Goal: Task Accomplishment & Management: Manage account settings

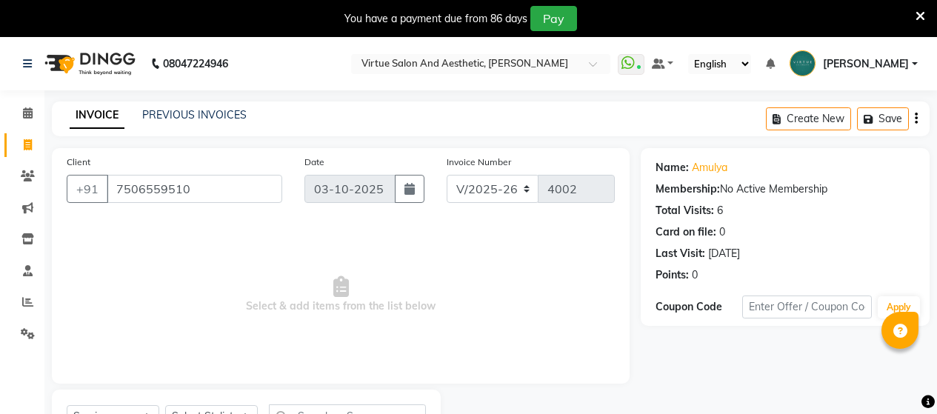
select select "4466"
select select "service"
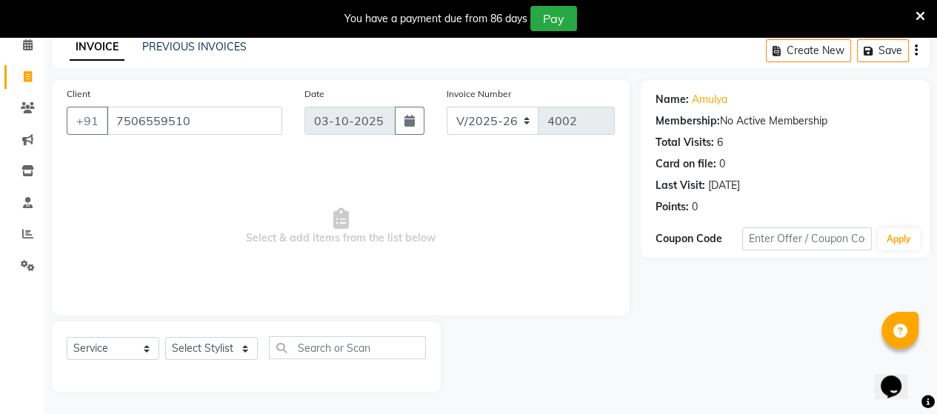
scroll to position [68, 0]
drag, startPoint x: 207, startPoint y: 118, endPoint x: 192, endPoint y: 61, distance: 59.1
click at [169, 82] on div "Client +91 7506559510 Date 03-10-2025 Invoice Number V/2025 V/2025-26 4002 Sele…" at bounding box center [341, 198] width 578 height 236
click at [193, 49] on link "PREVIOUS INVOICES" at bounding box center [194, 46] width 104 height 13
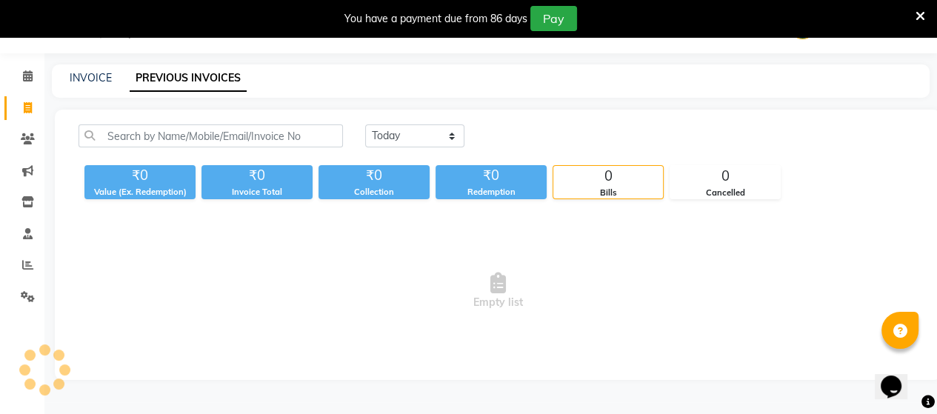
scroll to position [68, 0]
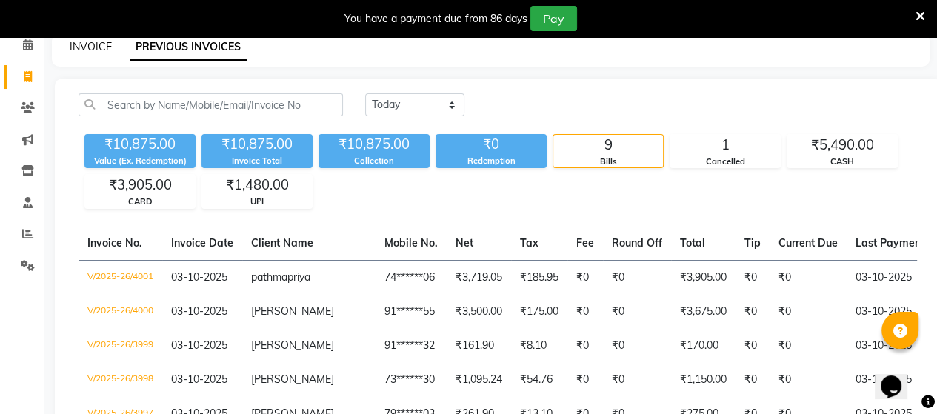
click at [96, 41] on link "INVOICE" at bounding box center [91, 46] width 42 height 13
select select "4466"
select select "service"
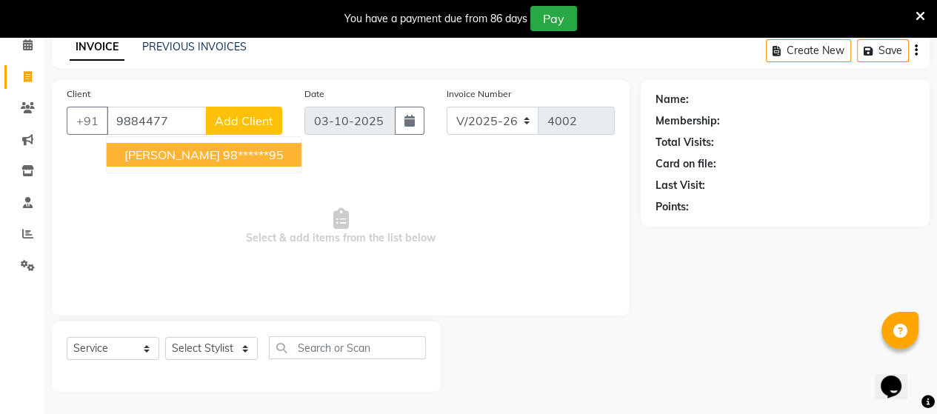
click at [161, 148] on button "IRFAN 98******95" at bounding box center [204, 155] width 195 height 24
type input "98******95"
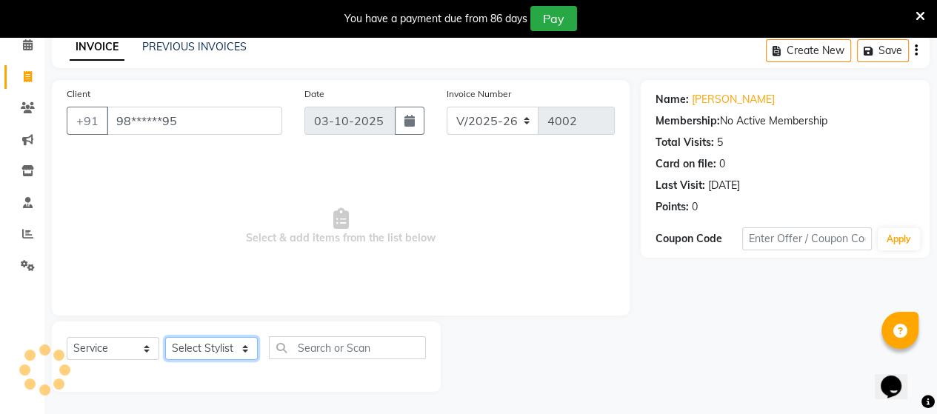
drag, startPoint x: 215, startPoint y: 341, endPoint x: 225, endPoint y: 313, distance: 30.0
click at [225, 313] on div "Client +91 98******95 Date 03-10-2025 Invoice Number V/2025 V/2025-26 4002 Sele…" at bounding box center [341, 236] width 600 height 312
select select "30103"
click at [165, 338] on select "Select Stylist Admin ANUSHA Apsu Auditor Ambattur Balaji BANUPRIYA Bharath Bhuv…" at bounding box center [211, 348] width 93 height 23
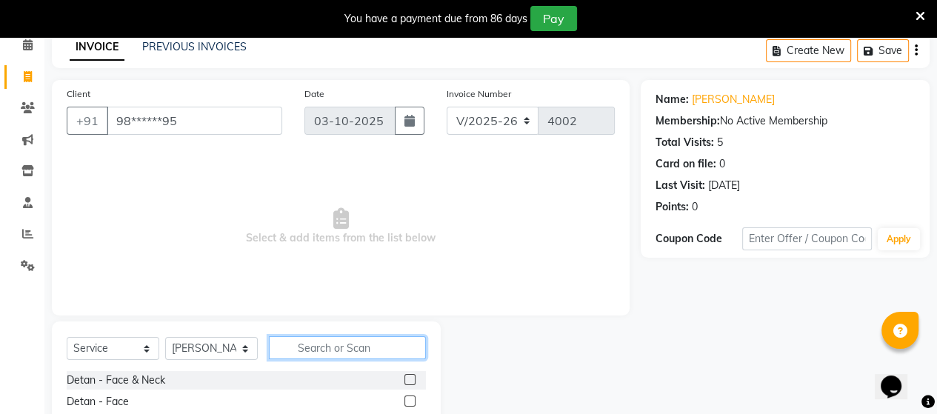
click at [297, 346] on input "text" at bounding box center [347, 347] width 157 height 23
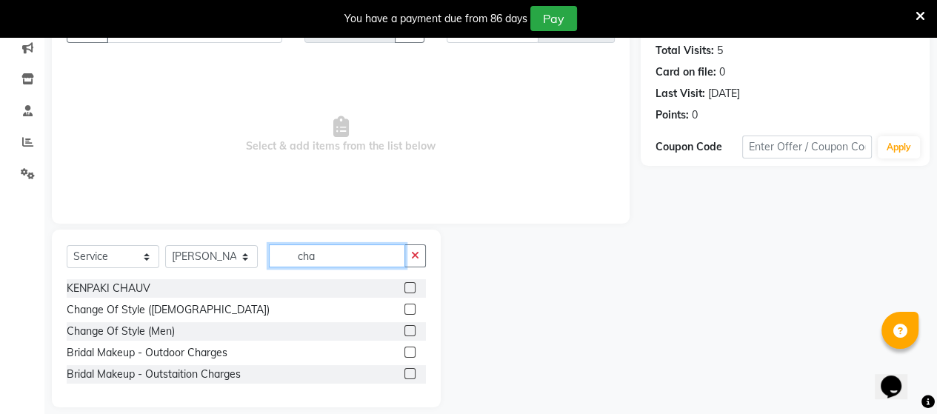
scroll to position [176, 0]
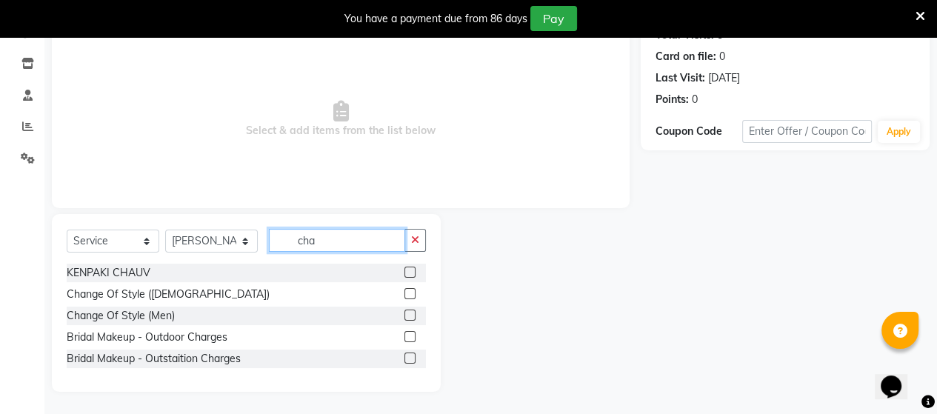
type input "cha"
click at [409, 316] on label at bounding box center [409, 315] width 11 height 11
click at [409, 316] on input "checkbox" at bounding box center [409, 316] width 10 height 10
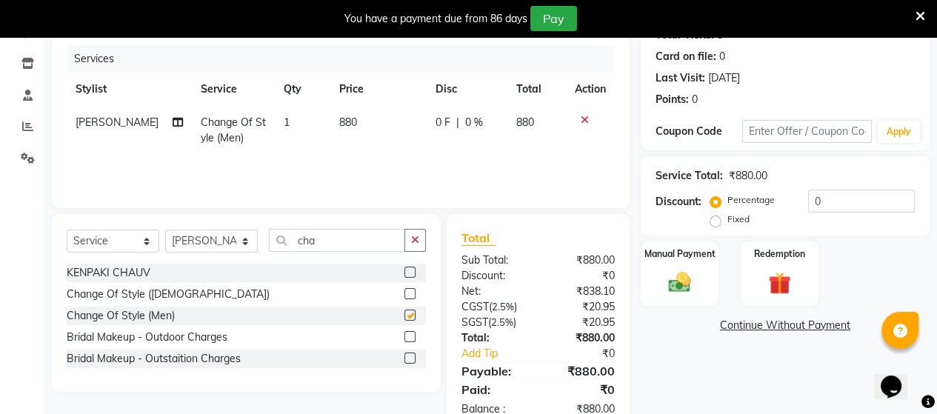
checkbox input "false"
click at [353, 136] on td "880" at bounding box center [378, 130] width 96 height 49
select select "30103"
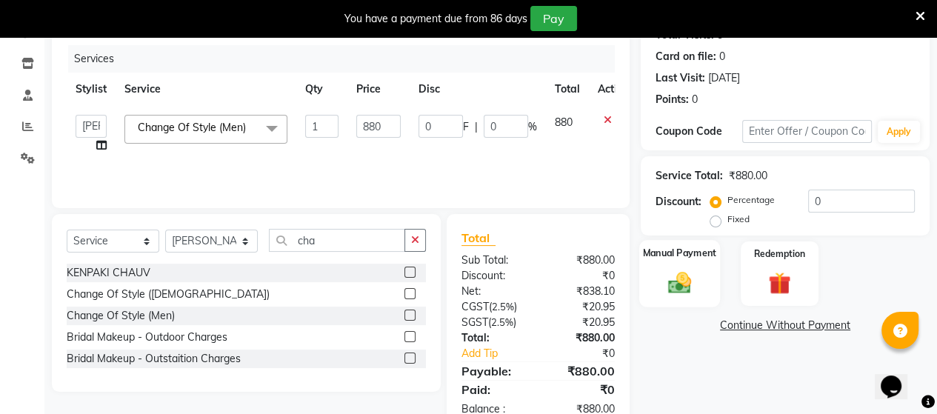
click at [679, 284] on img at bounding box center [680, 282] width 38 height 27
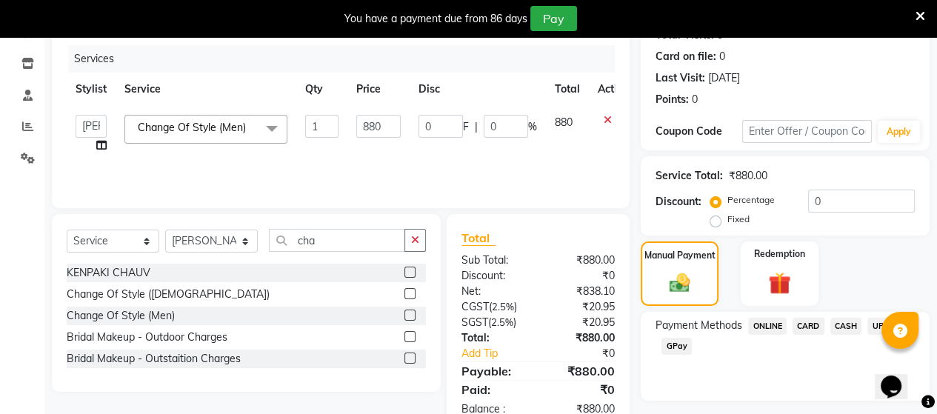
click at [811, 324] on span "CARD" at bounding box center [809, 326] width 32 height 17
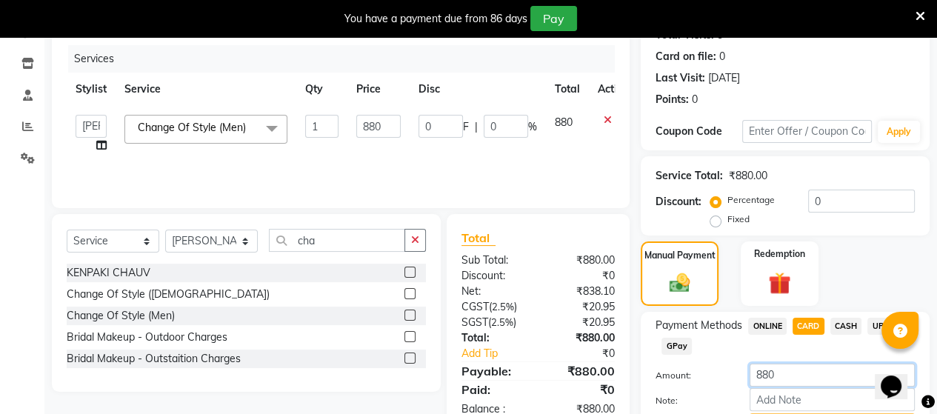
drag, startPoint x: 796, startPoint y: 373, endPoint x: 701, endPoint y: 373, distance: 94.8
click at [701, 373] on div "Amount: 880" at bounding box center [784, 376] width 281 height 25
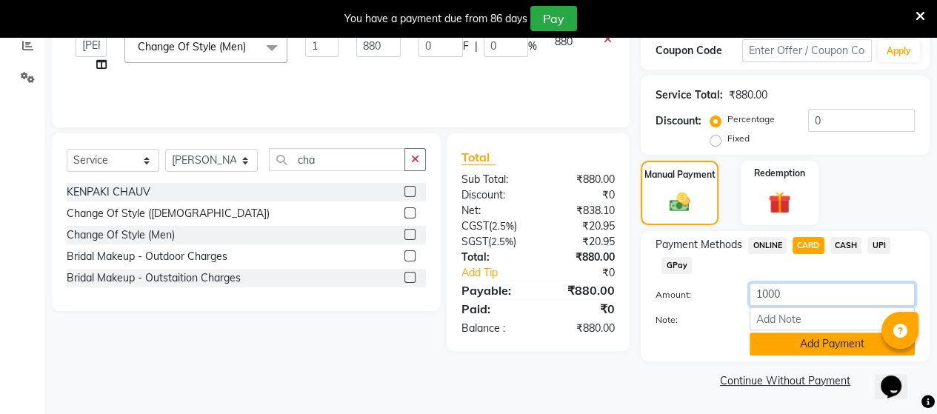
type input "1000"
click at [767, 344] on button "Add Payment" at bounding box center [832, 344] width 165 height 23
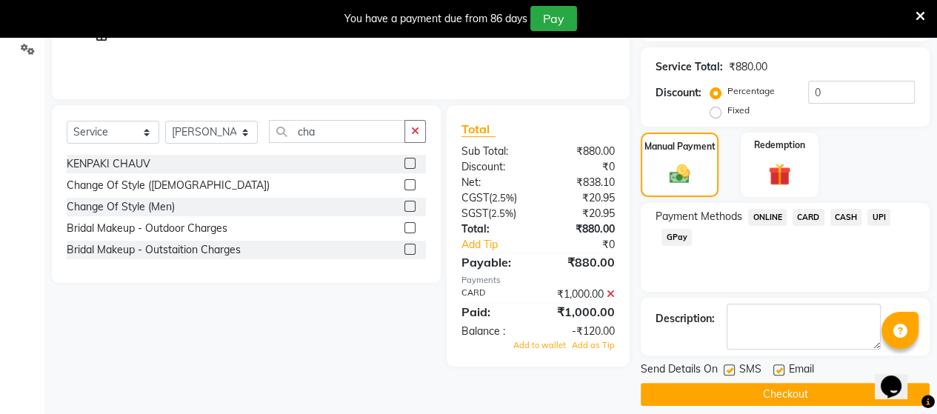
scroll to position [298, 0]
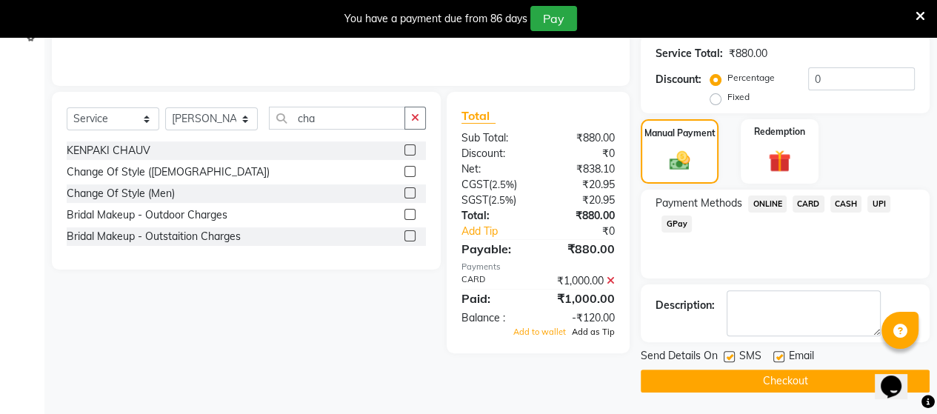
click at [588, 336] on span "Add as Tip" at bounding box center [593, 332] width 43 height 10
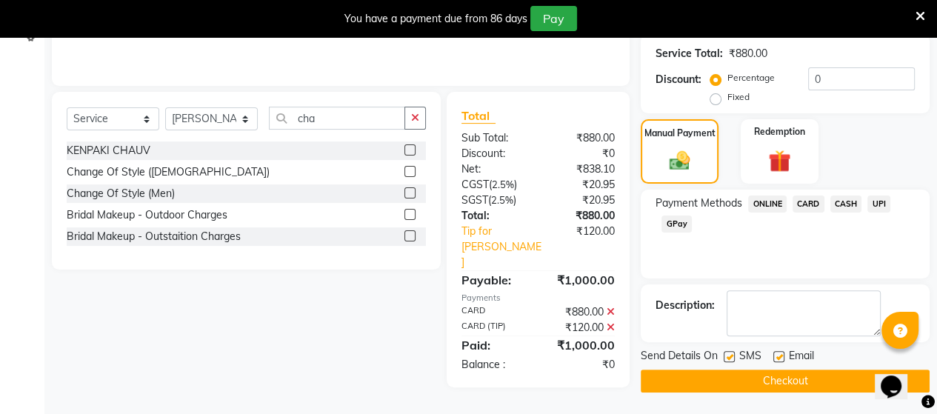
click at [699, 374] on button "Checkout" at bounding box center [785, 381] width 289 height 23
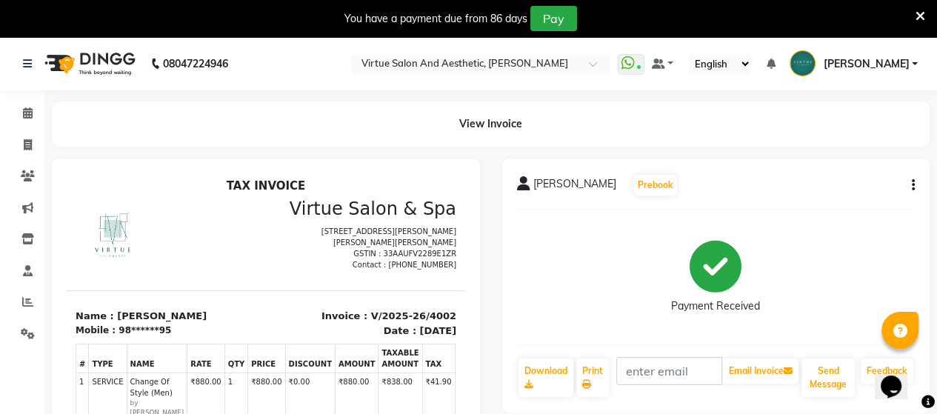
click at [559, 310] on div "Payment Received" at bounding box center [716, 276] width 399 height 111
click at [33, 147] on span at bounding box center [28, 145] width 26 height 17
select select "4466"
select select "service"
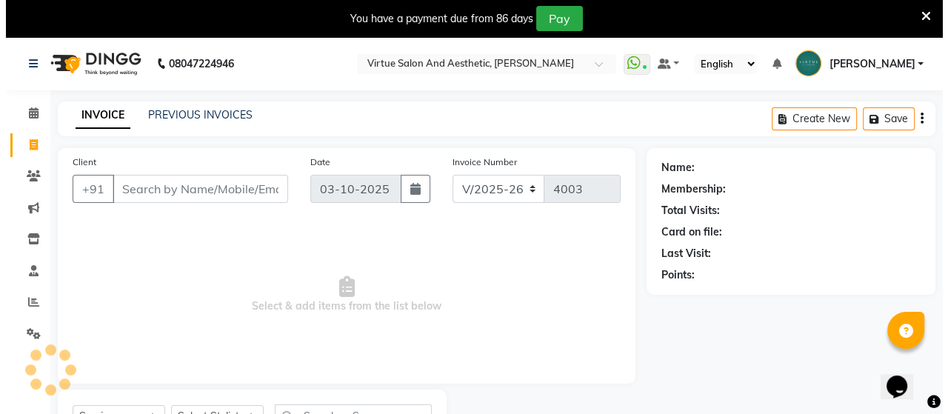
scroll to position [68, 0]
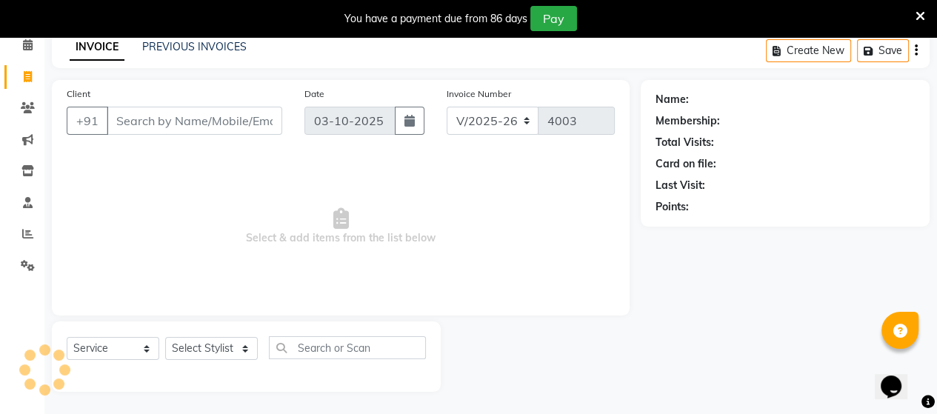
drag, startPoint x: 154, startPoint y: 130, endPoint x: 166, endPoint y: 125, distance: 12.7
click at [166, 125] on input "Client" at bounding box center [195, 121] width 176 height 28
type input "9"
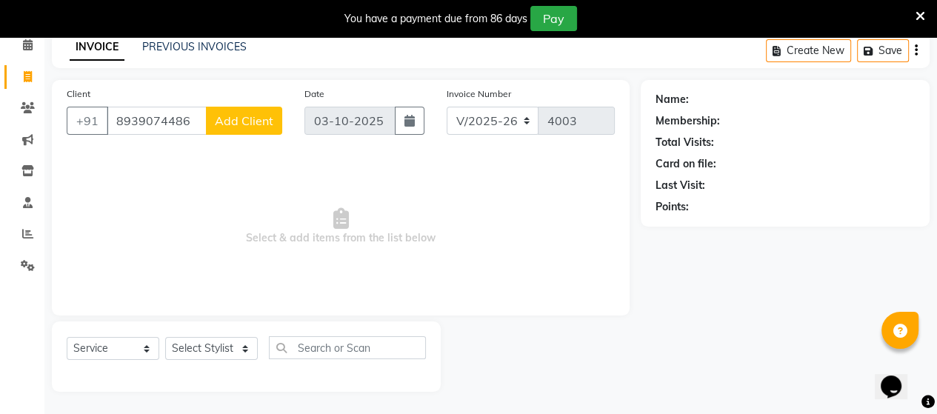
click at [141, 123] on input "8939074486" at bounding box center [157, 121] width 100 height 28
type input "8939074486"
click at [213, 123] on button "Add Client" at bounding box center [244, 121] width 76 height 28
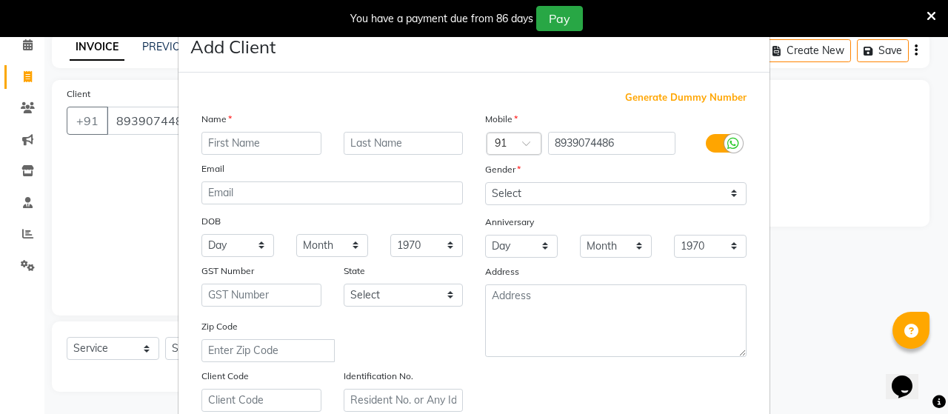
click at [273, 143] on input "text" at bounding box center [261, 143] width 120 height 23
type input "kasthuri"
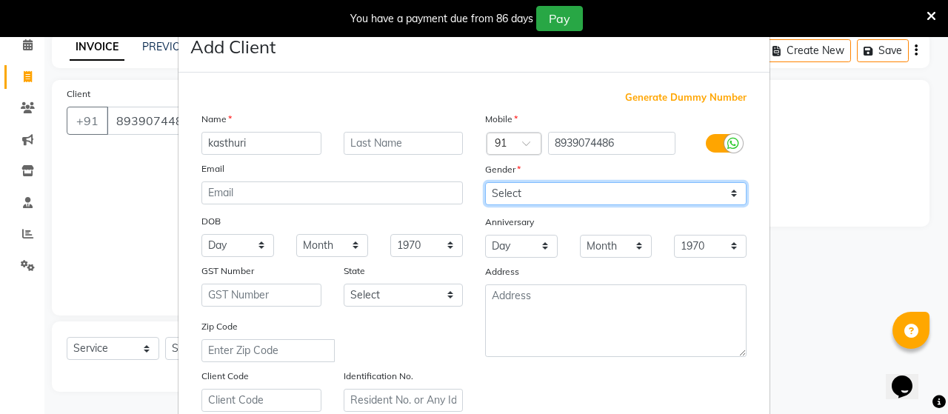
click at [508, 204] on select "Select [DEMOGRAPHIC_DATA] [DEMOGRAPHIC_DATA] Other Prefer Not To Say" at bounding box center [615, 193] width 261 height 23
select select "[DEMOGRAPHIC_DATA]"
click at [485, 183] on select "Select [DEMOGRAPHIC_DATA] [DEMOGRAPHIC_DATA] Other Prefer Not To Say" at bounding box center [615, 193] width 261 height 23
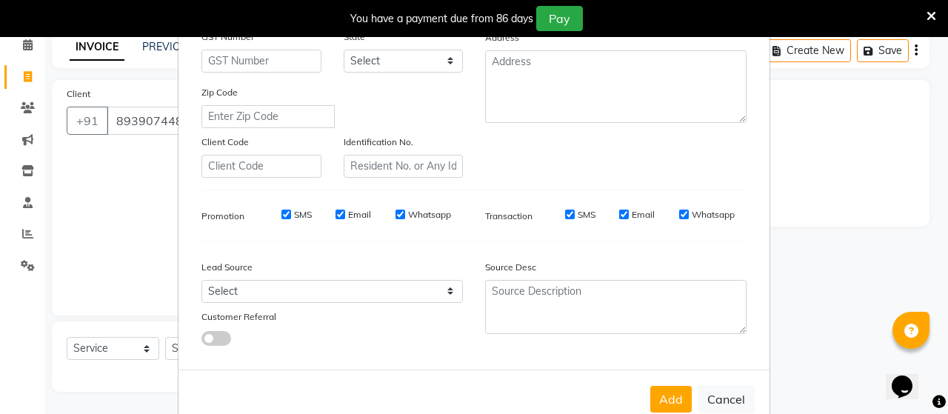
scroll to position [276, 0]
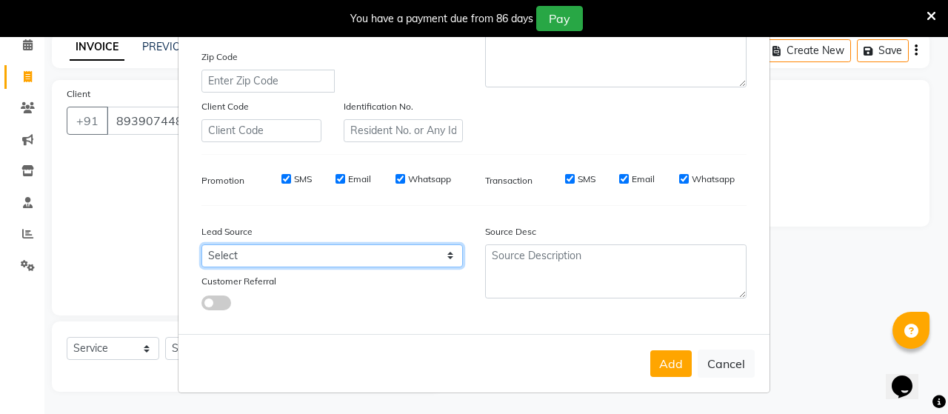
click at [371, 259] on select "Select Walk-in Referral Internet Friend Word of Mouth Advertisement Facebook Ju…" at bounding box center [331, 255] width 261 height 23
select select "30564"
click at [201, 244] on select "Select Walk-in Referral Internet Friend Word of Mouth Advertisement Facebook Ju…" at bounding box center [331, 255] width 261 height 23
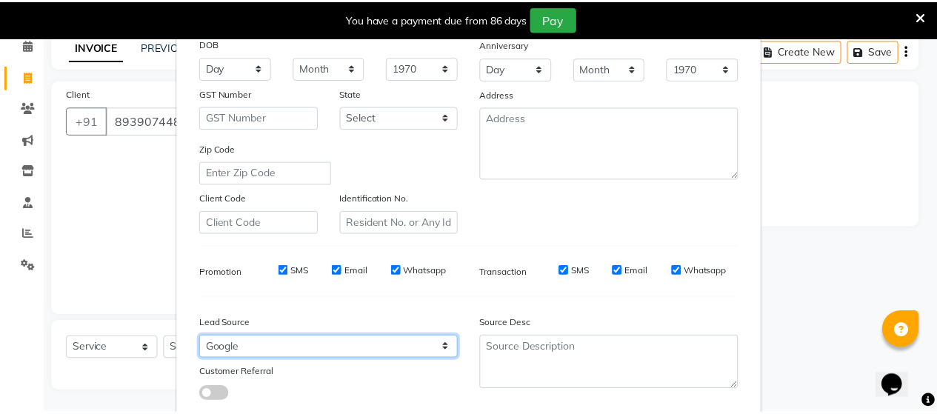
scroll to position [222, 0]
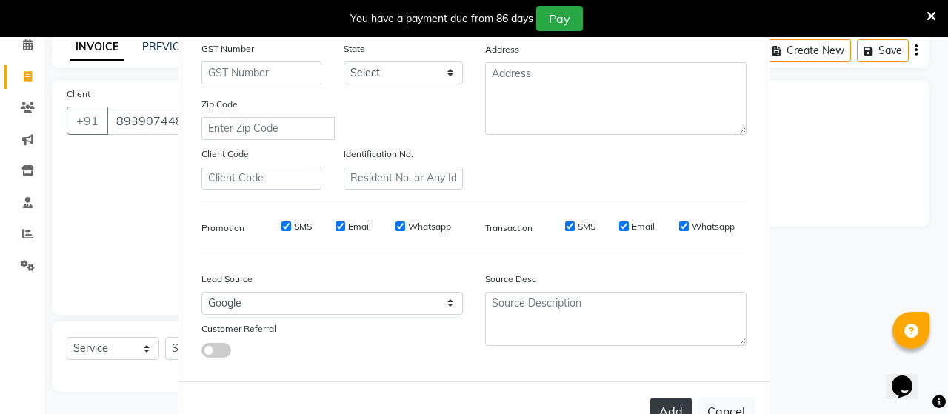
click at [656, 407] on button "Add" at bounding box center [670, 411] width 41 height 27
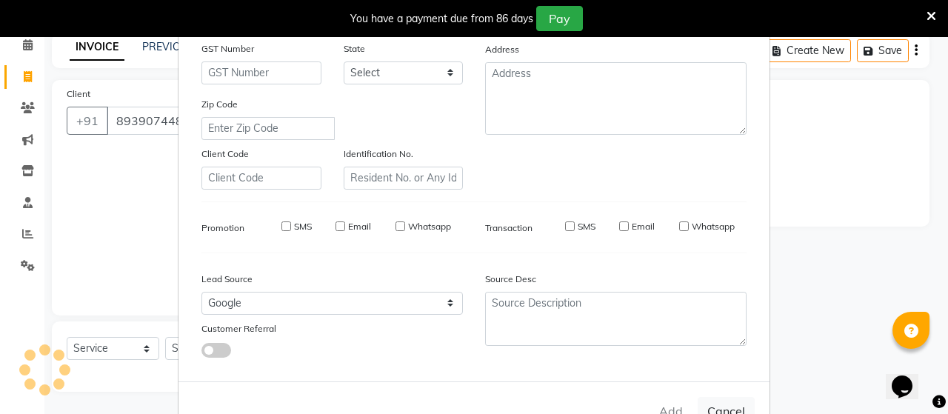
type input "89******86"
select select
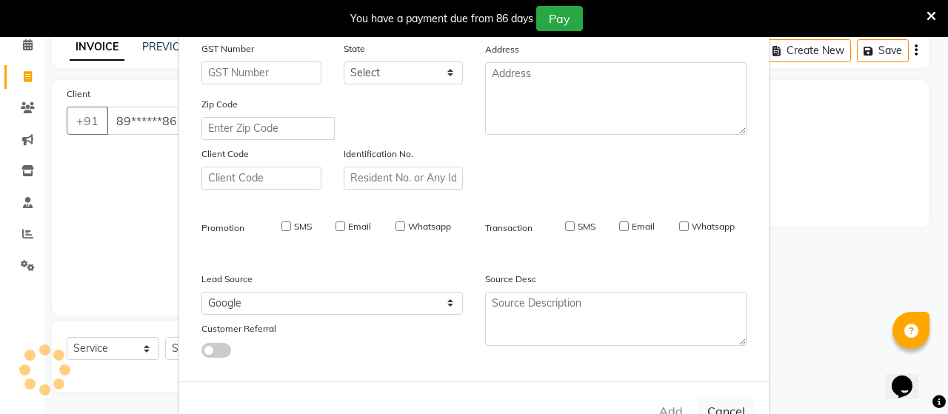
select select
checkbox input "false"
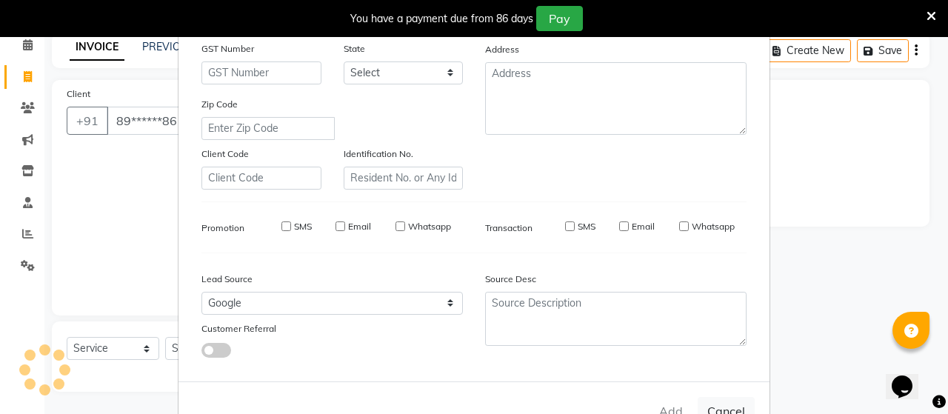
checkbox input "false"
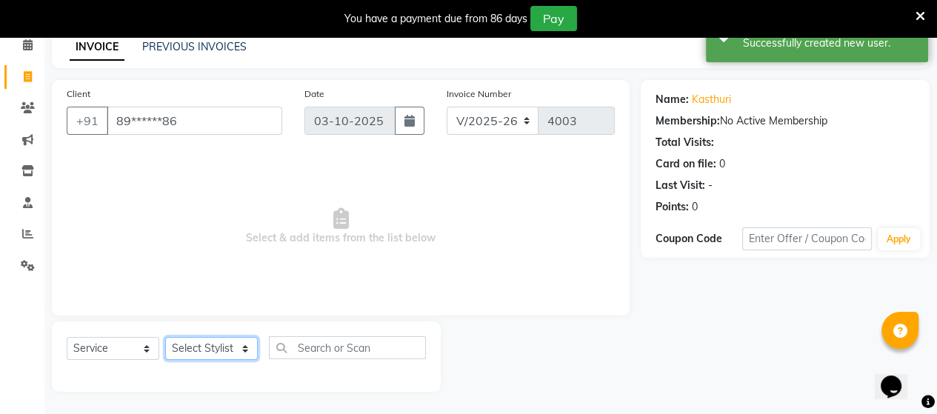
click at [213, 345] on select "Select Stylist Admin [PERSON_NAME] Apsu Auditor Ambattur [PERSON_NAME] Dingg - …" at bounding box center [211, 348] width 93 height 23
select select "59089"
click at [165, 338] on select "Select Stylist Admin [PERSON_NAME] Apsu Auditor Ambattur [PERSON_NAME] Dingg - …" at bounding box center [211, 348] width 93 height 23
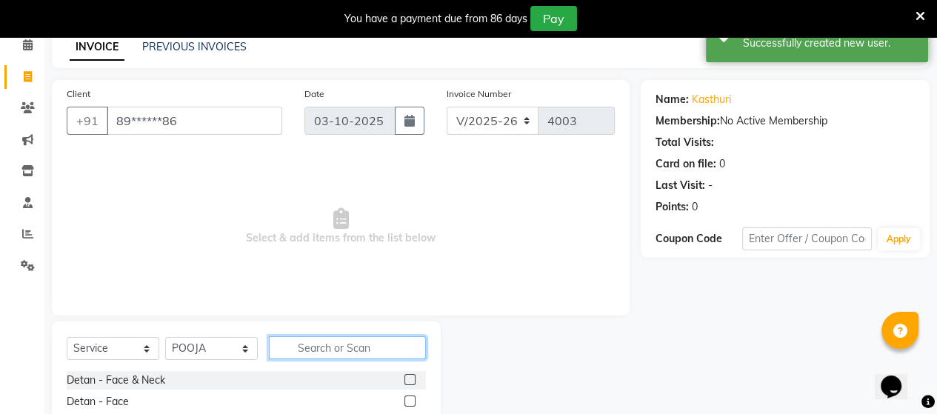
click at [349, 356] on input "text" at bounding box center [347, 347] width 157 height 23
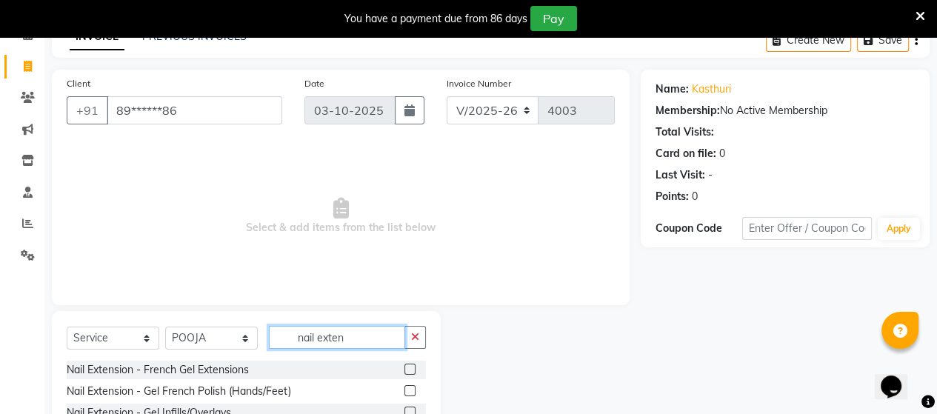
scroll to position [216, 0]
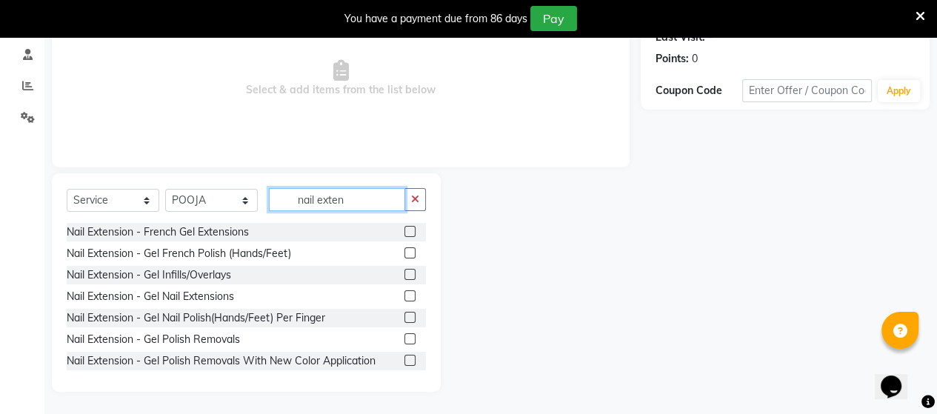
type input "nail exten"
drag, startPoint x: 397, startPoint y: 296, endPoint x: 357, endPoint y: 159, distance: 142.8
click at [392, 290] on div "Nail Extension - Gel Nail Extensions" at bounding box center [246, 296] width 359 height 19
click at [404, 295] on label at bounding box center [409, 295] width 11 height 11
click at [404, 295] on input "checkbox" at bounding box center [409, 297] width 10 height 10
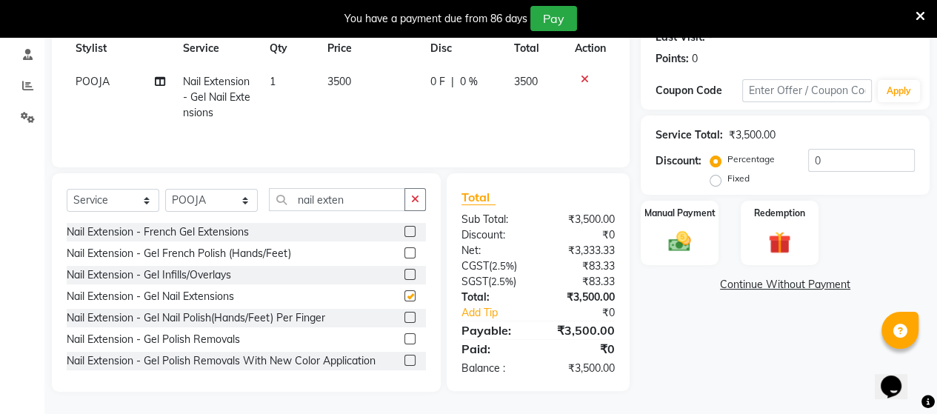
checkbox input "false"
click at [322, 93] on td "3500" at bounding box center [370, 97] width 103 height 64
select select "59089"
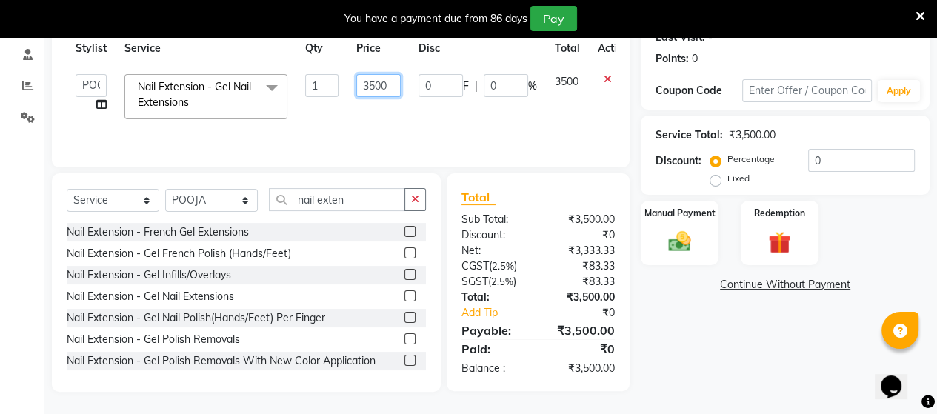
drag, startPoint x: 391, startPoint y: 88, endPoint x: 376, endPoint y: 85, distance: 15.1
click at [376, 85] on input "3500" at bounding box center [378, 85] width 44 height 23
type input "3675"
click at [480, 159] on div "Client +91 89******86 Date 03-10-2025 Invoice Number V/2025 V/2025-26 4003 Serv…" at bounding box center [341, 50] width 578 height 236
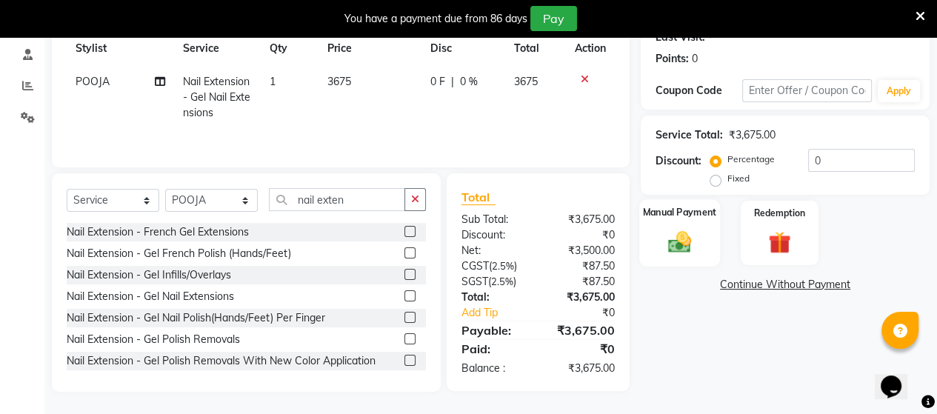
drag, startPoint x: 676, startPoint y: 235, endPoint x: 696, endPoint y: 230, distance: 20.5
click at [679, 233] on img at bounding box center [680, 241] width 38 height 27
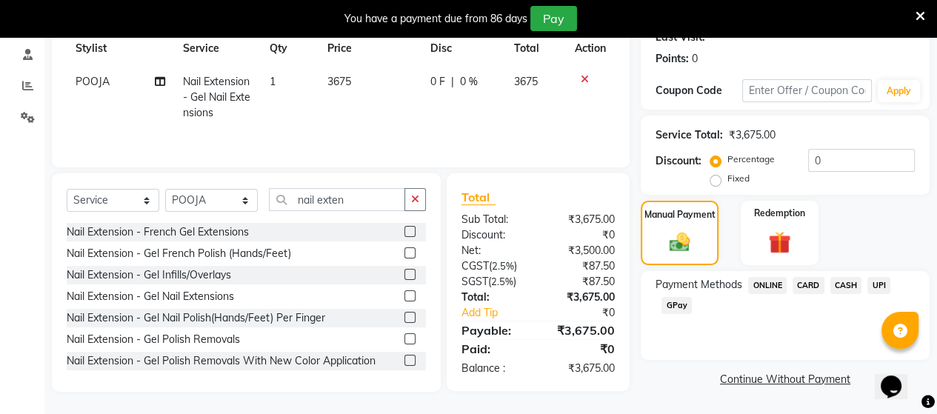
drag, startPoint x: 879, startPoint y: 290, endPoint x: 884, endPoint y: 282, distance: 9.7
click at [882, 290] on span "UPI" at bounding box center [878, 285] width 23 height 17
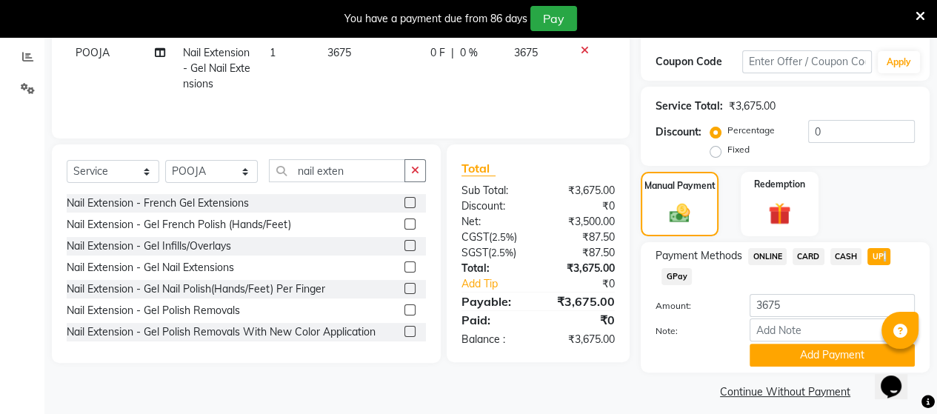
scroll to position [258, 0]
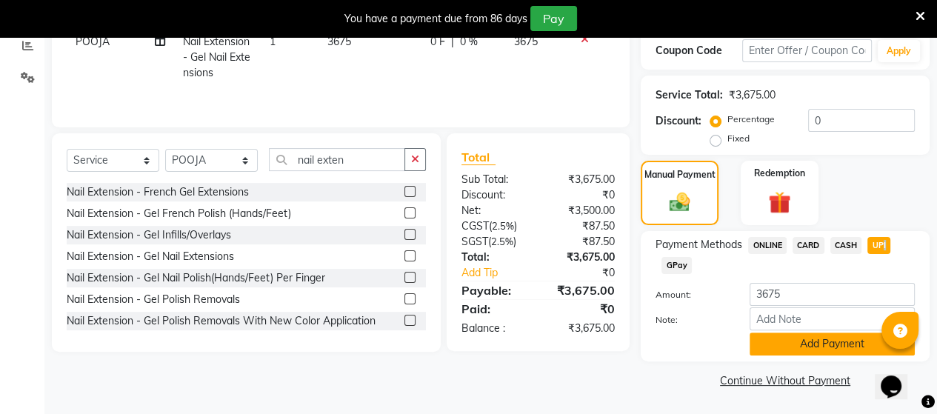
click at [819, 347] on button "Add Payment" at bounding box center [832, 344] width 165 height 23
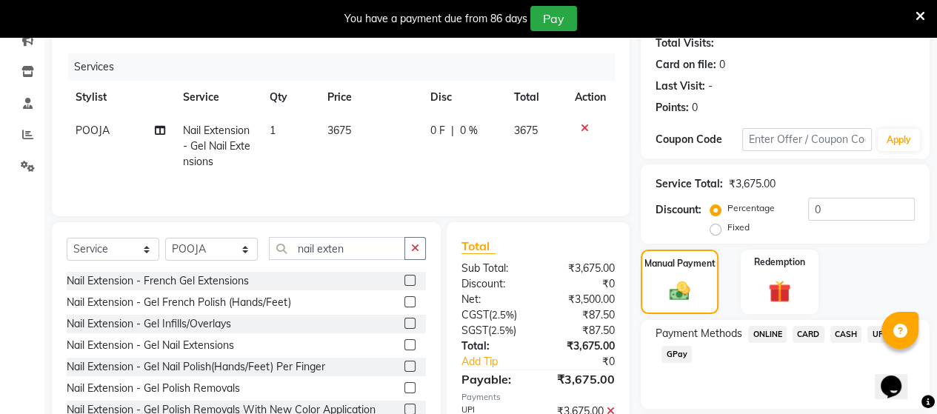
scroll to position [298, 0]
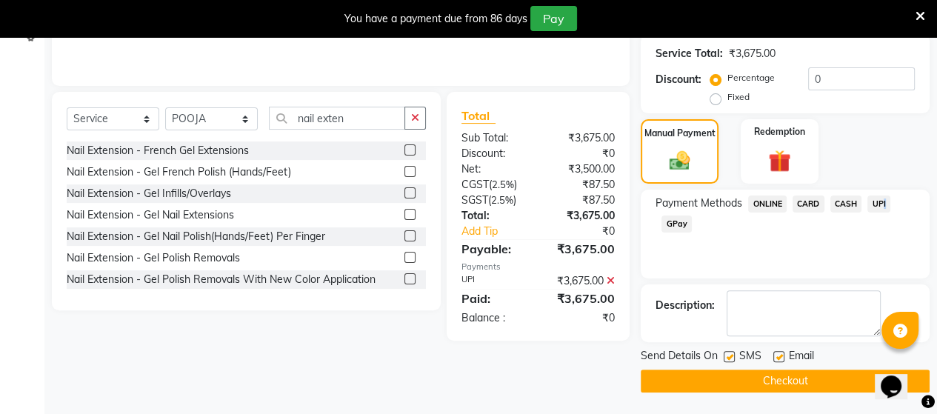
click at [690, 379] on button "Checkout" at bounding box center [785, 381] width 289 height 23
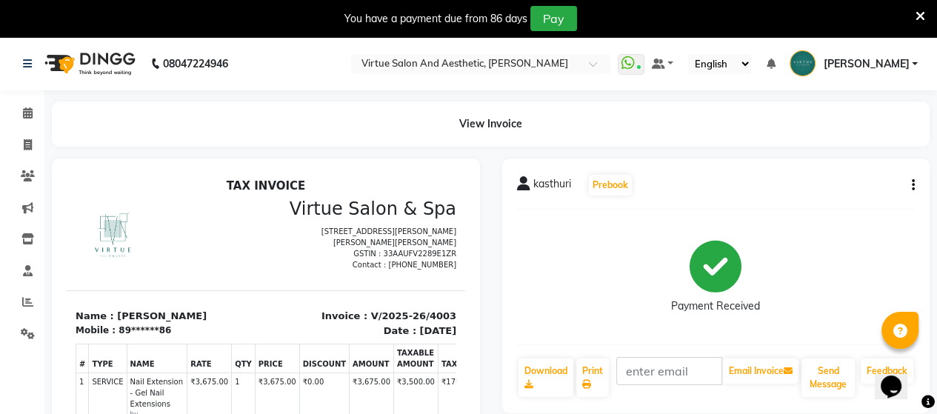
drag, startPoint x: 259, startPoint y: 253, endPoint x: 278, endPoint y: 246, distance: 20.6
drag, startPoint x: 278, startPoint y: 246, endPoint x: 228, endPoint y: 260, distance: 51.6
click at [216, 253] on div at bounding box center [166, 236] width 199 height 74
click at [26, 150] on span at bounding box center [28, 145] width 26 height 17
select select "service"
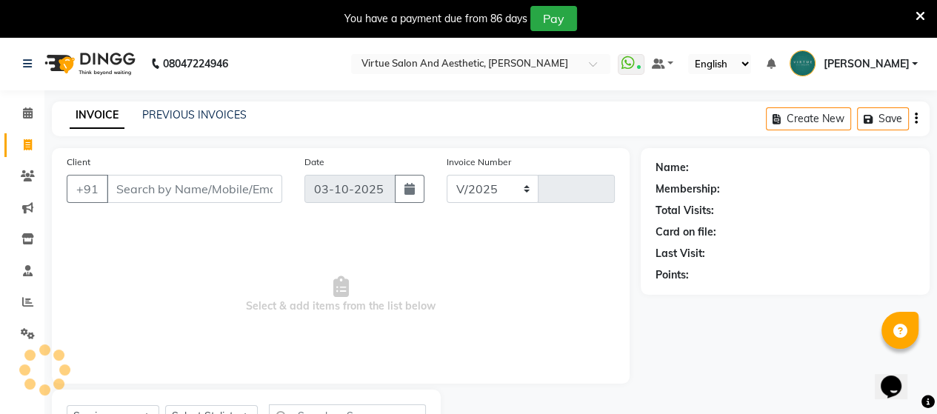
select select "4466"
type input "4004"
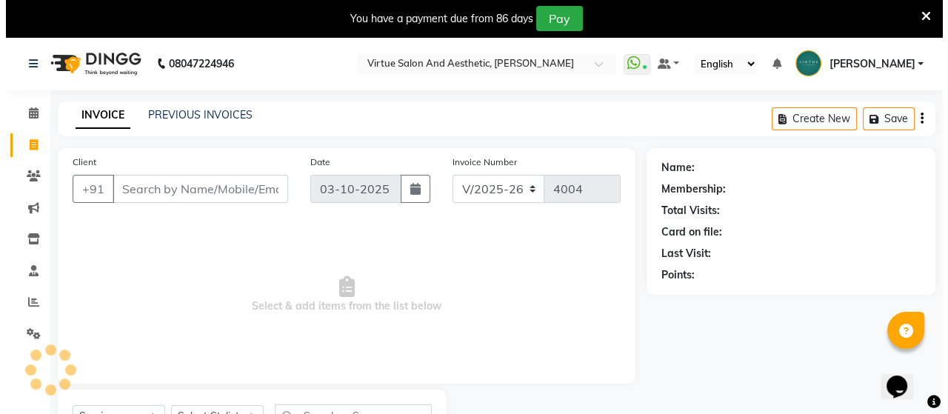
scroll to position [68, 0]
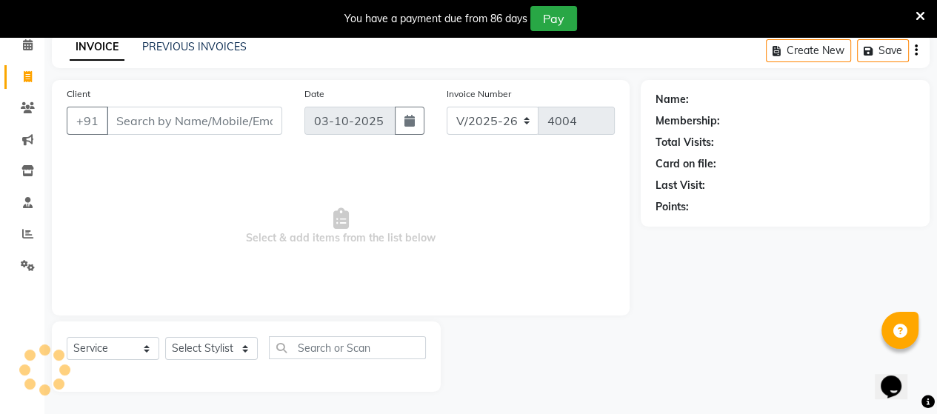
click at [187, 126] on input "Client" at bounding box center [195, 121] width 176 height 28
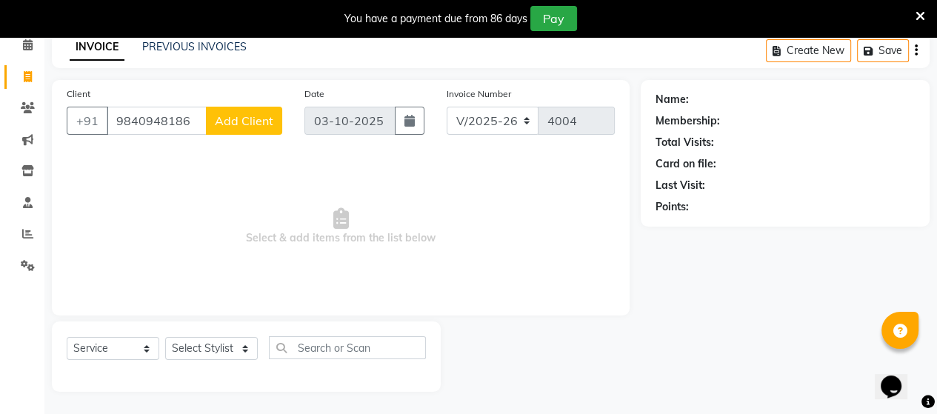
click at [150, 121] on input "9840948186" at bounding box center [157, 121] width 100 height 28
type input "9840948186"
click at [256, 118] on span "Add Client" at bounding box center [244, 120] width 59 height 15
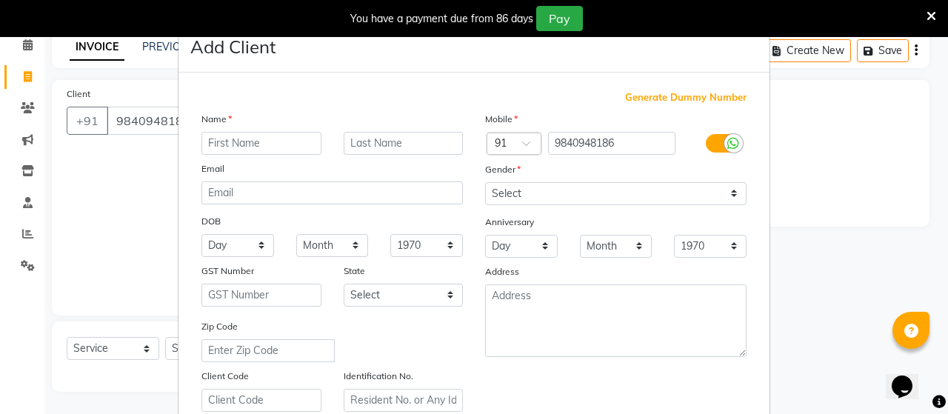
click at [293, 138] on input "text" at bounding box center [261, 143] width 120 height 23
type input "shellon"
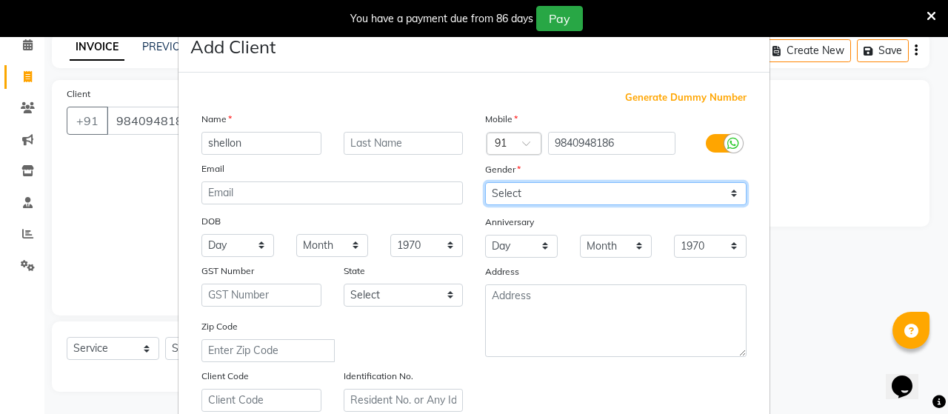
click at [507, 193] on select "Select [DEMOGRAPHIC_DATA] [DEMOGRAPHIC_DATA] Other Prefer Not To Say" at bounding box center [615, 193] width 261 height 23
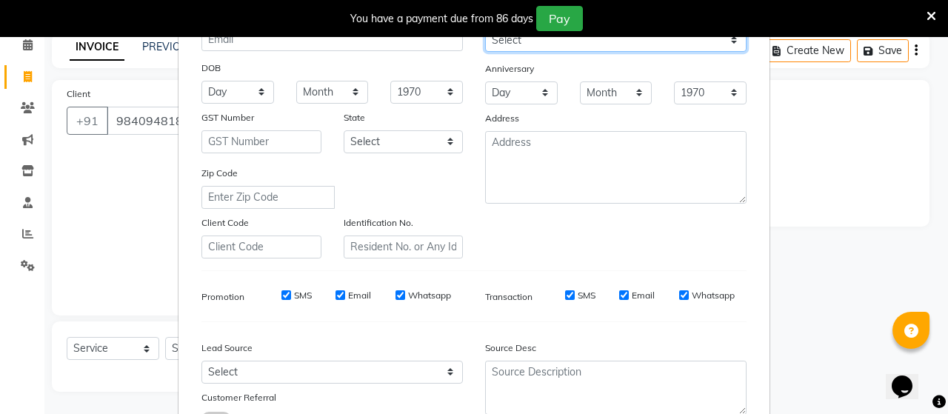
scroll to position [74, 0]
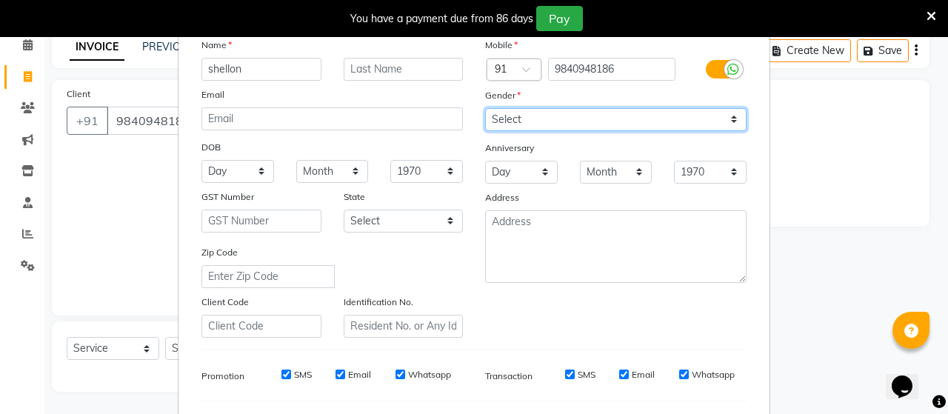
drag, startPoint x: 535, startPoint y: 124, endPoint x: 536, endPoint y: 133, distance: 9.0
click at [536, 133] on div "Mobile Country Code × 91 9840948186 Gender Select Male Female Other Prefer Not …" at bounding box center [616, 187] width 284 height 301
select select "[DEMOGRAPHIC_DATA]"
click at [485, 109] on select "Select [DEMOGRAPHIC_DATA] [DEMOGRAPHIC_DATA] Other Prefer Not To Say" at bounding box center [615, 119] width 261 height 23
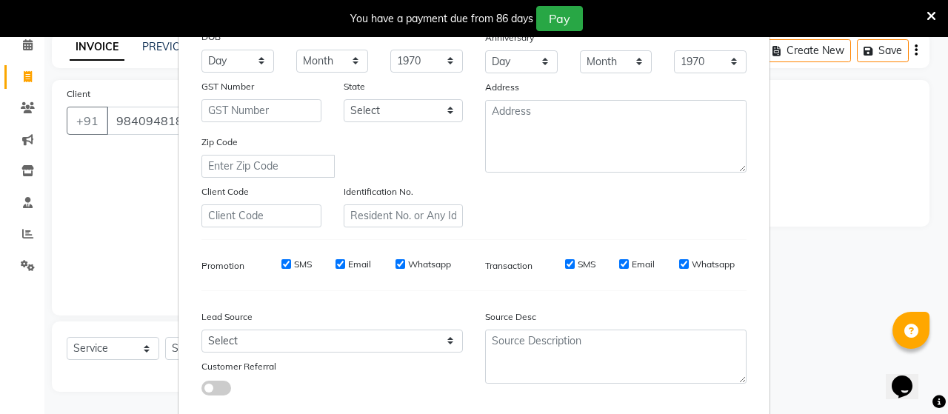
scroll to position [276, 0]
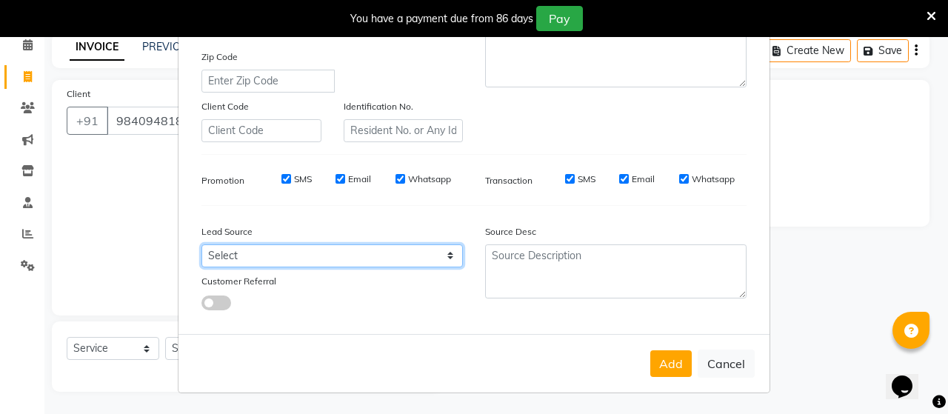
click at [297, 252] on select "Select Walk-in Referral Internet Friend Word of Mouth Advertisement Facebook Ju…" at bounding box center [331, 255] width 261 height 23
select select "30564"
click at [201, 244] on select "Select Walk-in Referral Internet Friend Word of Mouth Advertisement Facebook Ju…" at bounding box center [331, 255] width 261 height 23
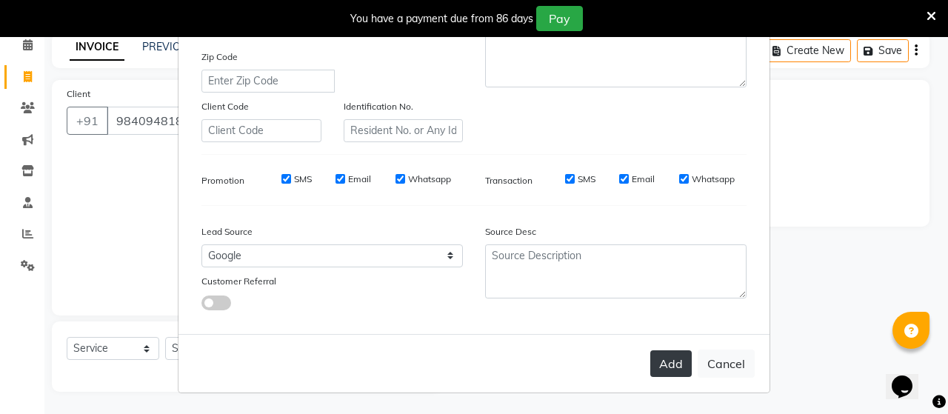
click at [661, 364] on button "Add" at bounding box center [670, 363] width 41 height 27
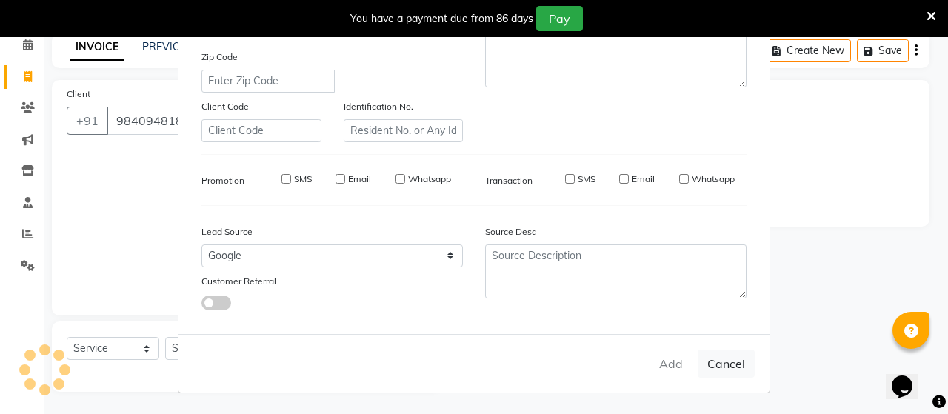
type input "98******86"
select select
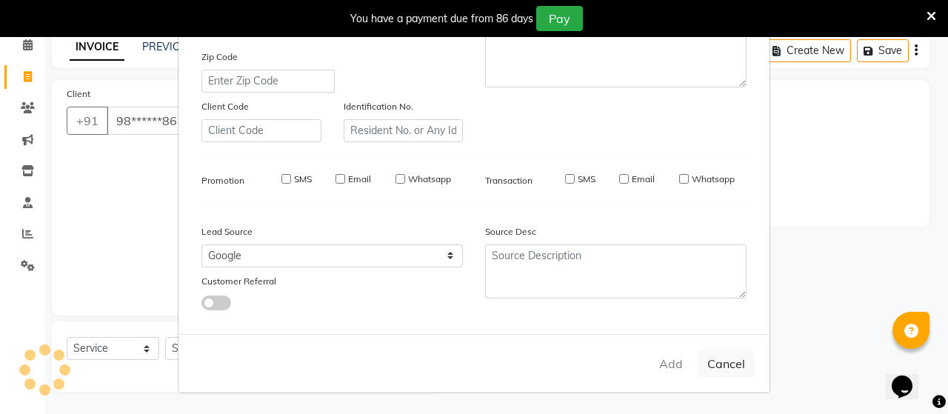
select select
checkbox input "false"
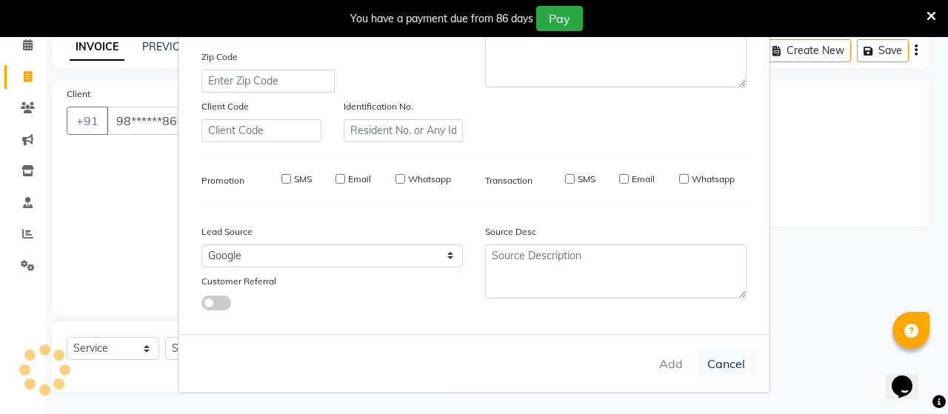
checkbox input "false"
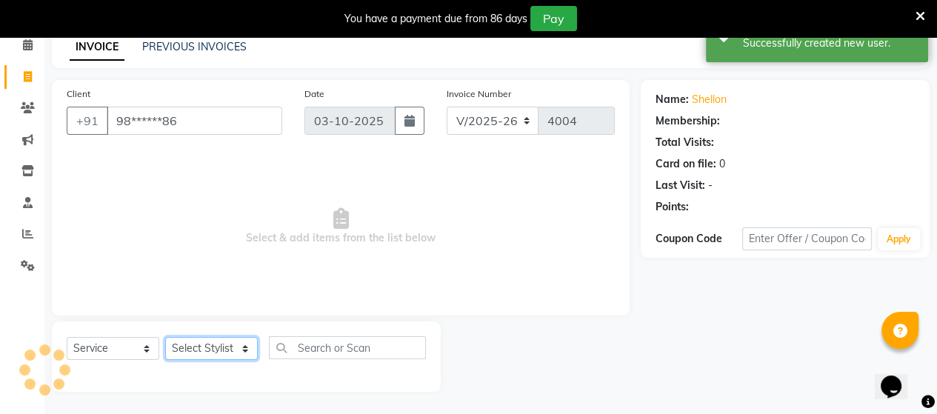
drag, startPoint x: 180, startPoint y: 355, endPoint x: 190, endPoint y: 339, distance: 18.9
click at [184, 348] on select "Select Stylist Admin [PERSON_NAME] Apsu Auditor Ambattur [PERSON_NAME] Dingg - …" at bounding box center [211, 348] width 93 height 23
select select "49628"
click at [165, 338] on select "Select Stylist Admin [PERSON_NAME] Apsu Auditor Ambattur [PERSON_NAME] Dingg - …" at bounding box center [211, 348] width 93 height 23
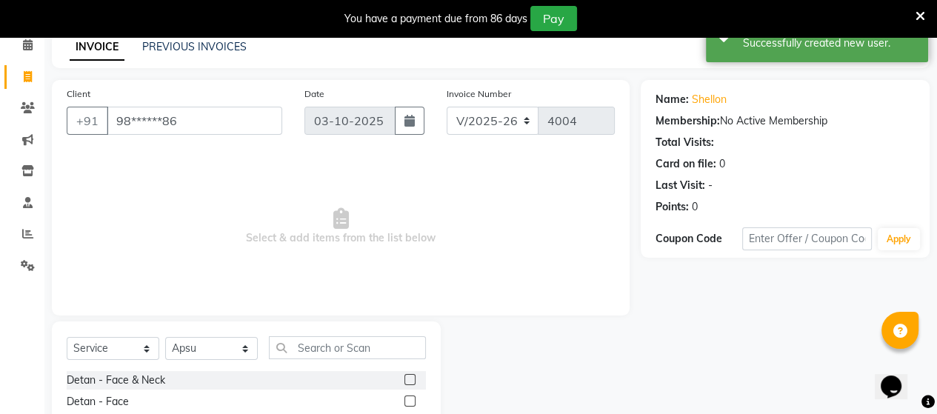
click at [342, 361] on div "Select Service Product Membership Package Voucher Prepaid Gift Card Select Styl…" at bounding box center [246, 353] width 359 height 35
click at [350, 349] on input "text" at bounding box center [347, 347] width 157 height 23
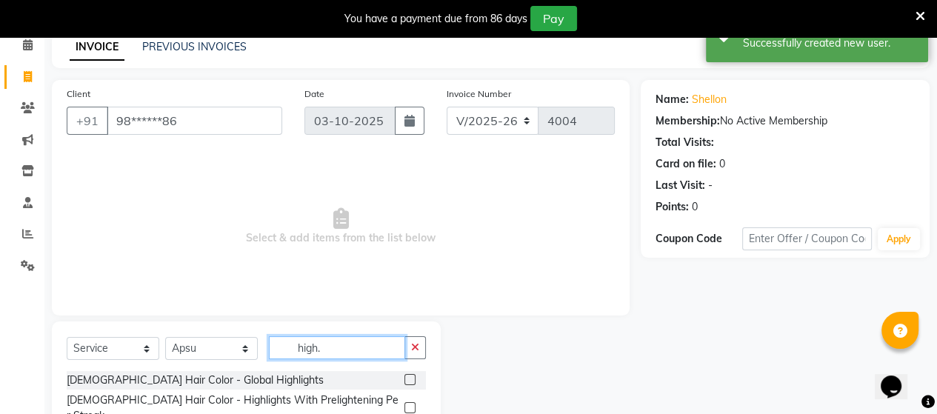
type input "high."
click at [404, 404] on label at bounding box center [409, 407] width 11 height 11
click at [404, 404] on input "checkbox" at bounding box center [409, 409] width 10 height 10
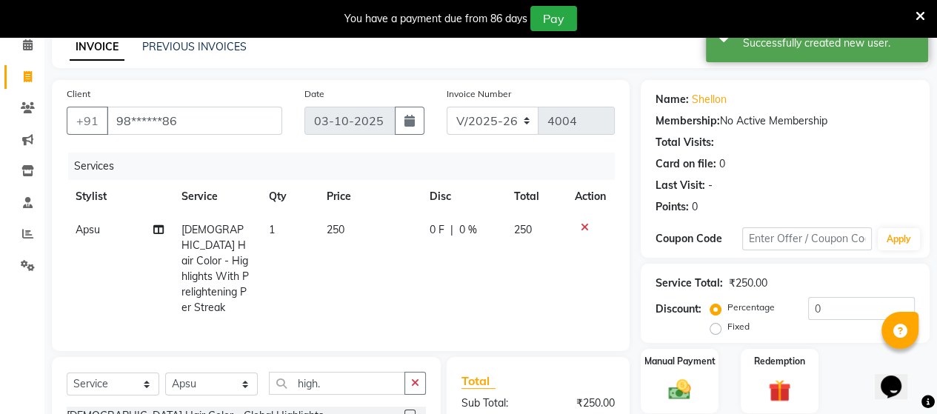
checkbox input "false"
click at [356, 233] on td "250" at bounding box center [369, 268] width 103 height 111
select select "49628"
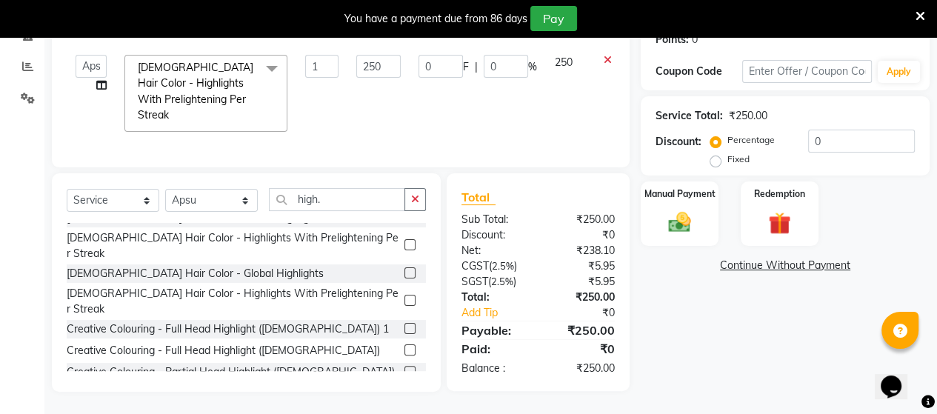
scroll to position [0, 0]
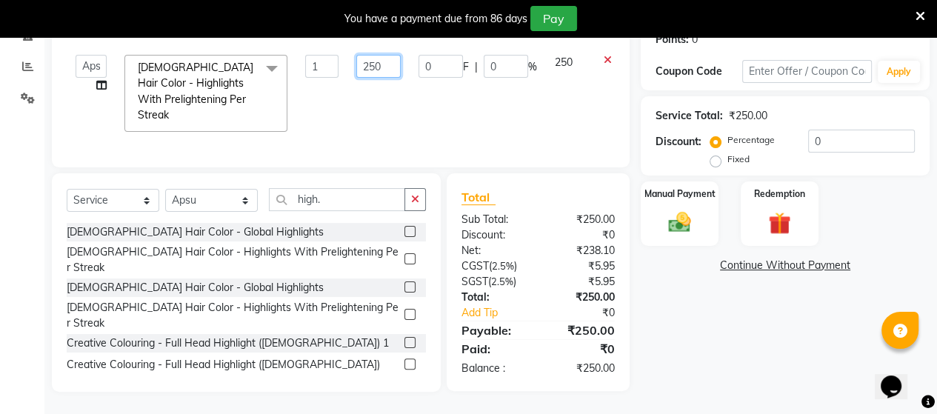
drag, startPoint x: 390, startPoint y: 64, endPoint x: 348, endPoint y: 47, distance: 45.8
click at [348, 47] on td "250" at bounding box center [378, 93] width 62 height 95
type input "7999"
click at [280, 141] on div "Services Stylist Service Qty Price Disc Total Action Admin ANUSHA Apsu Auditor …" at bounding box center [341, 68] width 548 height 167
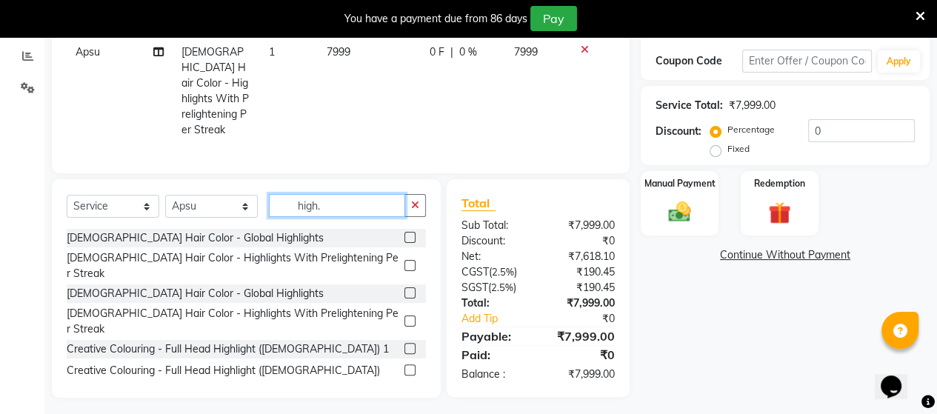
drag, startPoint x: 330, startPoint y: 200, endPoint x: 296, endPoint y: 200, distance: 34.1
click at [296, 200] on input "high." at bounding box center [337, 205] width 136 height 23
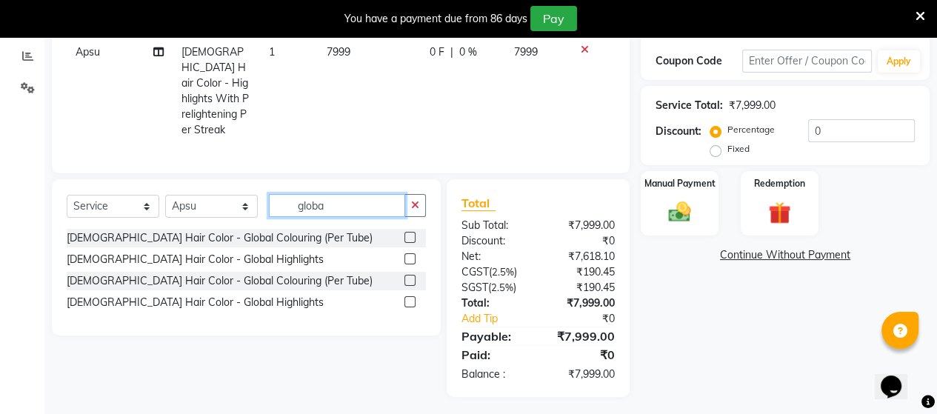
type input "globa"
drag, startPoint x: 410, startPoint y: 296, endPoint x: 388, endPoint y: 180, distance: 117.7
click at [410, 281] on div "Male Hair Color - Global Colouring (Per Tube) Male Hair Color - Global Highligh…" at bounding box center [246, 272] width 359 height 86
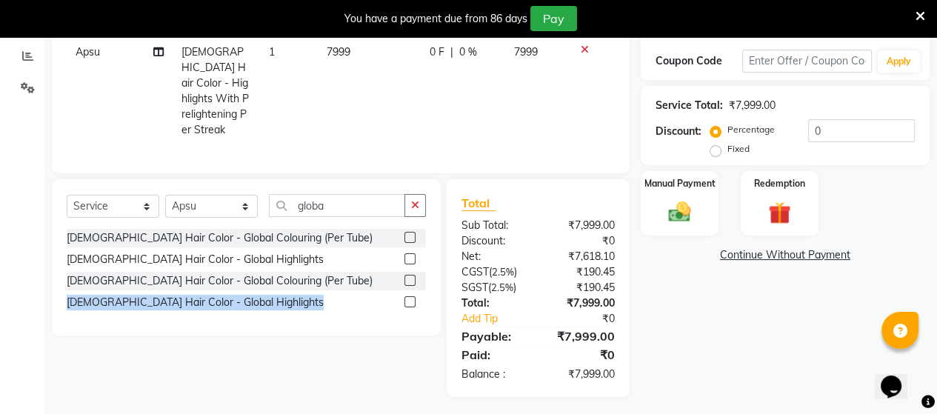
click at [412, 296] on label at bounding box center [409, 301] width 11 height 11
click at [412, 298] on input "checkbox" at bounding box center [409, 303] width 10 height 10
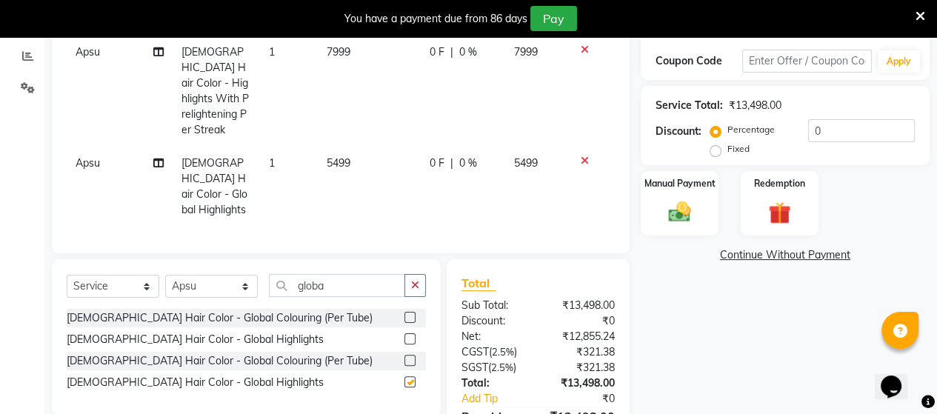
checkbox input "false"
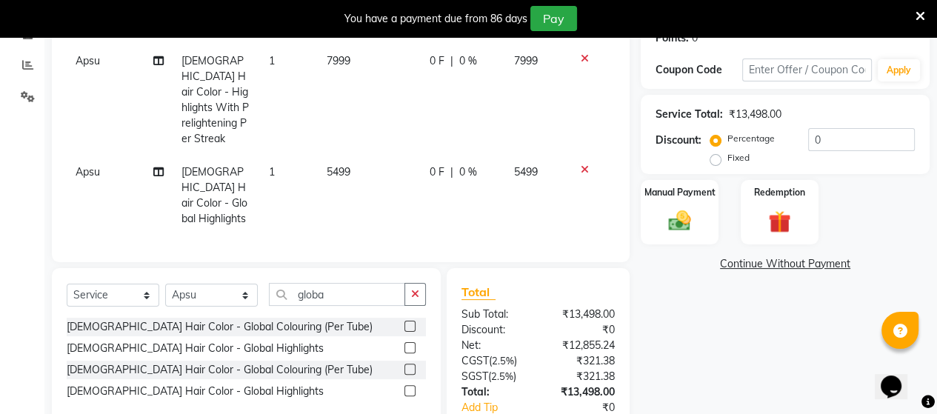
scroll to position [89, 0]
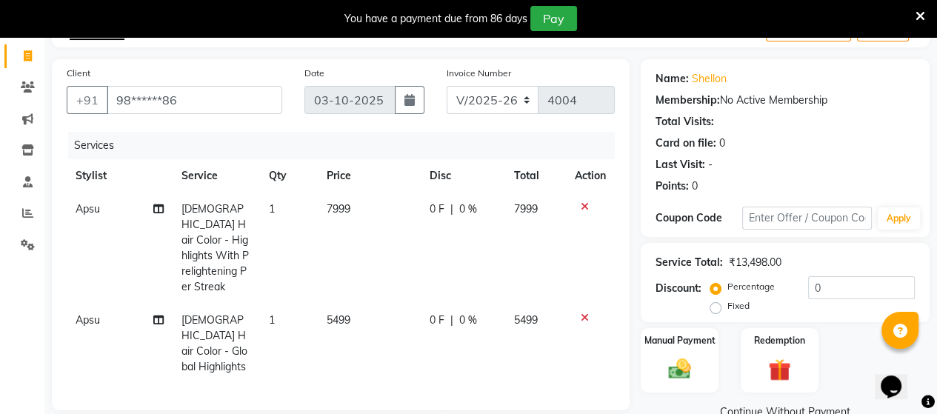
click at [361, 317] on td "5499" at bounding box center [369, 344] width 103 height 80
select select "49628"
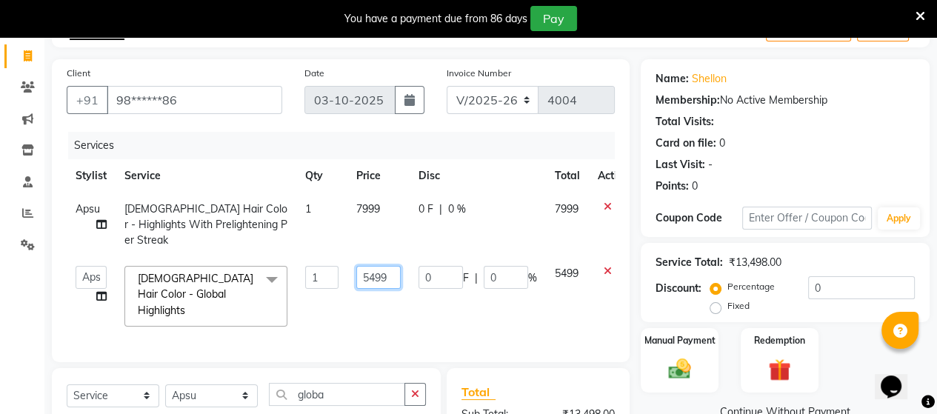
drag, startPoint x: 393, startPoint y: 261, endPoint x: 341, endPoint y: 256, distance: 51.5
click at [341, 257] on tr "Admin ANUSHA Apsu Auditor Ambattur Balaji BANUPRIYA Bharath Bhuvanesh Dingg - S…" at bounding box center [352, 296] width 571 height 79
type input "3999"
click at [353, 280] on tbody "Apsu Male Hair Color - Highlights With Prelightening Per Streak 1 7999 0 F | 0 …" at bounding box center [352, 264] width 571 height 143
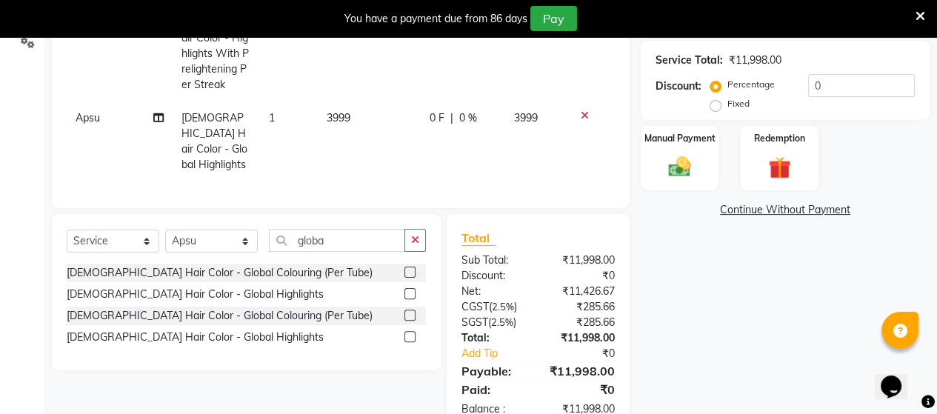
scroll to position [311, 0]
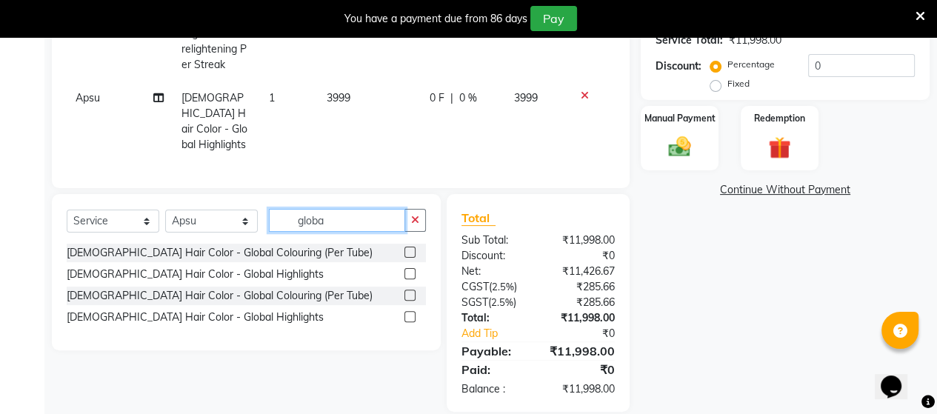
drag, startPoint x: 344, startPoint y: 198, endPoint x: 266, endPoint y: 195, distance: 77.8
click at [266, 209] on div "Select Service Product Membership Package Voucher Prepaid Gift Card Select Styl…" at bounding box center [246, 226] width 359 height 35
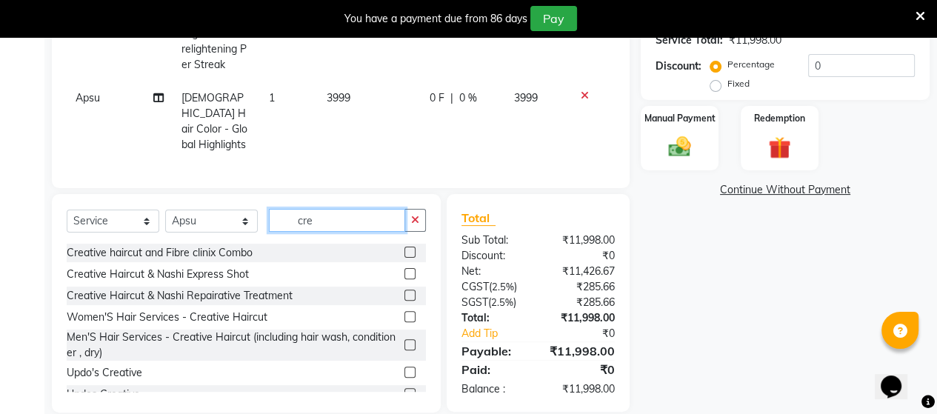
type input "cre"
click at [404, 311] on label at bounding box center [409, 316] width 11 height 11
click at [404, 313] on input "checkbox" at bounding box center [409, 318] width 10 height 10
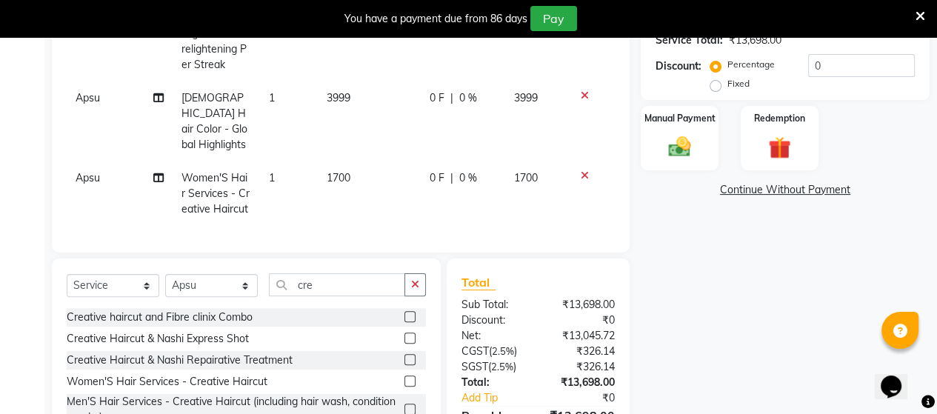
checkbox input "false"
drag, startPoint x: 329, startPoint y: 135, endPoint x: 356, endPoint y: 151, distance: 31.9
click at [334, 161] on td "1700" at bounding box center [369, 193] width 103 height 64
select select "49628"
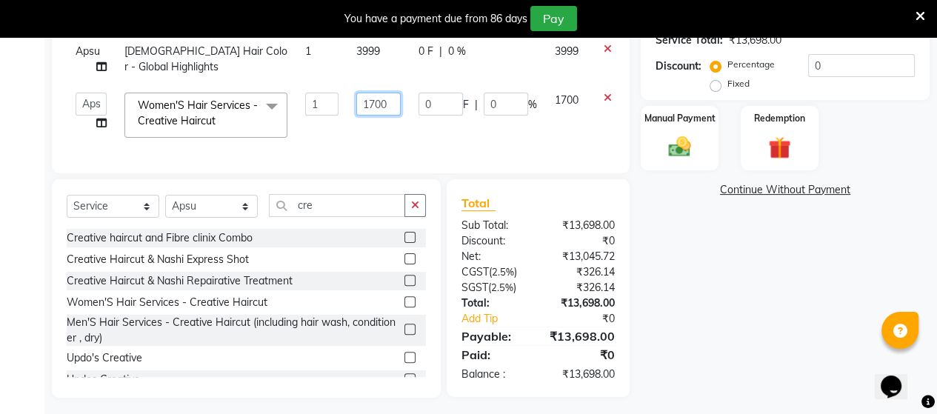
drag, startPoint x: 388, startPoint y: 90, endPoint x: 356, endPoint y: 82, distance: 33.4
click at [356, 93] on input "1700" at bounding box center [378, 104] width 44 height 23
type input "1000"
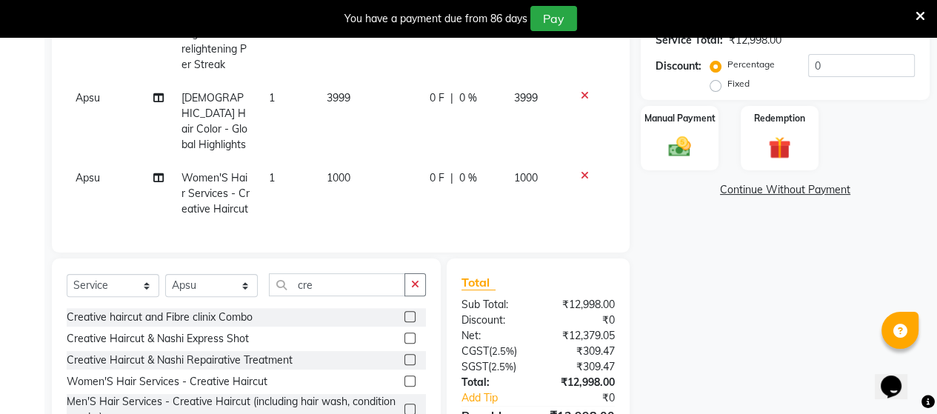
click at [450, 167] on div "Client +91 98******86 Date 03-10-2025 Invoice Number V/2025 V/2025-26 4004 Serv…" at bounding box center [341, 45] width 578 height 416
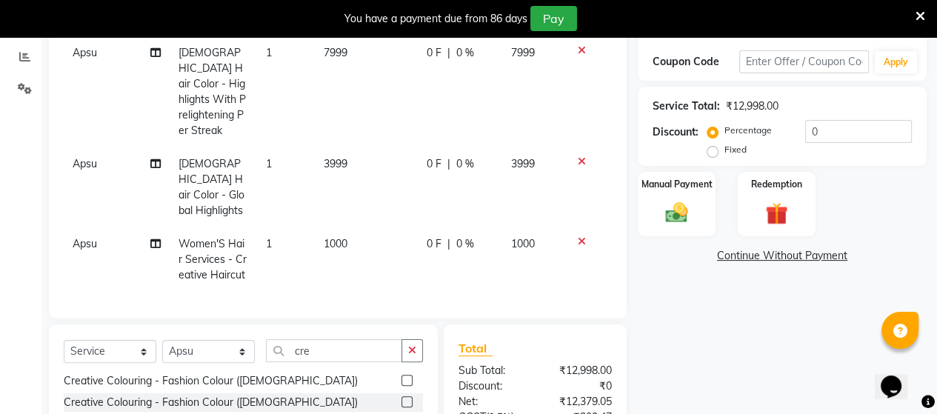
scroll to position [228, 0]
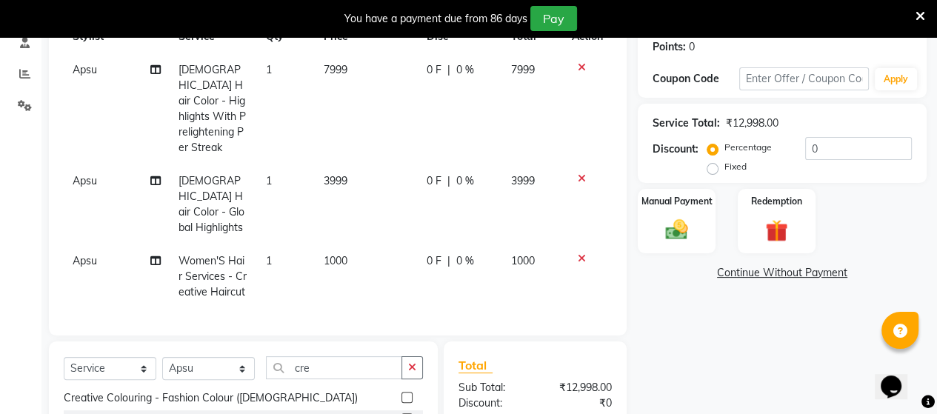
click at [356, 172] on td "3999" at bounding box center [366, 204] width 103 height 80
select select "49628"
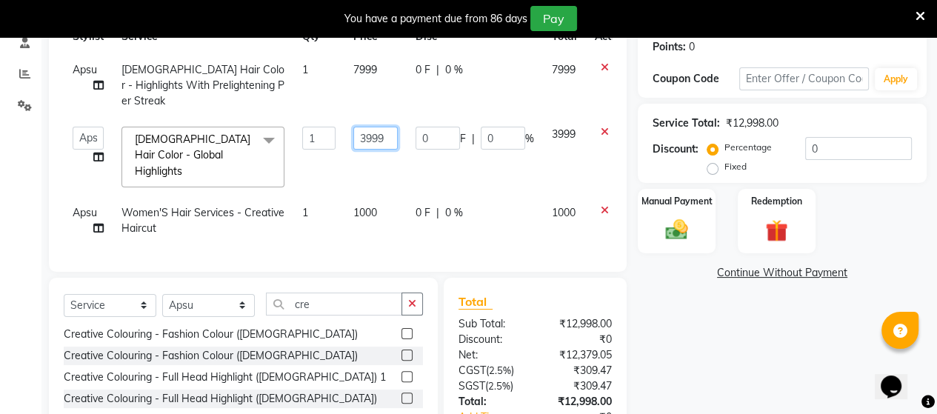
drag, startPoint x: 385, startPoint y: 119, endPoint x: 319, endPoint y: 116, distance: 66.7
click at [319, 118] on tr "Admin ANUSHA Apsu Auditor Ambattur Balaji BANUPRIYA Bharath Bhuvanesh Dingg - S…" at bounding box center [349, 157] width 571 height 79
type input "4000"
click at [373, 127] on input "4000" at bounding box center [375, 138] width 44 height 23
click at [364, 89] on td "7999" at bounding box center [375, 85] width 62 height 64
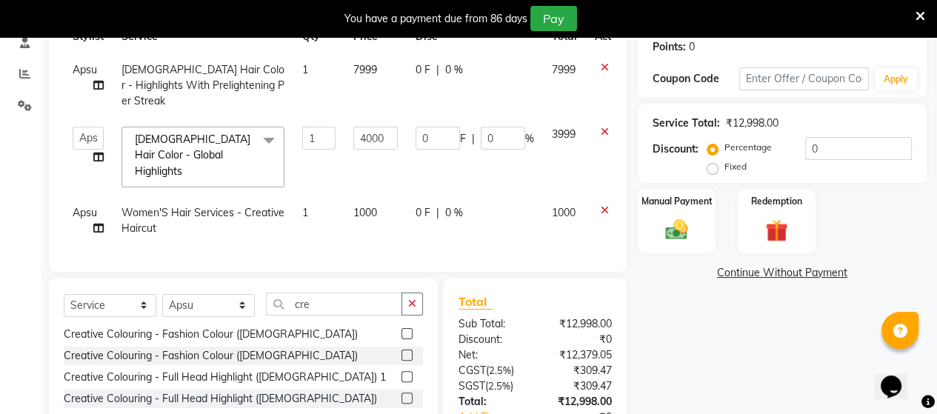
select select "49628"
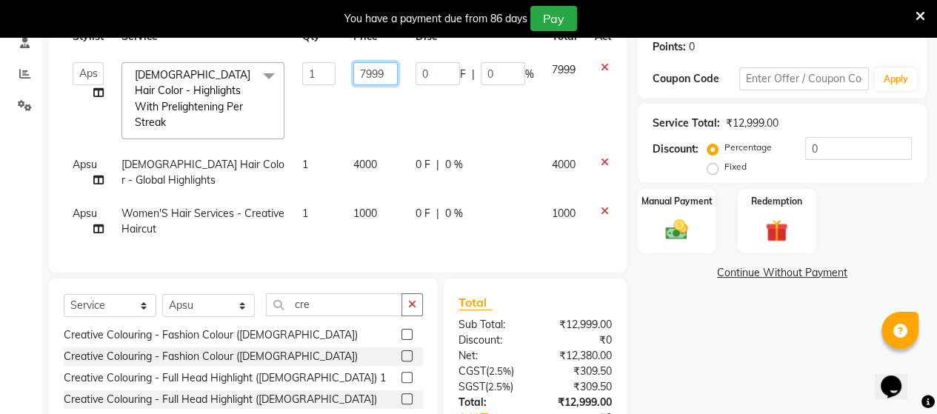
drag, startPoint x: 379, startPoint y: 73, endPoint x: 306, endPoint y: 77, distance: 72.7
click at [306, 77] on tr "Admin ANUSHA Apsu Auditor Ambattur Balaji BANUPRIYA Bharath Bhuvanesh Dingg - S…" at bounding box center [349, 100] width 571 height 95
drag, startPoint x: 382, startPoint y: 76, endPoint x: 365, endPoint y: 73, distance: 17.2
click at [365, 73] on input "8000" at bounding box center [375, 73] width 44 height 23
type input "8500"
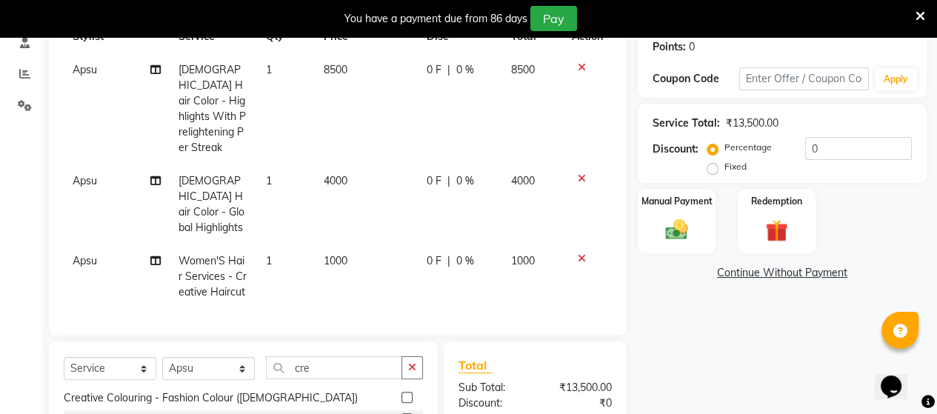
click at [492, 278] on div "Client +91 98******86 Date 03-10-2025 Invoice Number V/2025 V/2025-26 4004 Serv…" at bounding box center [338, 128] width 578 height 416
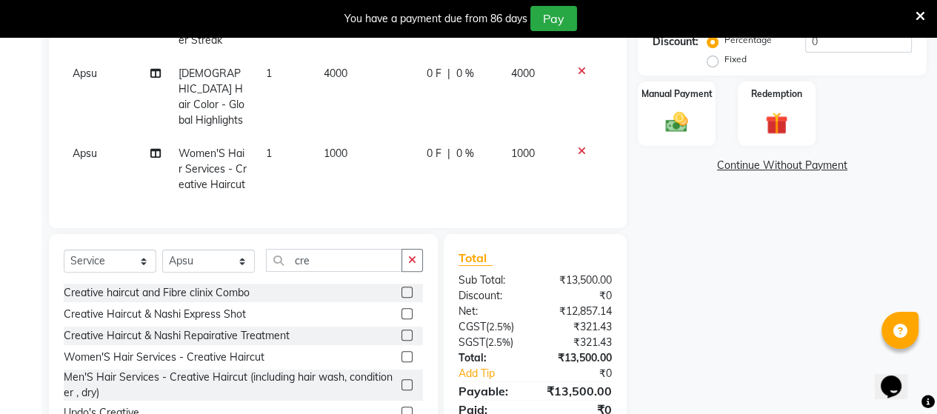
scroll to position [302, 0]
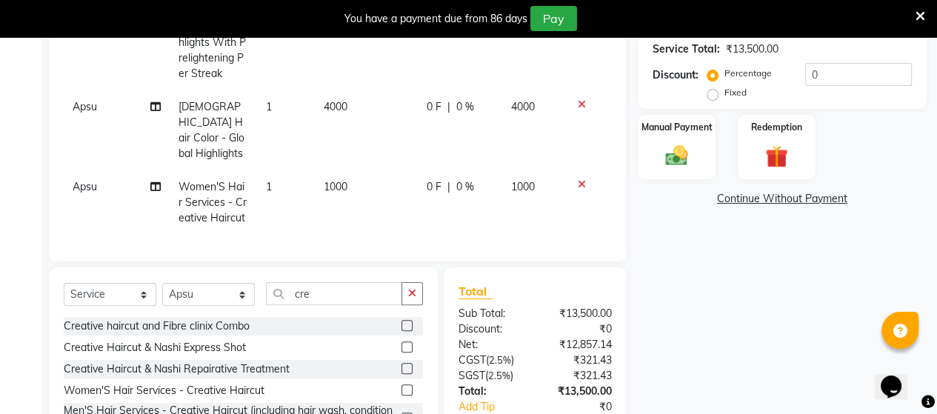
drag, startPoint x: 364, startPoint y: 142, endPoint x: 364, endPoint y: 158, distance: 15.6
click at [364, 170] on td "1000" at bounding box center [366, 202] width 103 height 64
select select "49628"
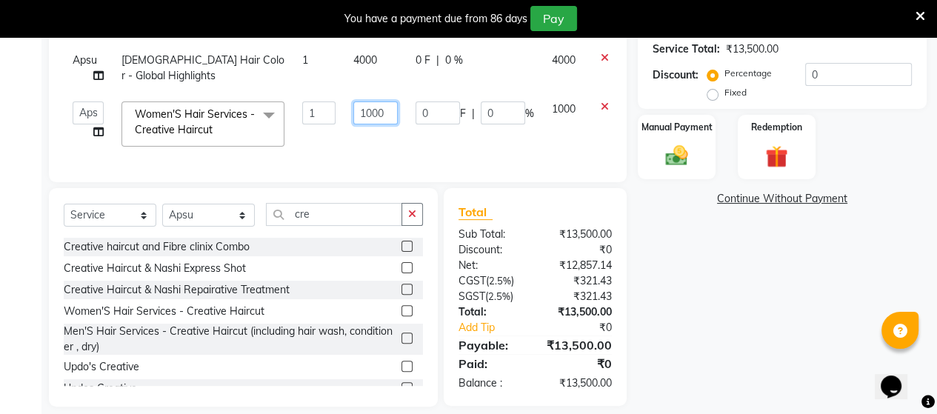
drag, startPoint x: 383, startPoint y: 98, endPoint x: 367, endPoint y: 96, distance: 15.6
click at [367, 101] on input "1000" at bounding box center [375, 112] width 44 height 23
type input "1150"
drag, startPoint x: 454, startPoint y: 183, endPoint x: 467, endPoint y: 178, distance: 13.6
click at [458, 182] on div "Client +91 98******86 Date 03-10-2025 Invoice Number V/2025 V/2025-26 4004 Serv…" at bounding box center [338, 126] width 600 height 561
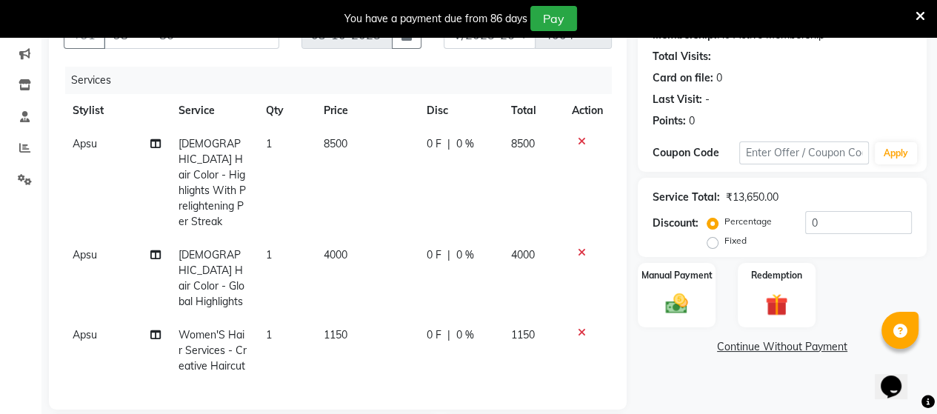
scroll to position [80, 0]
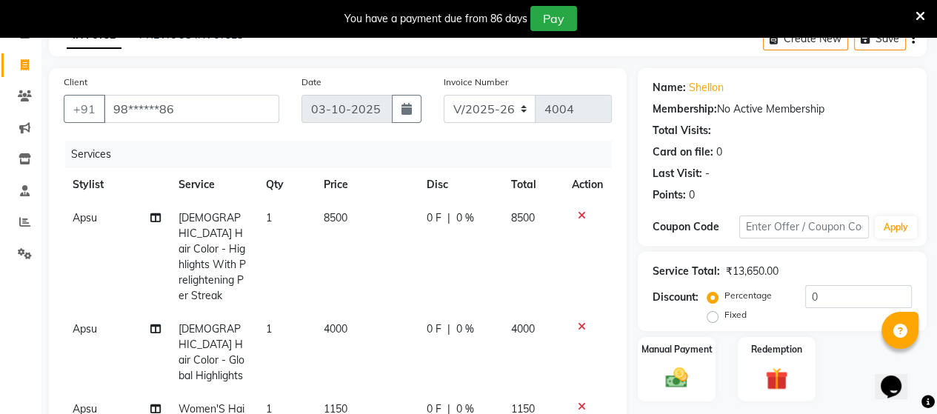
click at [79, 213] on span "Apsu" at bounding box center [85, 217] width 24 height 13
select select "49628"
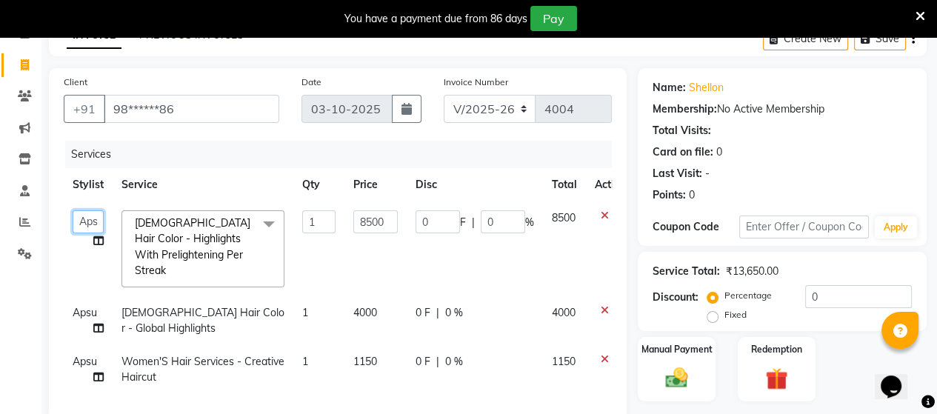
click at [75, 227] on select "Admin ANUSHA Apsu Auditor Ambattur Balaji BANUPRIYA Bharath Bhuvanesh Dingg - S…" at bounding box center [88, 221] width 31 height 23
click at [73, 210] on select "Admin ANUSHA Apsu Auditor Ambattur Balaji BANUPRIYA Bharath Bhuvanesh Dingg - S…" at bounding box center [88, 221] width 31 height 23
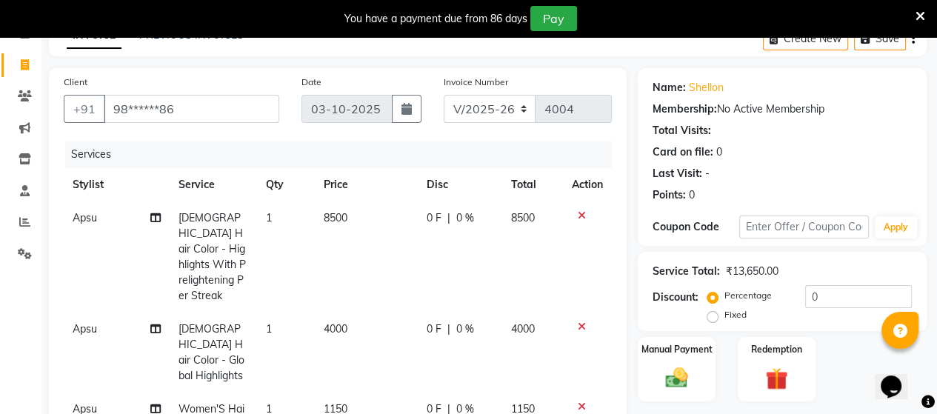
click at [92, 322] on span "Apsu" at bounding box center [85, 328] width 24 height 13
select select "49628"
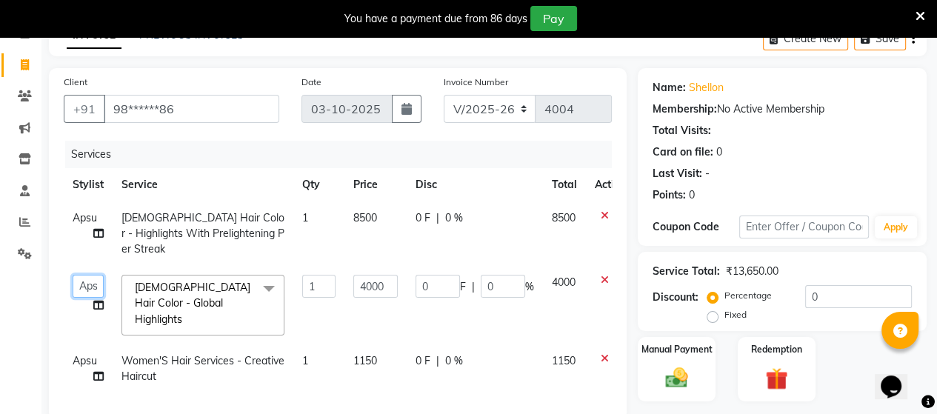
drag, startPoint x: 80, startPoint y: 264, endPoint x: 86, endPoint y: 269, distance: 7.9
click at [80, 275] on select "Admin ANUSHA Apsu Auditor Ambattur Balaji BANUPRIYA Bharath Bhuvanesh Dingg - S…" at bounding box center [88, 286] width 31 height 23
click at [73, 275] on select "Admin ANUSHA Apsu Auditor Ambattur Balaji BANUPRIYA Bharath Bhuvanesh Dingg - S…" at bounding box center [88, 286] width 31 height 23
click at [87, 275] on select "Admin ANUSHA Apsu Auditor Ambattur Balaji BANUPRIYA Bharath Bhuvanesh Dingg - S…" at bounding box center [88, 286] width 31 height 23
select select "25071"
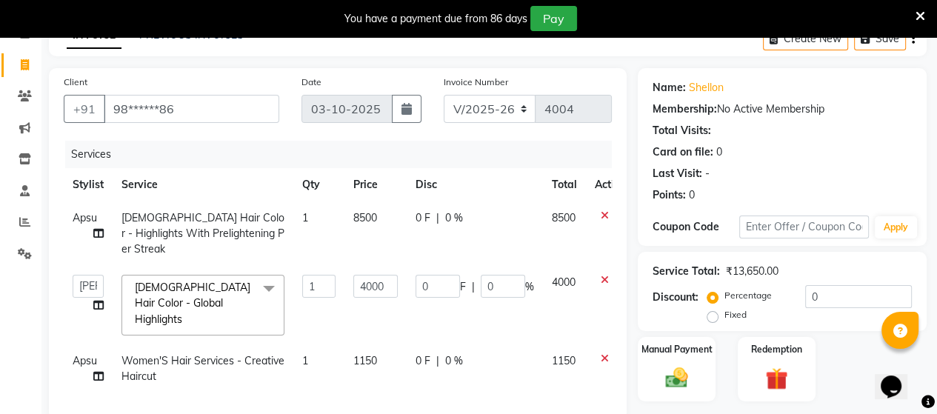
click at [81, 221] on span "Apsu" at bounding box center [85, 217] width 24 height 13
select select "49628"
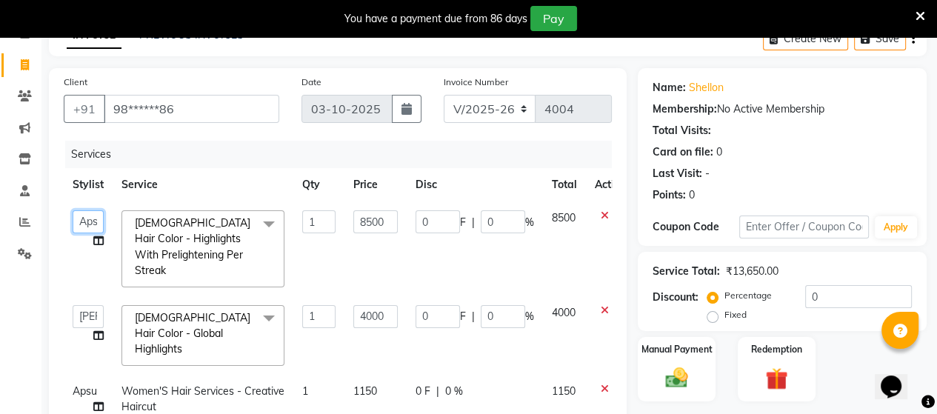
click at [81, 219] on select "Admin ANUSHA Apsu Auditor Ambattur Balaji BANUPRIYA Bharath Bhuvanesh Dingg - S…" at bounding box center [88, 221] width 31 height 23
select select "25071"
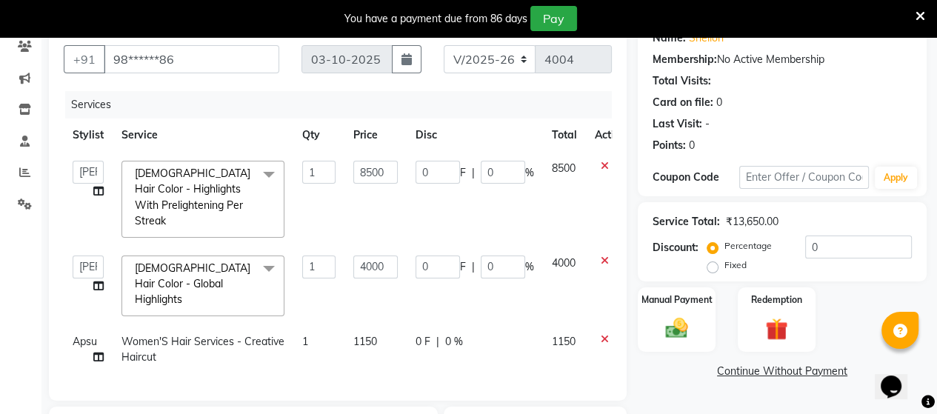
scroll to position [154, 0]
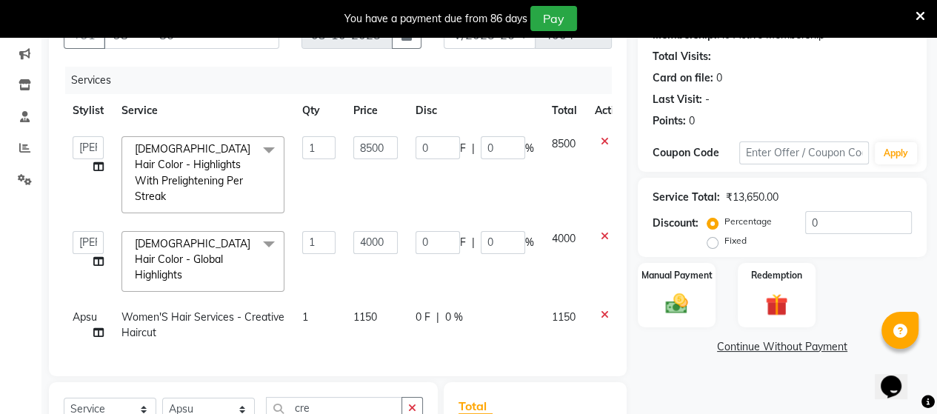
click at [89, 310] on span "Apsu" at bounding box center [85, 316] width 24 height 13
select select "49628"
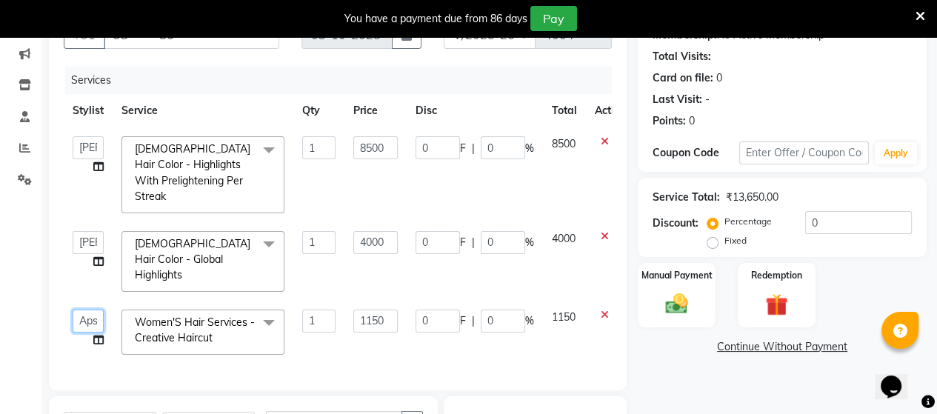
click at [93, 310] on select "Admin ANUSHA Apsu Auditor Ambattur Balaji BANUPRIYA Bharath Bhuvanesh Dingg - S…" at bounding box center [88, 321] width 31 height 23
select select "25071"
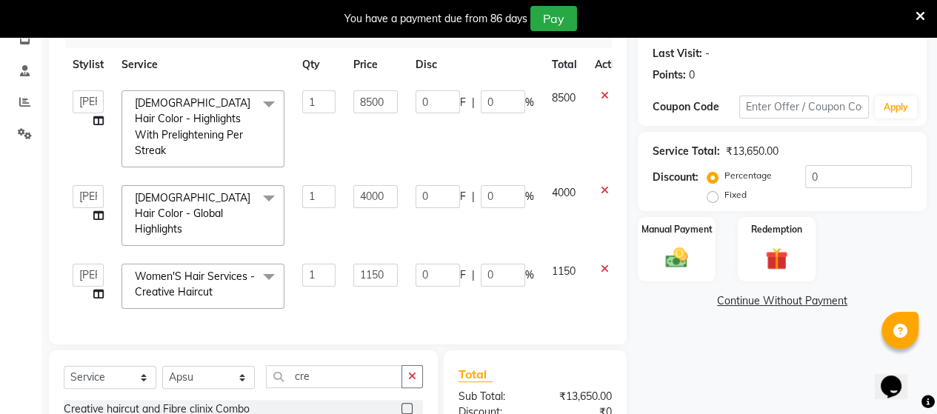
scroll to position [371, 0]
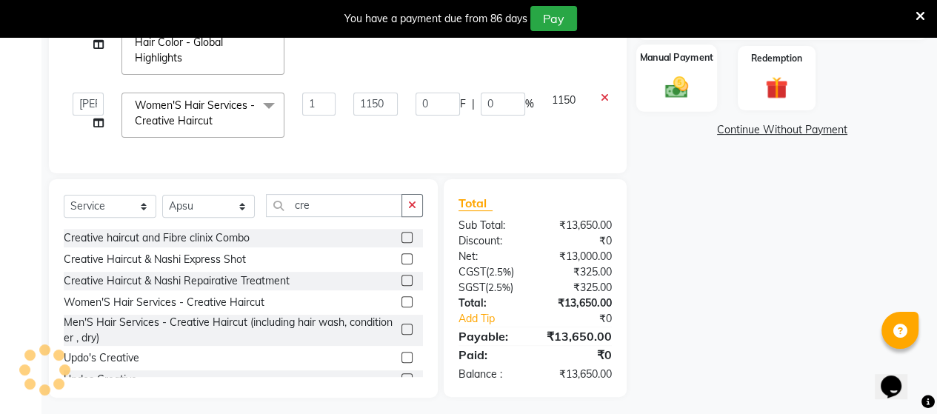
click at [691, 84] on img at bounding box center [677, 86] width 38 height 27
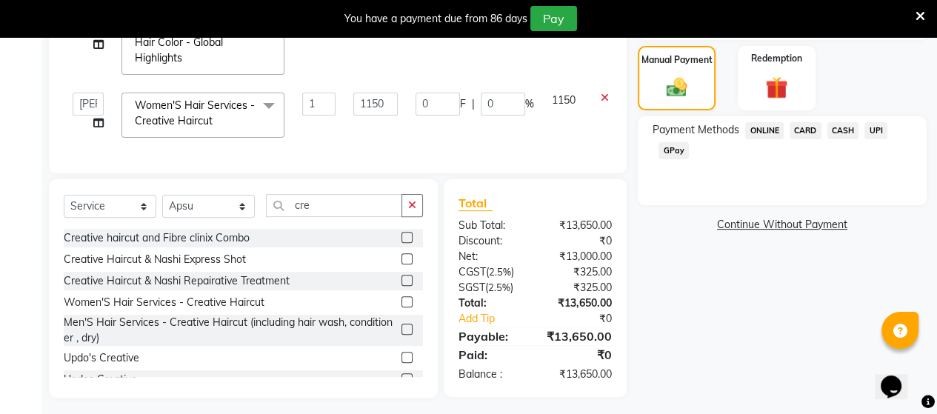
drag, startPoint x: 874, startPoint y: 133, endPoint x: 821, endPoint y: 247, distance: 125.3
click at [877, 136] on span "UPI" at bounding box center [875, 130] width 23 height 17
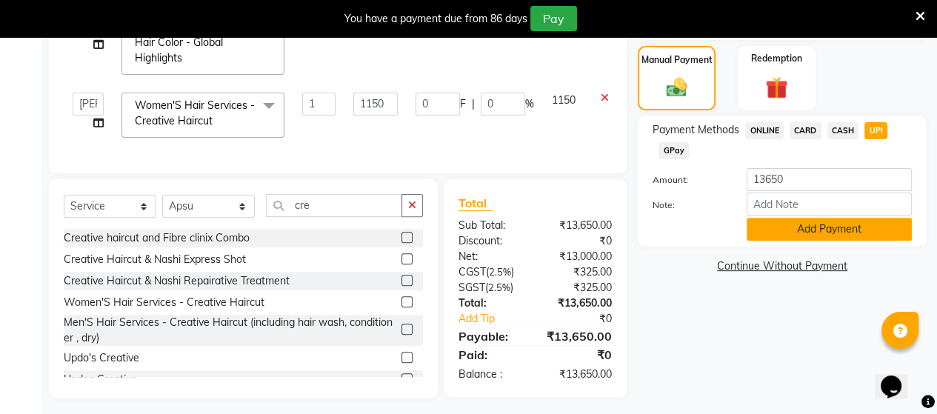
click at [810, 220] on button "Add Payment" at bounding box center [829, 229] width 165 height 23
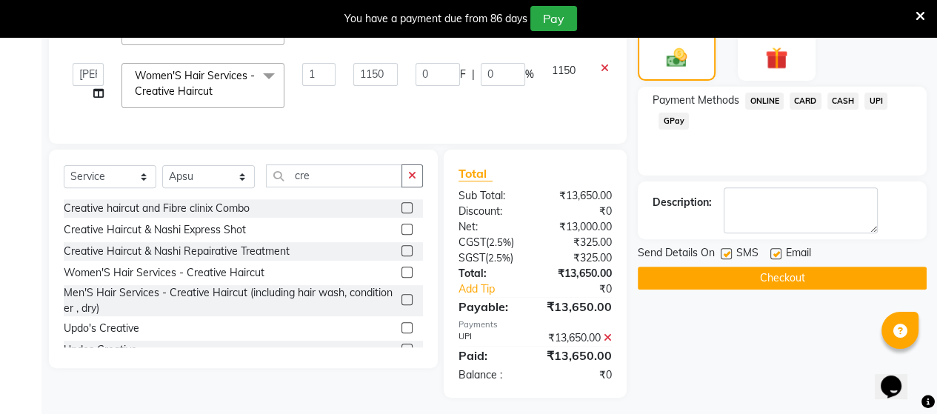
scroll to position [417, 0]
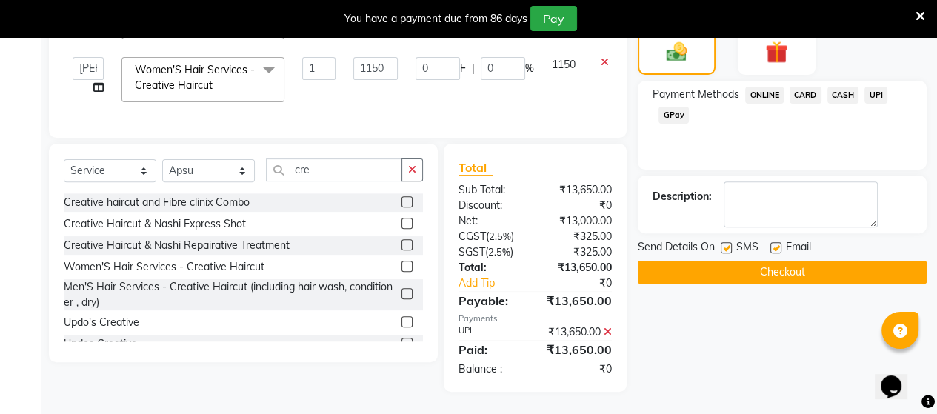
click at [793, 261] on button "Checkout" at bounding box center [782, 272] width 289 height 23
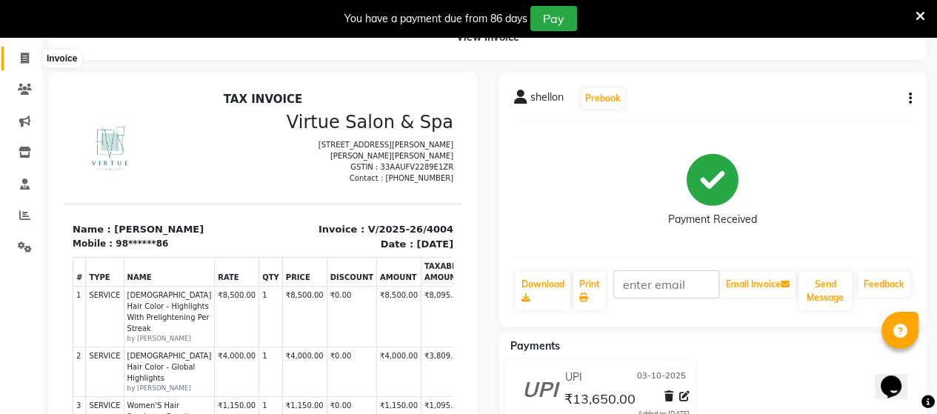
click at [27, 53] on icon at bounding box center [25, 58] width 8 height 11
select select "service"
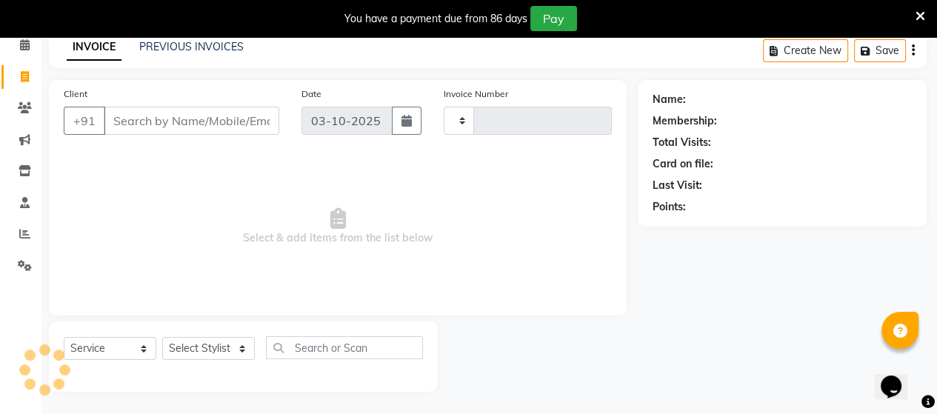
type input "4005"
select select "4466"
click at [173, 51] on link "PREVIOUS INVOICES" at bounding box center [191, 46] width 104 height 13
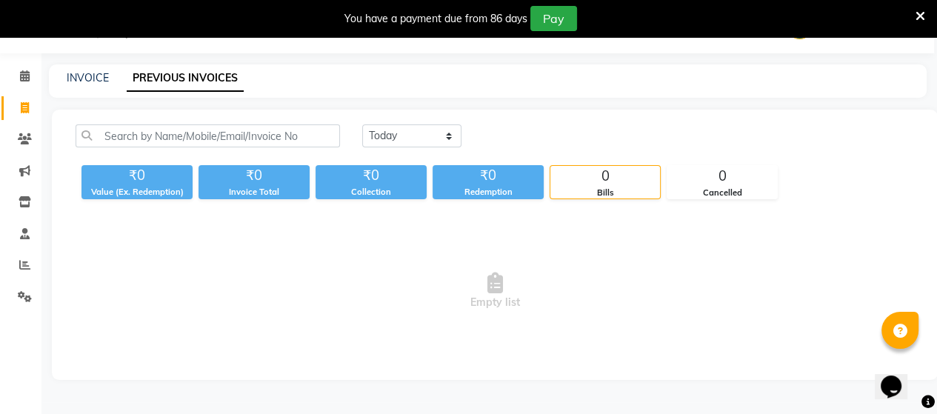
scroll to position [68, 0]
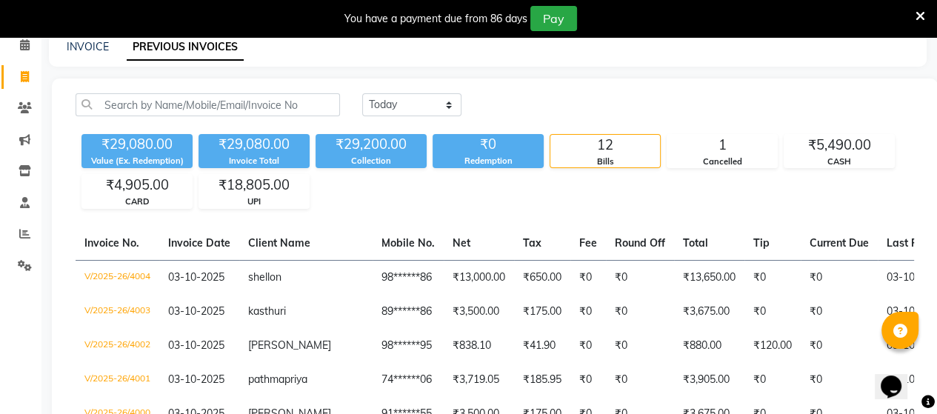
click at [921, 16] on icon at bounding box center [921, 16] width 10 height 13
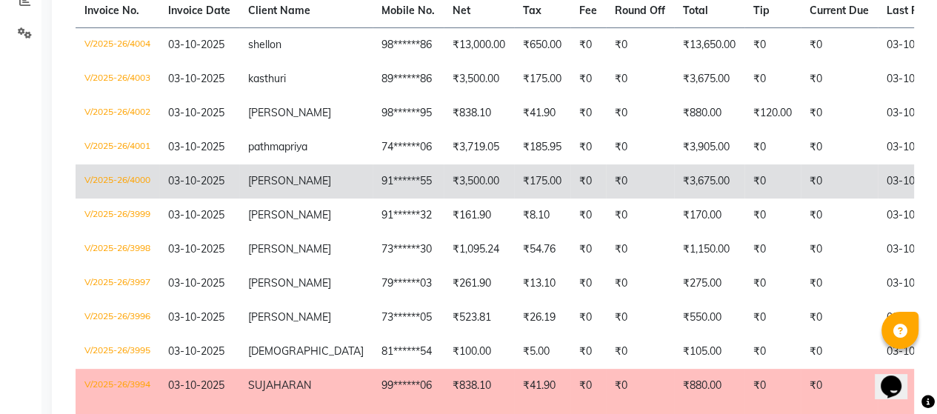
scroll to position [296, 0]
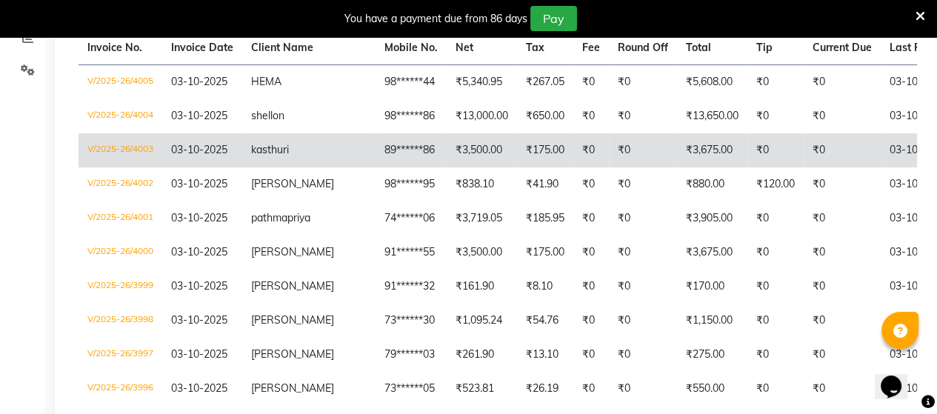
scroll to position [296, 0]
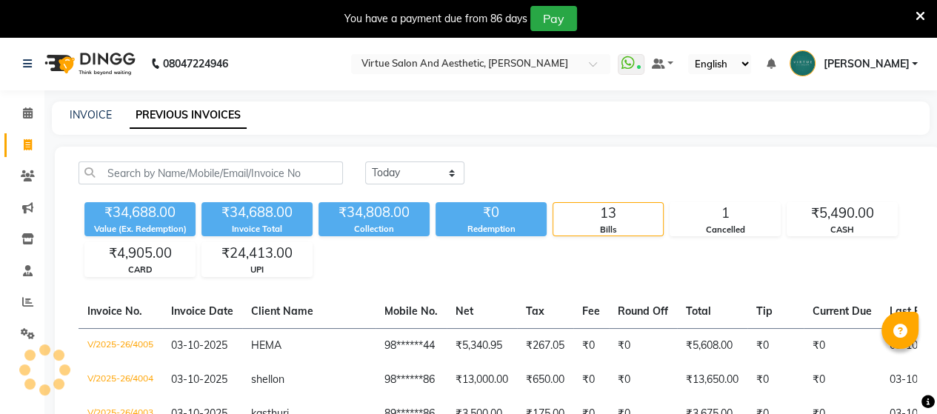
click at [917, 16] on icon at bounding box center [921, 16] width 10 height 13
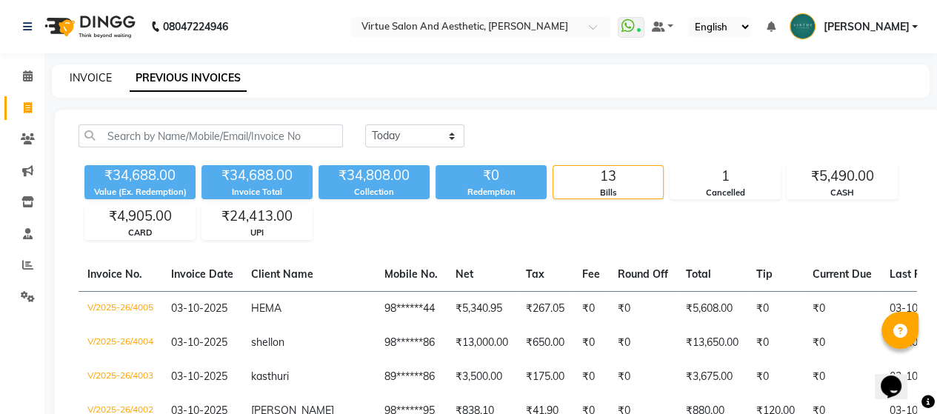
click at [90, 79] on link "INVOICE" at bounding box center [91, 77] width 42 height 13
select select "4466"
select select "service"
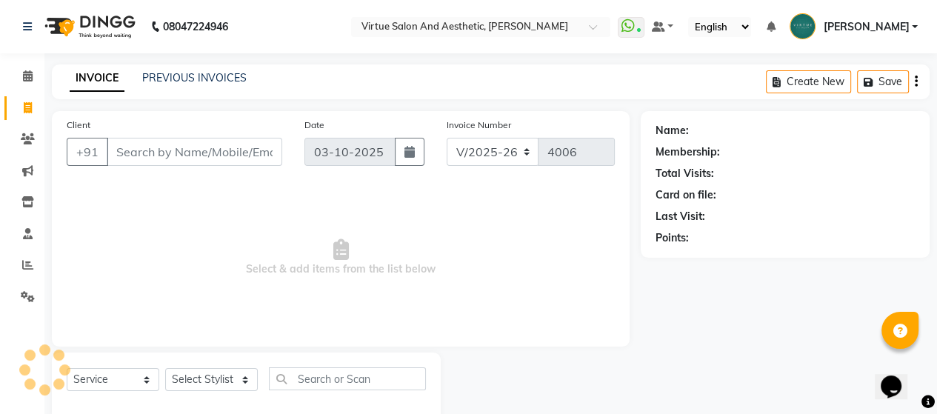
scroll to position [31, 0]
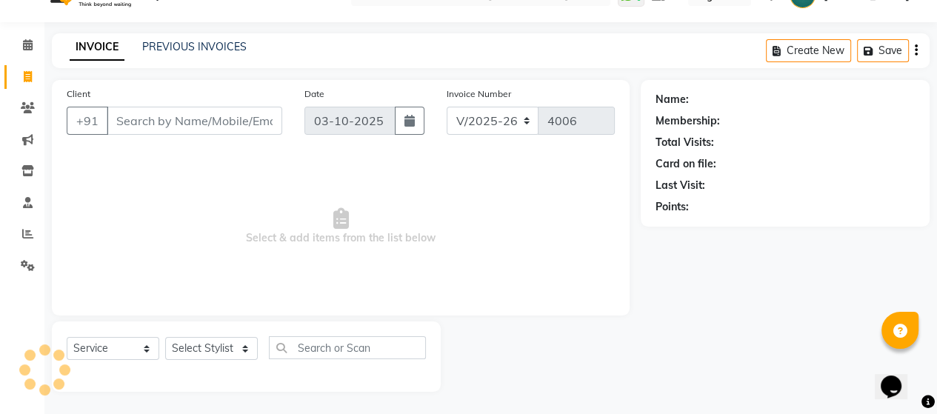
click at [141, 119] on input "Client" at bounding box center [195, 121] width 176 height 28
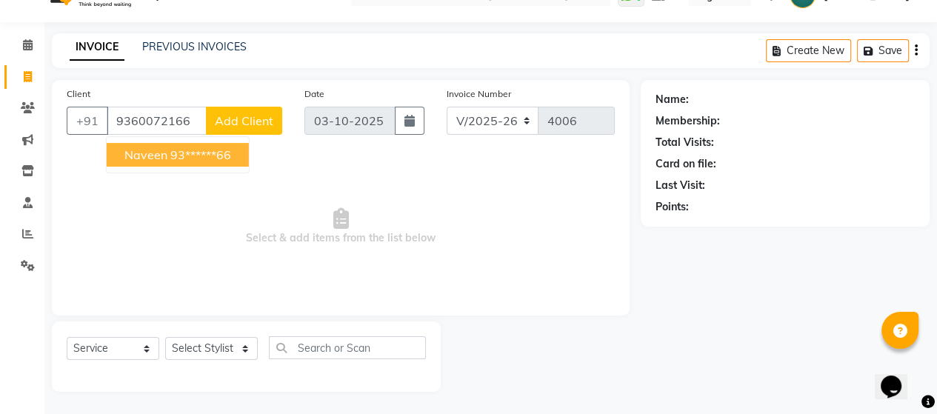
type input "9360072166"
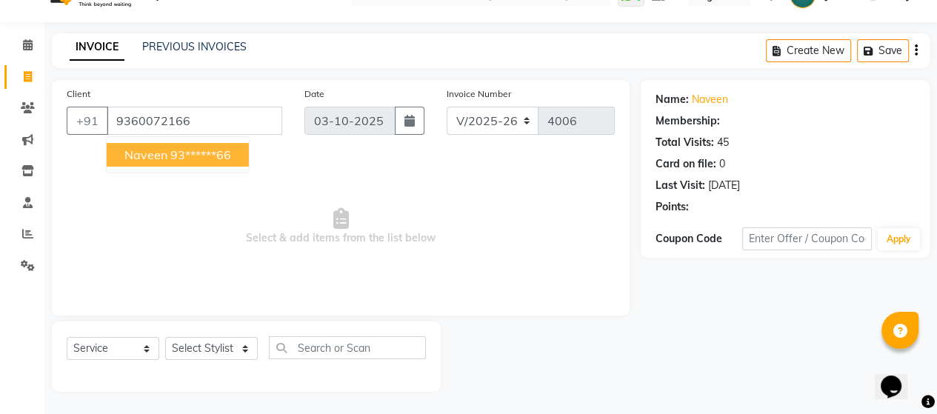
select select "1: Object"
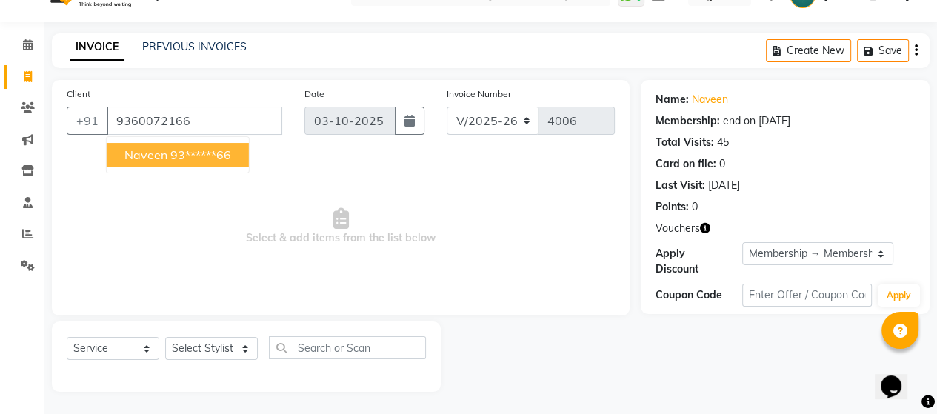
click at [193, 156] on ngb-highlight "93******66" at bounding box center [200, 154] width 61 height 15
type input "93******66"
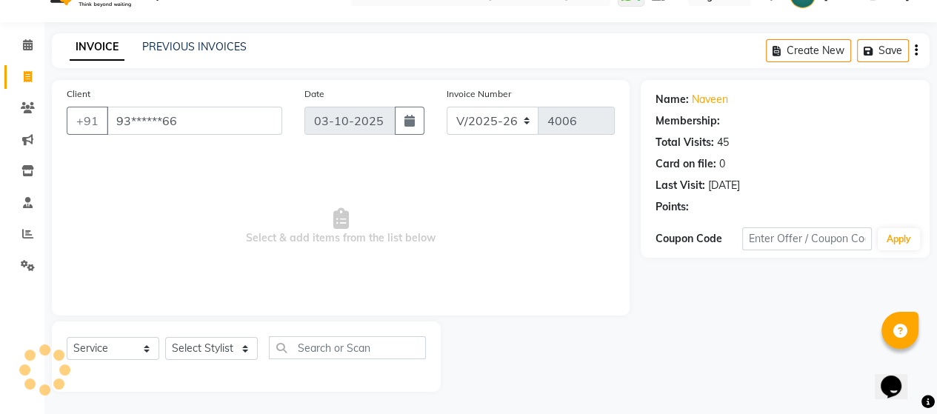
select select "1: Object"
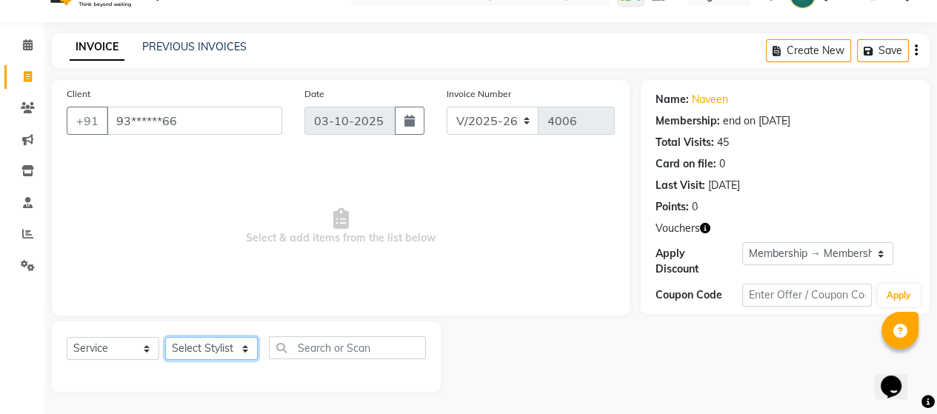
click at [214, 349] on select "Select Stylist Admin ANUSHA Apsu Auditor Ambattur Balaji BANUPRIYA Bharath Bhuv…" at bounding box center [211, 348] width 93 height 23
select select "30103"
click at [165, 338] on select "Select Stylist Admin ANUSHA Apsu Auditor Ambattur Balaji BANUPRIYA Bharath Bhuv…" at bounding box center [211, 348] width 93 height 23
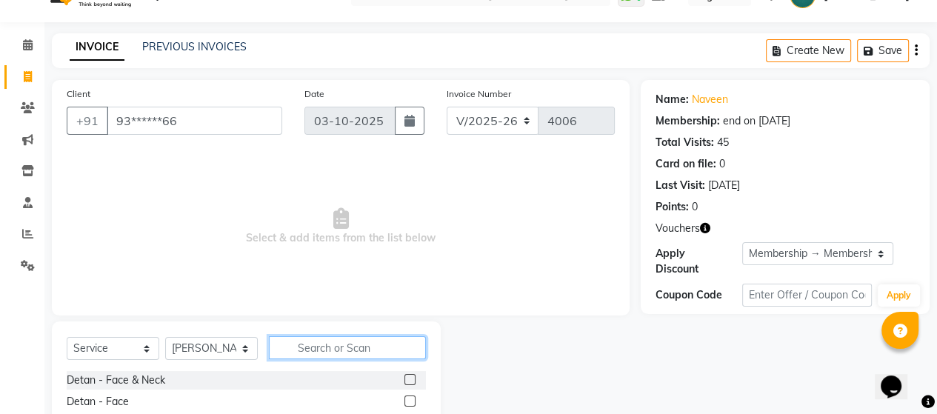
click at [298, 348] on input "text" at bounding box center [347, 347] width 157 height 23
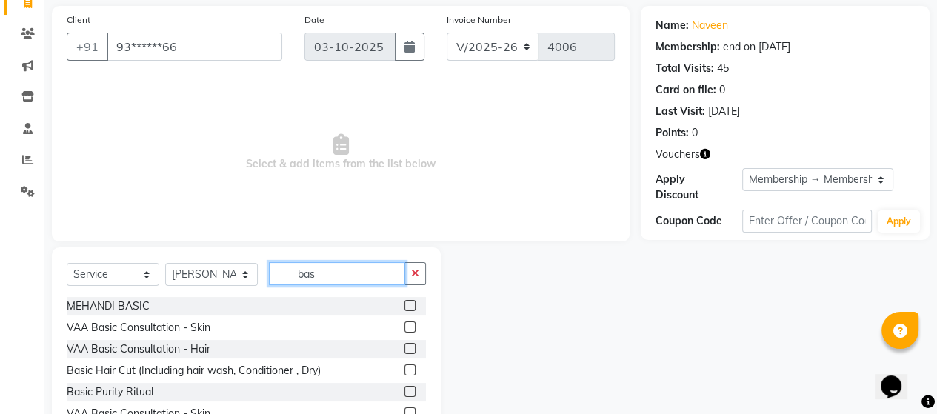
type input "bas"
click at [404, 369] on label at bounding box center [409, 369] width 11 height 11
click at [404, 369] on input "checkbox" at bounding box center [409, 371] width 10 height 10
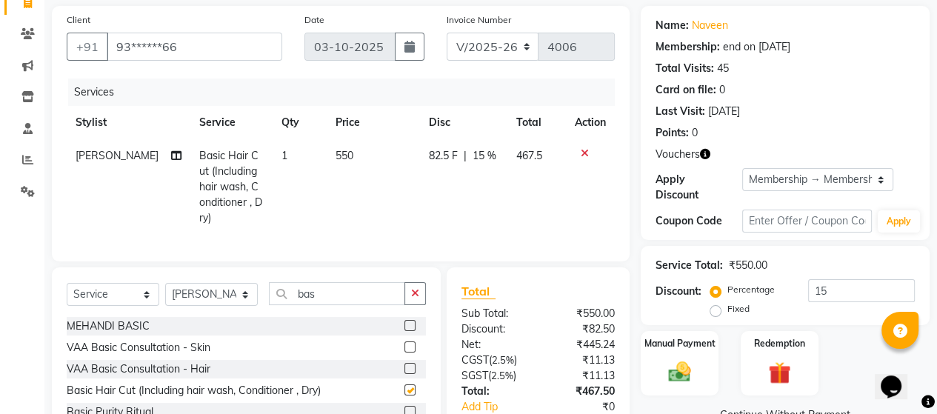
checkbox input "false"
click at [372, 160] on td "550" at bounding box center [374, 187] width 94 height 96
select select "30103"
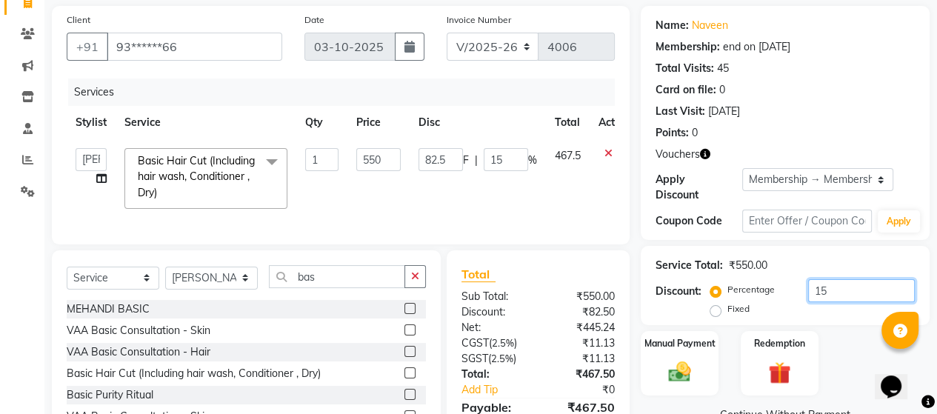
drag, startPoint x: 835, startPoint y: 278, endPoint x: 723, endPoint y: 265, distance: 112.6
click at [723, 265] on div "Service Total: ₹550.00 Discount: Percentage Fixed 15" at bounding box center [785, 285] width 259 height 67
type input "0"
click at [441, 260] on div "Client +91 93******66 Date 03-10-2025 Invoice Number V/2025 V/2025-26 4006 Serv…" at bounding box center [341, 237] width 600 height 463
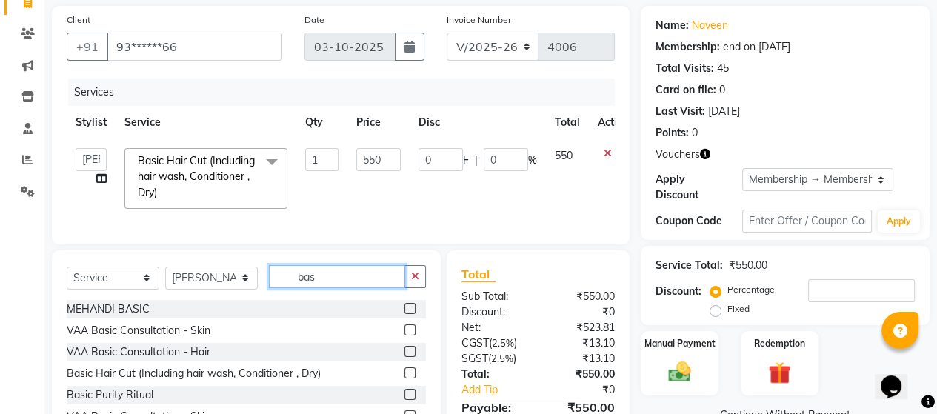
click at [327, 288] on input "bas" at bounding box center [337, 276] width 136 height 23
drag, startPoint x: 314, startPoint y: 293, endPoint x: 283, endPoint y: 287, distance: 31.7
click at [284, 287] on input "bas" at bounding box center [337, 276] width 136 height 23
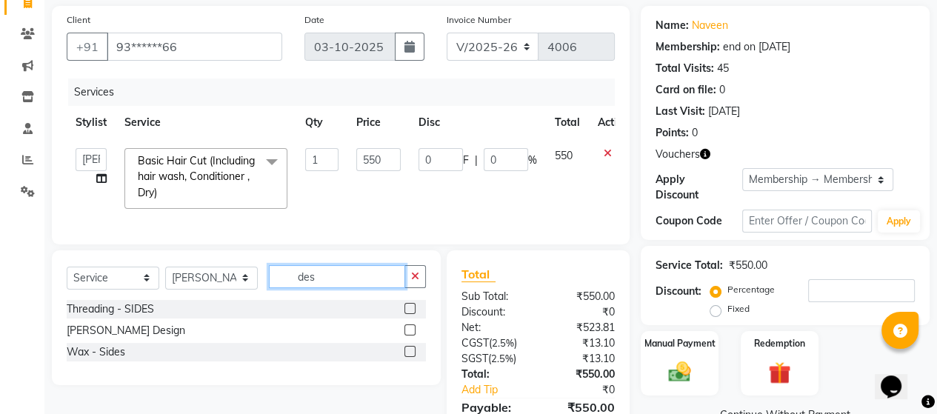
type input "des"
click at [409, 336] on label at bounding box center [409, 329] width 11 height 11
click at [409, 336] on input "checkbox" at bounding box center [409, 331] width 10 height 10
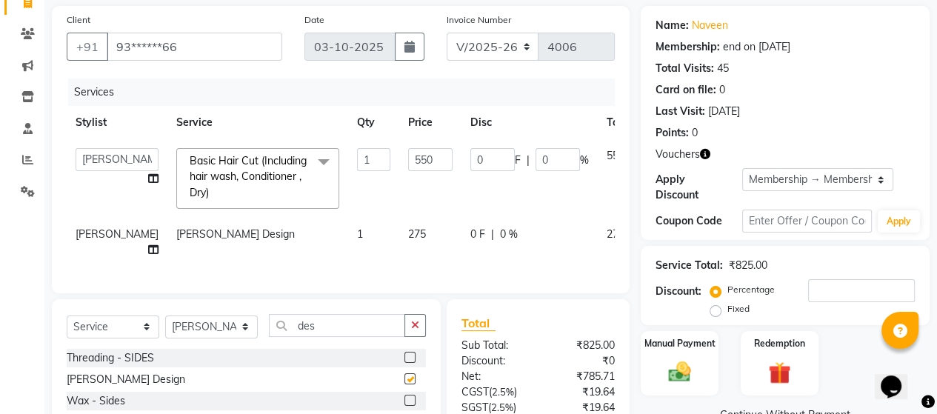
checkbox input "false"
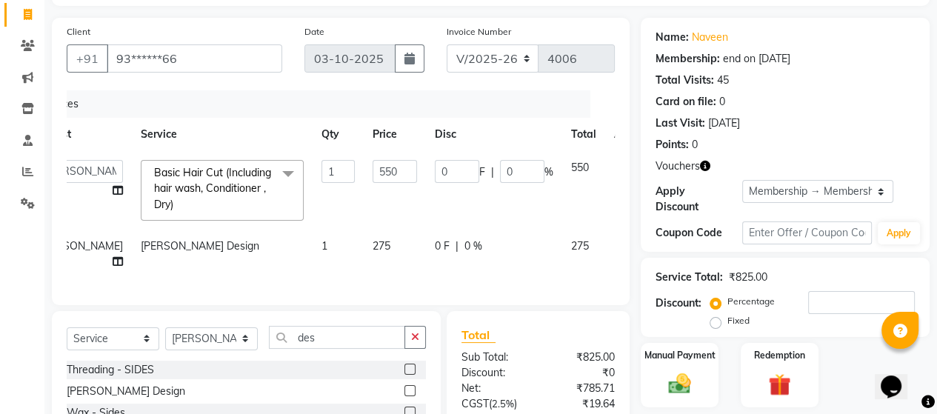
scroll to position [0, 0]
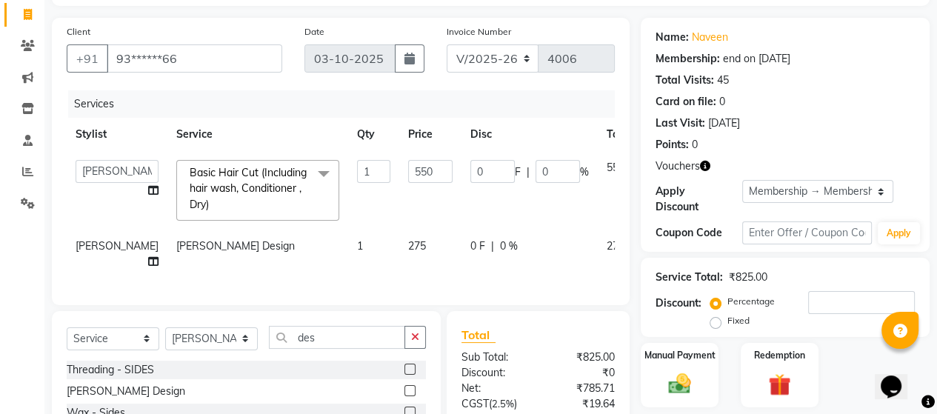
click at [282, 281] on div "Services Stylist Service Qty Price Disc Total Action Admin ANUSHA Apsu Auditor …" at bounding box center [341, 190] width 548 height 200
click at [315, 290] on div "Services Stylist Service Qty Price Disc Total Action Admin ANUSHA Apsu Auditor …" at bounding box center [341, 190] width 548 height 200
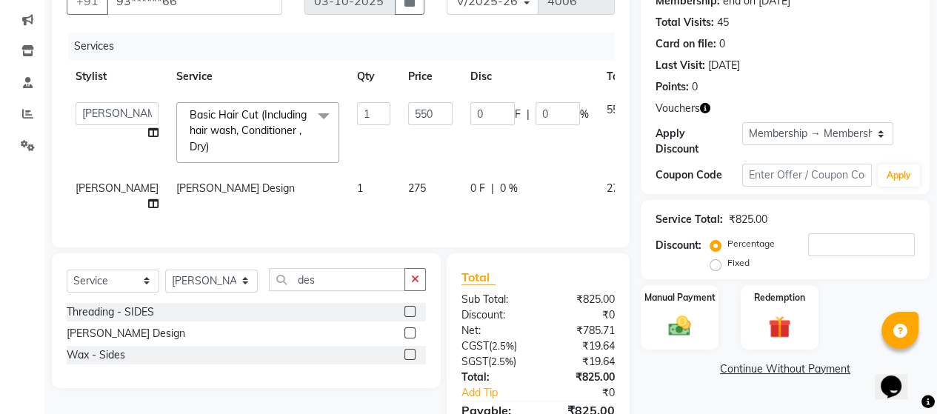
scroll to position [241, 0]
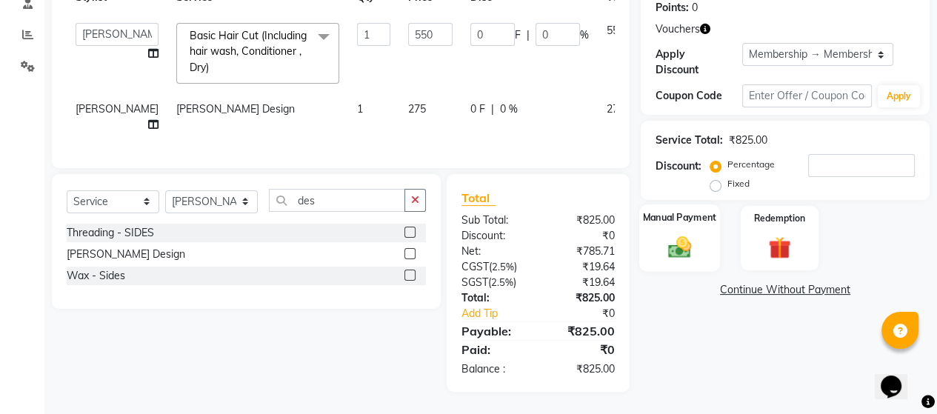
click at [670, 233] on img at bounding box center [680, 246] width 38 height 27
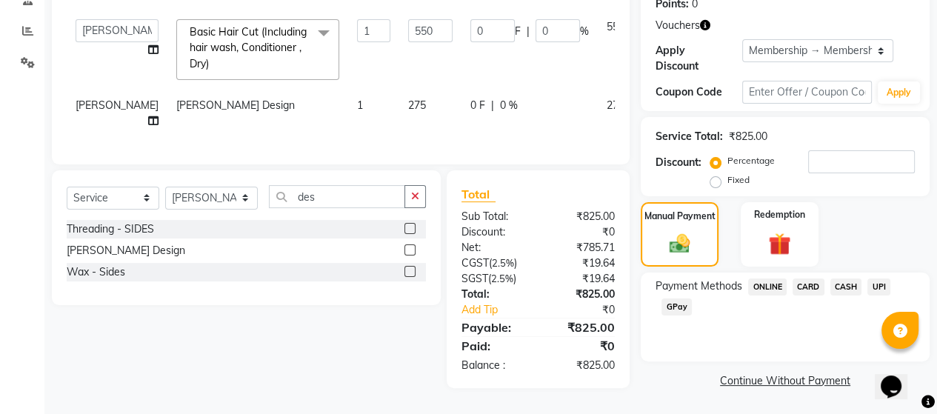
drag, startPoint x: 878, startPoint y: 267, endPoint x: 878, endPoint y: 276, distance: 8.9
click at [879, 279] on span "UPI" at bounding box center [878, 287] width 23 height 17
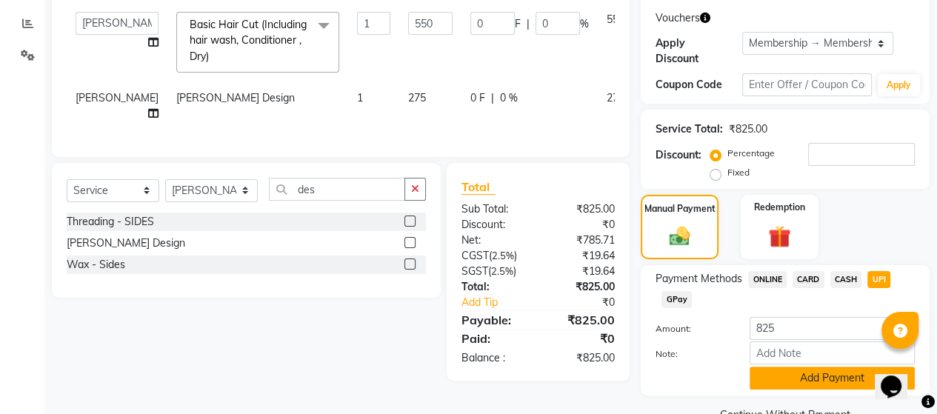
click at [825, 367] on button "Add Payment" at bounding box center [832, 378] width 165 height 23
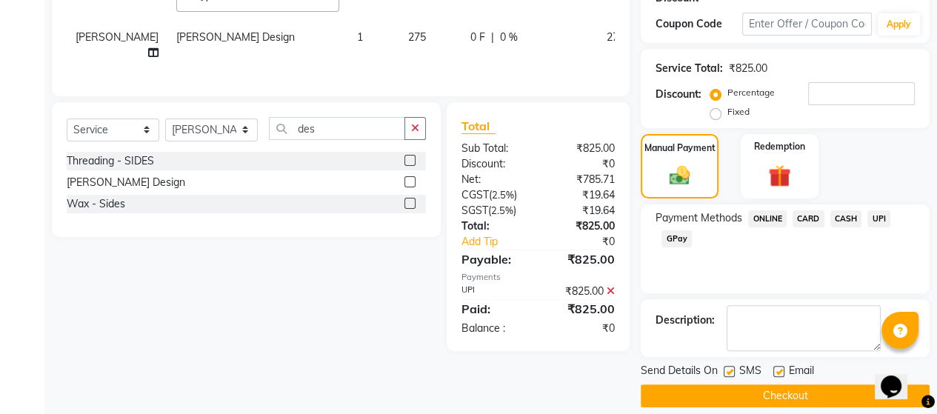
scroll to position [305, 0]
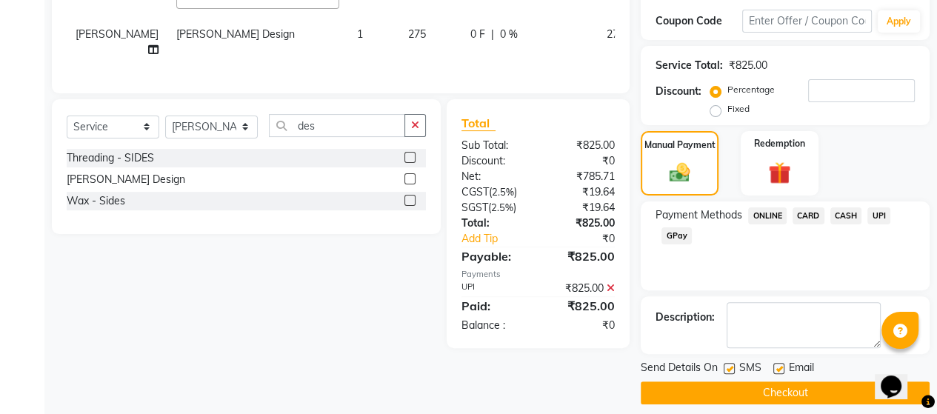
click at [821, 381] on button "Checkout" at bounding box center [785, 392] width 289 height 23
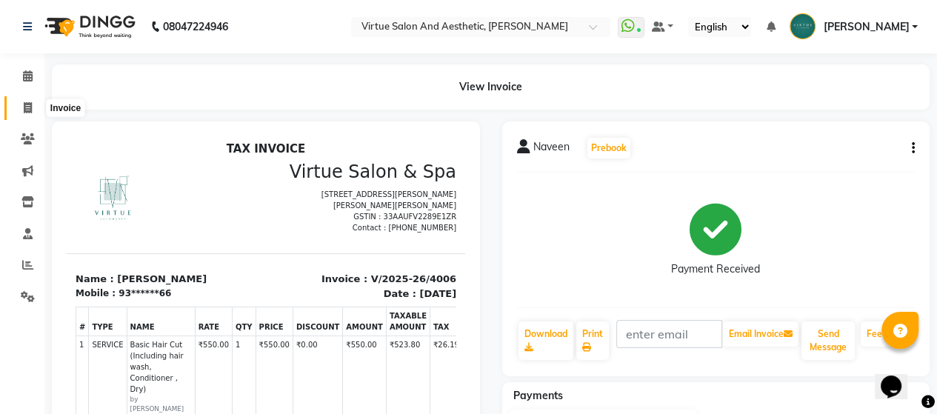
click at [21, 108] on span at bounding box center [28, 108] width 26 height 17
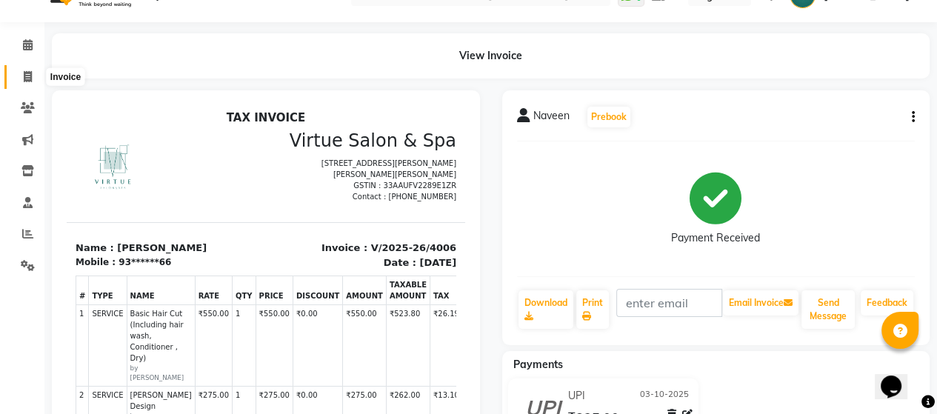
select select "4466"
select select "service"
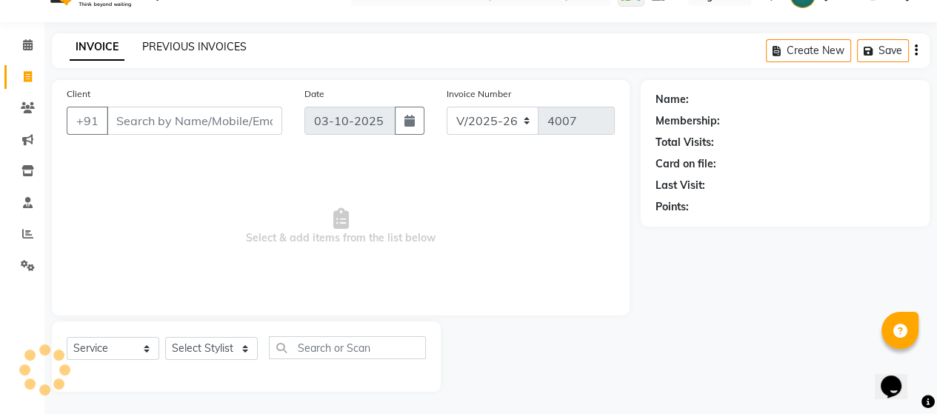
click at [195, 45] on link "PREVIOUS INVOICES" at bounding box center [194, 46] width 104 height 13
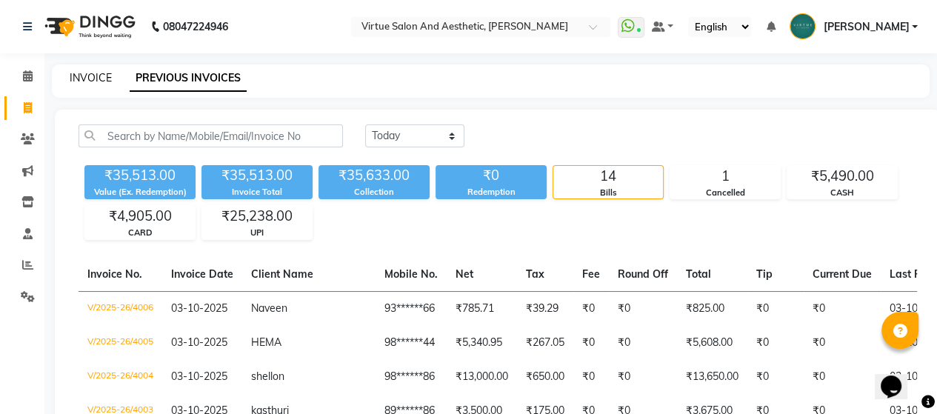
click at [101, 78] on link "INVOICE" at bounding box center [91, 77] width 42 height 13
select select "4466"
select select "service"
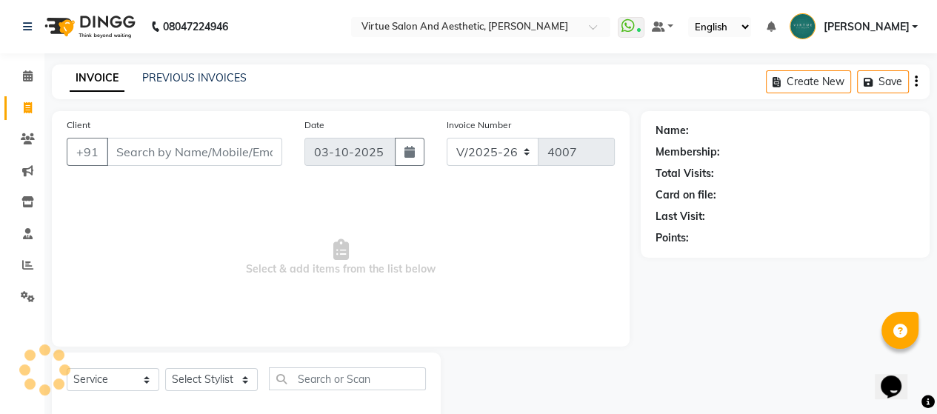
scroll to position [31, 0]
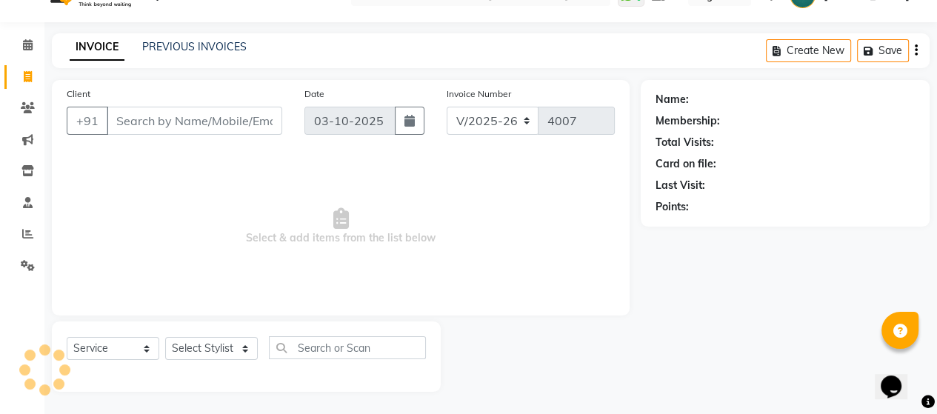
click at [210, 110] on input "Client" at bounding box center [195, 121] width 176 height 28
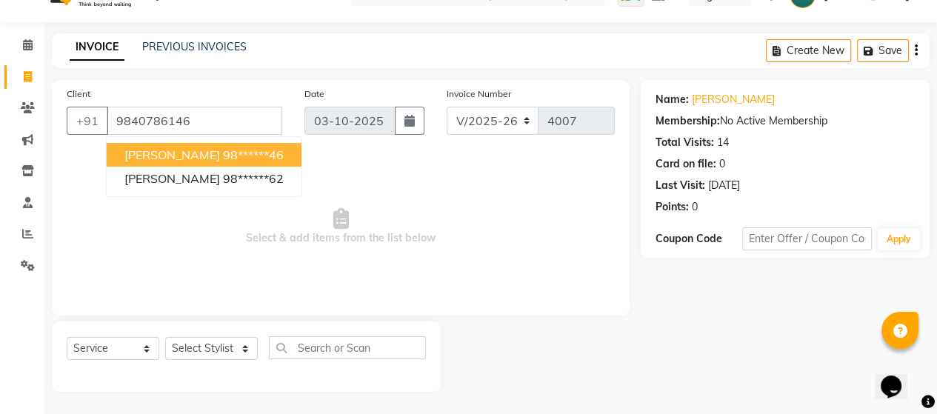
click at [163, 159] on span "[PERSON_NAME]" at bounding box center [172, 154] width 96 height 15
type input "98******46"
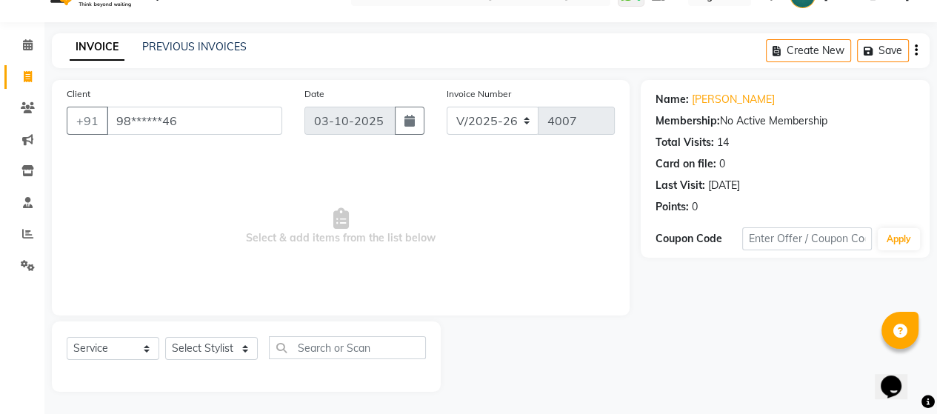
click at [253, 239] on span "Select & add items from the list below" at bounding box center [341, 227] width 548 height 148
click at [237, 351] on select "Select Stylist Admin [PERSON_NAME] Apsu Auditor Ambattur [PERSON_NAME] Dingg - …" at bounding box center [211, 348] width 93 height 23
select select "30103"
click at [165, 338] on select "Select Stylist Admin [PERSON_NAME] Apsu Auditor Ambattur [PERSON_NAME] Dingg - …" at bounding box center [211, 348] width 93 height 23
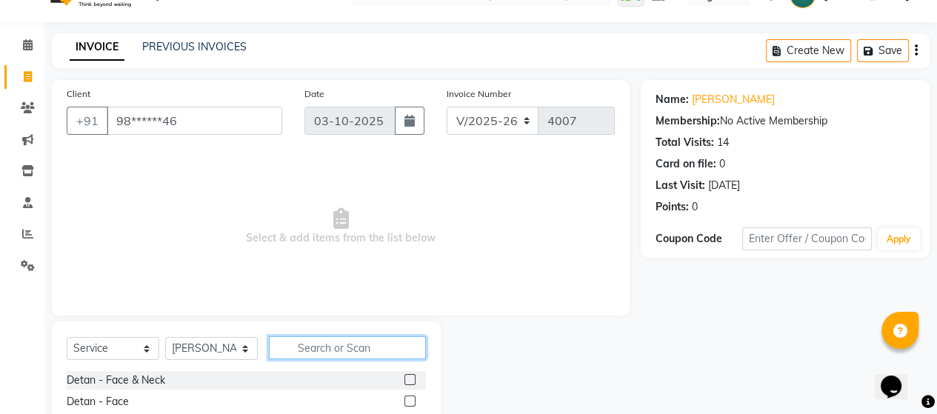
click at [345, 342] on input "text" at bounding box center [347, 347] width 157 height 23
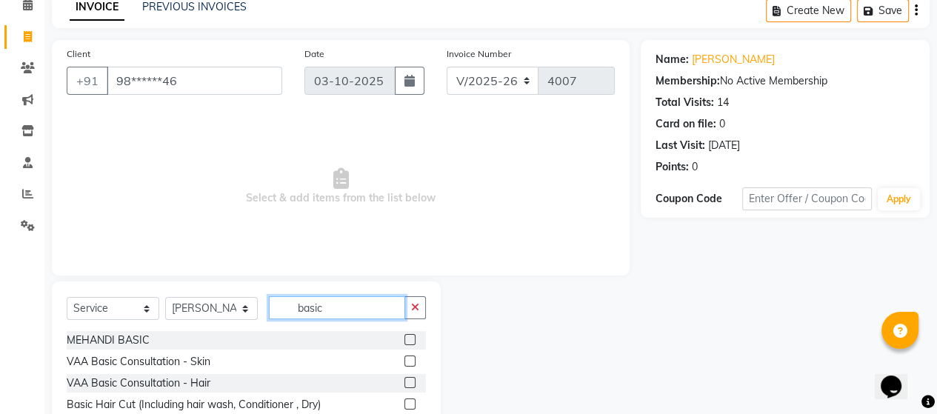
scroll to position [105, 0]
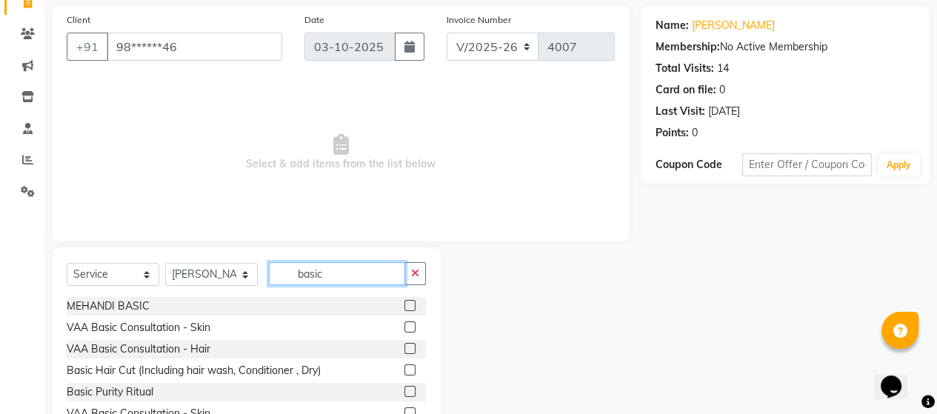
type input "basic"
click at [404, 374] on label at bounding box center [409, 369] width 11 height 11
click at [404, 374] on input "checkbox" at bounding box center [409, 371] width 10 height 10
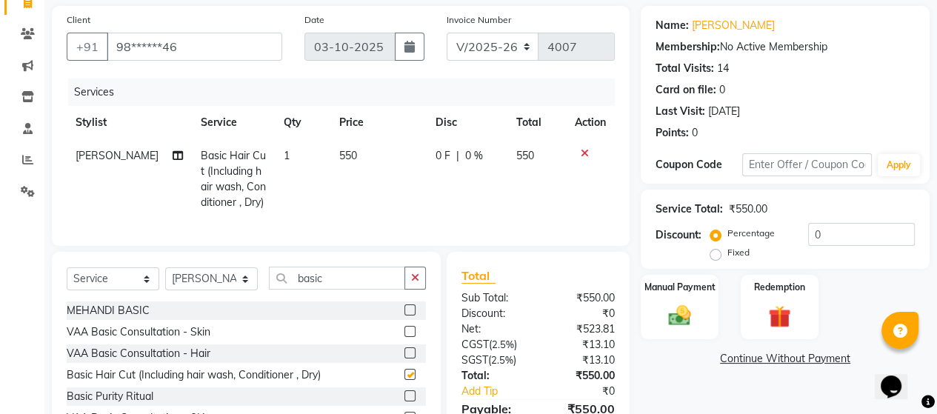
checkbox input "false"
drag, startPoint x: 337, startPoint y: 297, endPoint x: 253, endPoint y: 282, distance: 85.0
click at [253, 282] on div "Select Service Product Membership Package Voucher Prepaid Gift Card Select Styl…" at bounding box center [246, 284] width 359 height 35
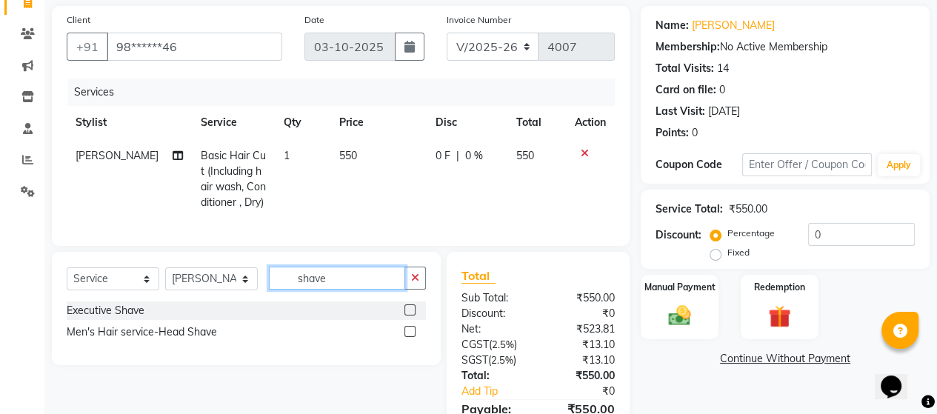
type input "shave"
click at [409, 316] on label at bounding box center [409, 309] width 11 height 11
click at [409, 316] on input "checkbox" at bounding box center [409, 311] width 10 height 10
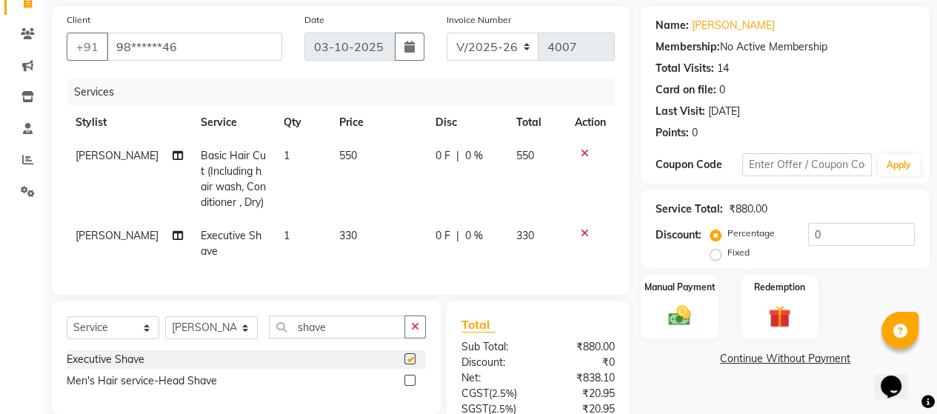
checkbox input "false"
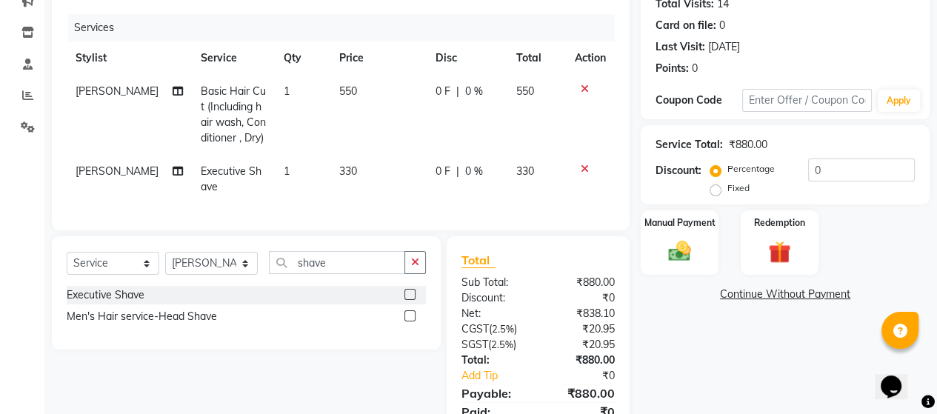
scroll to position [243, 0]
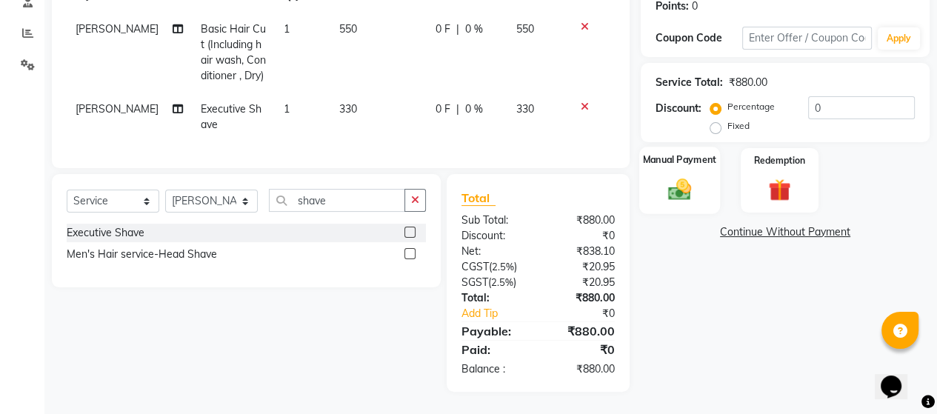
click at [684, 176] on img at bounding box center [680, 189] width 38 height 27
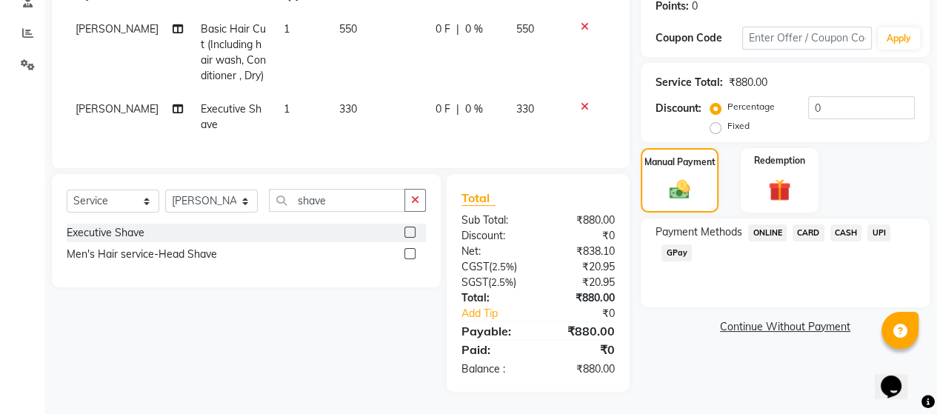
drag, startPoint x: 879, startPoint y: 221, endPoint x: 883, endPoint y: 233, distance: 12.4
click at [880, 224] on span "UPI" at bounding box center [878, 232] width 23 height 17
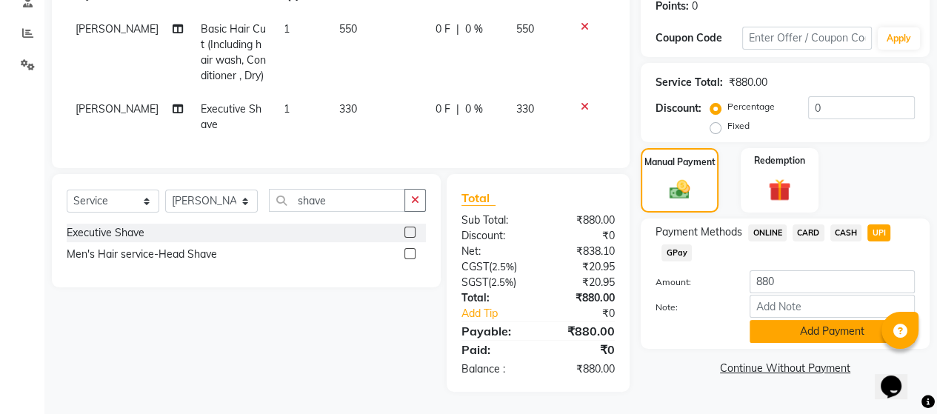
click at [834, 320] on button "Add Payment" at bounding box center [832, 331] width 165 height 23
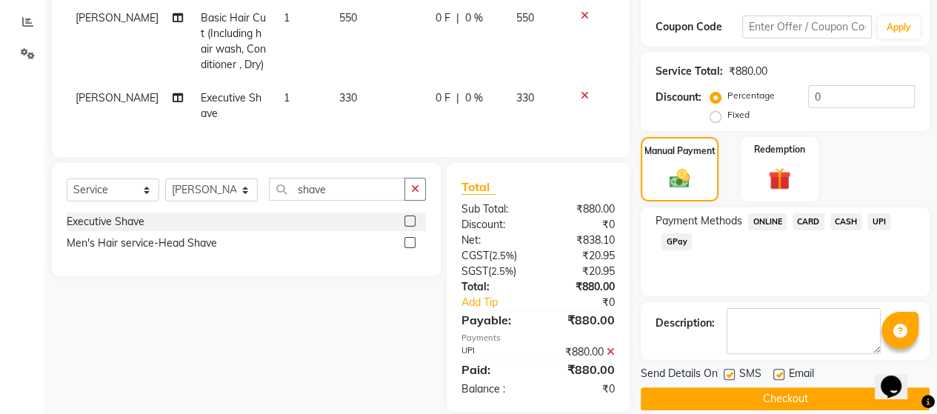
scroll to position [274, 0]
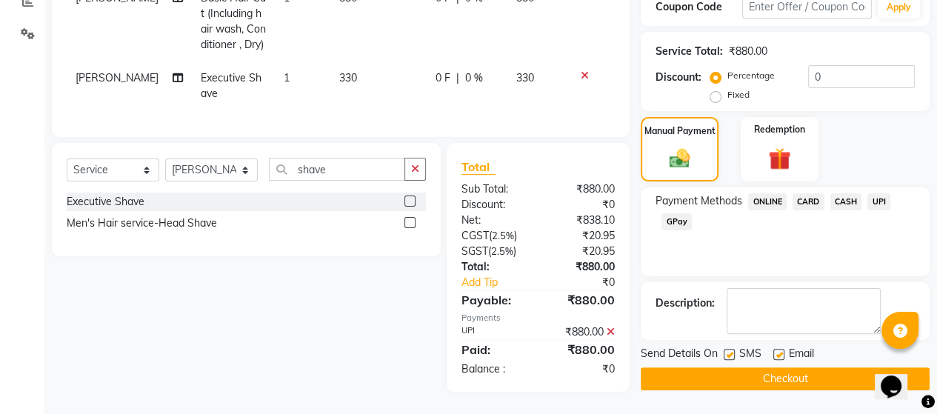
click at [821, 367] on button "Checkout" at bounding box center [785, 378] width 289 height 23
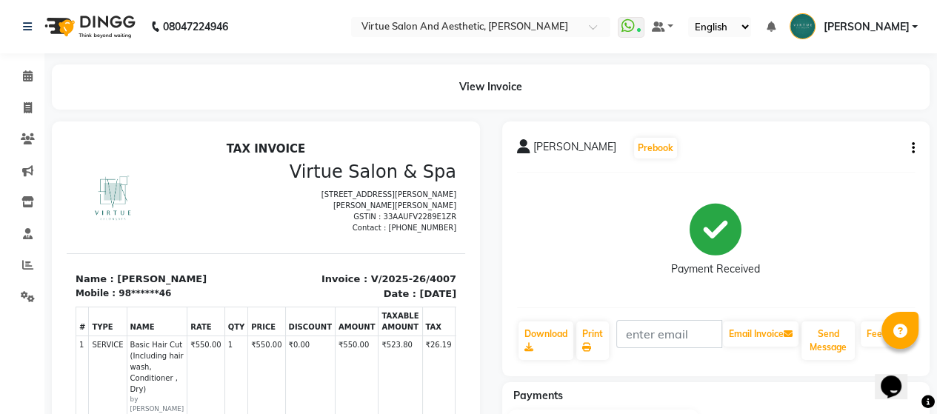
drag, startPoint x: 220, startPoint y: 322, endPoint x: 220, endPoint y: 174, distance: 148.1
click at [220, 174] on div at bounding box center [166, 198] width 199 height 74
drag, startPoint x: 220, startPoint y: 192, endPoint x: 210, endPoint y: 443, distance: 251.3
click at [210, 413] on div "TAX INVOICE Virtue Salon & Spa AA-144, 2nd Floor, Tamilvanan Complex 3rd Avenue…" at bounding box center [266, 382] width 399 height 480
drag, startPoint x: 243, startPoint y: 121, endPoint x: 174, endPoint y: 110, distance: 69.8
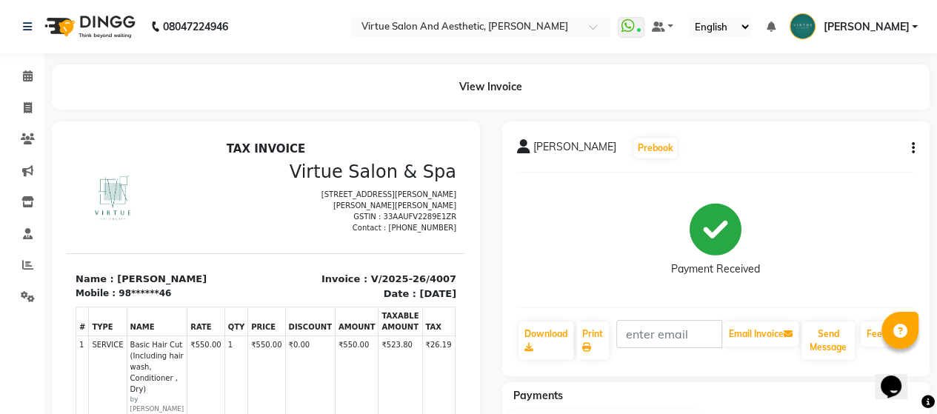
click at [237, 115] on main "View Invoice koushik Prebook Payment Received Download Print Email Invoice Send…" at bounding box center [490, 360] width 893 height 593
click at [25, 111] on icon at bounding box center [28, 107] width 8 height 11
select select "service"
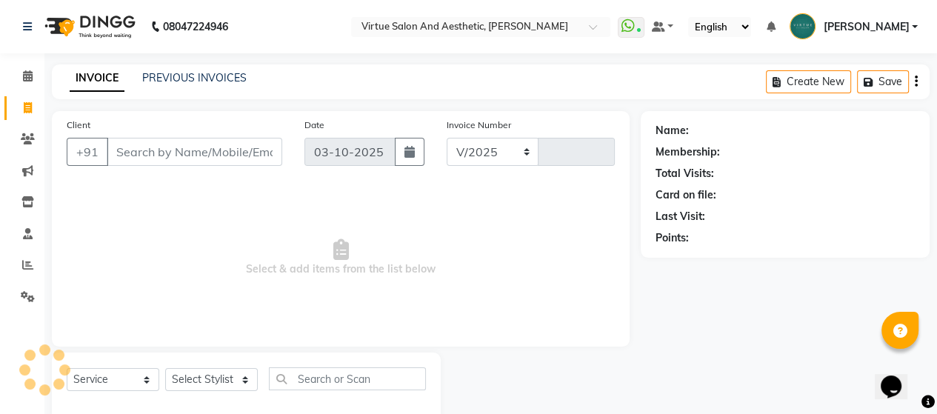
select select "4466"
type input "4008"
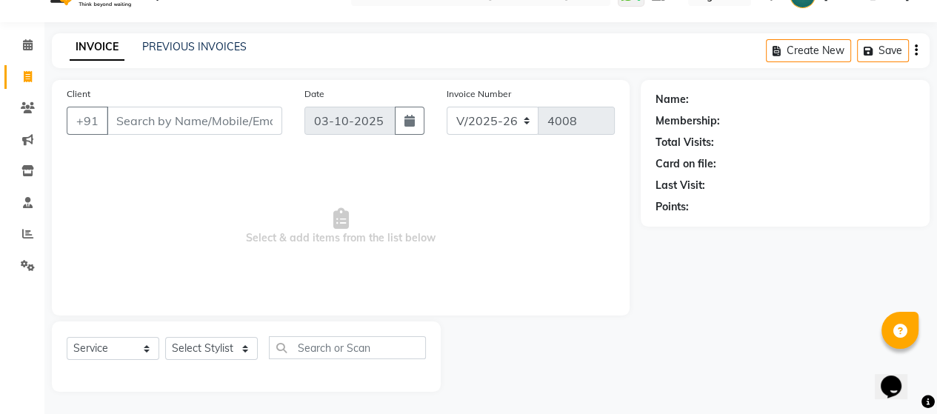
click at [146, 130] on input "Client" at bounding box center [195, 121] width 176 height 28
click at [231, 47] on link "PREVIOUS INVOICES" at bounding box center [194, 46] width 104 height 13
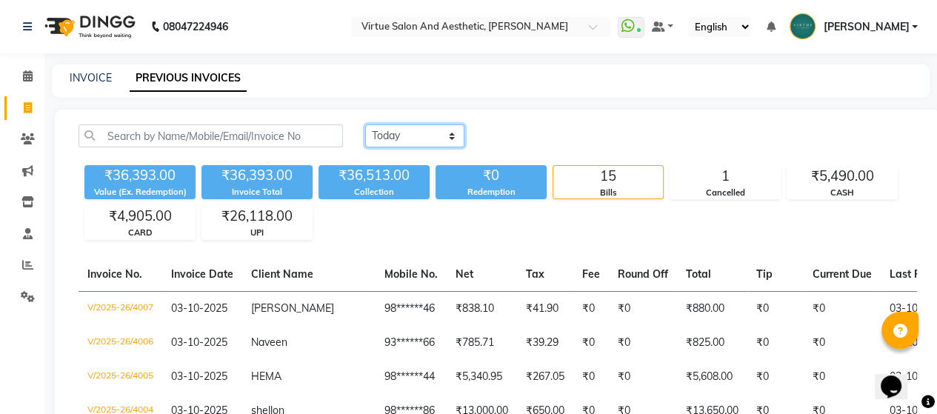
click at [426, 136] on select "Today Yesterday Custom Range" at bounding box center [414, 135] width 99 height 23
select select "range"
click at [365, 124] on select "Today Yesterday Custom Range" at bounding box center [414, 135] width 99 height 23
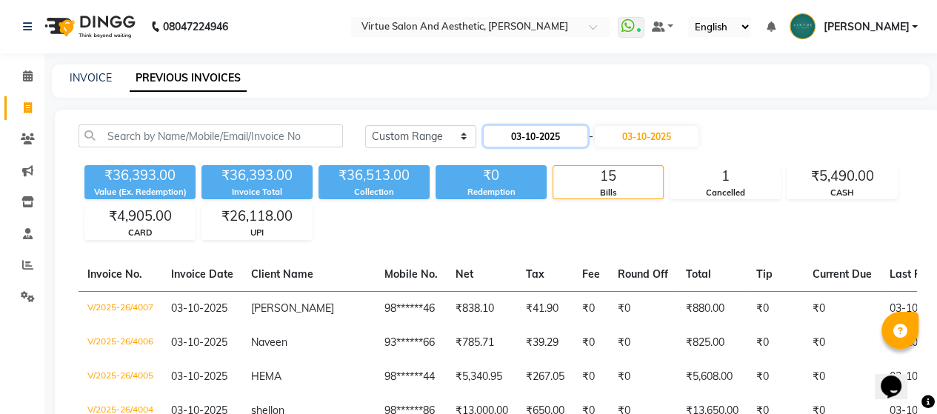
click at [516, 132] on input "03-10-2025" at bounding box center [536, 136] width 104 height 21
select select "10"
select select "2025"
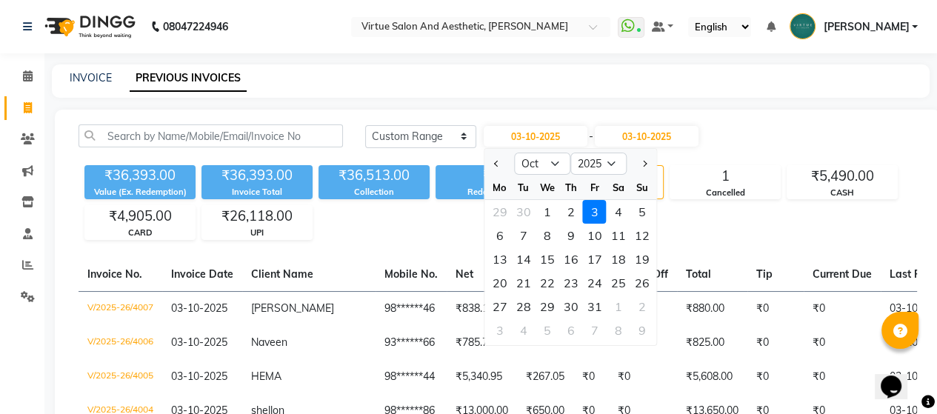
drag, startPoint x: 548, startPoint y: 209, endPoint x: 621, endPoint y: 147, distance: 95.1
click at [567, 199] on ngb-datepicker-month "Mo Tu We Th Fr Sa Su 29 30 1 2 3 4 5 6 7 8 9 10 11 12 13 14 15 16 17 18 19 20 2…" at bounding box center [571, 261] width 172 height 170
click at [641, 133] on input "03-10-2025" at bounding box center [647, 136] width 104 height 21
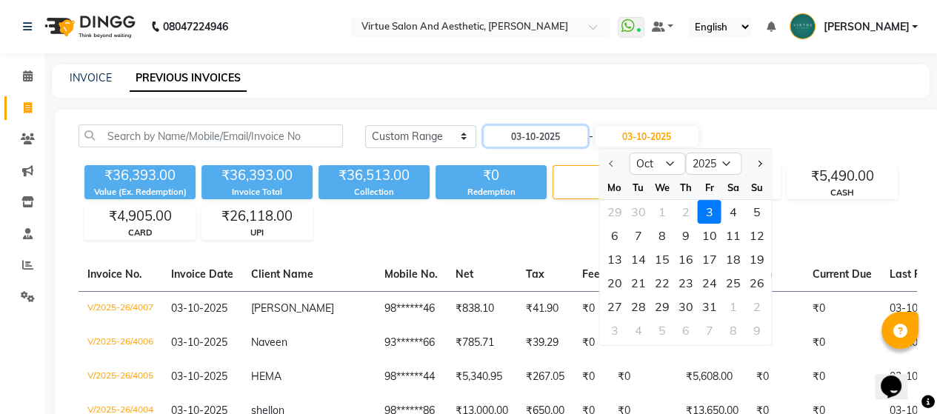
drag, startPoint x: 536, startPoint y: 144, endPoint x: 547, endPoint y: 147, distance: 10.8
click at [539, 144] on input "03-10-2025" at bounding box center [536, 136] width 104 height 21
select select "10"
select select "2025"
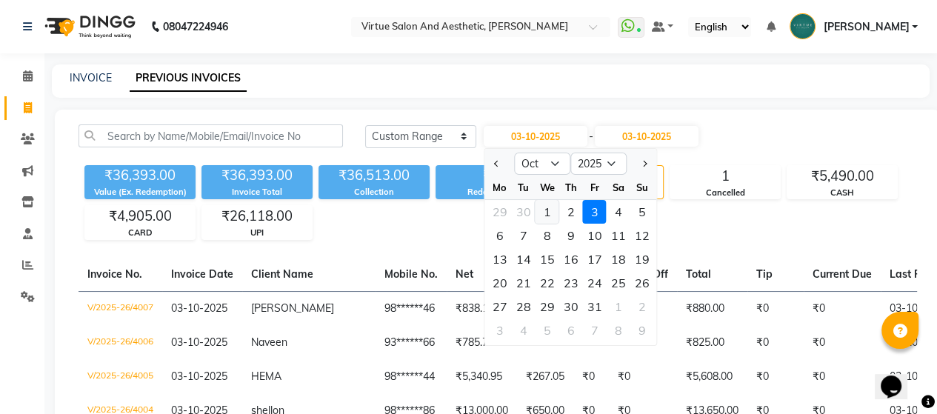
click at [551, 216] on div "1" at bounding box center [548, 212] width 24 height 24
type input "01-10-2025"
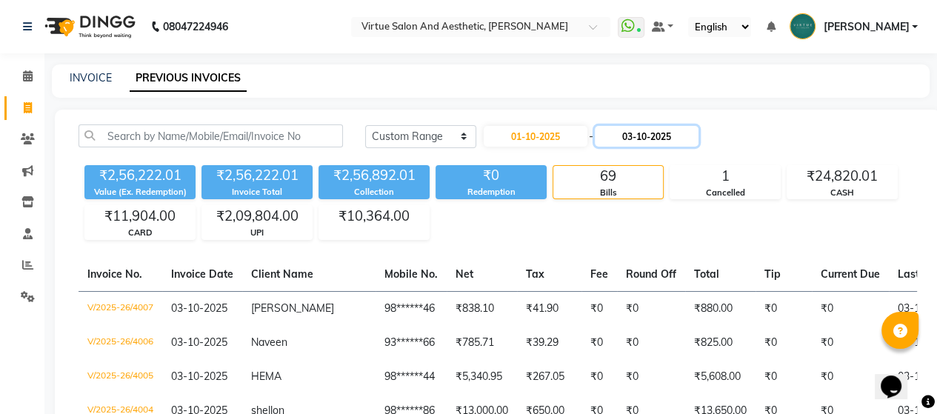
click at [650, 141] on input "03-10-2025" at bounding box center [647, 136] width 104 height 21
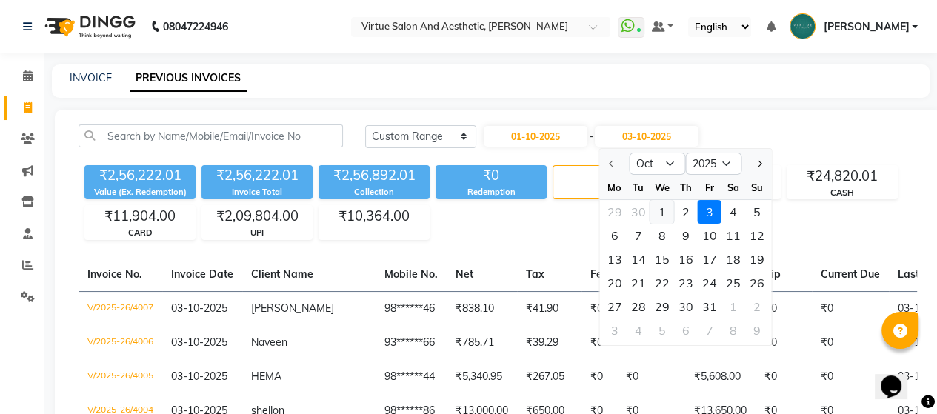
click at [656, 210] on div "1" at bounding box center [662, 212] width 24 height 24
type input "01-10-2025"
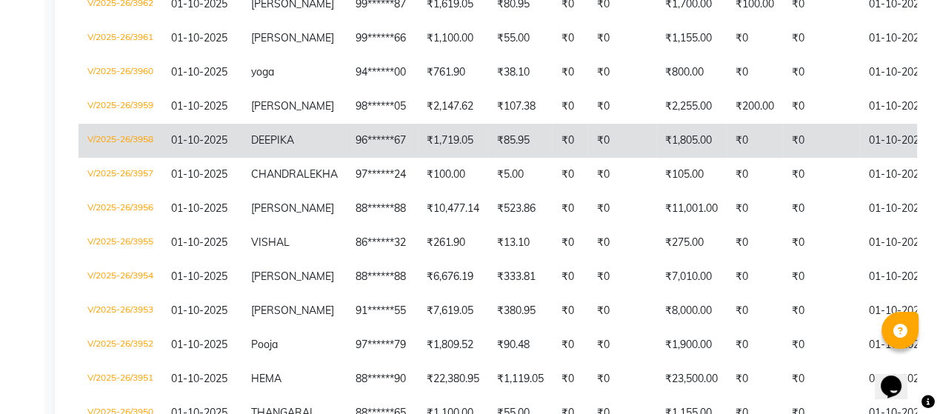
scroll to position [462, 0]
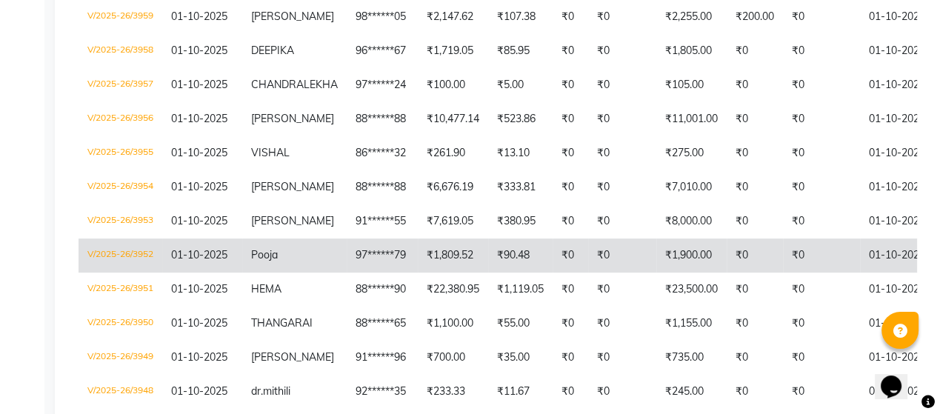
click at [404, 249] on td "97******79" at bounding box center [382, 256] width 71 height 34
click at [455, 261] on td "₹1,809.52" at bounding box center [453, 256] width 70 height 34
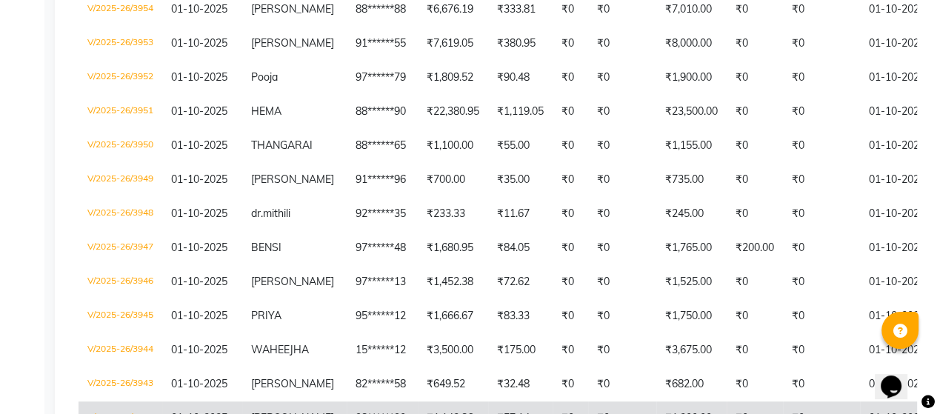
scroll to position [833, 0]
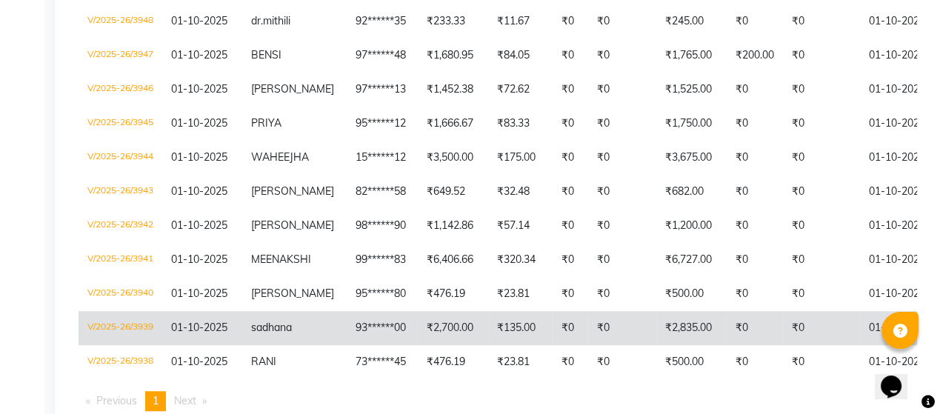
click at [408, 345] on td "93******00" at bounding box center [382, 328] width 71 height 34
click at [484, 345] on td "₹2,700.00" at bounding box center [453, 328] width 70 height 34
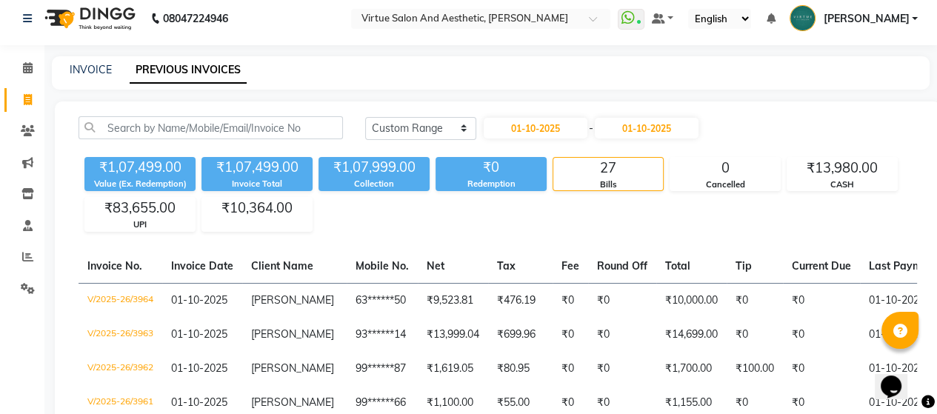
scroll to position [0, 0]
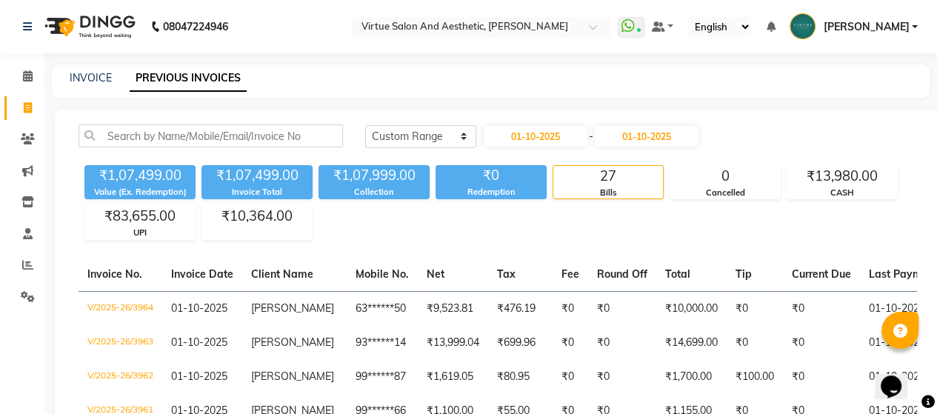
click at [527, 78] on div "INVOICE PREVIOUS INVOICES" at bounding box center [482, 78] width 860 height 16
click at [81, 73] on link "INVOICE" at bounding box center [91, 77] width 42 height 13
select select "4466"
select select "service"
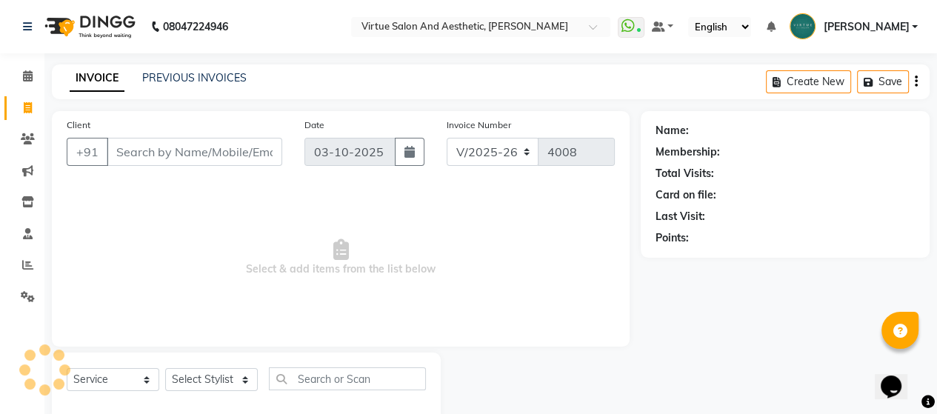
scroll to position [31, 0]
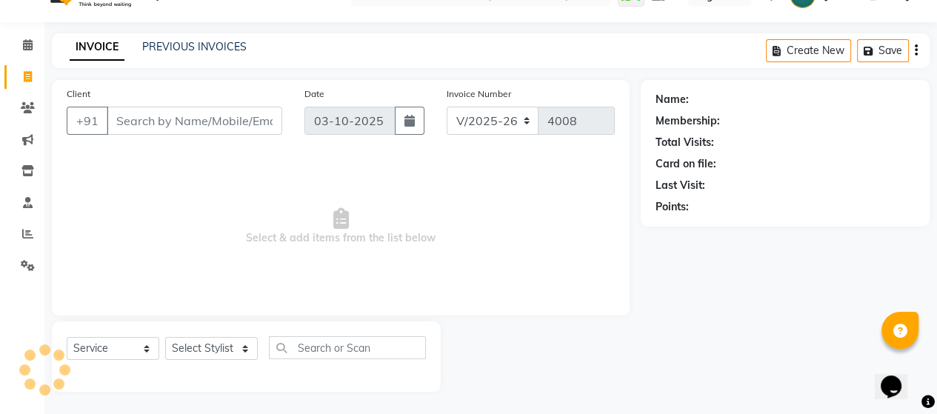
click at [175, 121] on input "Client" at bounding box center [195, 121] width 176 height 28
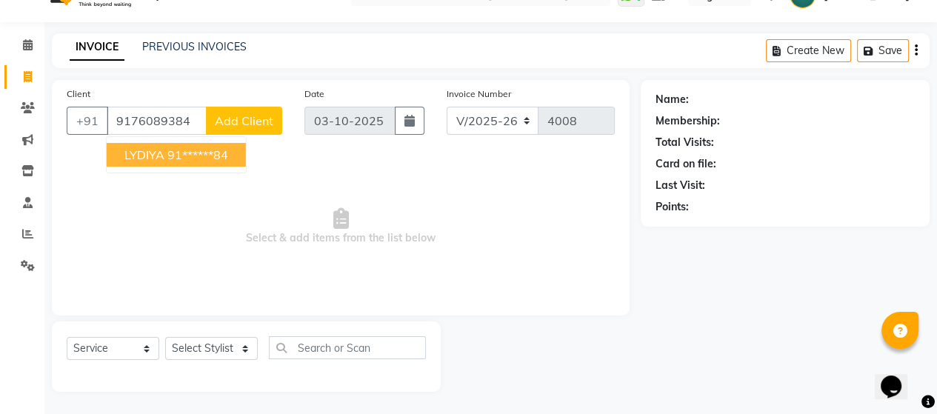
type input "9176089384"
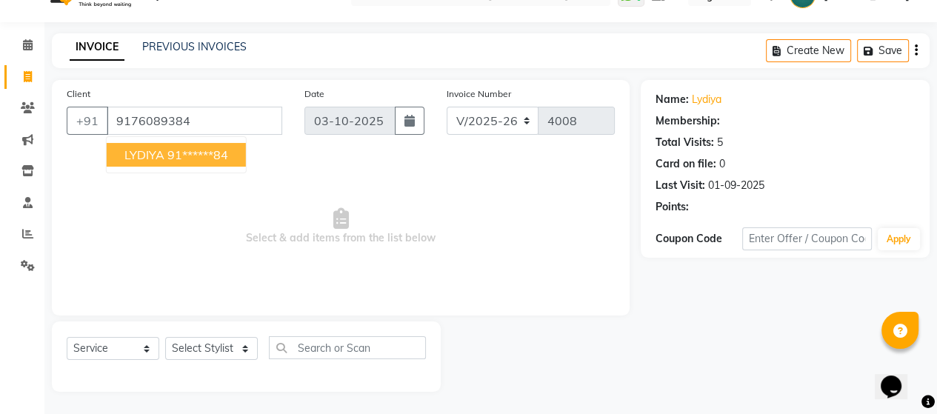
select select "1: Object"
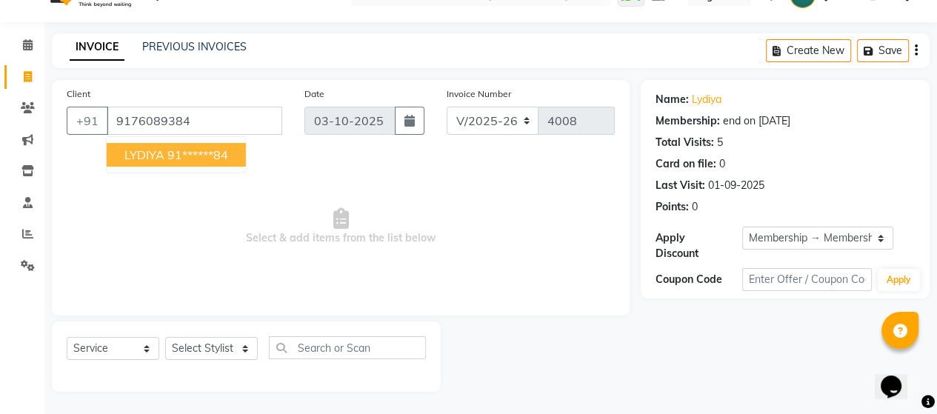
click at [203, 158] on ngb-highlight "91******84" at bounding box center [197, 154] width 61 height 15
type input "91******84"
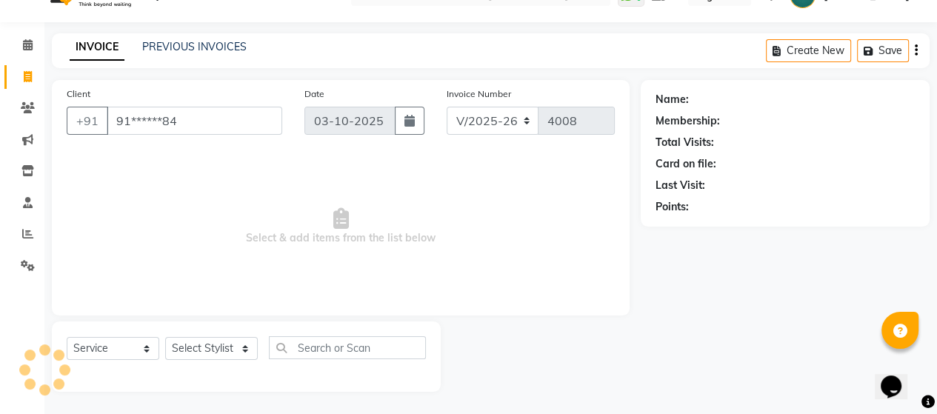
select select "1: Object"
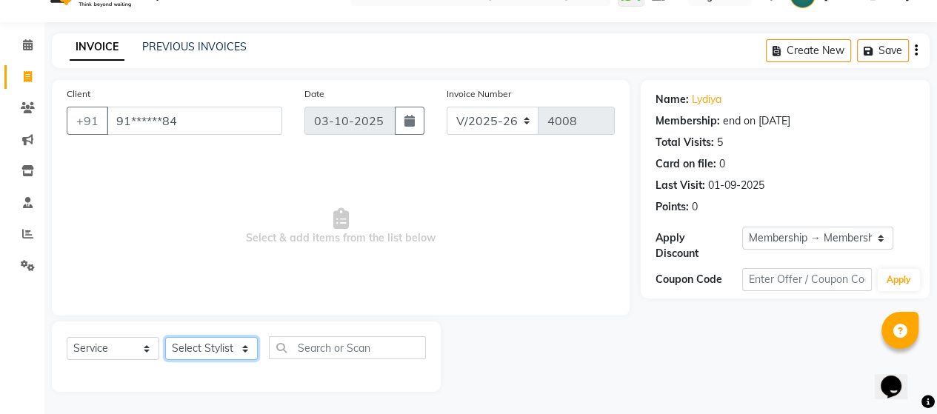
drag, startPoint x: 224, startPoint y: 354, endPoint x: 224, endPoint y: 339, distance: 15.6
click at [224, 349] on select "Select Stylist Admin [PERSON_NAME] Apsu Auditor Ambattur [PERSON_NAME] Dingg - …" at bounding box center [211, 348] width 93 height 23
select select "25071"
click at [165, 338] on select "Select Stylist Admin [PERSON_NAME] Apsu Auditor Ambattur [PERSON_NAME] Dingg - …" at bounding box center [211, 348] width 93 height 23
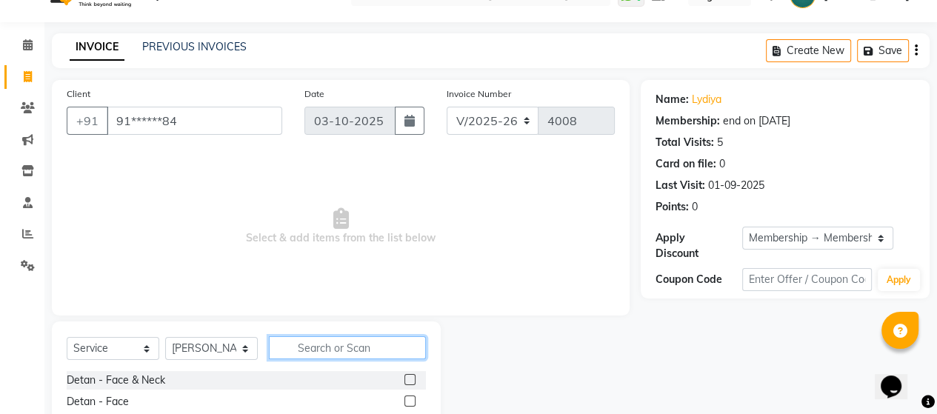
click at [314, 347] on input "text" at bounding box center [347, 347] width 157 height 23
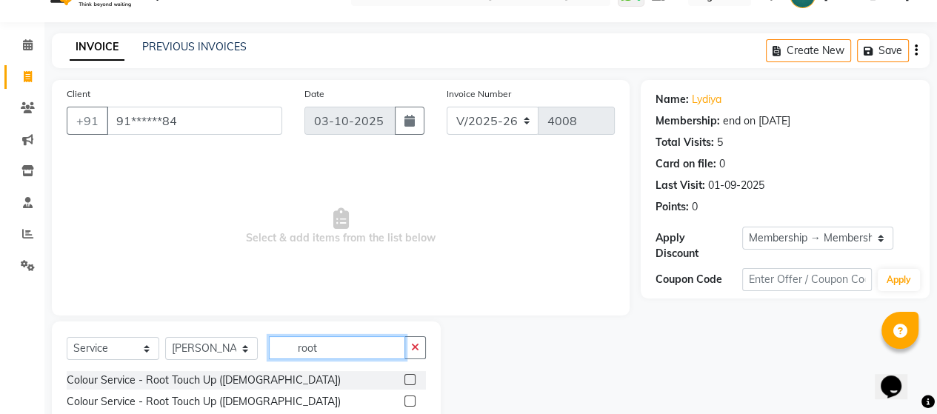
type input "root"
click at [410, 380] on label at bounding box center [409, 379] width 11 height 11
click at [410, 380] on input "checkbox" at bounding box center [409, 381] width 10 height 10
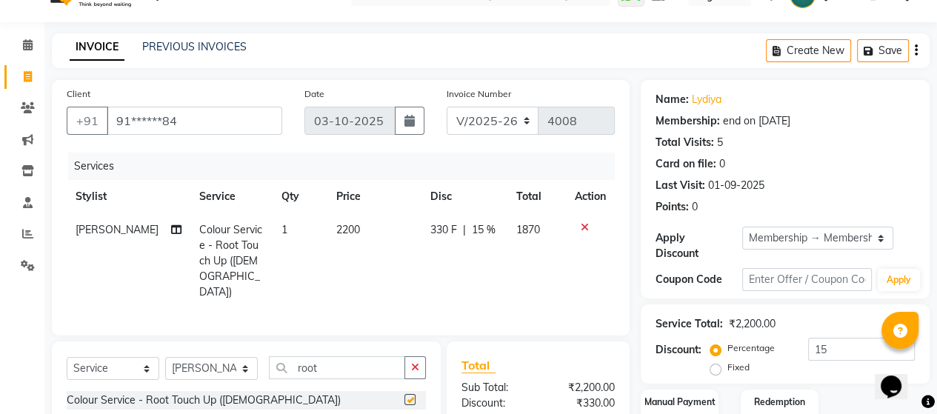
checkbox input "false"
click at [352, 232] on td "2200" at bounding box center [374, 261] width 94 height 96
select select "25071"
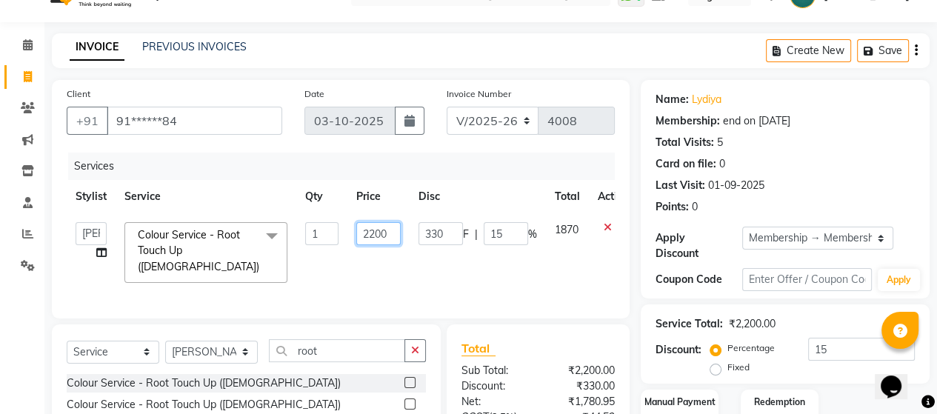
drag, startPoint x: 394, startPoint y: 230, endPoint x: 335, endPoint y: 237, distance: 59.7
click at [335, 237] on tr "Admin ANUSHA Apsu Auditor Ambattur Balaji BANUPRIYA Bharath Bhuvanesh Dingg - S…" at bounding box center [352, 252] width 571 height 79
type input "1800"
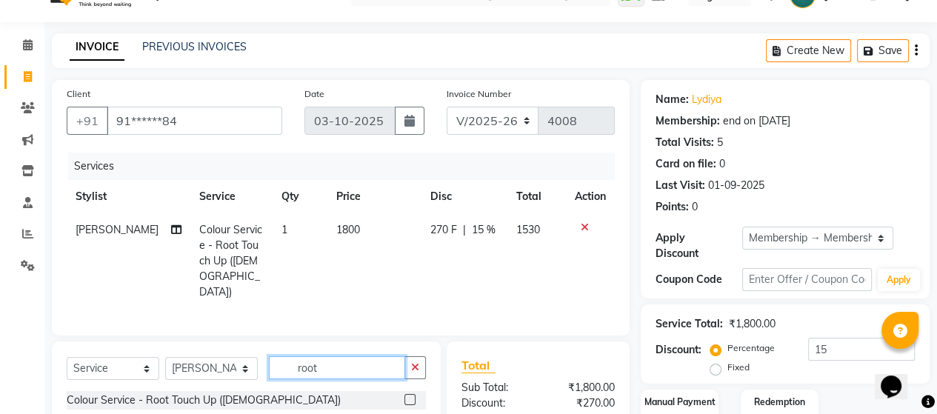
drag, startPoint x: 319, startPoint y: 346, endPoint x: 278, endPoint y: 346, distance: 40.7
click at [278, 356] on input "root" at bounding box center [337, 367] width 136 height 23
type input "eb"
drag, startPoint x: 412, startPoint y: 404, endPoint x: 361, endPoint y: 364, distance: 64.3
click at [410, 413] on label at bounding box center [409, 421] width 11 height 11
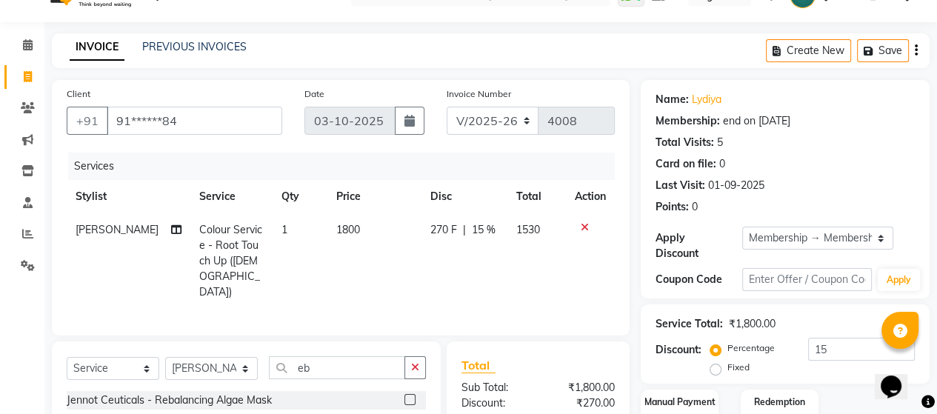
click at [410, 413] on input "checkbox" at bounding box center [409, 422] width 10 height 10
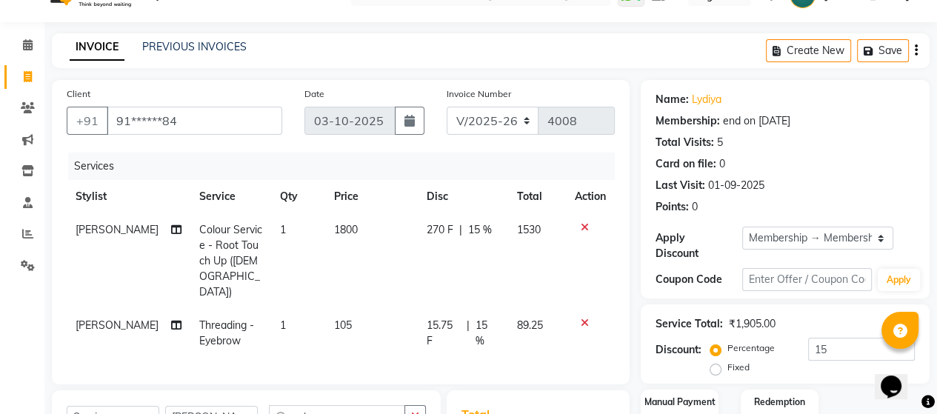
checkbox input "false"
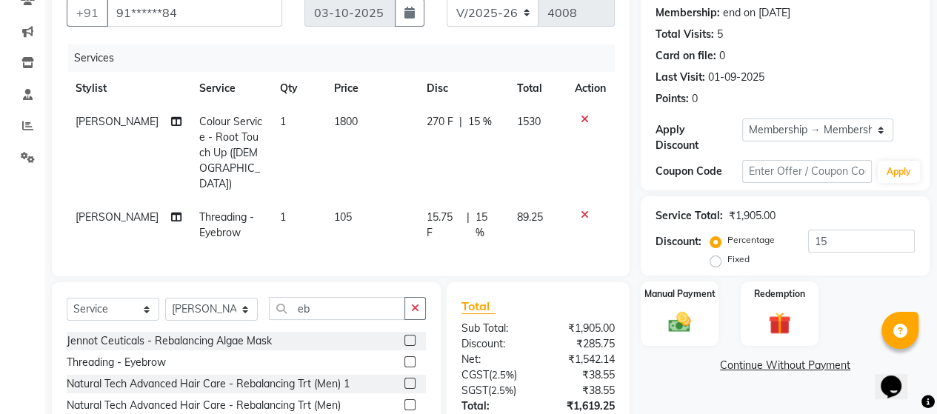
scroll to position [243, 0]
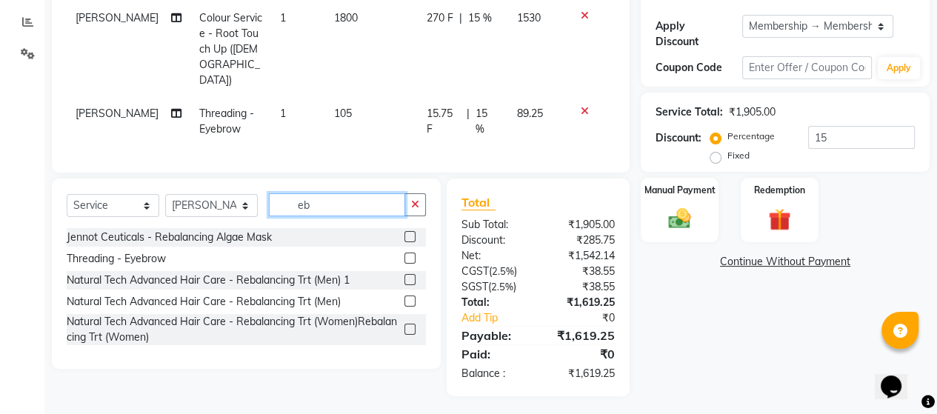
drag, startPoint x: 298, startPoint y: 189, endPoint x: 226, endPoint y: 177, distance: 72.8
click at [226, 179] on div "Select Service Product Membership Package Voucher Prepaid Gift Card Select Styl…" at bounding box center [246, 274] width 389 height 190
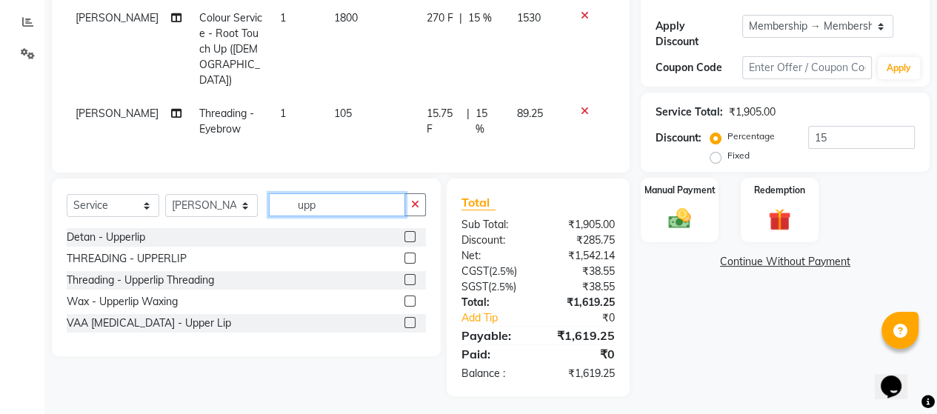
type input "upp"
click at [409, 253] on label at bounding box center [409, 258] width 11 height 11
click at [409, 254] on input "checkbox" at bounding box center [409, 259] width 10 height 10
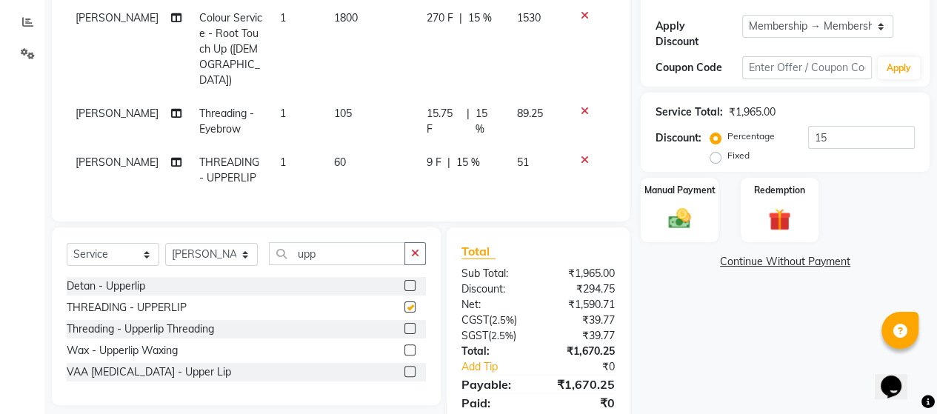
checkbox input "false"
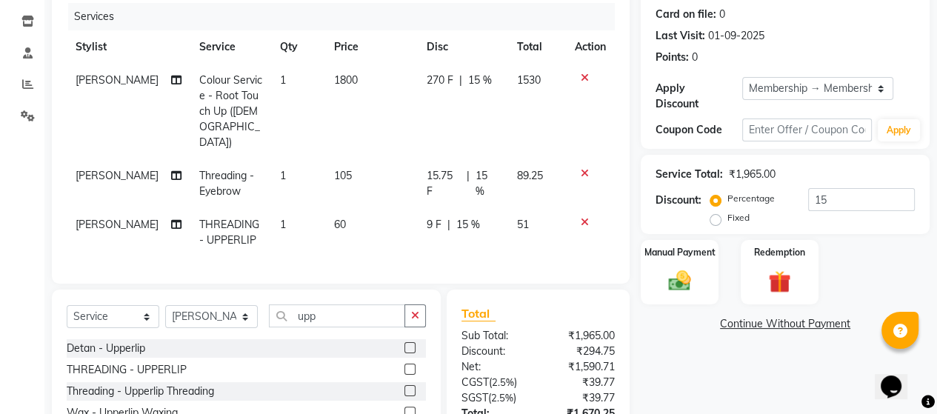
scroll to position [144, 0]
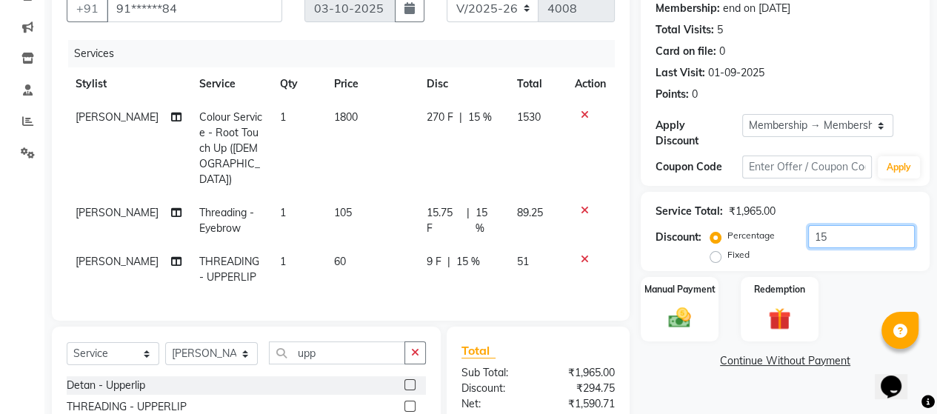
drag, startPoint x: 760, startPoint y: 230, endPoint x: 730, endPoint y: 230, distance: 29.6
click at [730, 230] on div "Percentage Fixed 15" at bounding box center [813, 245] width 201 height 40
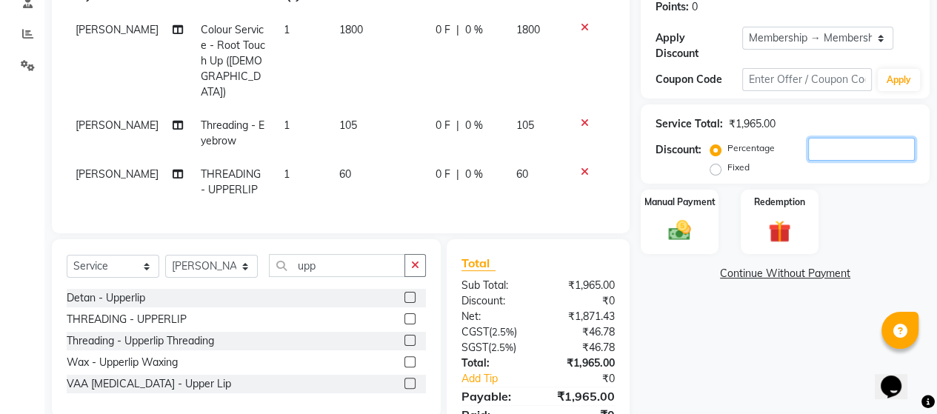
scroll to position [276, 0]
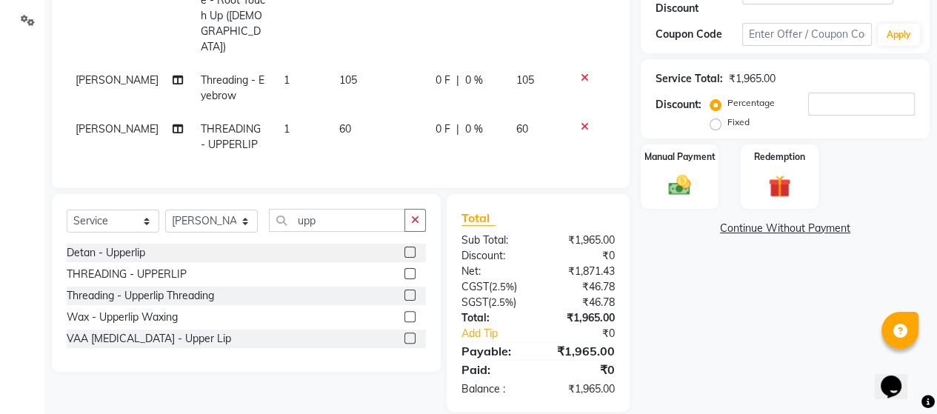
click at [531, 209] on div "Total" at bounding box center [537, 218] width 153 height 18
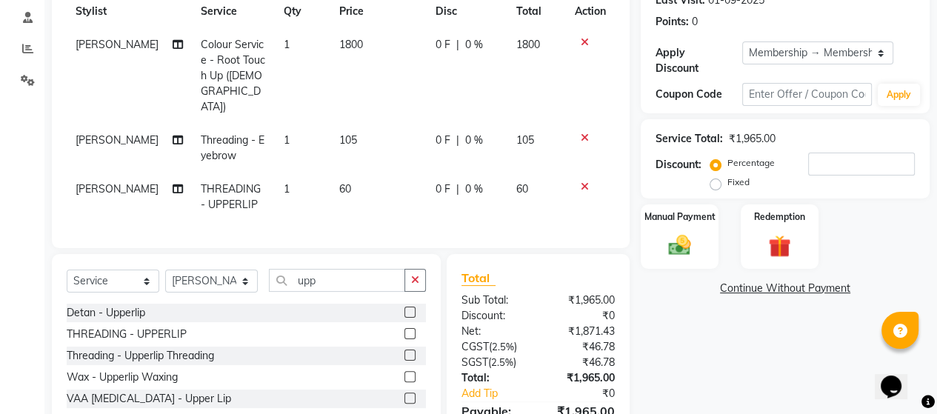
scroll to position [128, 0]
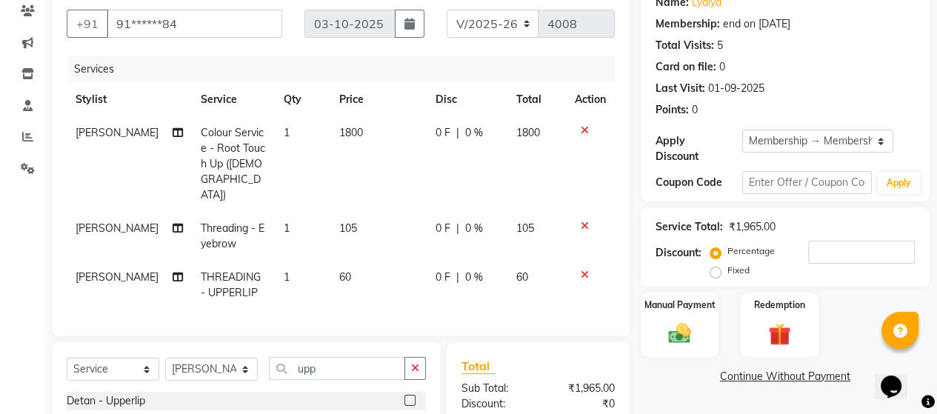
drag, startPoint x: 329, startPoint y: 248, endPoint x: 367, endPoint y: 245, distance: 37.9
click at [339, 270] on span "60" at bounding box center [345, 276] width 12 height 13
select select "25071"
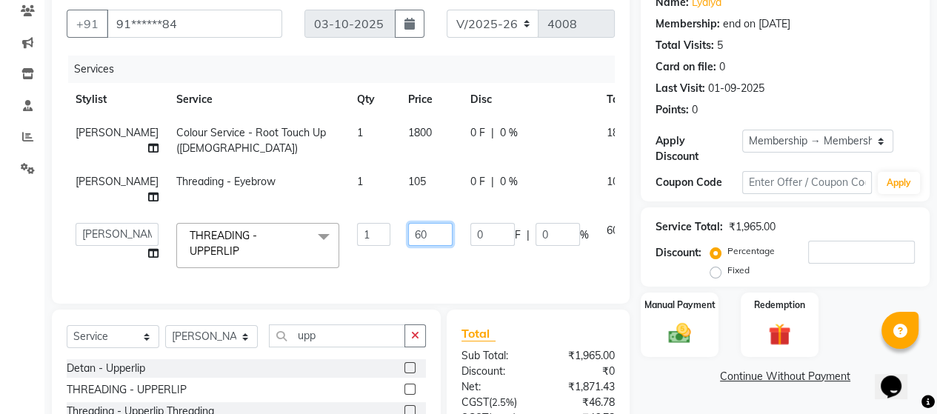
drag, startPoint x: 394, startPoint y: 233, endPoint x: 227, endPoint y: 204, distance: 169.8
click at [227, 204] on tbody "ANUSHA Colour Service - Root Touch Up (Female) 1 1800 0 F | 0 % 1800 ANUSHA Thr…" at bounding box center [378, 196] width 623 height 161
type input "70"
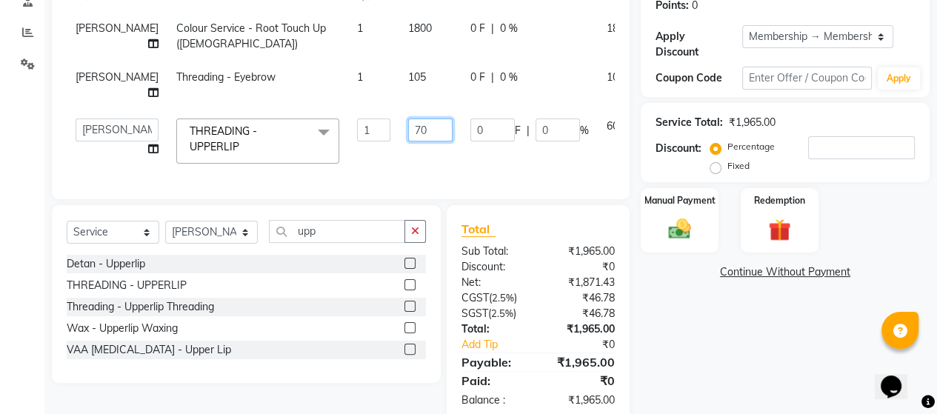
scroll to position [275, 0]
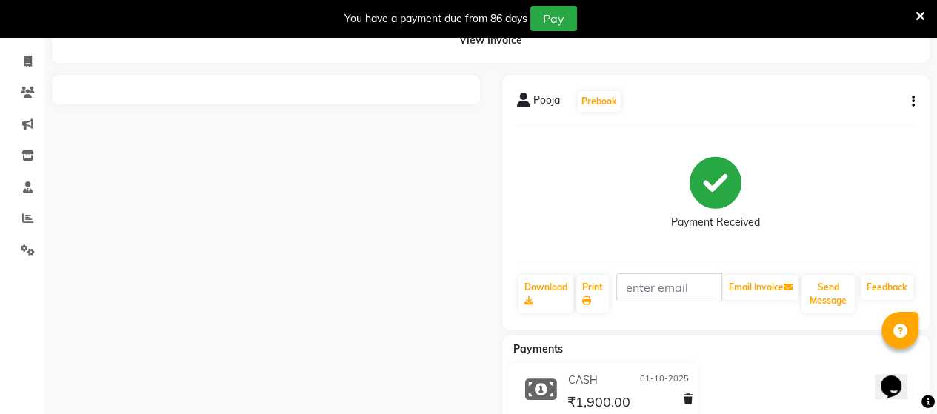
scroll to position [136, 0]
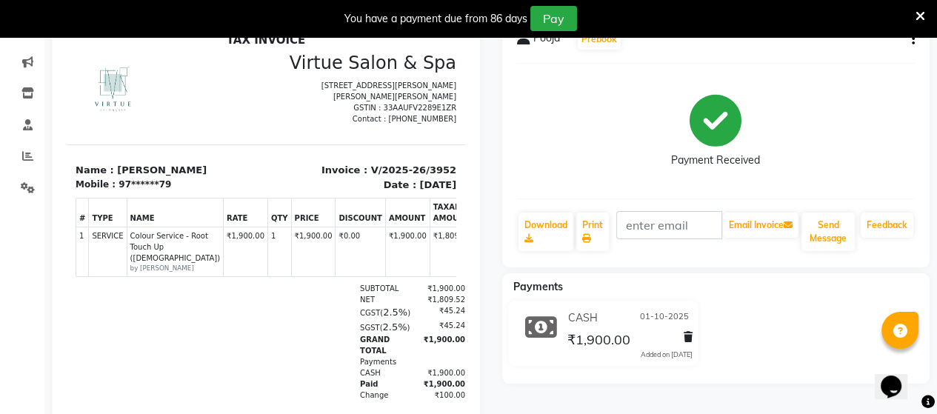
scroll to position [148, 0]
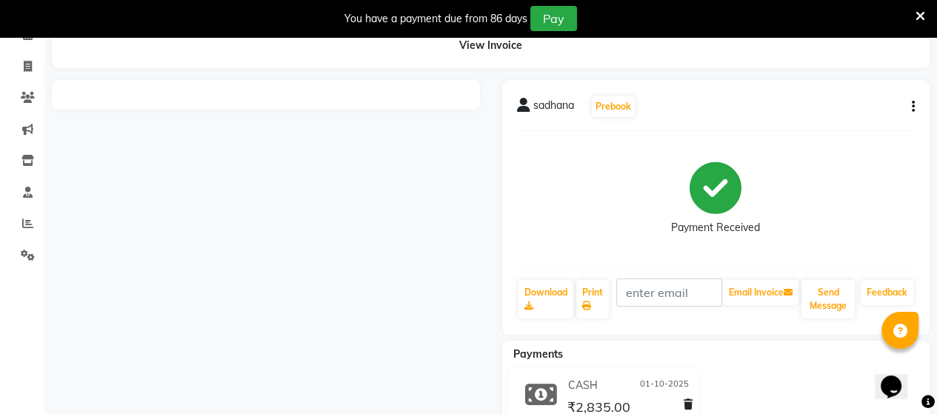
scroll to position [136, 0]
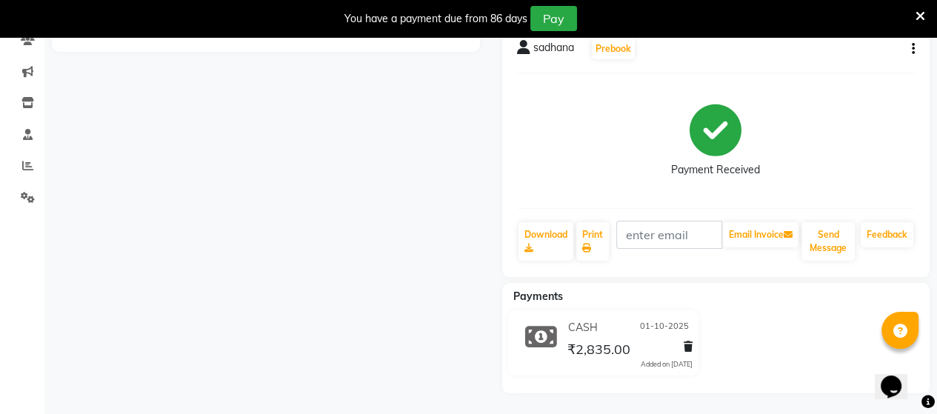
click at [916, 16] on icon at bounding box center [921, 16] width 10 height 13
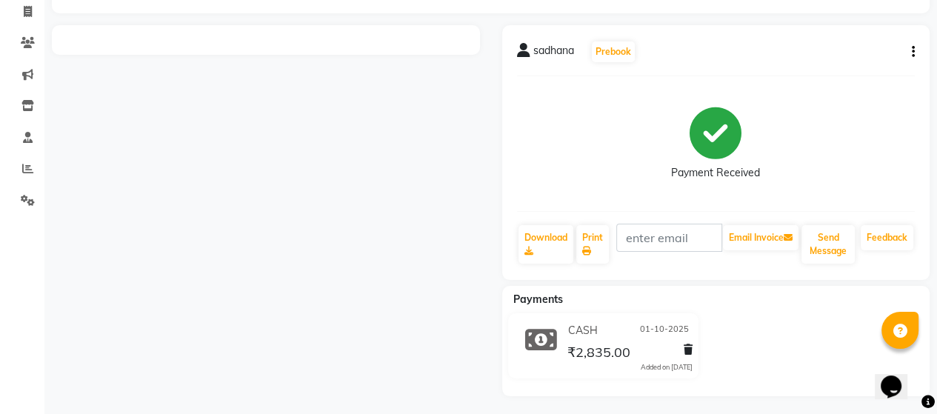
scroll to position [100, 0]
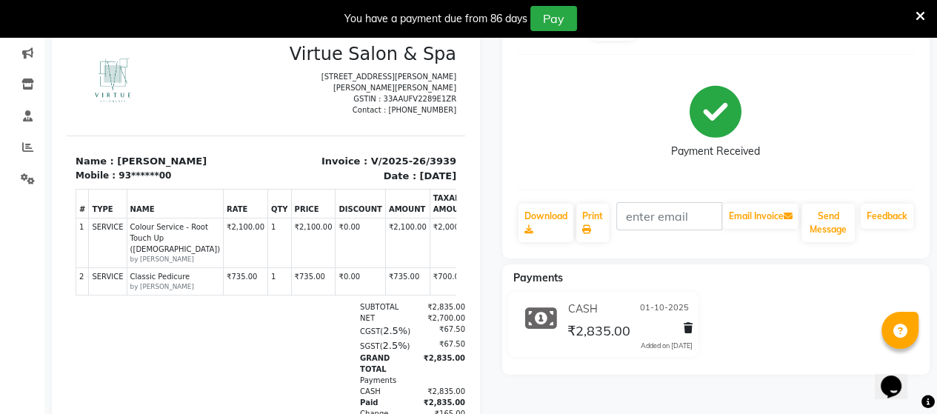
scroll to position [222, 0]
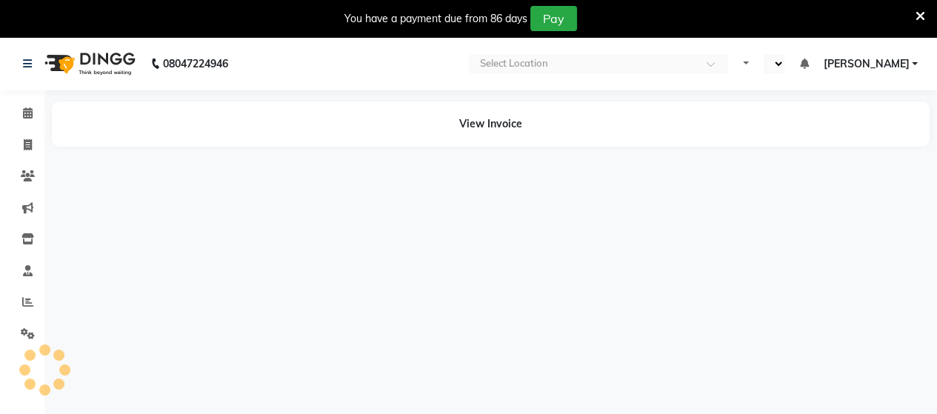
select select "en"
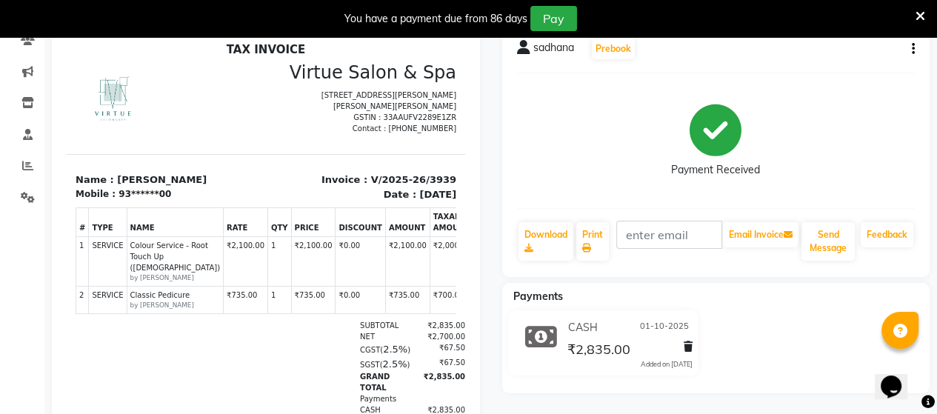
scroll to position [12, 0]
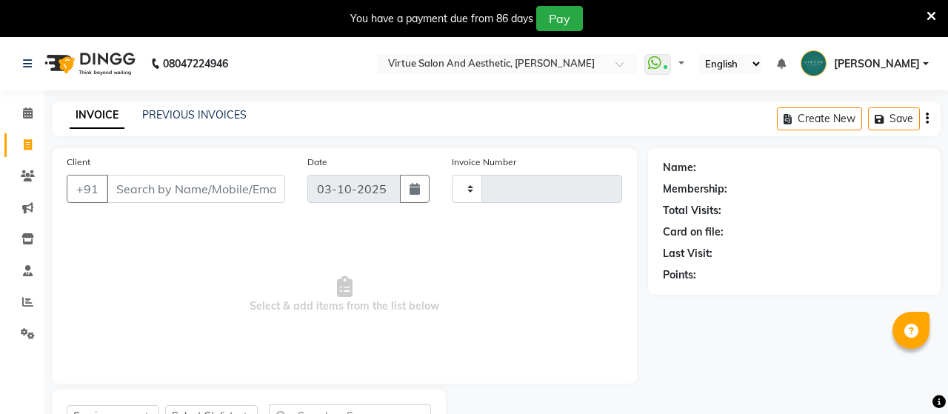
select select "service"
type input "4008"
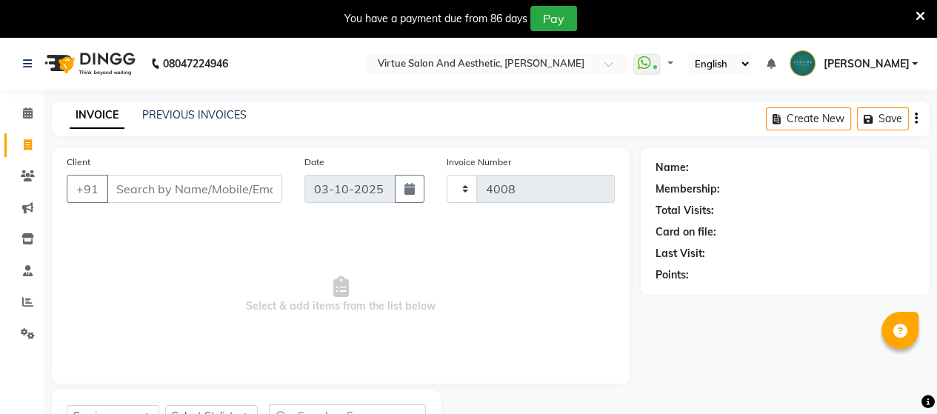
select select "4466"
click at [213, 187] on input "Client" at bounding box center [195, 189] width 176 height 28
click at [170, 190] on input "Client" at bounding box center [195, 189] width 176 height 28
click at [169, 177] on input "Client" at bounding box center [195, 189] width 176 height 28
click at [239, 191] on input "Client" at bounding box center [195, 189] width 176 height 28
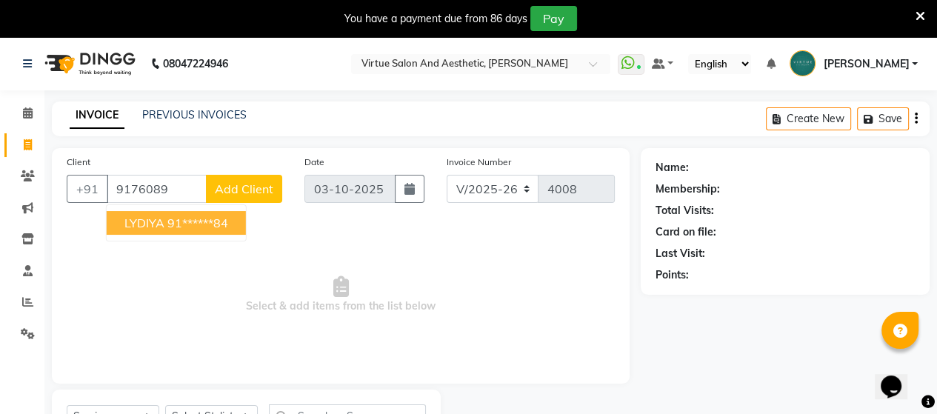
click at [237, 221] on button "LYDIYA 91******84" at bounding box center [176, 223] width 139 height 24
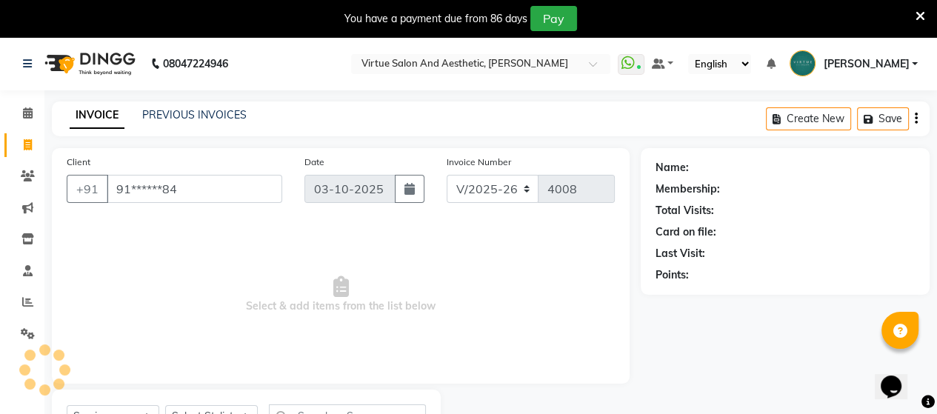
type input "91******84"
select select "1: Object"
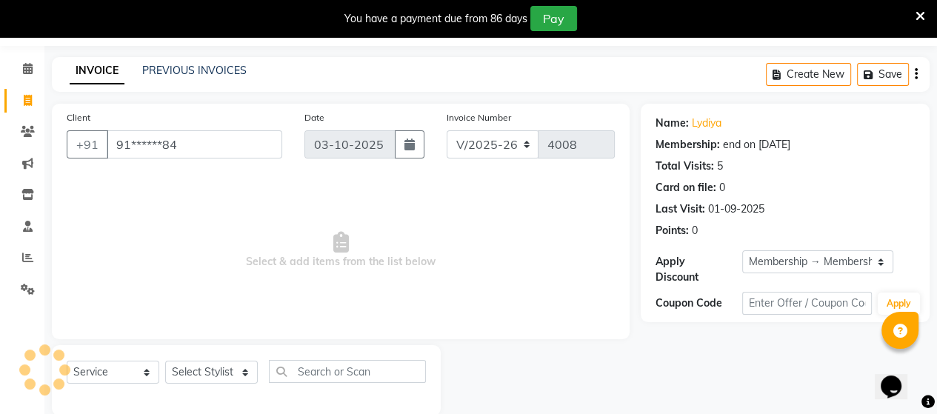
scroll to position [68, 0]
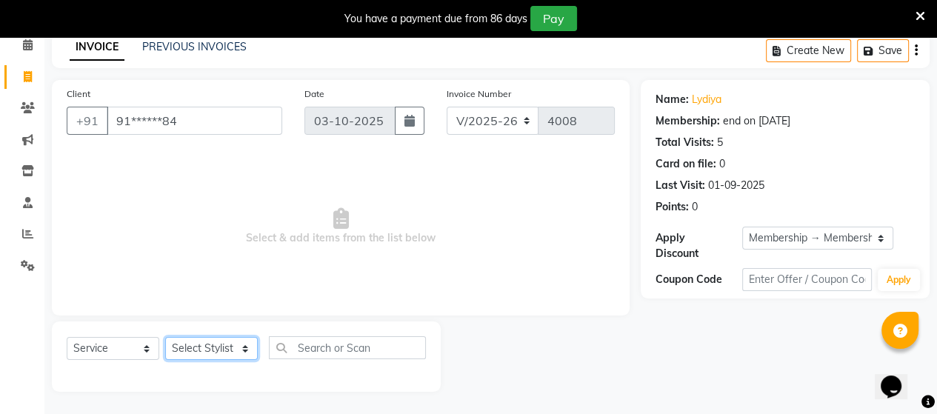
click at [203, 347] on select "Select Stylist Admin [PERSON_NAME] Apsu Auditor Ambattur [PERSON_NAME] Dingg - …" at bounding box center [211, 348] width 93 height 23
select select "25071"
click at [165, 338] on select "Select Stylist Admin ANUSHA Apsu Auditor Ambattur Balaji BANUPRIYA Bharath Bhuv…" at bounding box center [211, 348] width 93 height 23
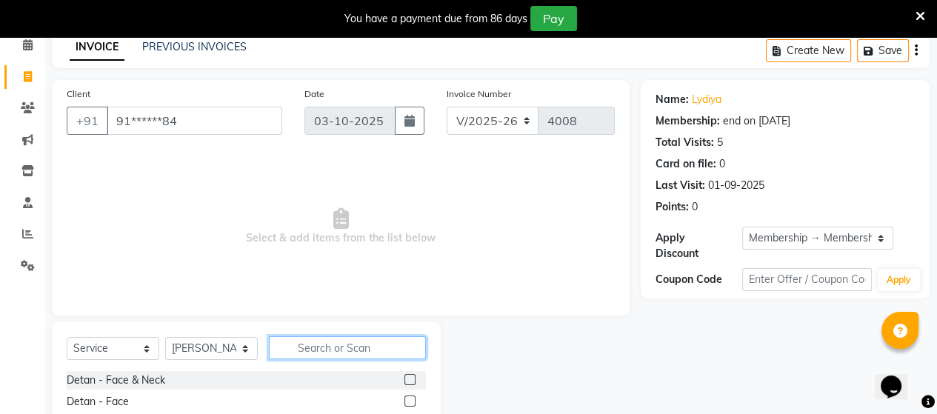
click at [332, 350] on input "text" at bounding box center [347, 347] width 157 height 23
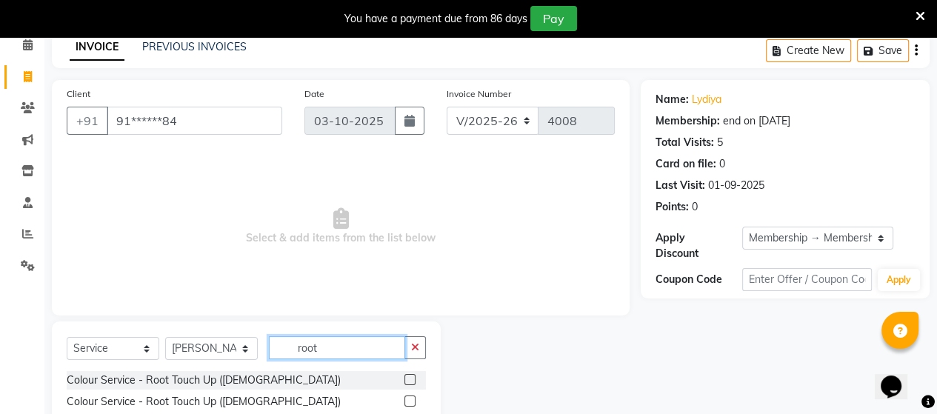
type input "root"
click at [416, 379] on div at bounding box center [414, 380] width 21 height 19
click at [413, 379] on label at bounding box center [409, 379] width 11 height 11
click at [413, 379] on input "checkbox" at bounding box center [409, 381] width 10 height 10
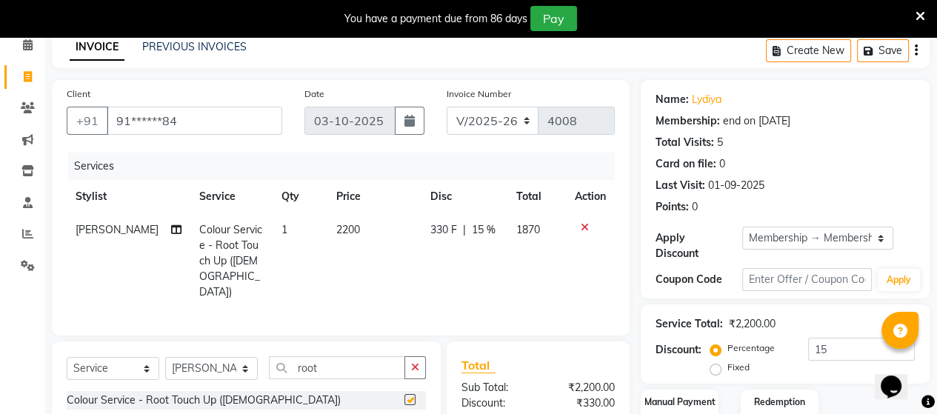
checkbox input "false"
drag, startPoint x: 827, startPoint y: 332, endPoint x: 781, endPoint y: 313, distance: 49.5
click at [784, 313] on div "Service Total: ₹2,200.00 Discount: Percentage Fixed 15" at bounding box center [785, 343] width 259 height 67
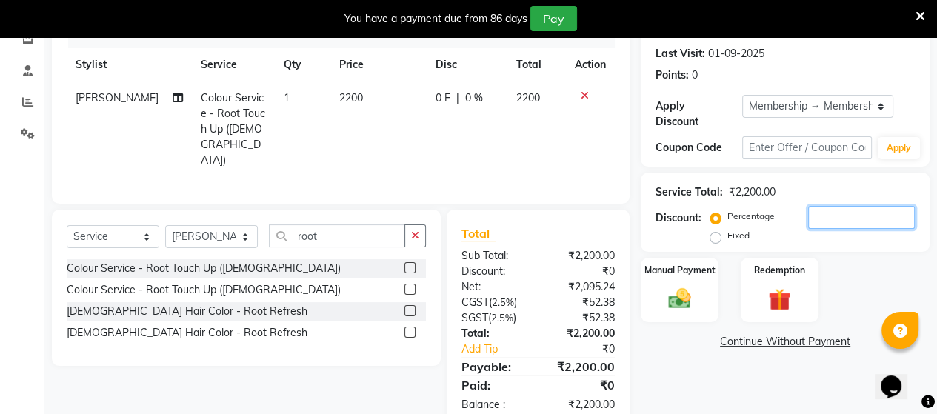
scroll to position [216, 0]
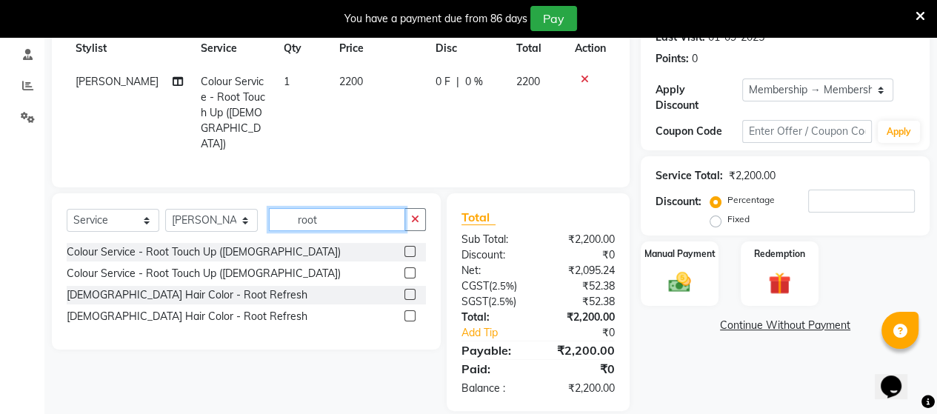
drag, startPoint x: 330, startPoint y: 204, endPoint x: 281, endPoint y: 204, distance: 48.9
click at [281, 208] on input "root" at bounding box center [337, 219] width 136 height 23
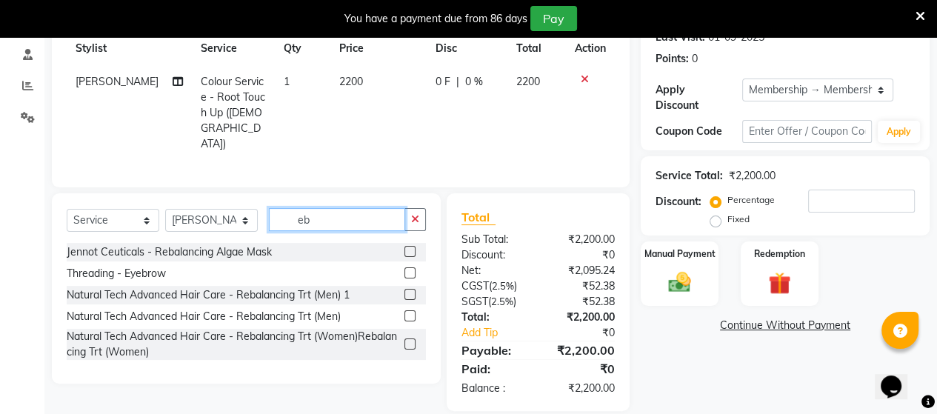
type input "eb"
click at [415, 267] on label at bounding box center [409, 272] width 11 height 11
click at [414, 269] on input "checkbox" at bounding box center [409, 274] width 10 height 10
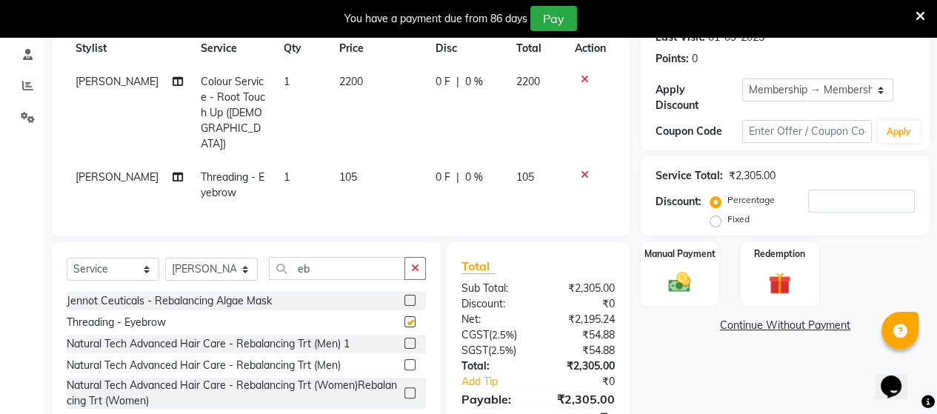
checkbox input "false"
click at [311, 266] on div "Select Service Product Membership Package Voucher Prepaid Gift Card Select Styl…" at bounding box center [246, 274] width 359 height 35
drag, startPoint x: 324, startPoint y: 254, endPoint x: 268, endPoint y: 251, distance: 55.6
click at [269, 257] on input "eb" at bounding box center [337, 268] width 136 height 23
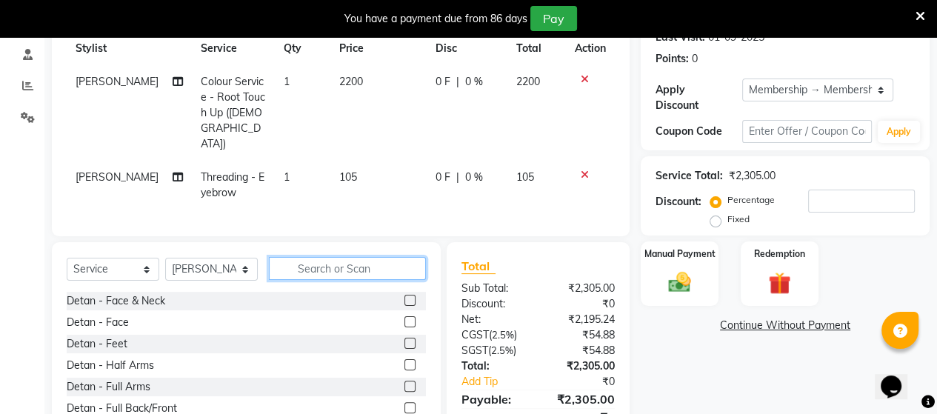
click at [296, 257] on input "text" at bounding box center [347, 268] width 157 height 23
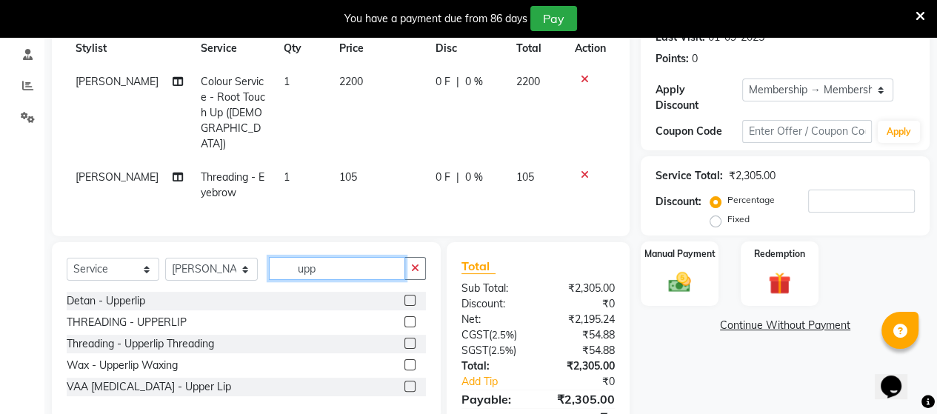
type input "upp"
click at [407, 316] on label at bounding box center [409, 321] width 11 height 11
click at [407, 318] on input "checkbox" at bounding box center [409, 323] width 10 height 10
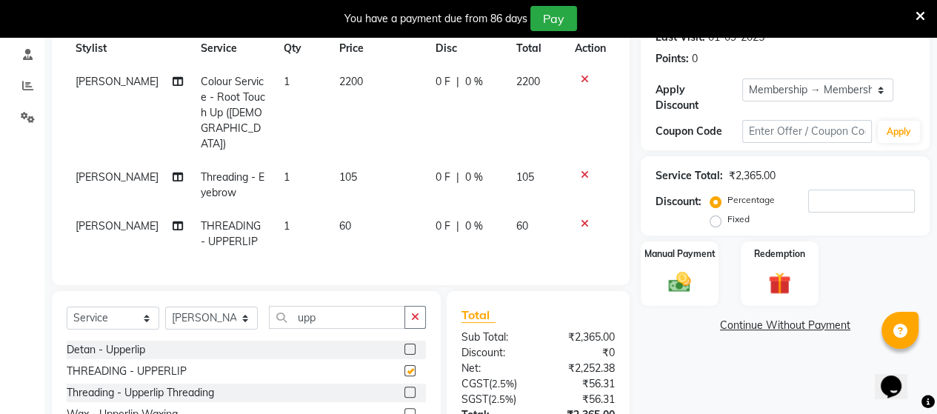
checkbox input "false"
click at [335, 215] on td "60" at bounding box center [378, 234] width 96 height 49
select select "25071"
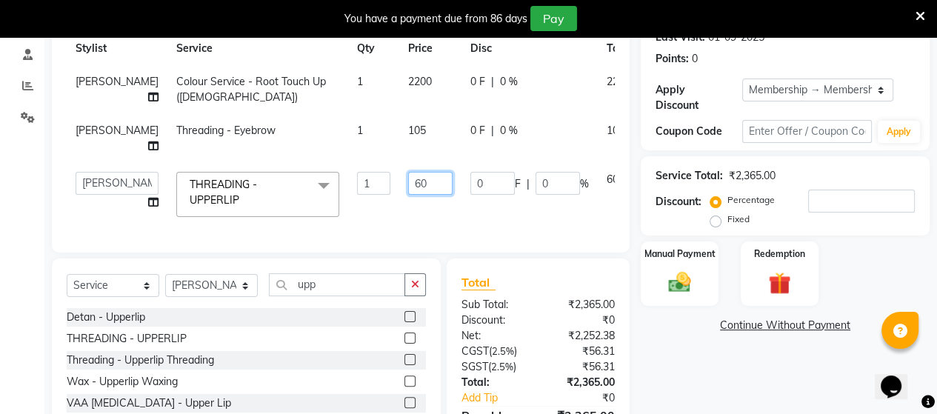
drag, startPoint x: 393, startPoint y: 185, endPoint x: 333, endPoint y: 185, distance: 60.0
click at [333, 185] on tr "Admin ANUSHA Apsu Auditor Ambattur Balaji BANUPRIYA Bharath Bhuvanesh Dingg - S…" at bounding box center [378, 194] width 623 height 63
type input "75"
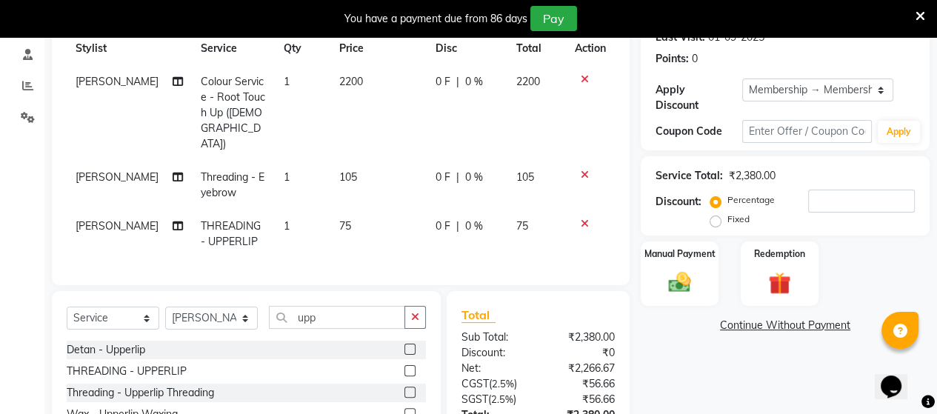
click at [539, 291] on div "Total Sub Total: ₹2,380.00 Discount: ₹0 Net: ₹2,266.67 CGST ( 2.5% ) ₹56.66 SGS…" at bounding box center [538, 400] width 183 height 218
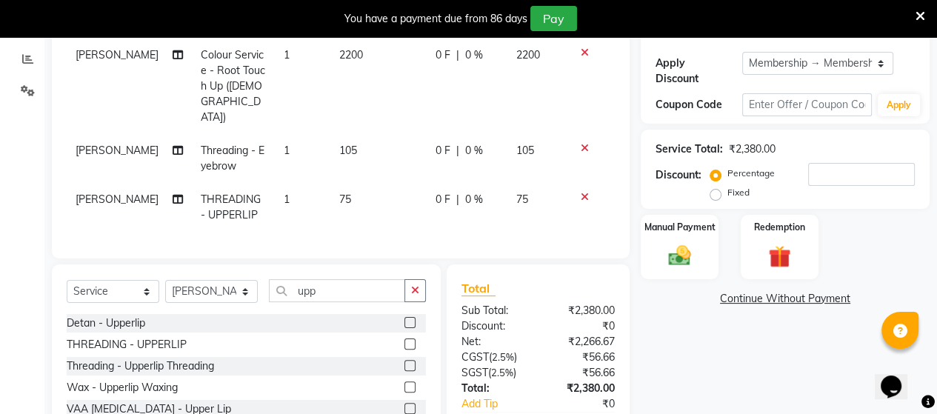
scroll to position [290, 0]
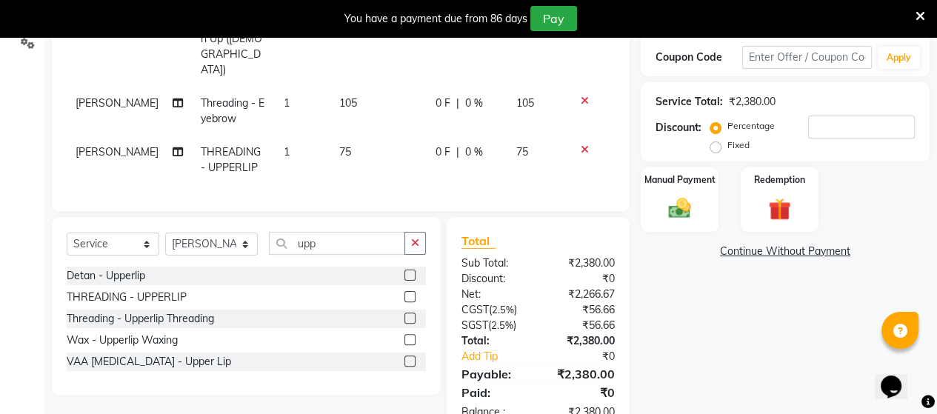
click at [341, 141] on td "75" at bounding box center [378, 160] width 96 height 49
select select "25071"
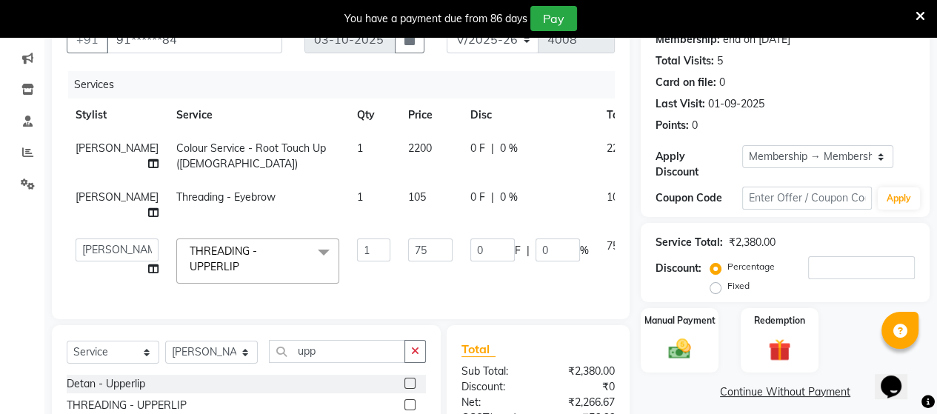
scroll to position [142, 0]
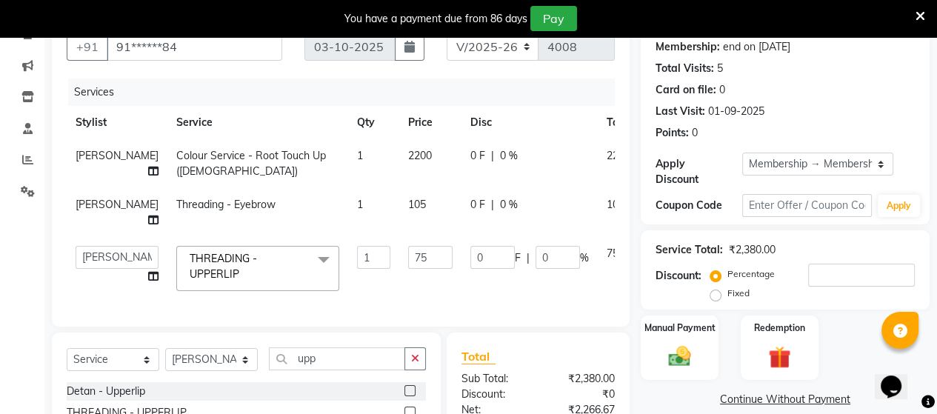
click at [399, 170] on td "2200" at bounding box center [430, 163] width 62 height 49
select select "25071"
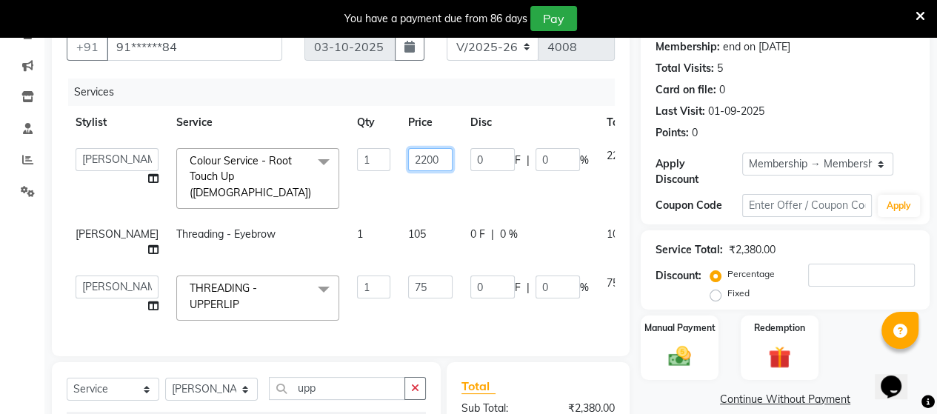
drag, startPoint x: 410, startPoint y: 159, endPoint x: 315, endPoint y: 158, distance: 95.6
click at [315, 158] on tr "Admin ANUSHA Apsu Auditor Ambattur Balaji BANUPRIYA Bharath Bhuvanesh Dingg - S…" at bounding box center [378, 178] width 623 height 79
type input "2000"
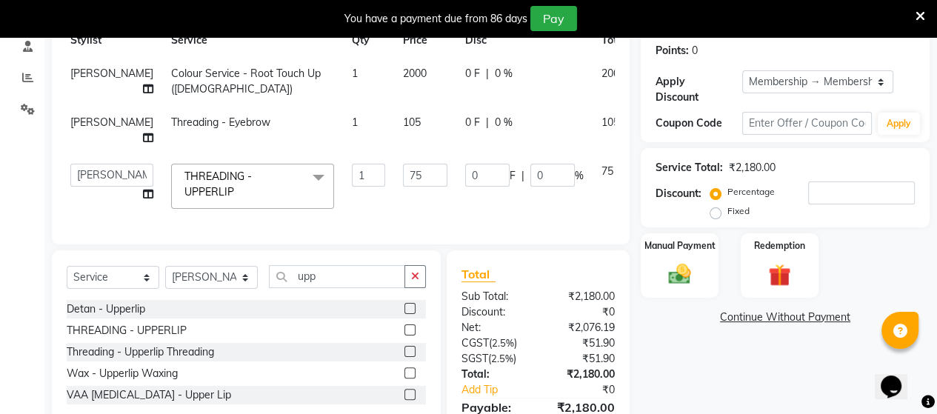
scroll to position [163, 0]
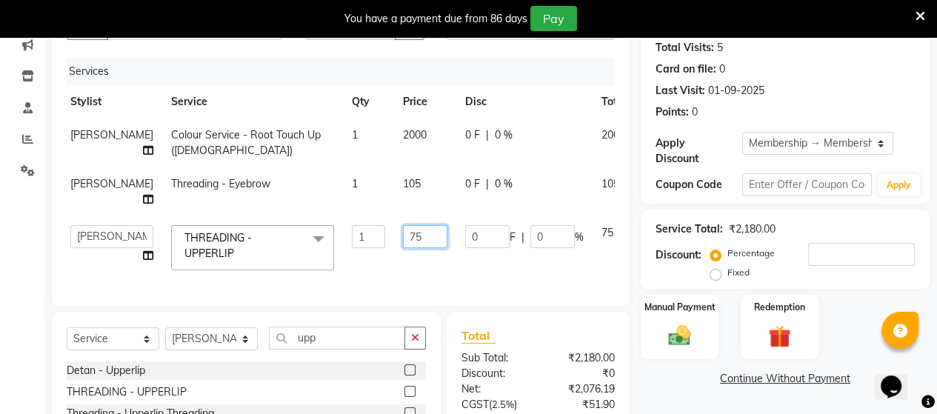
click at [403, 233] on input "75" at bounding box center [425, 236] width 44 height 23
drag, startPoint x: 388, startPoint y: 236, endPoint x: 359, endPoint y: 236, distance: 29.6
click at [394, 236] on td "75" at bounding box center [425, 247] width 62 height 63
type input "60"
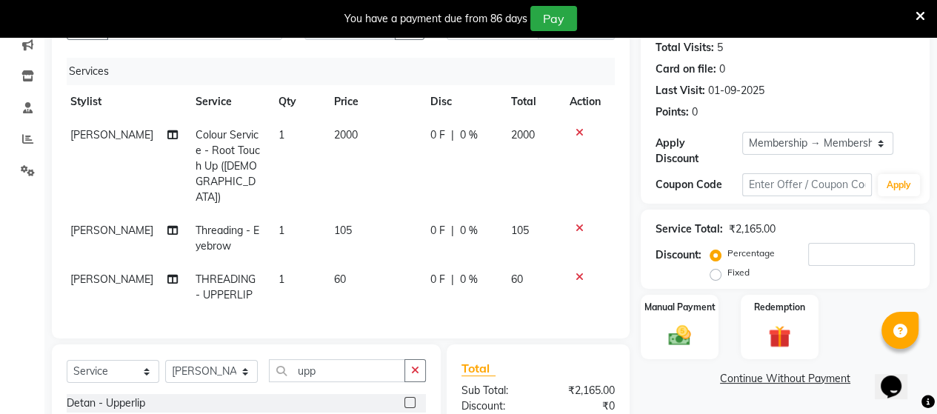
click at [502, 316] on div "Client +91 91******84 Date 03-10-2025 Invoice Number V/2025 V/2025-26 4008 Serv…" at bounding box center [341, 161] width 578 height 353
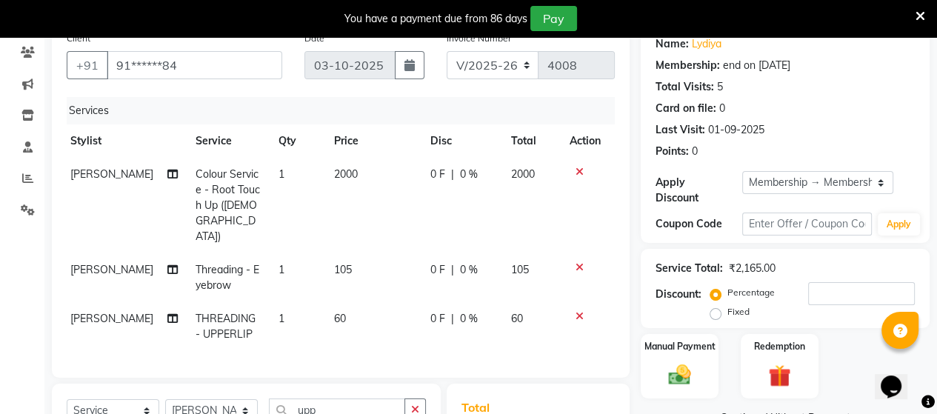
scroll to position [92, 0]
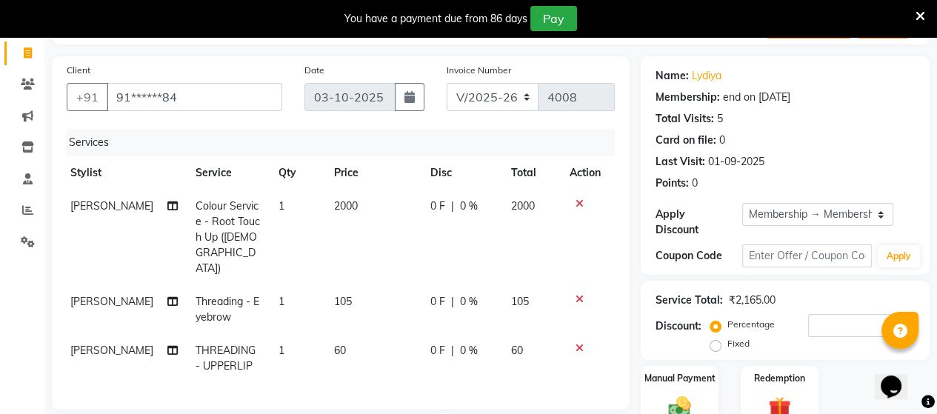
click at [353, 213] on td "2000" at bounding box center [373, 238] width 96 height 96
select select "25071"
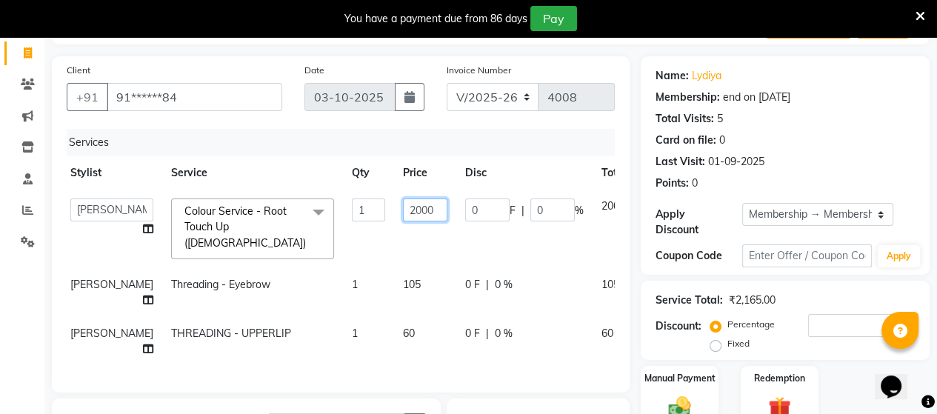
drag, startPoint x: 404, startPoint y: 206, endPoint x: 352, endPoint y: 209, distance: 51.9
click at [353, 209] on tr "Admin ANUSHA Apsu Auditor Ambattur Balaji BANUPRIYA Bharath Bhuvanesh Dingg - S…" at bounding box center [372, 229] width 623 height 79
type input "1800"
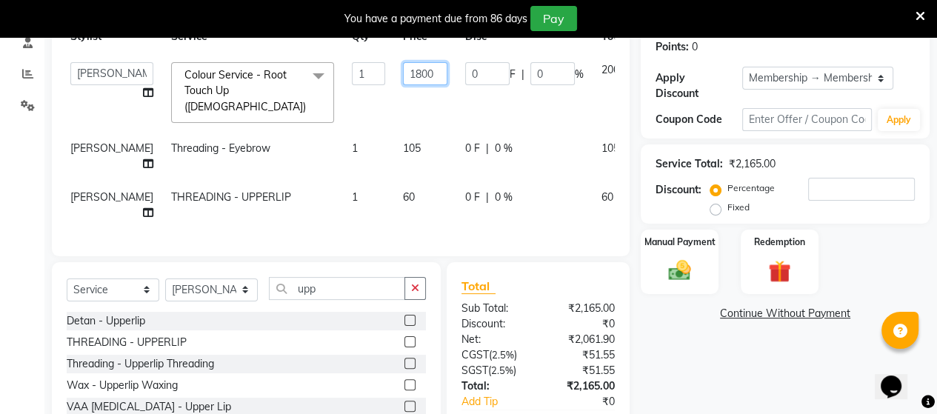
scroll to position [311, 0]
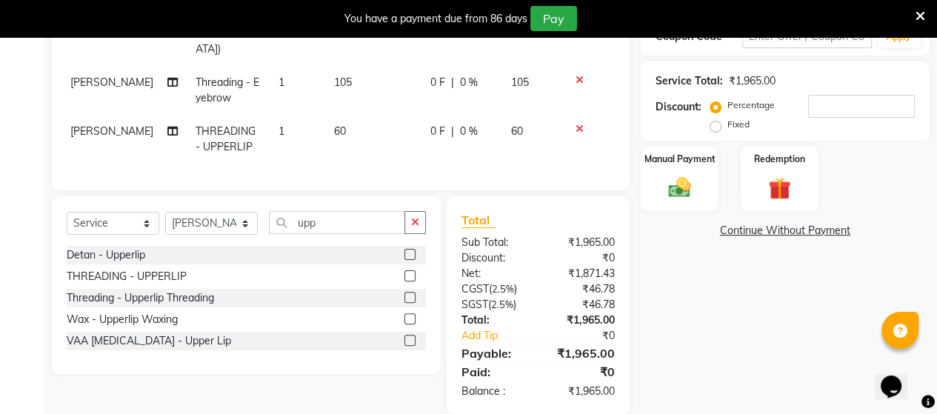
click at [493, 165] on div "Client +91 91******84 Date 03-10-2025 Invoice Number V/2025 V/2025-26 4008 Serv…" at bounding box center [341, 13] width 578 height 353
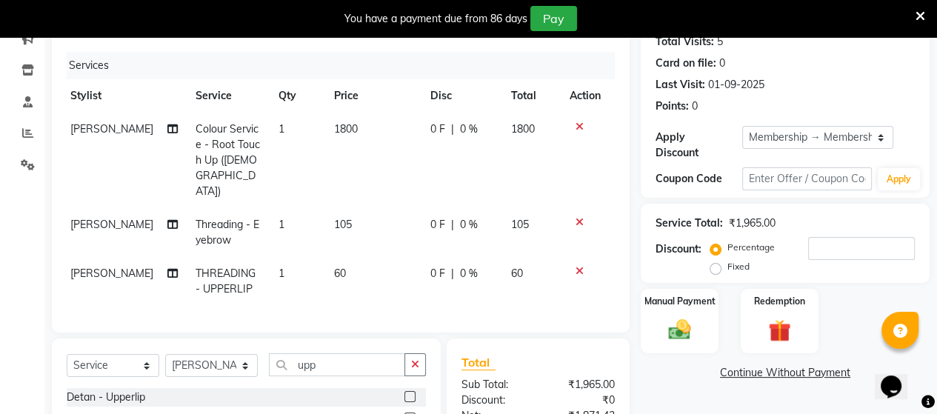
scroll to position [166, 0]
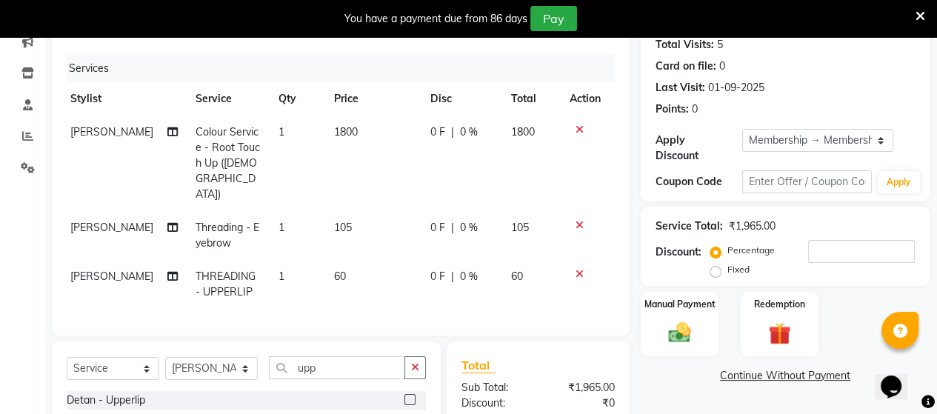
click at [347, 151] on td "1800" at bounding box center [373, 164] width 96 height 96
select select "25071"
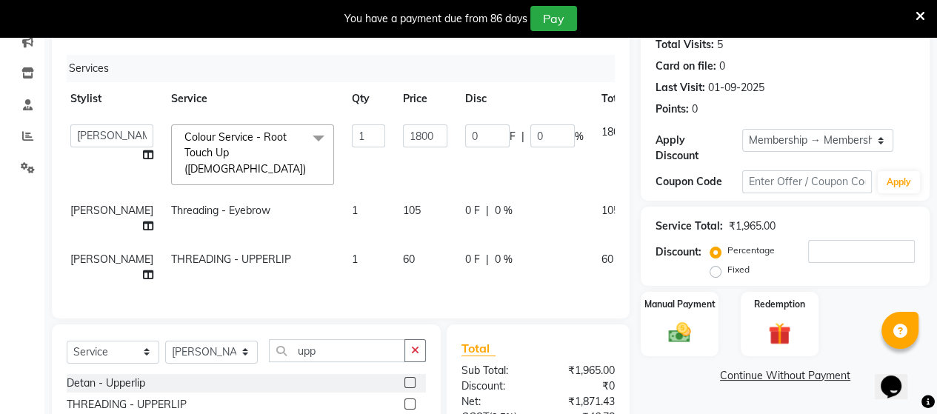
click at [402, 243] on td "60" at bounding box center [425, 267] width 62 height 49
select select "25071"
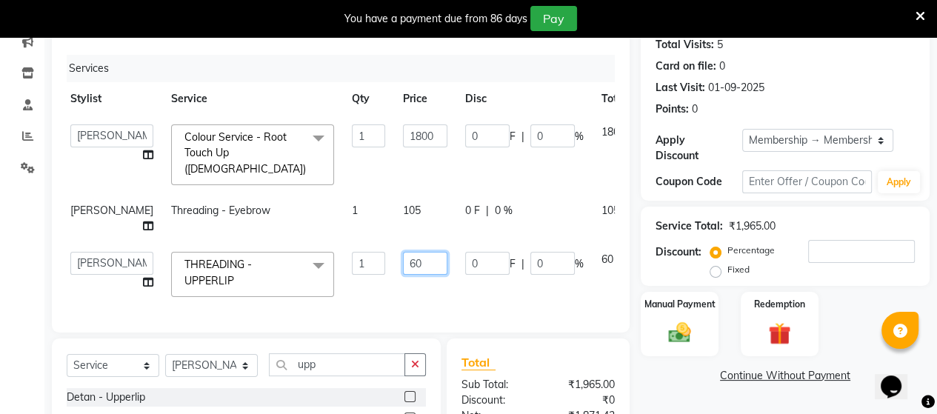
drag, startPoint x: 400, startPoint y: 250, endPoint x: 360, endPoint y: 245, distance: 40.3
click at [394, 245] on td "60" at bounding box center [425, 274] width 62 height 63
type input "75"
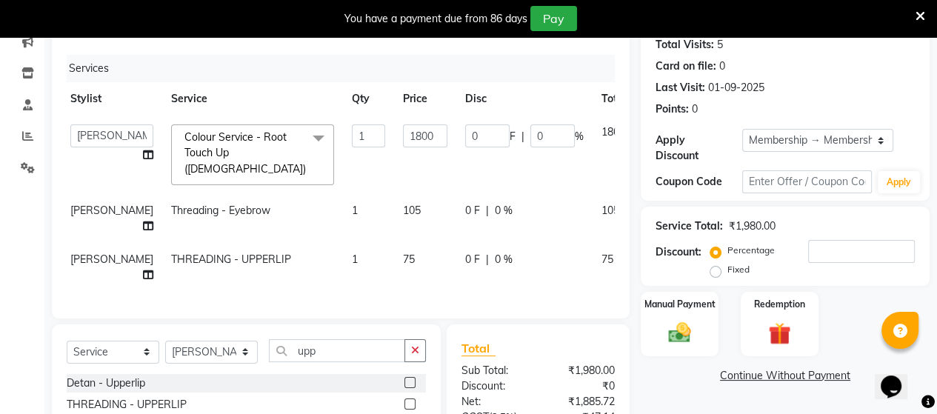
drag, startPoint x: 321, startPoint y: 350, endPoint x: 290, endPoint y: 355, distance: 31.4
click at [290, 355] on input "upp" at bounding box center [337, 350] width 136 height 23
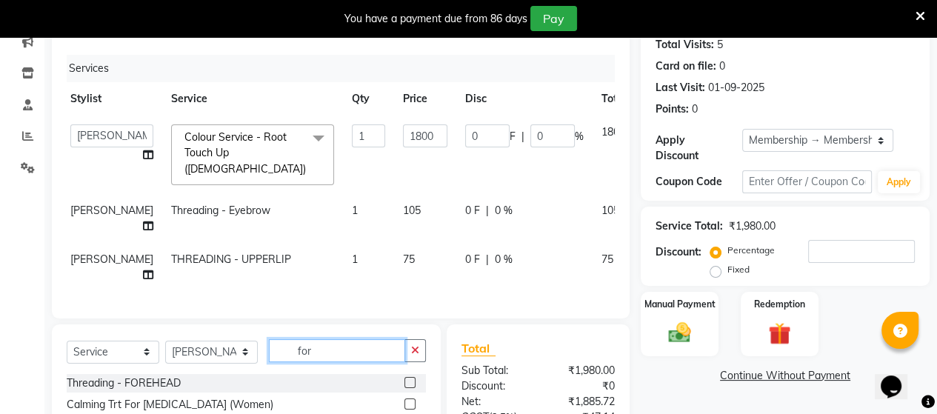
type input "for"
click at [404, 379] on label at bounding box center [409, 382] width 11 height 11
click at [404, 379] on input "checkbox" at bounding box center [409, 384] width 10 height 10
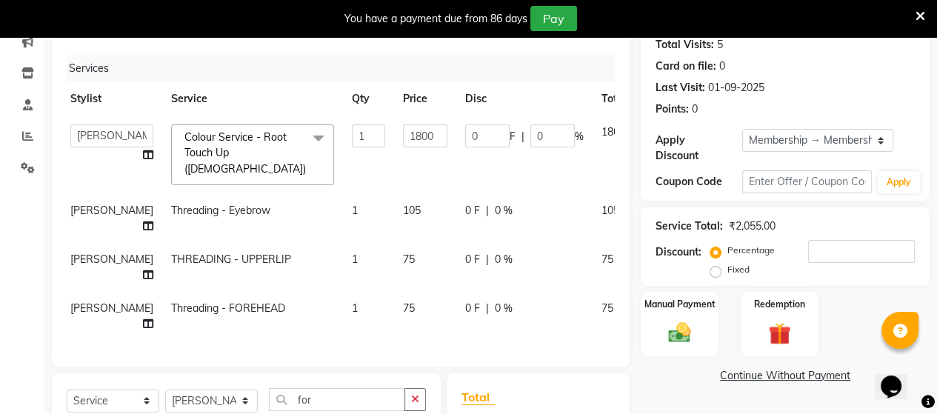
checkbox input "false"
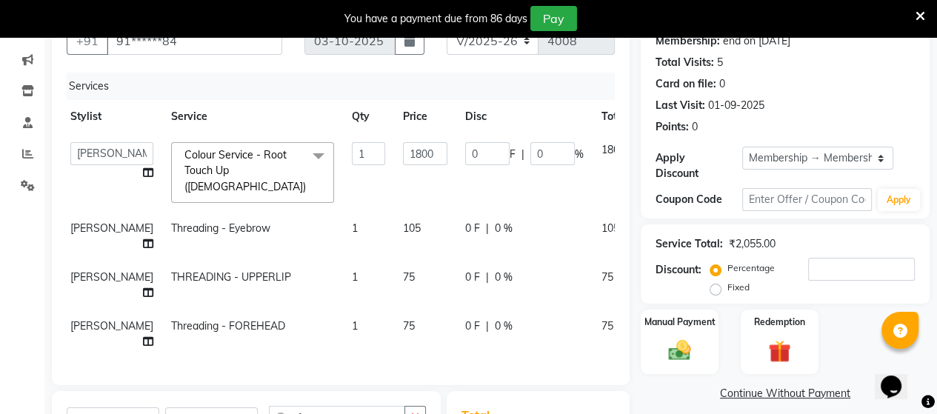
scroll to position [139, 0]
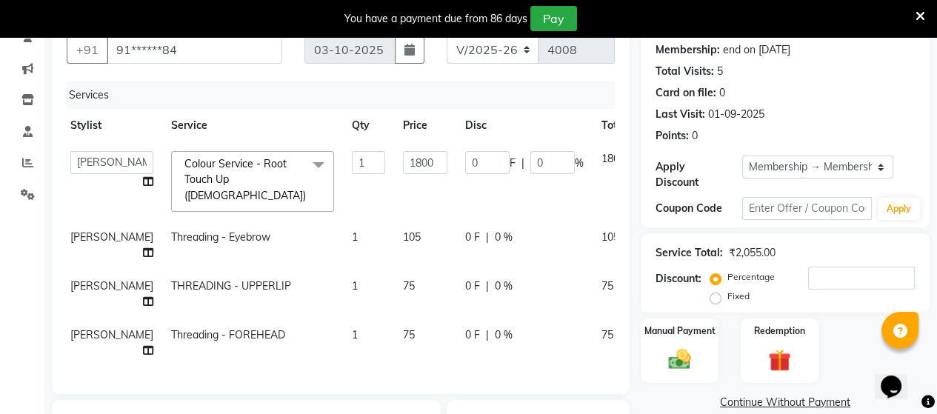
click at [401, 181] on td "1800" at bounding box center [425, 181] width 62 height 79
drag, startPoint x: 402, startPoint y: 168, endPoint x: 332, endPoint y: 168, distance: 70.4
click at [332, 168] on tr "Admin ANUSHA Apsu Auditor Ambattur Balaji BANUPRIYA Bharath Bhuvanesh Dingg - S…" at bounding box center [372, 181] width 623 height 79
type input "1900"
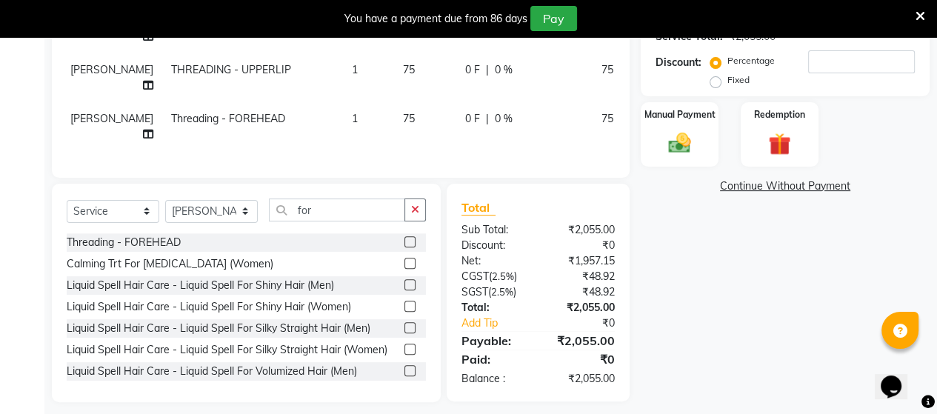
scroll to position [361, 0]
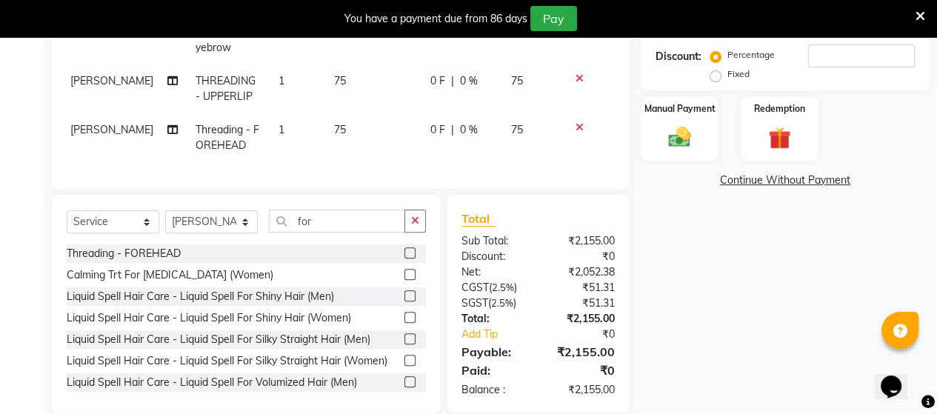
click at [572, 210] on div "Total" at bounding box center [537, 219] width 153 height 18
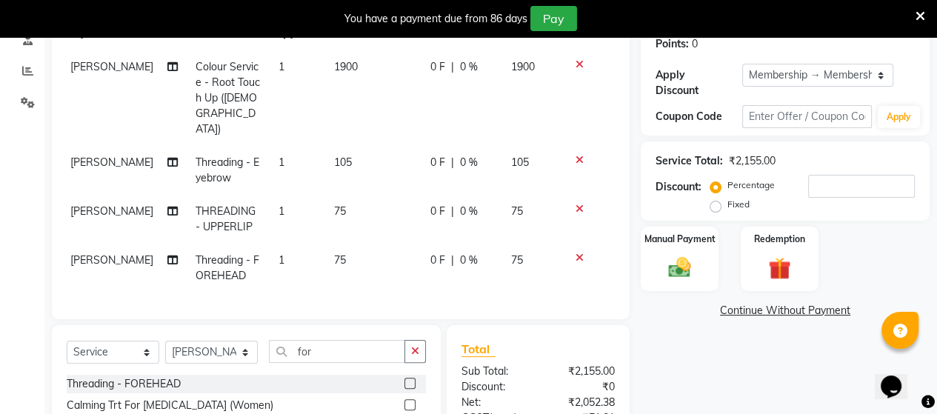
scroll to position [213, 0]
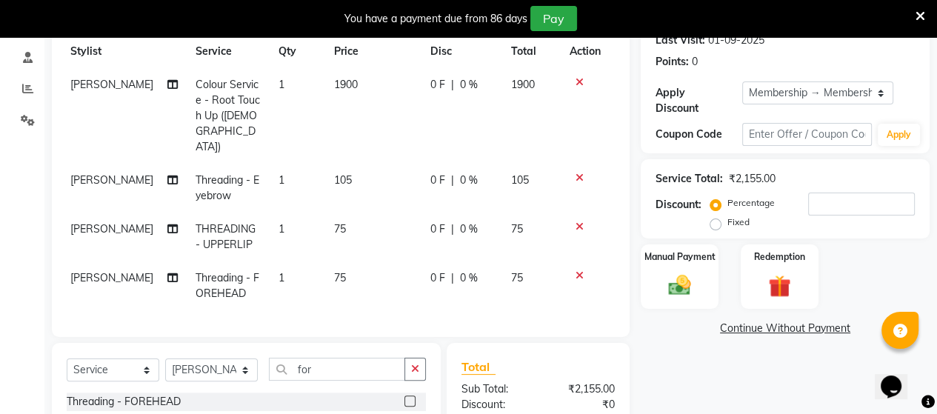
click at [359, 261] on td "75" at bounding box center [373, 285] width 96 height 49
select select "25071"
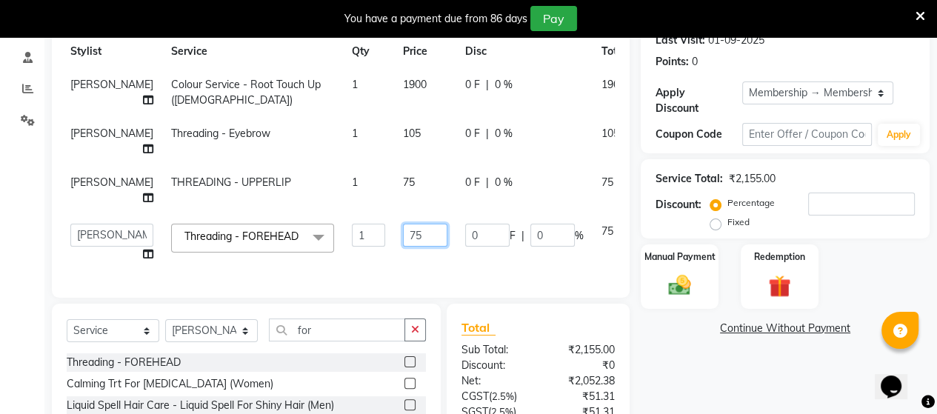
drag, startPoint x: 388, startPoint y: 235, endPoint x: 367, endPoint y: 228, distance: 22.5
click at [403, 228] on input "75" at bounding box center [425, 235] width 44 height 23
type input "65"
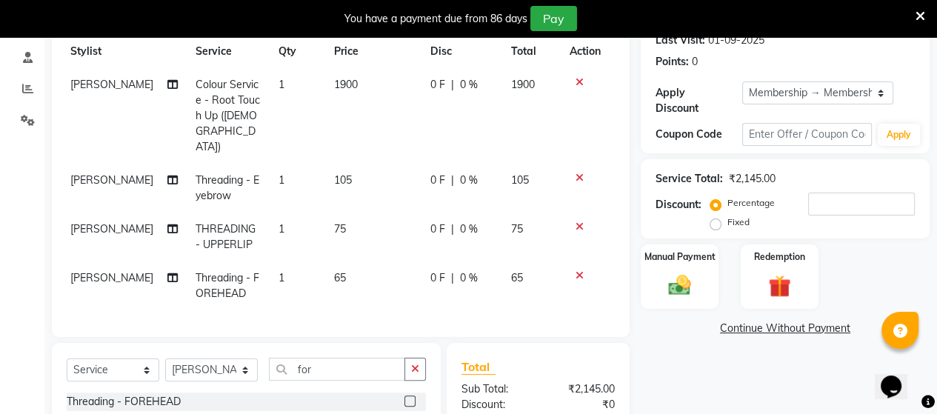
drag, startPoint x: 443, startPoint y: 326, endPoint x: 453, endPoint y: 321, distance: 11.3
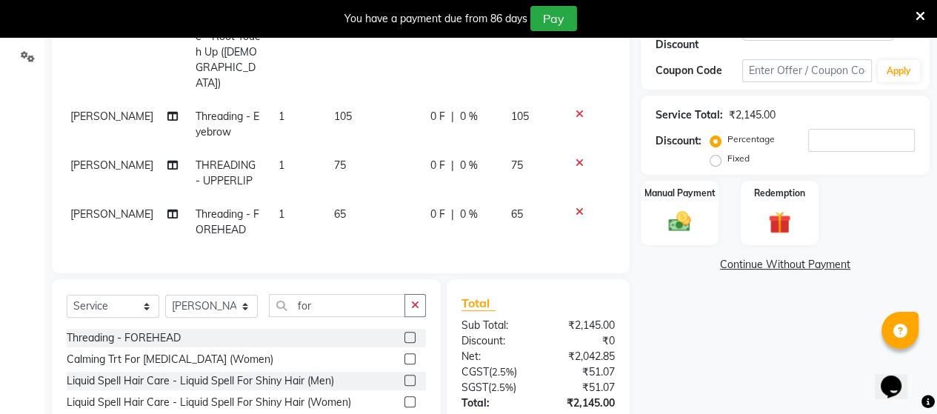
scroll to position [364, 0]
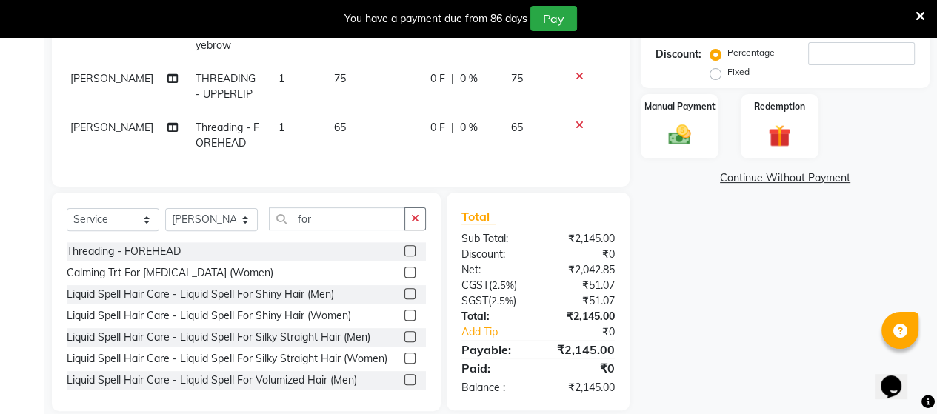
click at [325, 62] on td "75" at bounding box center [373, 86] width 96 height 49
select select "25071"
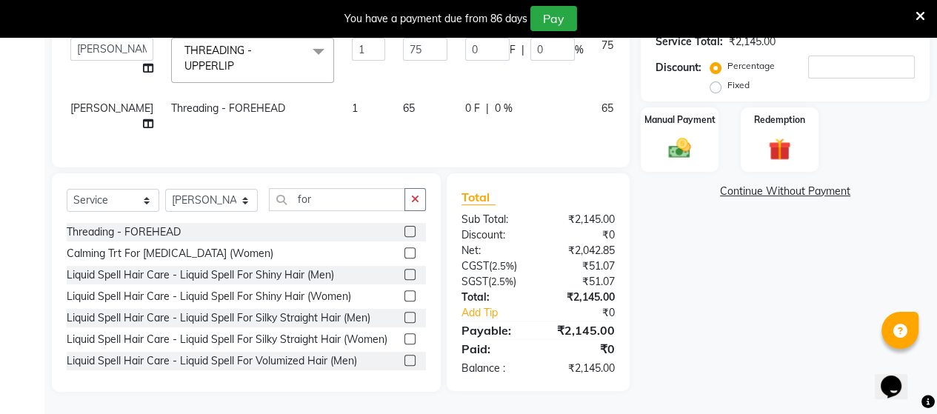
scroll to position [361, 0]
drag, startPoint x: 387, startPoint y: 42, endPoint x: 361, endPoint y: 26, distance: 30.6
type input "70"
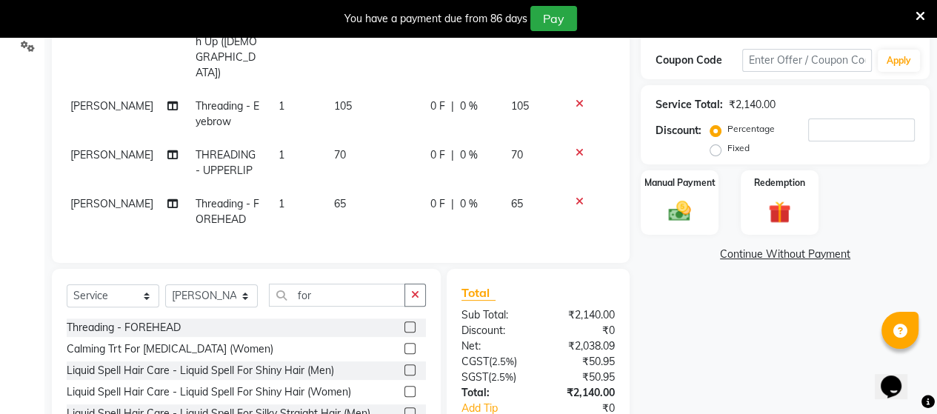
click at [352, 90] on td "105" at bounding box center [373, 114] width 96 height 49
select select "25071"
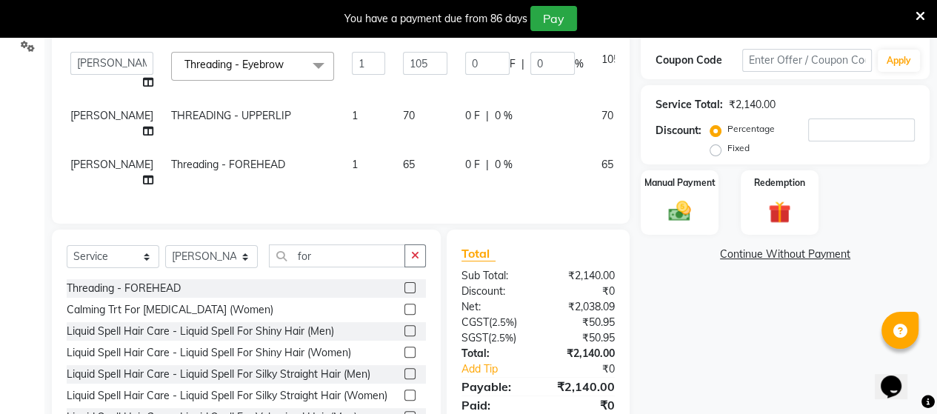
click at [394, 121] on td "70" at bounding box center [425, 123] width 62 height 49
select select "25071"
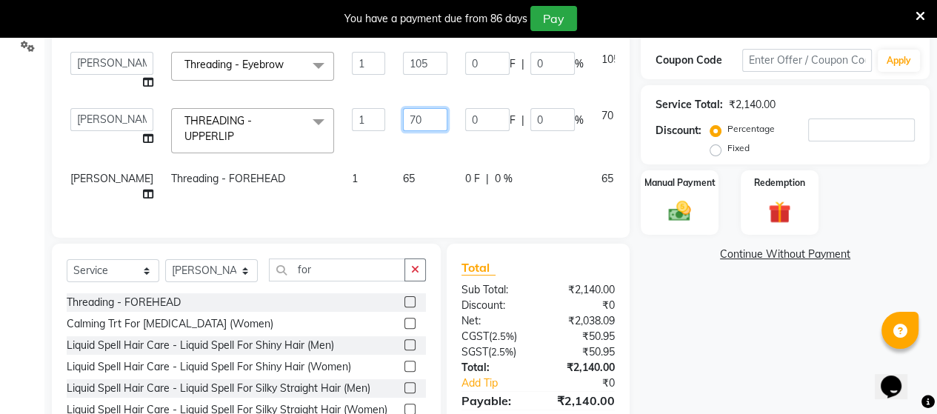
drag, startPoint x: 387, startPoint y: 120, endPoint x: 367, endPoint y: 118, distance: 19.4
click at [403, 118] on input "70" at bounding box center [425, 119] width 44 height 23
type input "65"
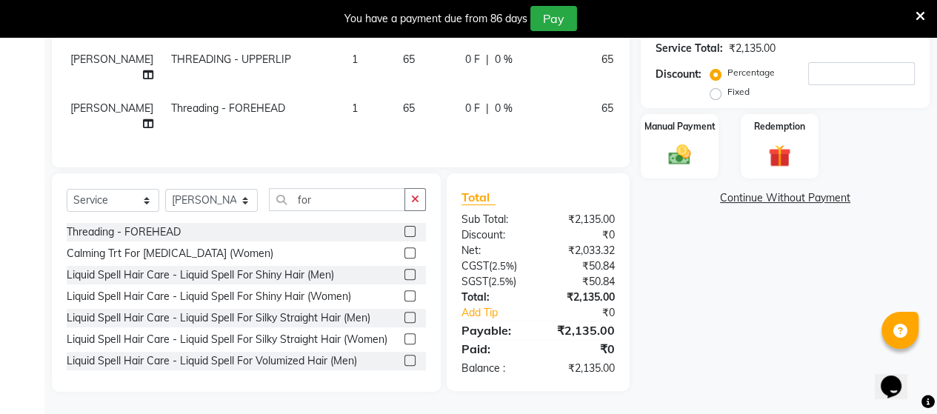
scroll to position [356, 0]
click at [394, 94] on td "65" at bounding box center [425, 116] width 62 height 49
select select "25071"
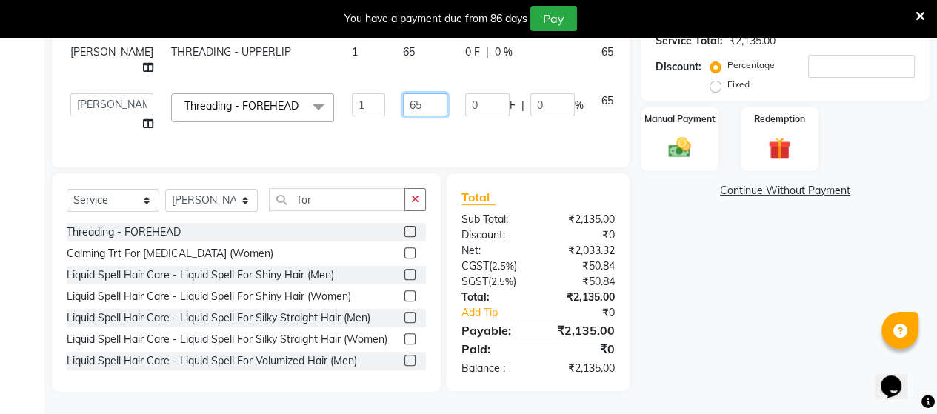
drag, startPoint x: 394, startPoint y: 102, endPoint x: 380, endPoint y: 100, distance: 14.2
click at [403, 100] on input "65" at bounding box center [425, 104] width 44 height 23
type input "60"
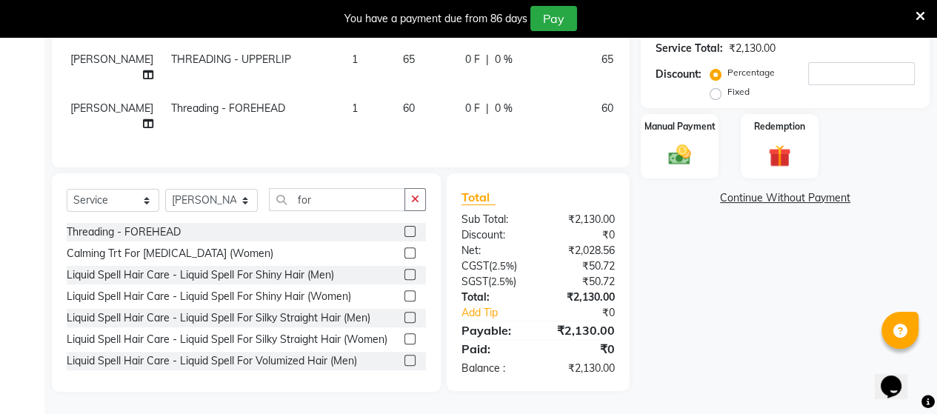
click at [545, 184] on div "Client +91 91******84 Date 03-10-2025 Invoice Number V/2025 V/2025-26 4008 Serv…" at bounding box center [341, 97] width 600 height 587
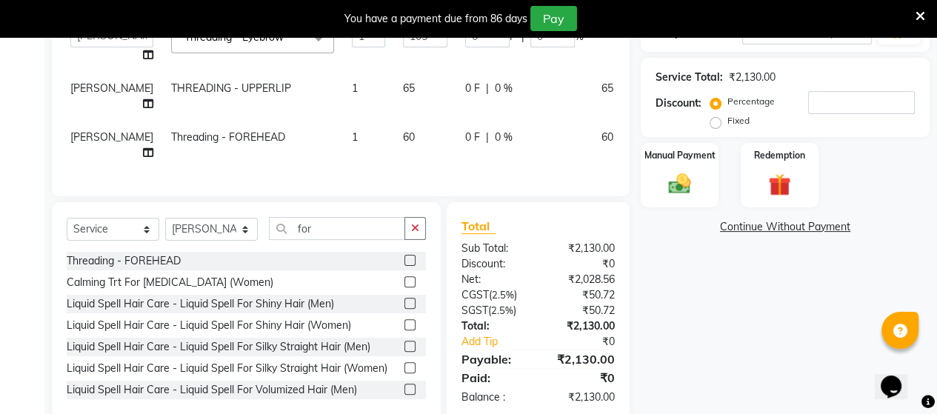
scroll to position [281, 0]
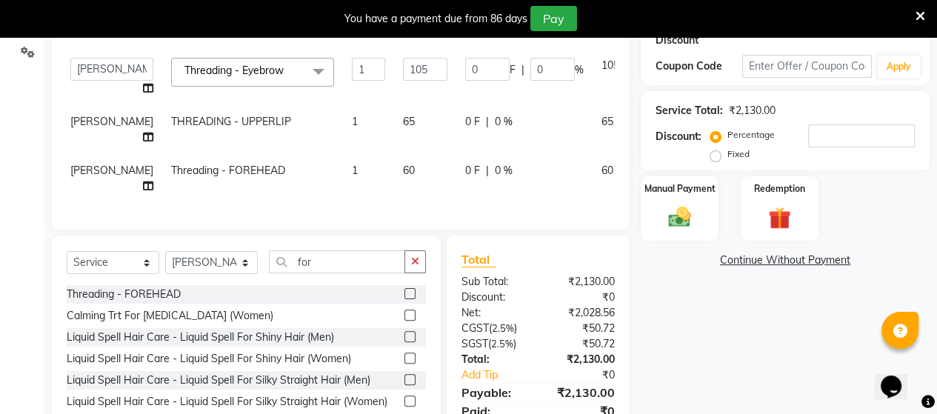
click at [394, 169] on td "60" at bounding box center [425, 178] width 62 height 49
select select "25071"
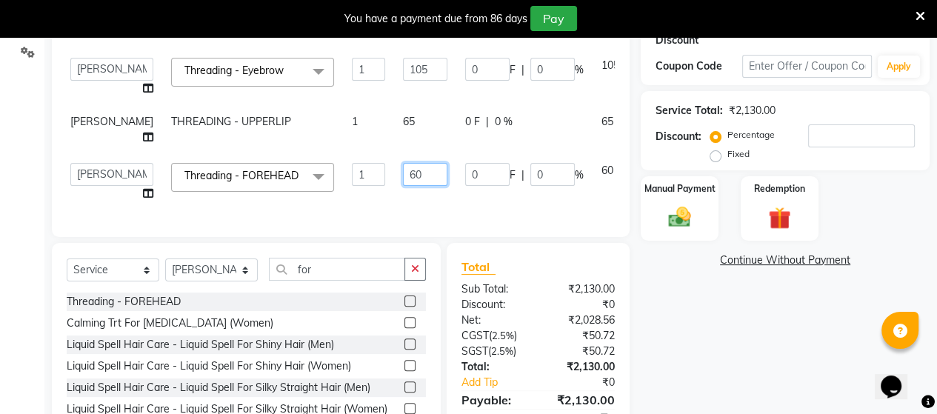
click at [403, 169] on input "60" at bounding box center [425, 174] width 44 height 23
type input "61"
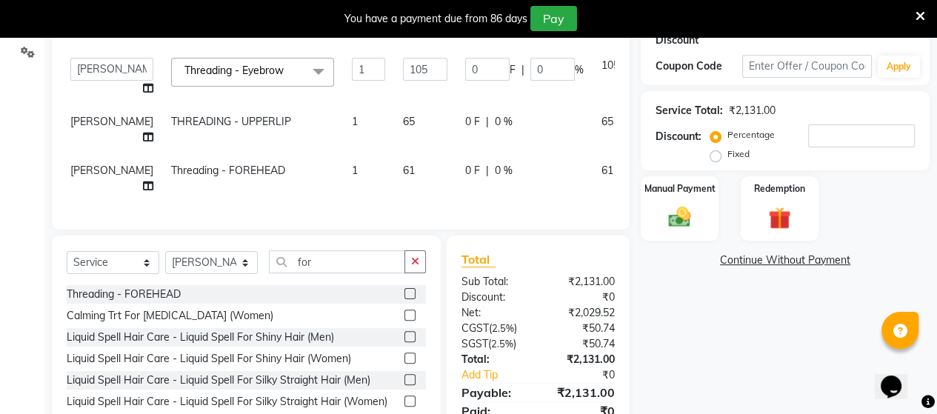
drag, startPoint x: 476, startPoint y: 250, endPoint x: 486, endPoint y: 247, distance: 11.0
click at [480, 249] on div "Client +91 91******84 Date 03-10-2025 Invoice Number V/2025 V/2025-26 4008 Serv…" at bounding box center [341, 160] width 600 height 587
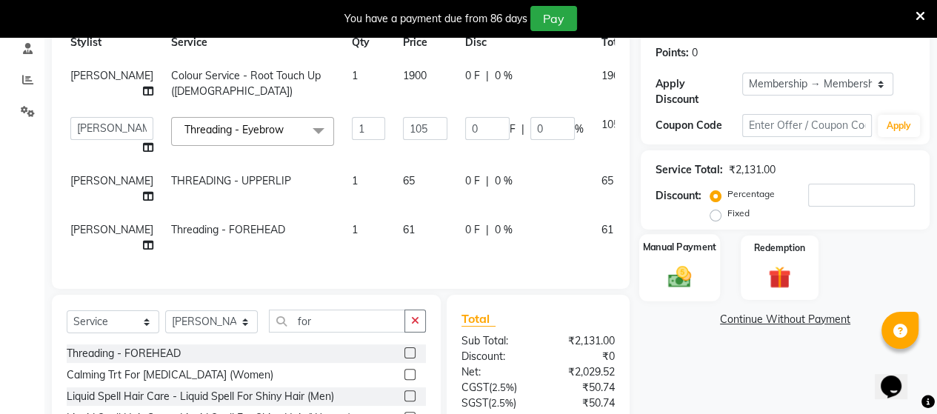
scroll to position [356, 0]
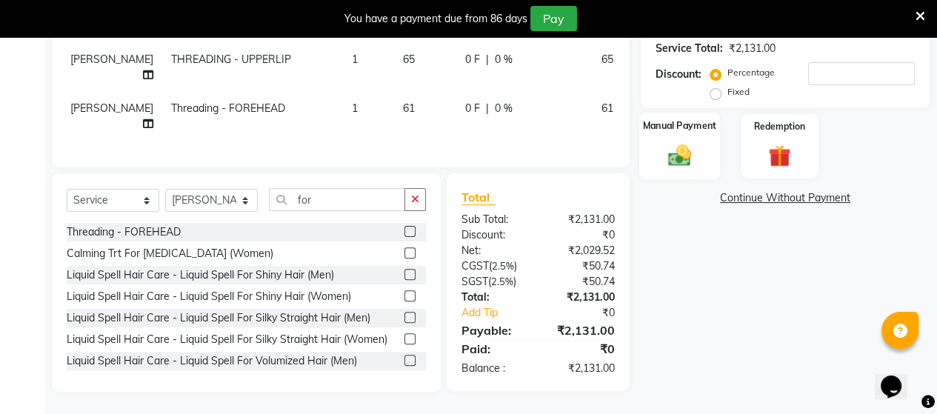
drag, startPoint x: 679, startPoint y: 120, endPoint x: 693, endPoint y: 126, distance: 16.0
click at [680, 141] on img at bounding box center [680, 154] width 38 height 27
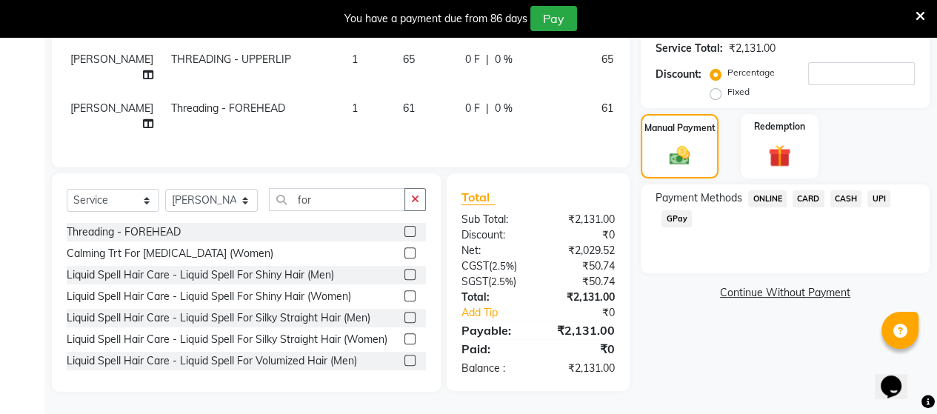
click at [872, 190] on span "UPI" at bounding box center [878, 198] width 23 height 17
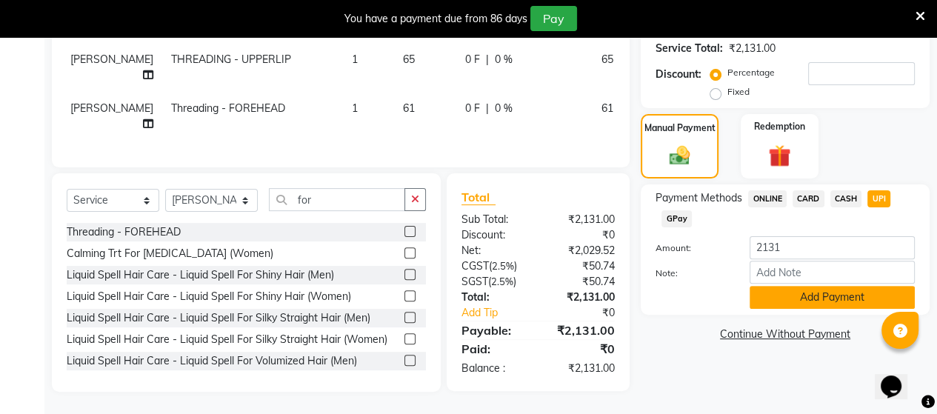
click at [856, 286] on button "Add Payment" at bounding box center [832, 297] width 165 height 23
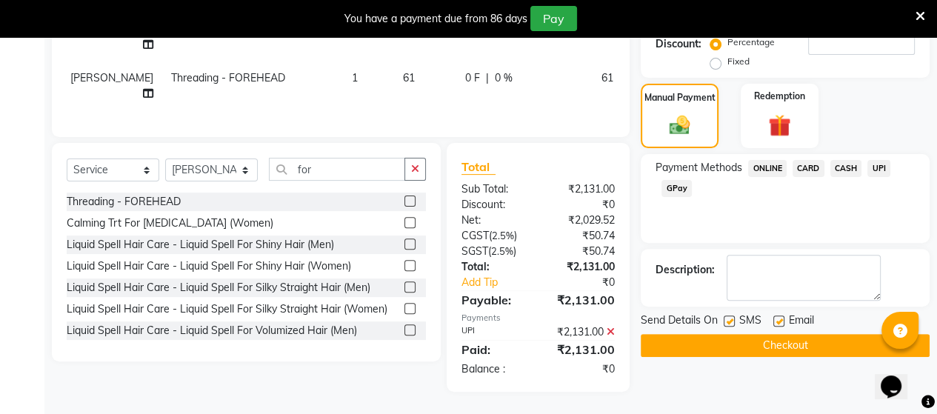
scroll to position [385, 0]
click at [714, 334] on button "Checkout" at bounding box center [785, 345] width 289 height 23
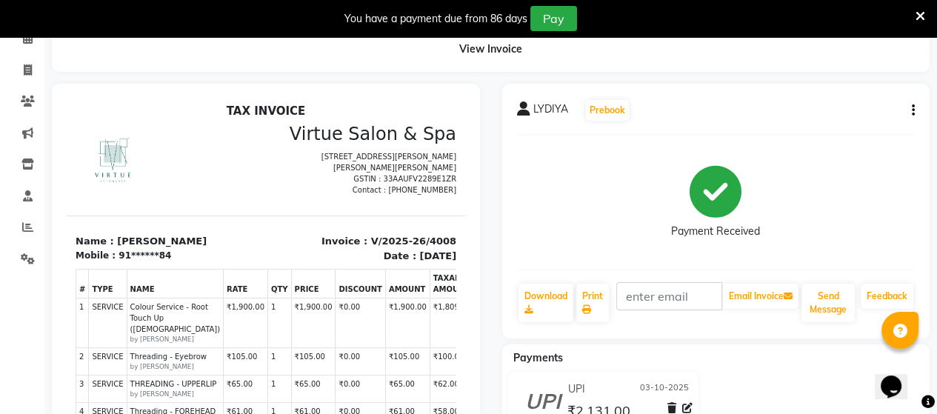
scroll to position [59, 0]
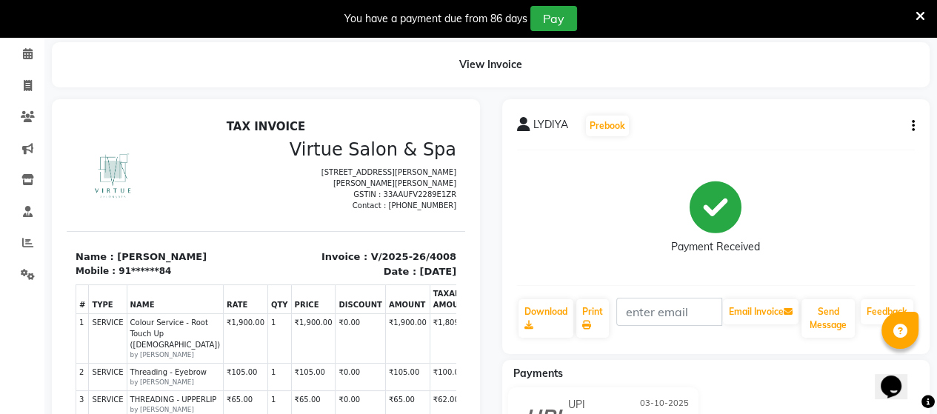
click at [915, 130] on div "LYDIYA Prebook Payment Received Download Print Email Invoice Send Message Feedb…" at bounding box center [716, 226] width 428 height 255
click at [916, 127] on div "LYDIYA Prebook Payment Received Download Print Email Invoice Send Message Feedb…" at bounding box center [716, 226] width 428 height 255
click at [915, 127] on div "LYDIYA Prebook Payment Received Download Print Email Invoice Send Message Feedb…" at bounding box center [716, 226] width 428 height 255
click at [910, 131] on button "button" at bounding box center [910, 127] width 9 height 16
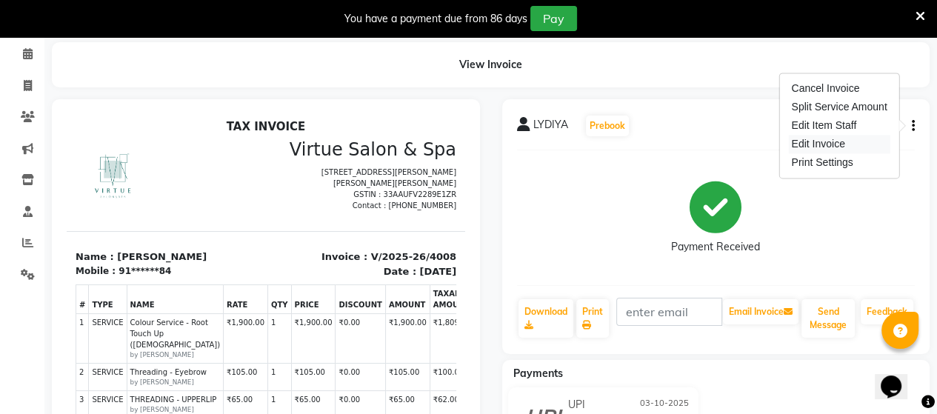
click at [859, 144] on div "Edit Invoice" at bounding box center [838, 144] width 101 height 19
select select "service"
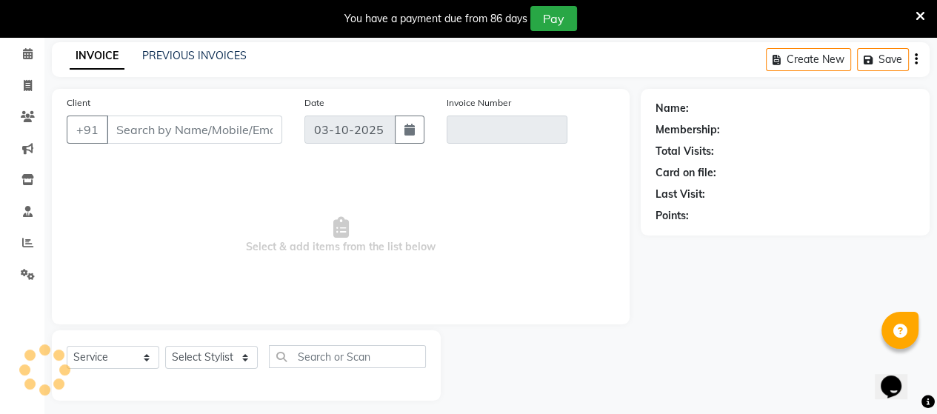
scroll to position [68, 0]
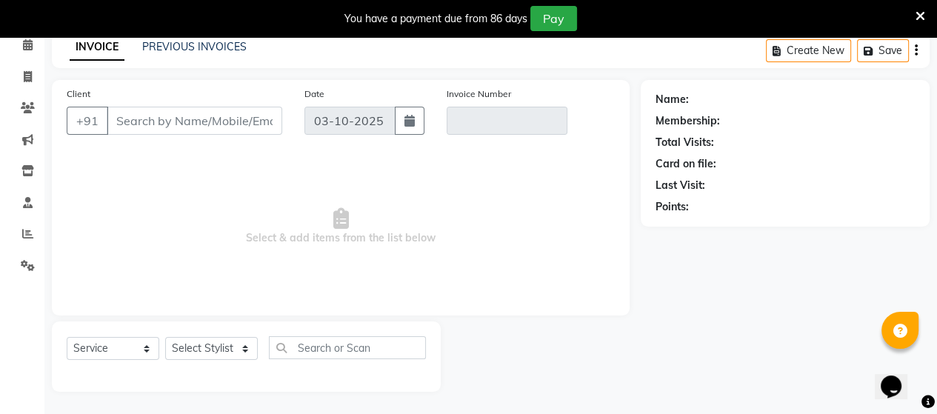
type input "91******84"
type input "V/2025-26/4008"
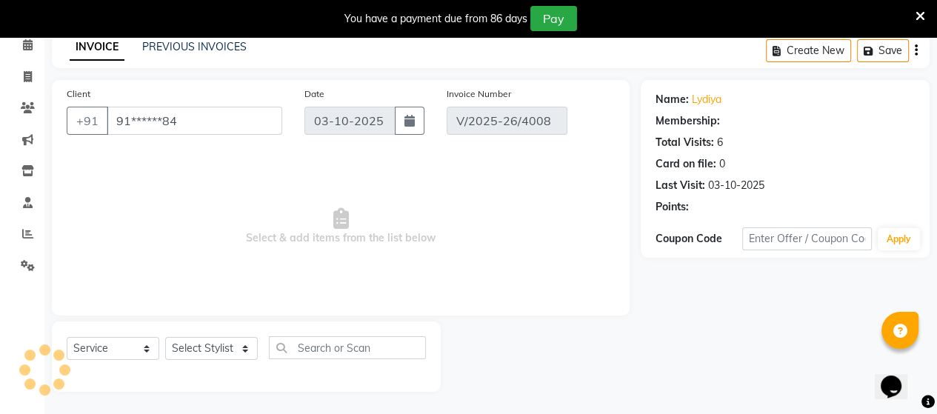
select select "select"
select select "1: Object"
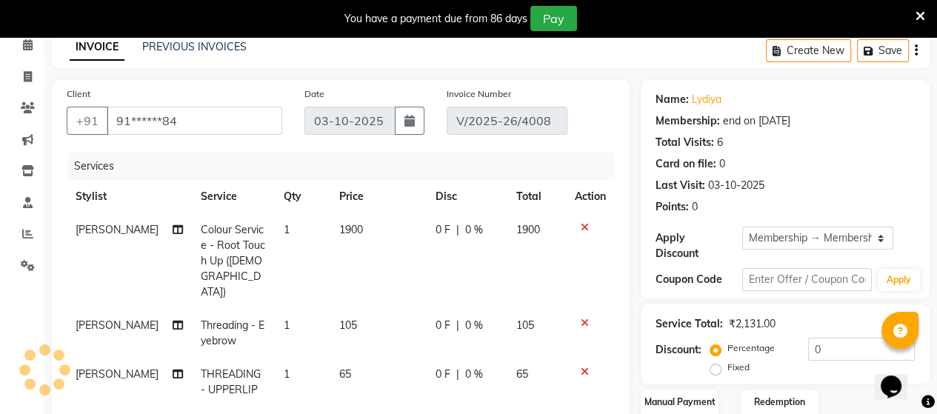
type input "15"
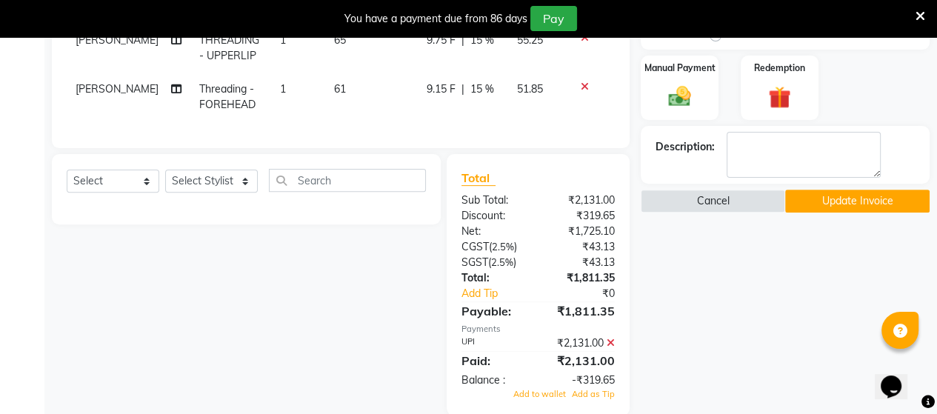
scroll to position [421, 0]
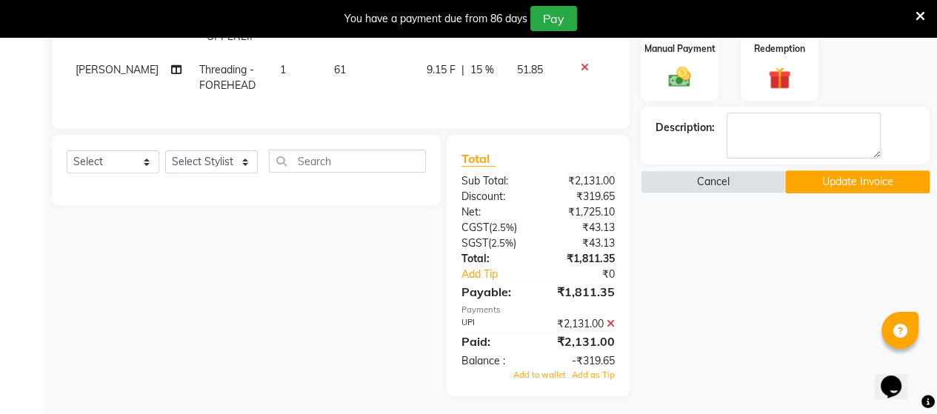
click at [610, 319] on icon at bounding box center [611, 324] width 8 height 10
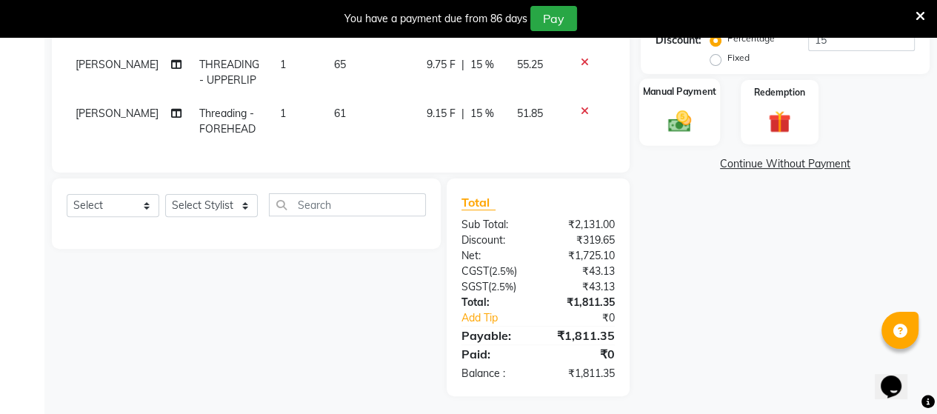
click at [668, 115] on img at bounding box center [680, 120] width 38 height 27
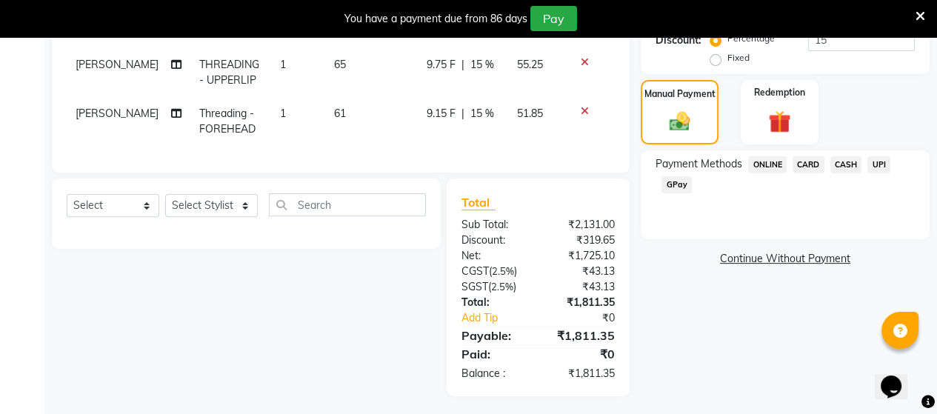
click at [806, 156] on span "CARD" at bounding box center [809, 164] width 32 height 17
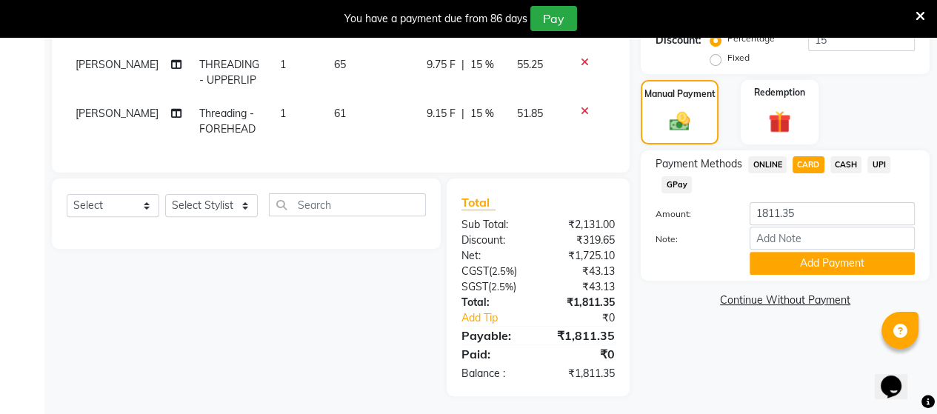
drag, startPoint x: 818, startPoint y: 246, endPoint x: 634, endPoint y: 201, distance: 189.2
click at [634, 201] on div "Client +91 91******84 Date 03-10-2025 Invoice Number V/2025-26/4008 Services St…" at bounding box center [491, 83] width 900 height 626
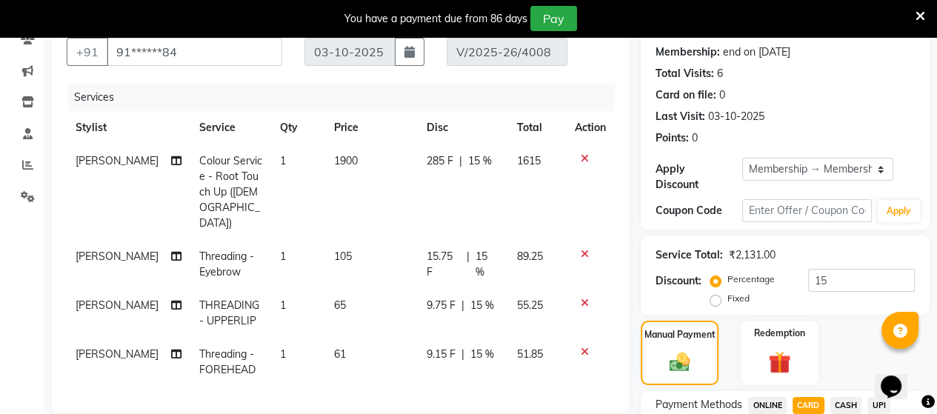
scroll to position [304, 0]
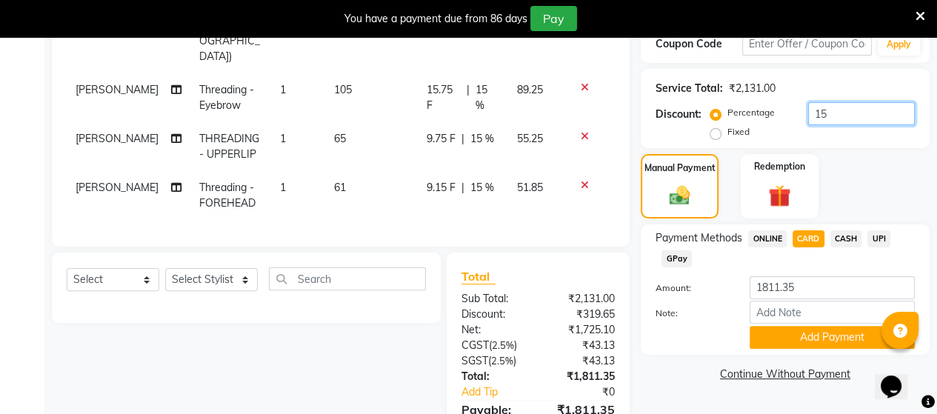
drag, startPoint x: 830, startPoint y: 105, endPoint x: 766, endPoint y: 98, distance: 64.1
click at [766, 102] on div "Percentage Fixed 15" at bounding box center [813, 122] width 201 height 40
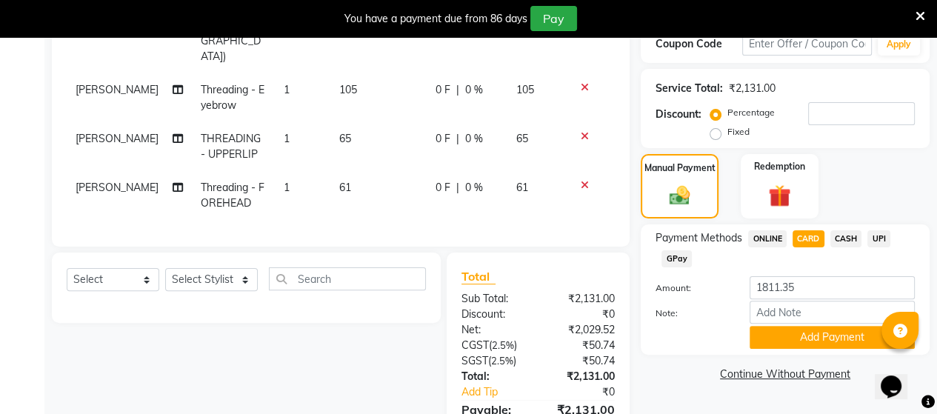
click at [551, 217] on div "Client +91 91******84 Date 03-10-2025 Invoice Number V/2025-26/4008 Services St…" at bounding box center [341, 45] width 578 height 402
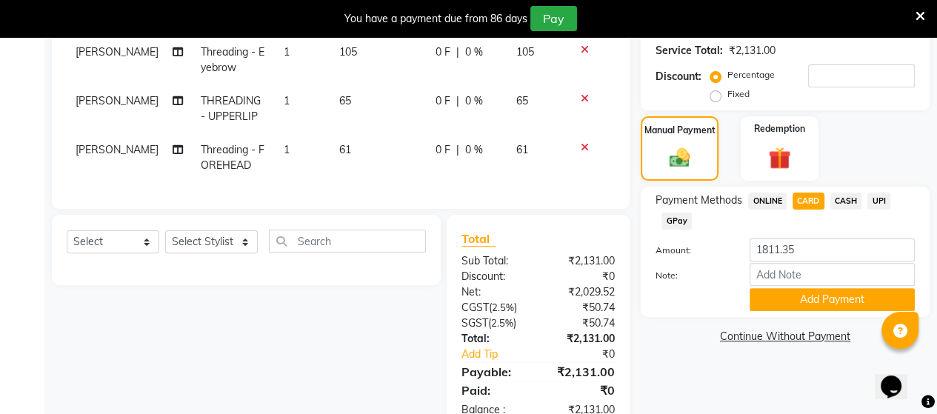
scroll to position [362, 0]
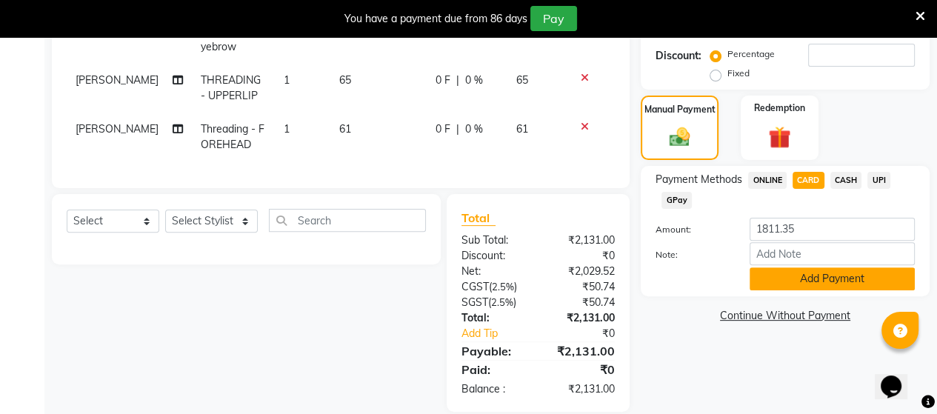
click at [806, 267] on button "Add Payment" at bounding box center [832, 278] width 165 height 23
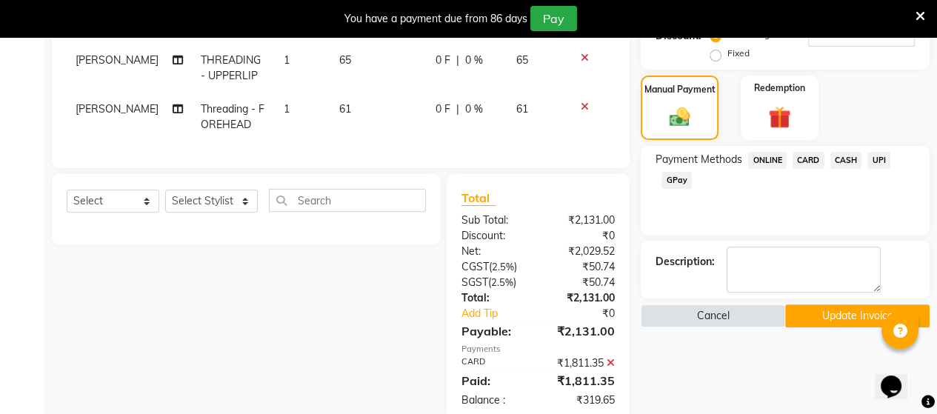
scroll to position [393, 0]
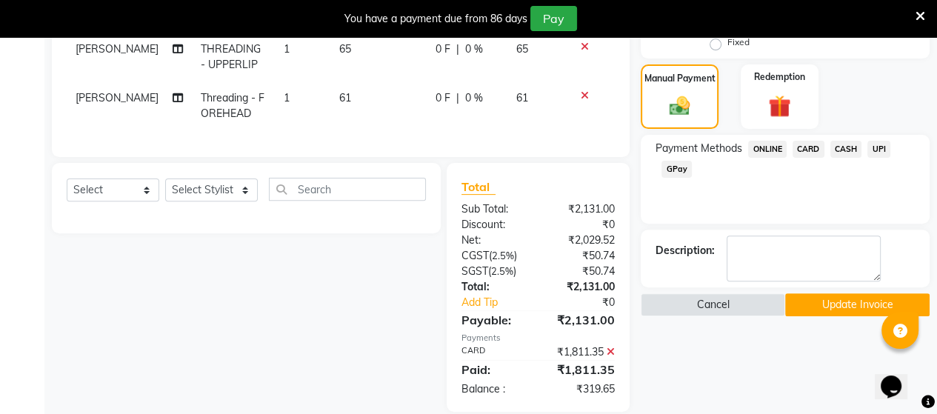
click at [806, 293] on button "Update Invoice" at bounding box center [857, 304] width 144 height 23
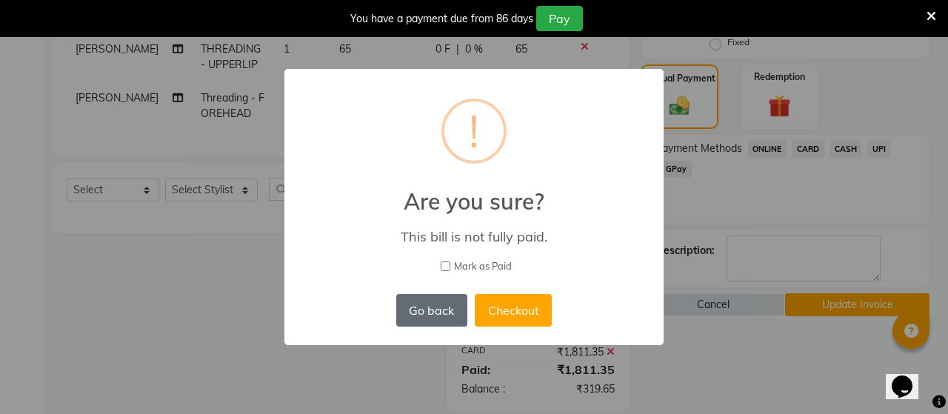
drag, startPoint x: 374, startPoint y: 349, endPoint x: 436, endPoint y: 299, distance: 79.0
click at [383, 345] on div "× ! Are you sure? This bill is not fully paid. Mark as Paid Go back No Checkout" at bounding box center [474, 207] width 948 height 414
click at [430, 313] on button "Go back" at bounding box center [431, 310] width 71 height 33
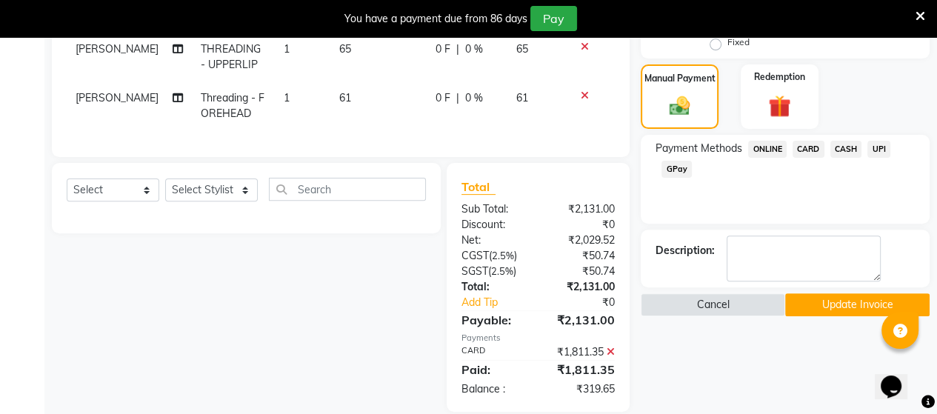
click at [611, 347] on icon at bounding box center [611, 352] width 8 height 10
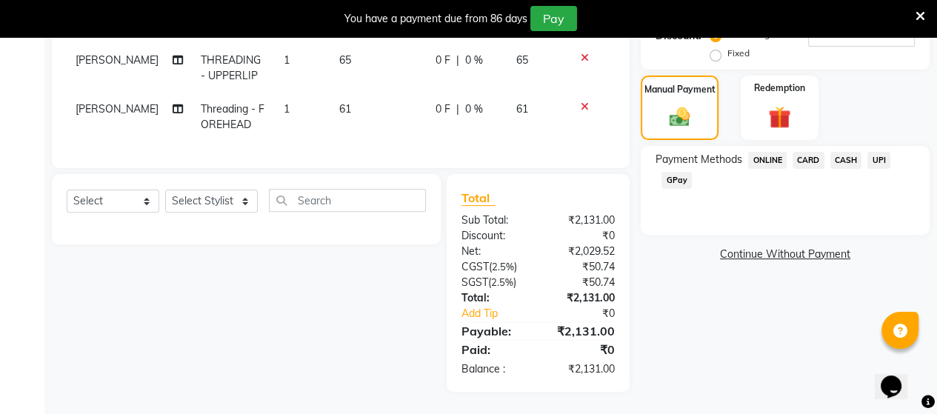
scroll to position [362, 0]
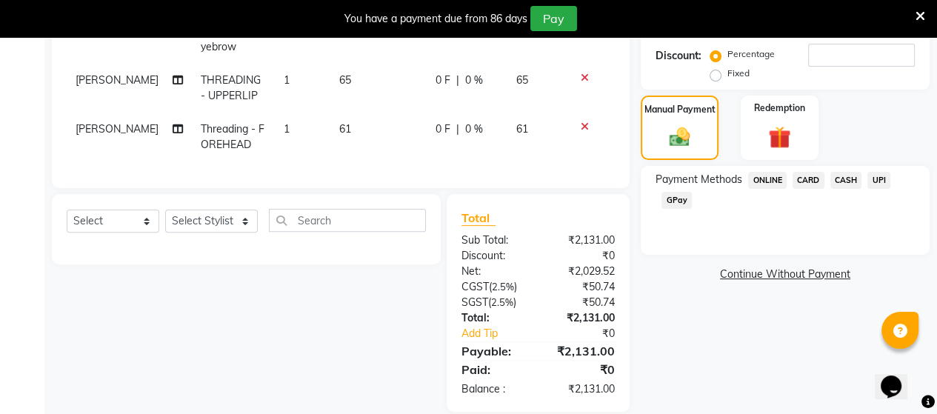
click at [821, 172] on span "CARD" at bounding box center [809, 180] width 32 height 17
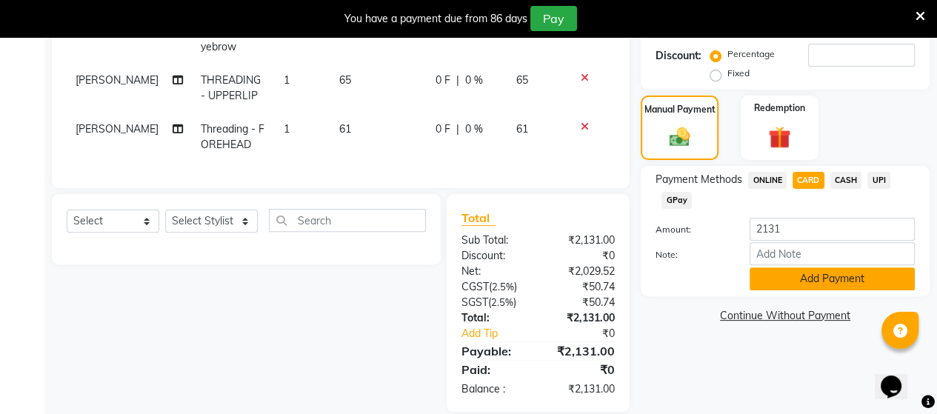
click at [801, 278] on button "Add Payment" at bounding box center [832, 278] width 165 height 23
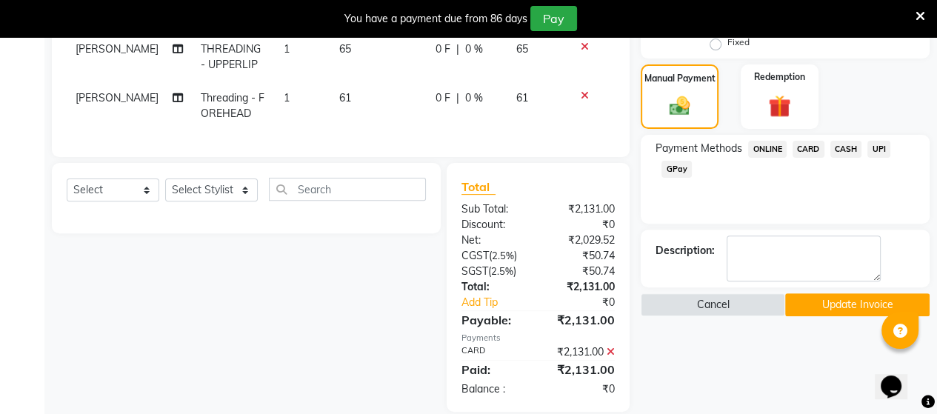
click at [813, 298] on button "Update Invoice" at bounding box center [857, 304] width 144 height 23
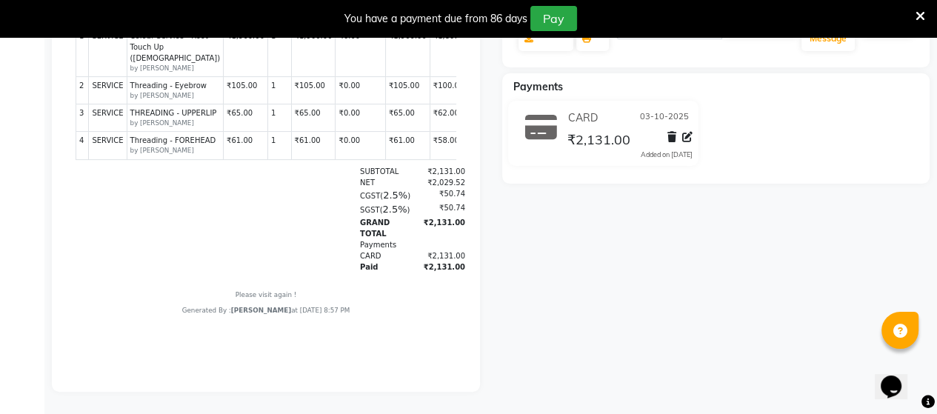
click at [853, 194] on div "LYDIYA Prebook Payment Received Download Print Email Invoice Send Message Feedb…" at bounding box center [716, 102] width 450 height 579
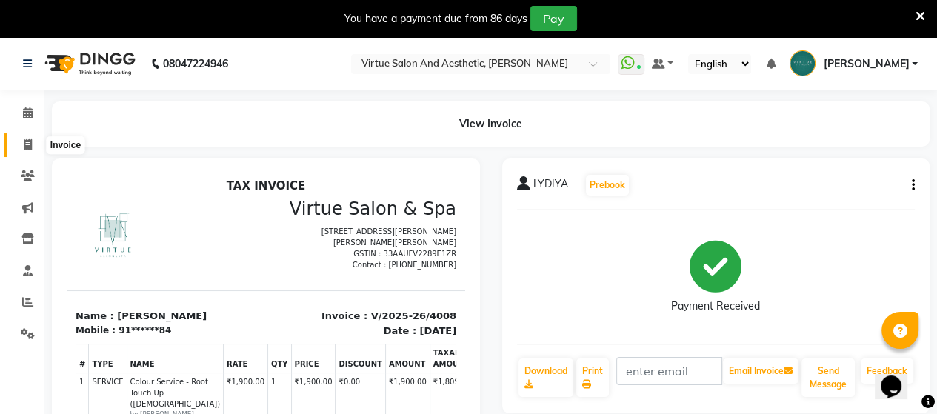
click at [25, 144] on icon at bounding box center [28, 144] width 8 height 11
select select "4466"
select select "service"
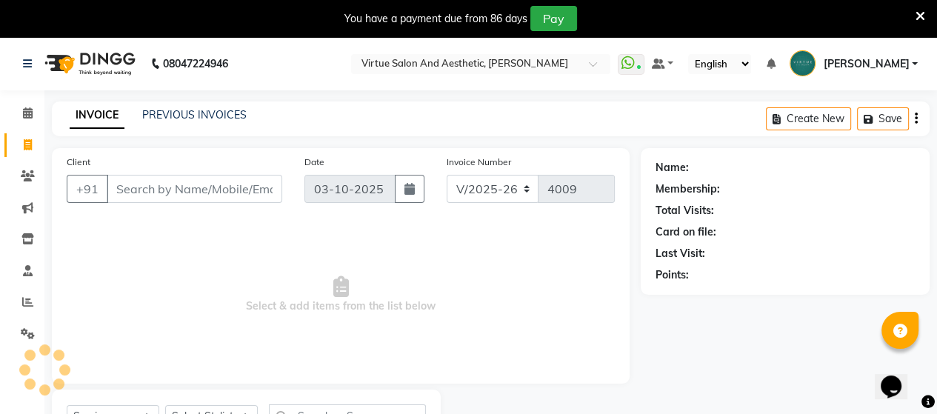
scroll to position [68, 0]
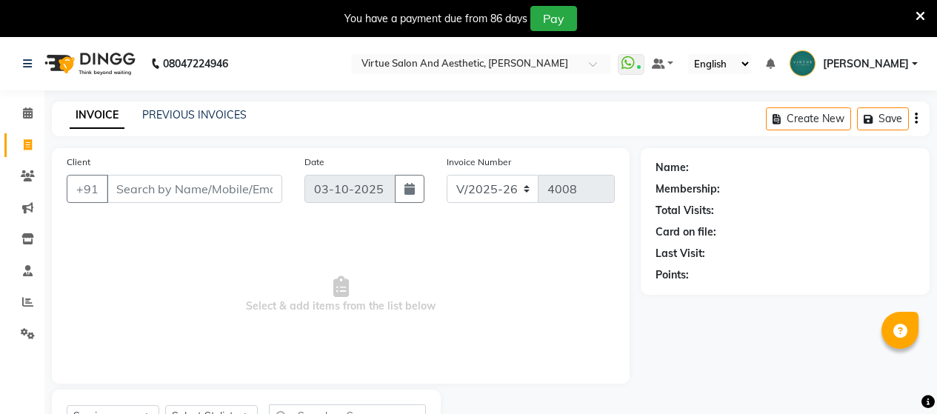
select select "4466"
select select "service"
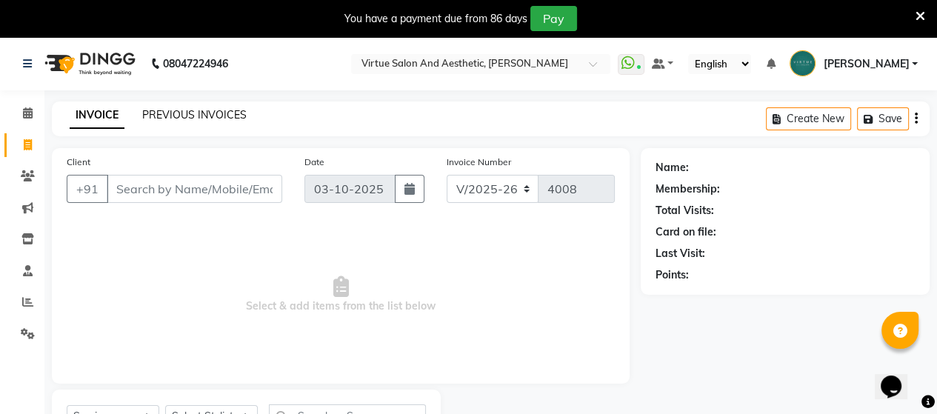
click at [181, 111] on link "PREVIOUS INVOICES" at bounding box center [194, 114] width 104 height 13
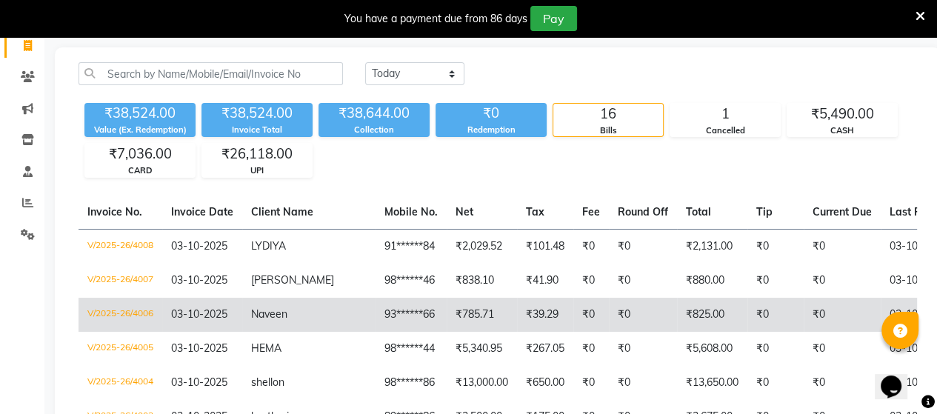
scroll to position [74, 0]
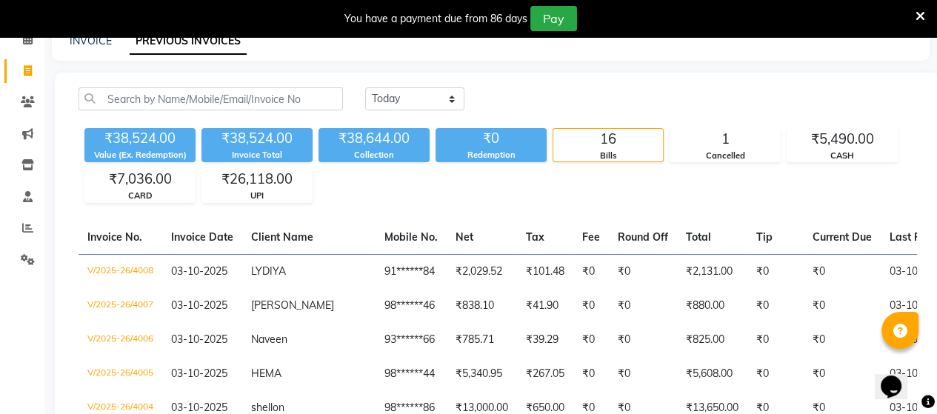
click at [93, 48] on div "INVOICE" at bounding box center [91, 41] width 42 height 16
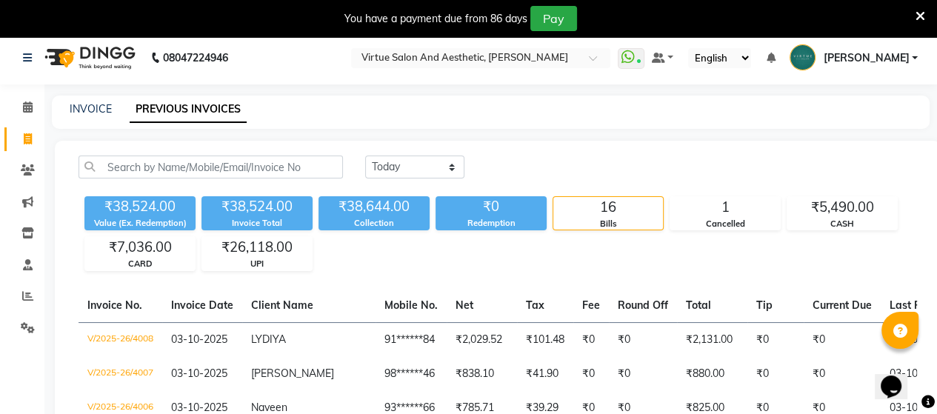
scroll to position [0, 0]
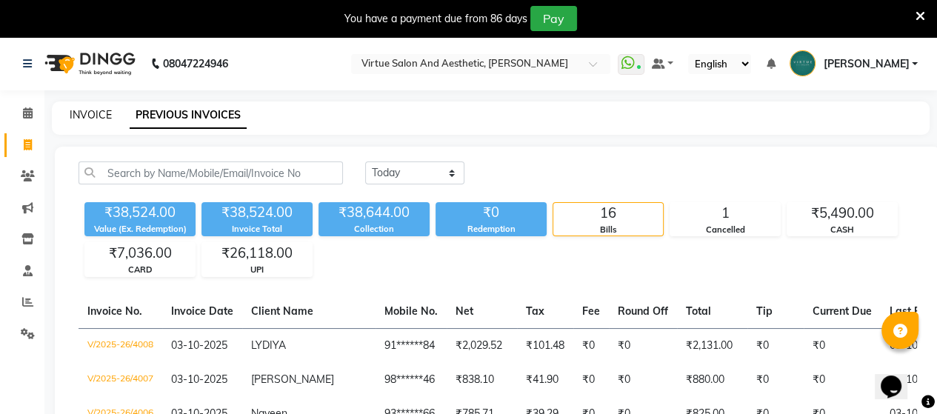
click at [80, 120] on link "INVOICE" at bounding box center [91, 114] width 42 height 13
select select "4466"
select select "service"
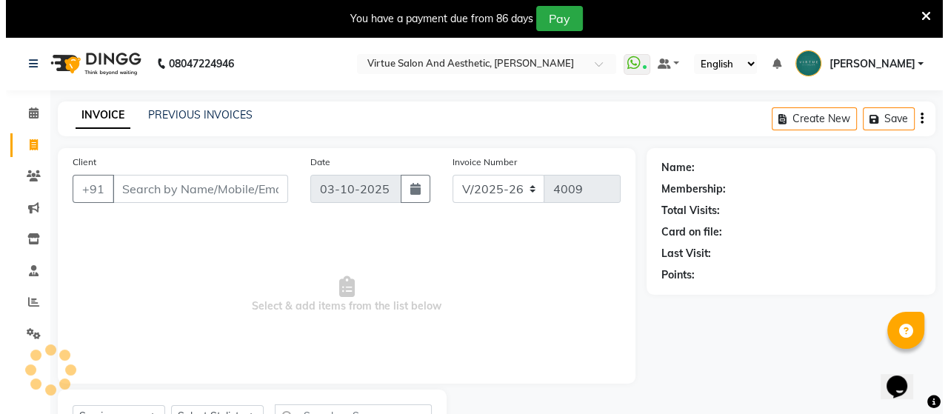
scroll to position [68, 0]
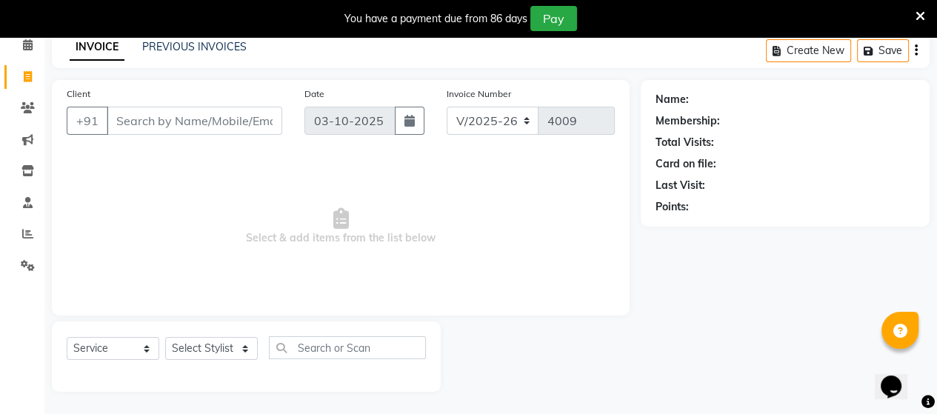
click at [199, 131] on input "Client" at bounding box center [195, 121] width 176 height 28
click at [199, 127] on input "Client" at bounding box center [195, 121] width 176 height 28
type input "9480046000"
click at [267, 122] on span "Add Client" at bounding box center [244, 120] width 59 height 15
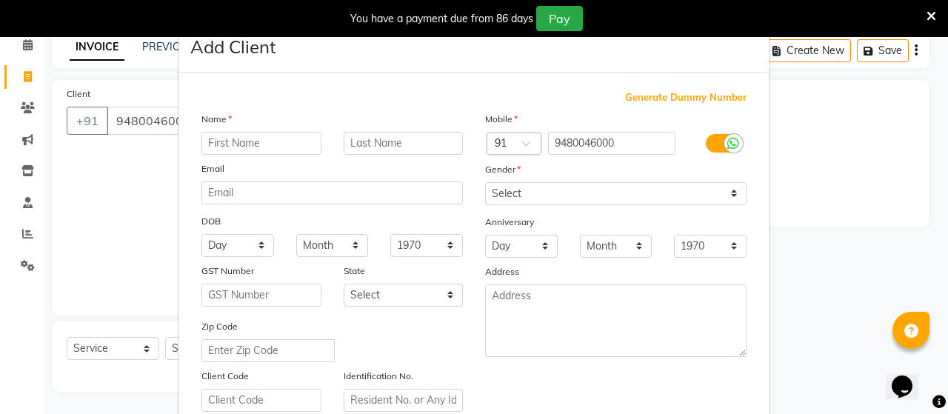
click at [266, 147] on input "text" at bounding box center [261, 143] width 120 height 23
type input "[PERSON_NAME]"
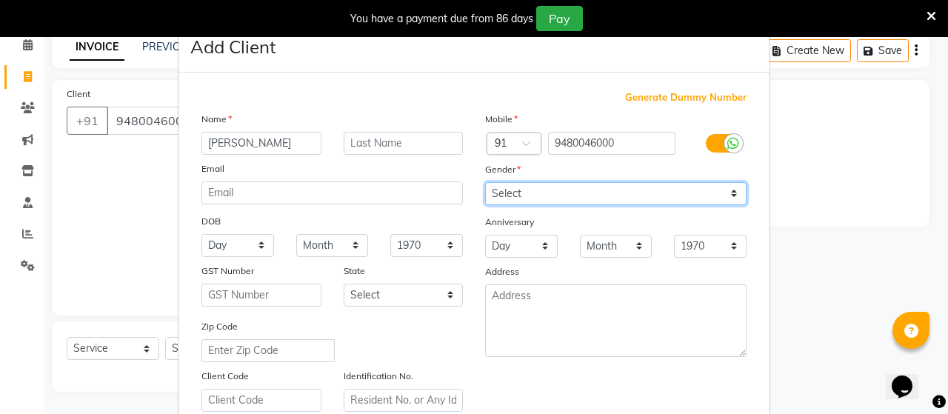
drag, startPoint x: 544, startPoint y: 193, endPoint x: 551, endPoint y: 204, distance: 13.0
click at [547, 198] on select "Select [DEMOGRAPHIC_DATA] [DEMOGRAPHIC_DATA] Other Prefer Not To Say" at bounding box center [615, 193] width 261 height 23
select select "[DEMOGRAPHIC_DATA]"
click at [485, 183] on select "Select [DEMOGRAPHIC_DATA] [DEMOGRAPHIC_DATA] Other Prefer Not To Say" at bounding box center [615, 193] width 261 height 23
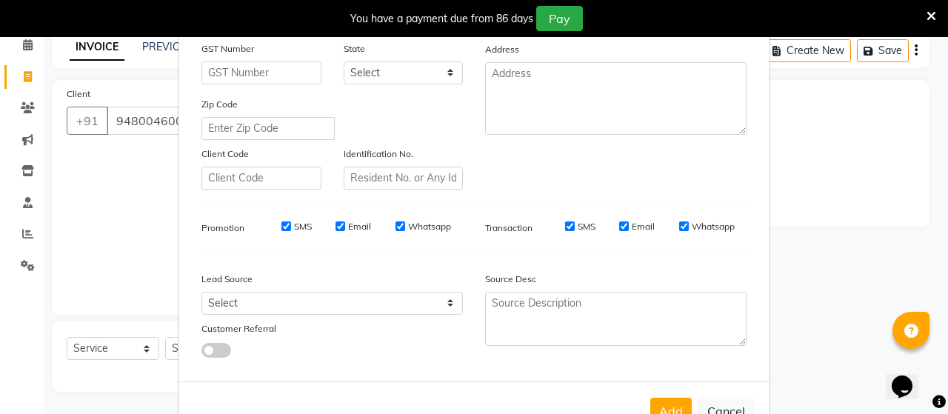
scroll to position [276, 0]
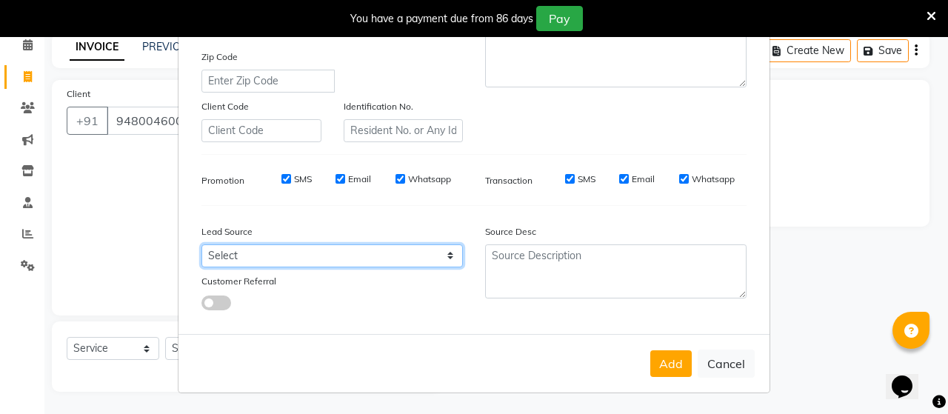
click at [341, 254] on select "Select Walk-in Referral Internet Friend Word of Mouth Advertisement Facebook Ju…" at bounding box center [331, 255] width 261 height 23
select select "30564"
click at [201, 244] on select "Select Walk-in Referral Internet Friend Word of Mouth Advertisement Facebook Ju…" at bounding box center [331, 255] width 261 height 23
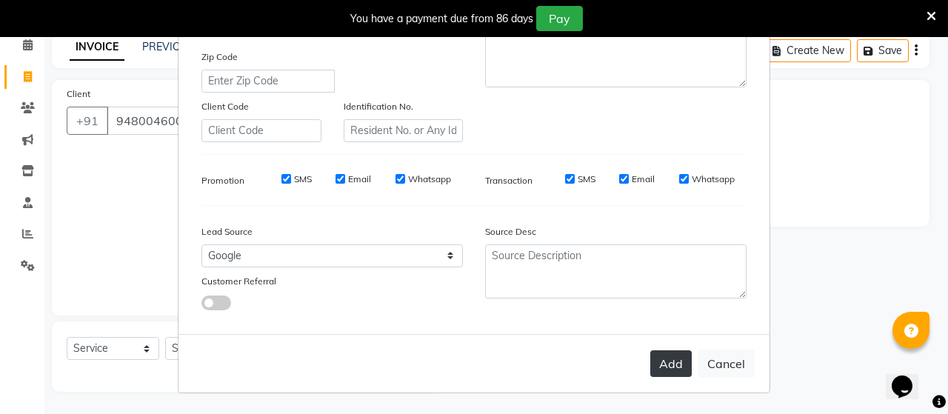
click at [650, 362] on button "Add" at bounding box center [670, 363] width 41 height 27
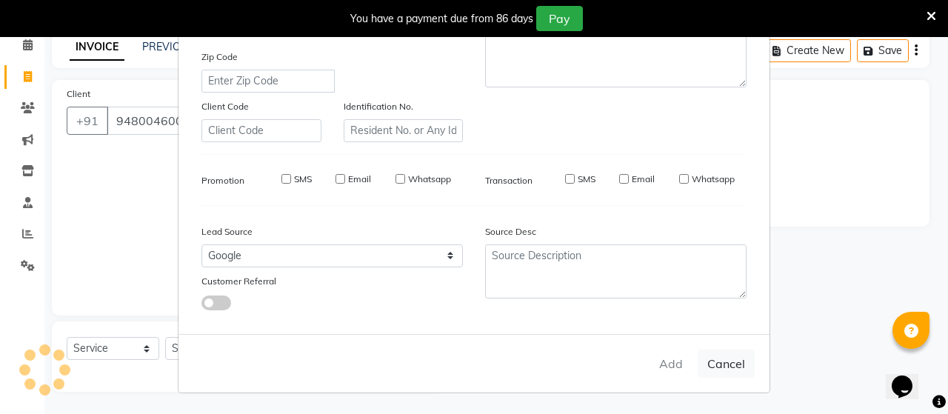
type input "94******00"
select select
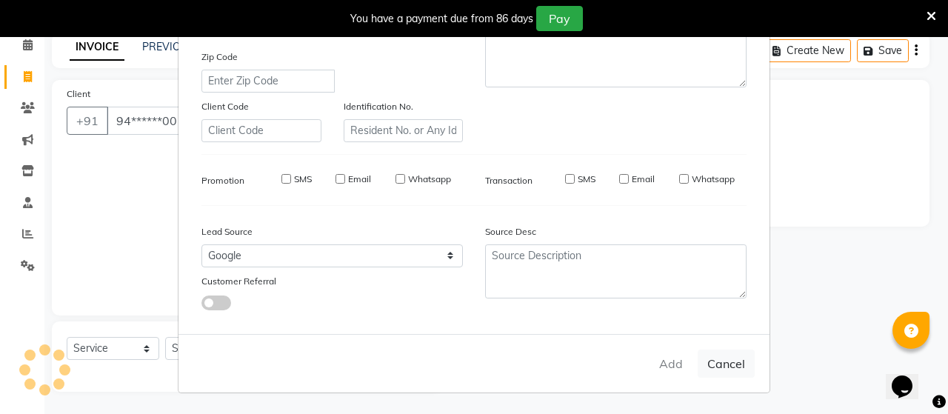
select select
checkbox input "false"
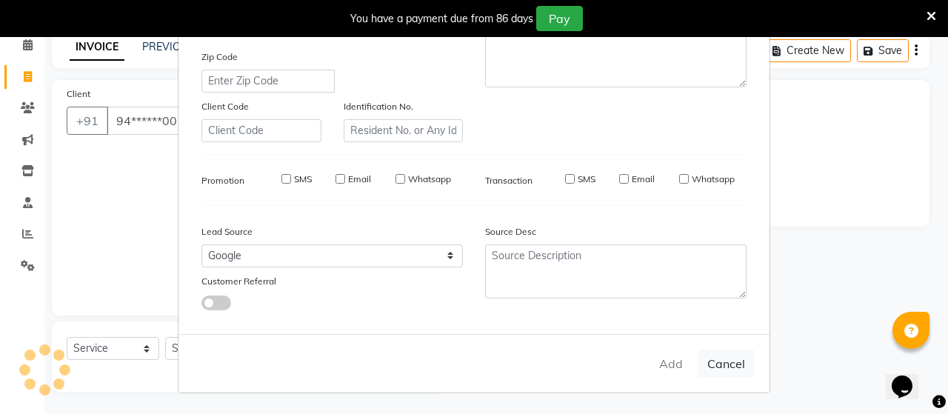
checkbox input "false"
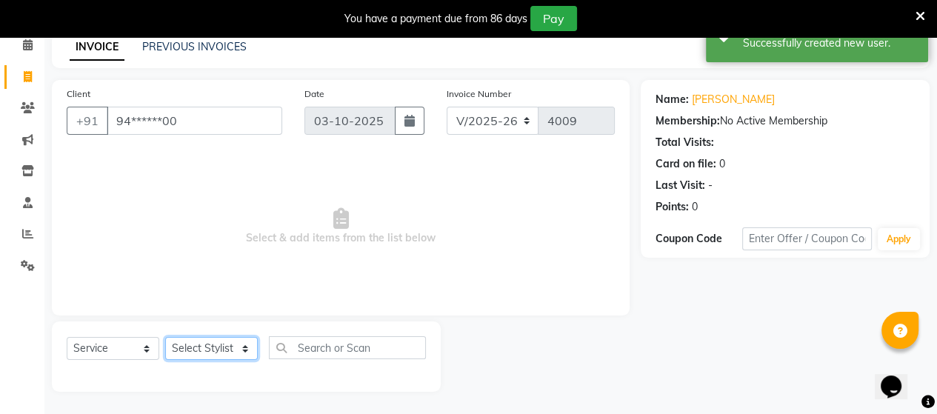
click at [221, 344] on select "Select Stylist Admin ANUSHA Apsu Auditor Ambattur Balaji BANUPRIYA Bharath Bhuv…" at bounding box center [211, 348] width 93 height 23
select select "57784"
click at [165, 338] on select "Select Stylist Admin ANUSHA Apsu Auditor Ambattur Balaji BANUPRIYA Bharath Bhuv…" at bounding box center [211, 348] width 93 height 23
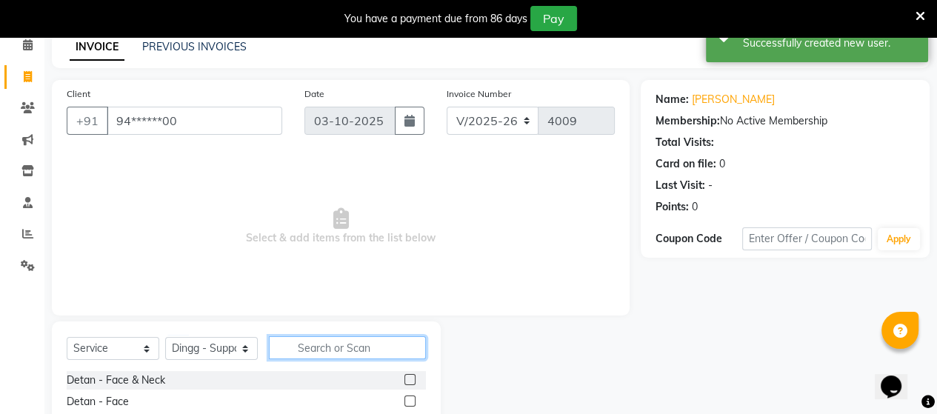
click at [335, 346] on input "text" at bounding box center [347, 347] width 157 height 23
type input "n"
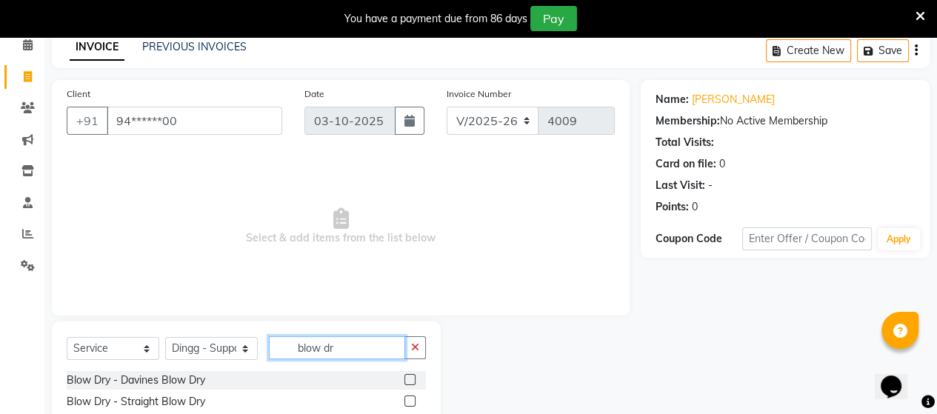
type input "blow dr"
click at [404, 379] on label at bounding box center [409, 379] width 11 height 11
click at [404, 379] on input "checkbox" at bounding box center [409, 381] width 10 height 10
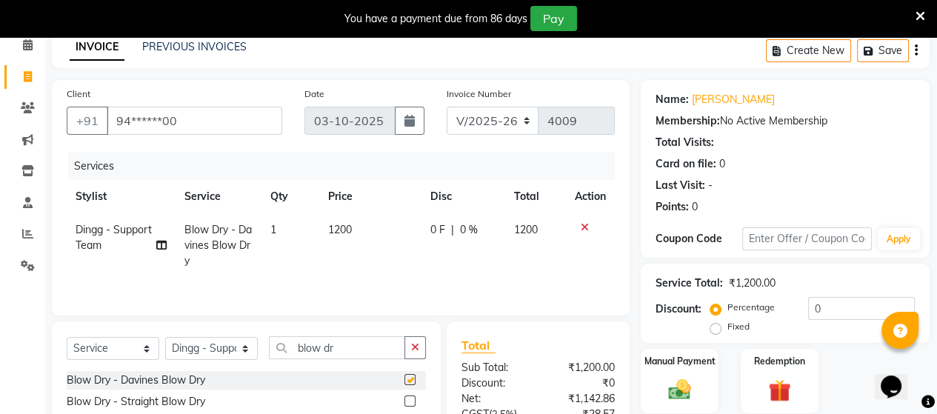
checkbox input "false"
click at [404, 402] on label at bounding box center [409, 401] width 11 height 11
click at [404, 402] on input "checkbox" at bounding box center [409, 402] width 10 height 10
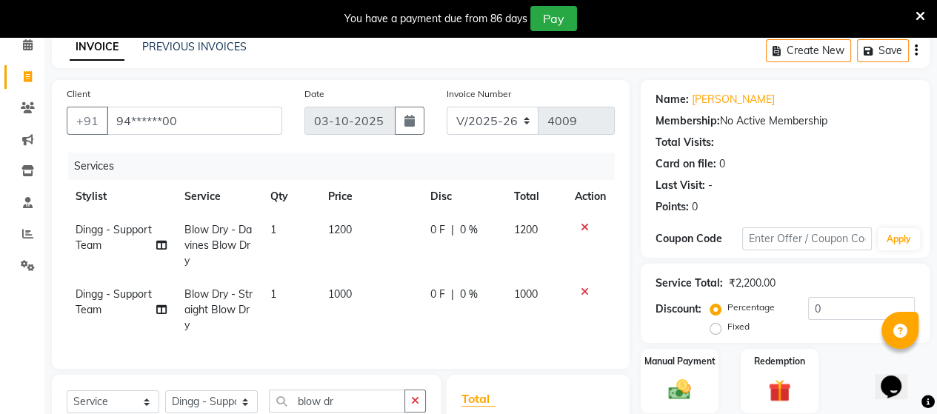
checkbox input "false"
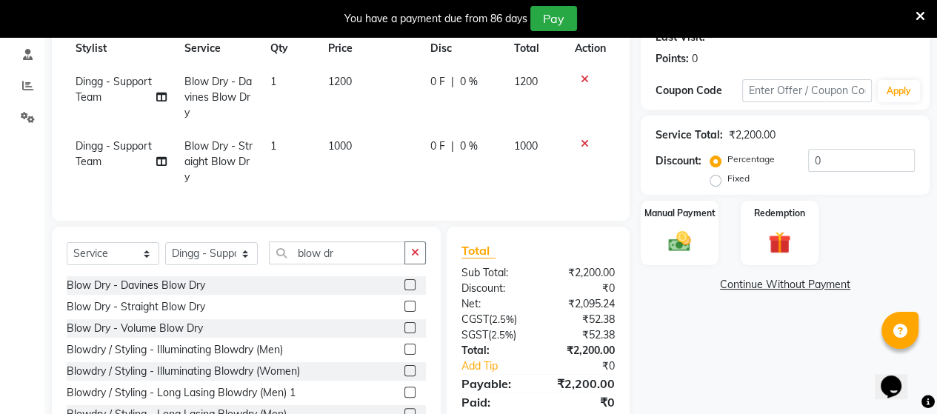
scroll to position [2, 0]
click at [404, 379] on div at bounding box center [414, 369] width 21 height 19
click at [404, 374] on label at bounding box center [409, 368] width 11 height 11
click at [404, 374] on input "checkbox" at bounding box center [409, 369] width 10 height 10
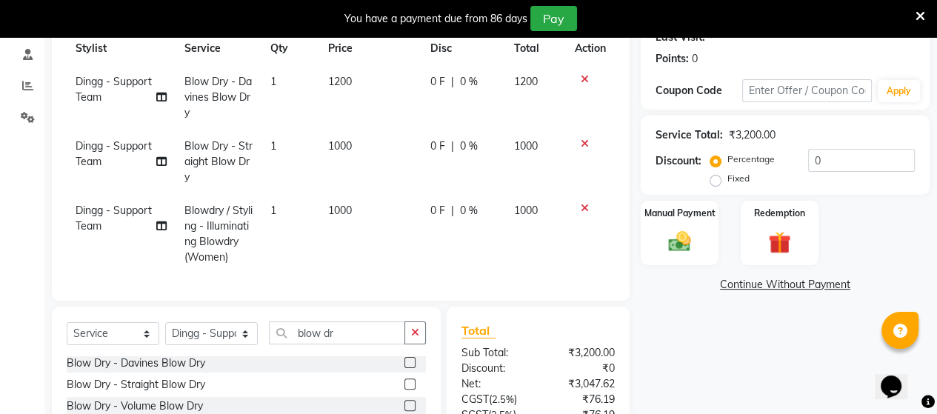
checkbox input "false"
click at [585, 207] on icon at bounding box center [585, 208] width 8 height 10
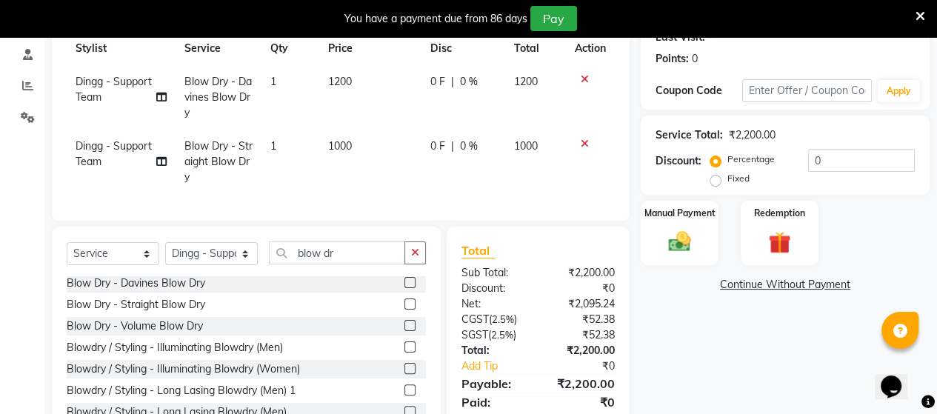
click at [581, 78] on icon at bounding box center [585, 79] width 8 height 10
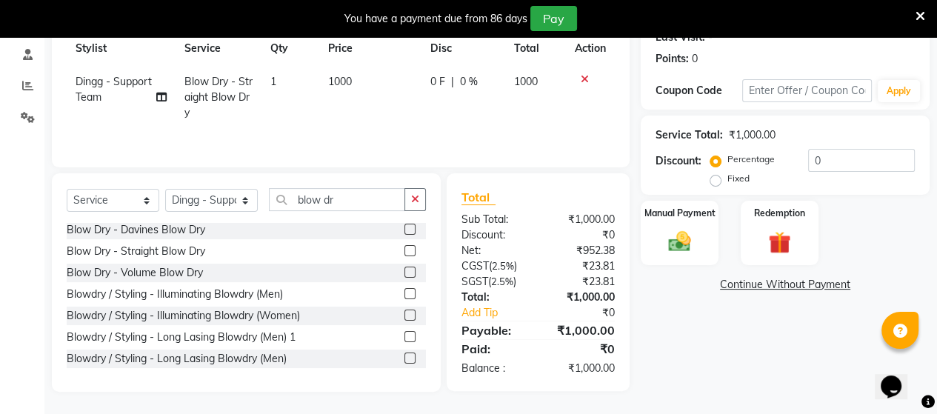
click at [316, 81] on td "1" at bounding box center [290, 97] width 58 height 64
select select "57784"
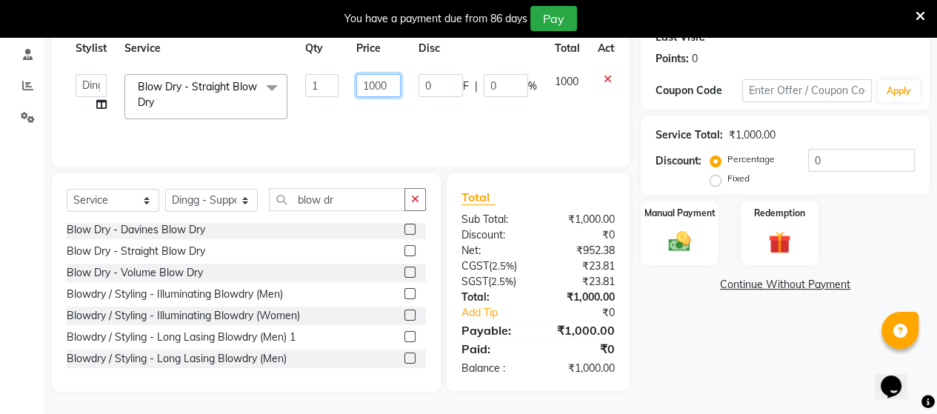
click at [370, 79] on input "1000" at bounding box center [378, 85] width 44 height 23
drag, startPoint x: 396, startPoint y: 81, endPoint x: 353, endPoint y: 83, distance: 43.0
click at [353, 83] on td "1000" at bounding box center [378, 96] width 62 height 63
type input "500"
click at [404, 114] on td "500" at bounding box center [378, 96] width 62 height 63
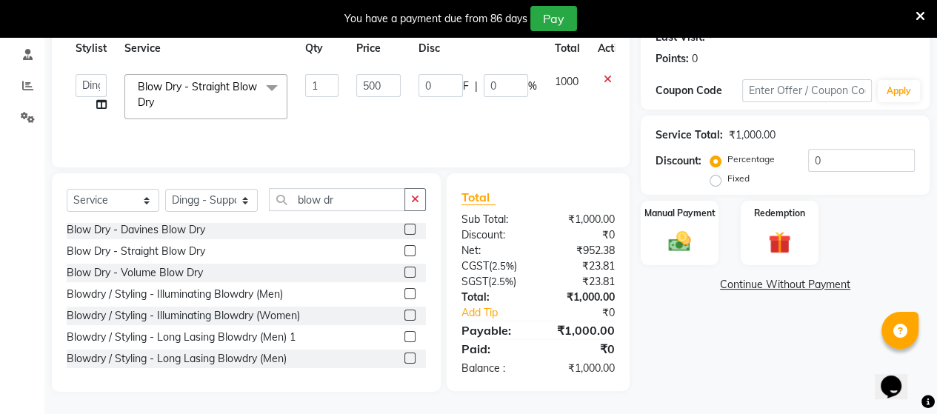
select select "57784"
drag, startPoint x: 384, startPoint y: 84, endPoint x: 369, endPoint y: 79, distance: 15.7
click at [369, 79] on input "500" at bounding box center [378, 85] width 44 height 23
type input "525"
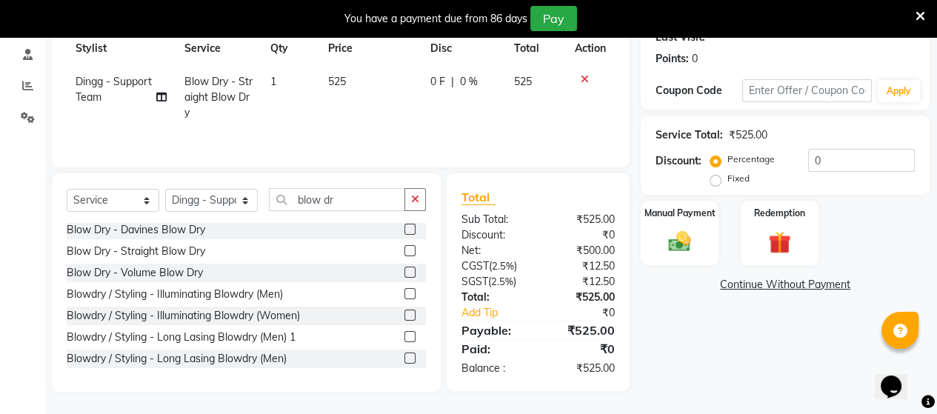
click at [488, 177] on div "Total Sub Total: ₹525.00 Discount: ₹0 Net: ₹500.00 CGST ( 2.5% ) ₹12.50 SGST ( …" at bounding box center [538, 282] width 183 height 218
click at [96, 79] on span "Dingg - Support Team" at bounding box center [114, 89] width 76 height 29
select select "57784"
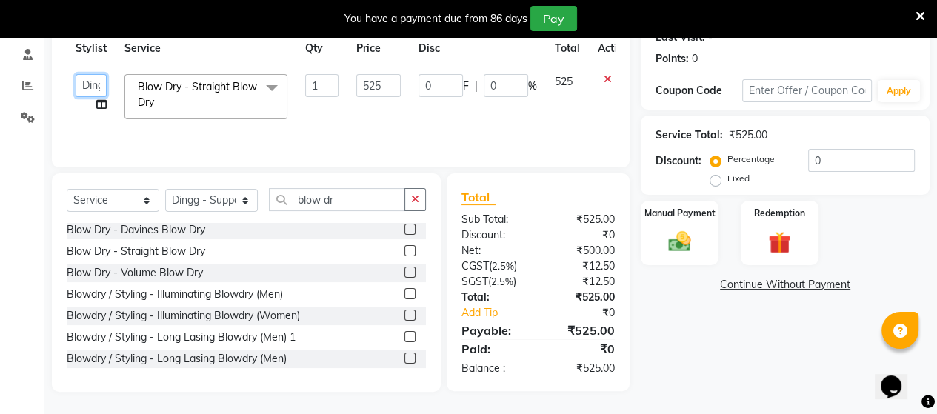
click at [99, 85] on select "Admin ANUSHA Apsu Auditor Ambattur Balaji BANUPRIYA Bharath Bhuvanesh Dingg - S…" at bounding box center [91, 85] width 31 height 23
select select "73933"
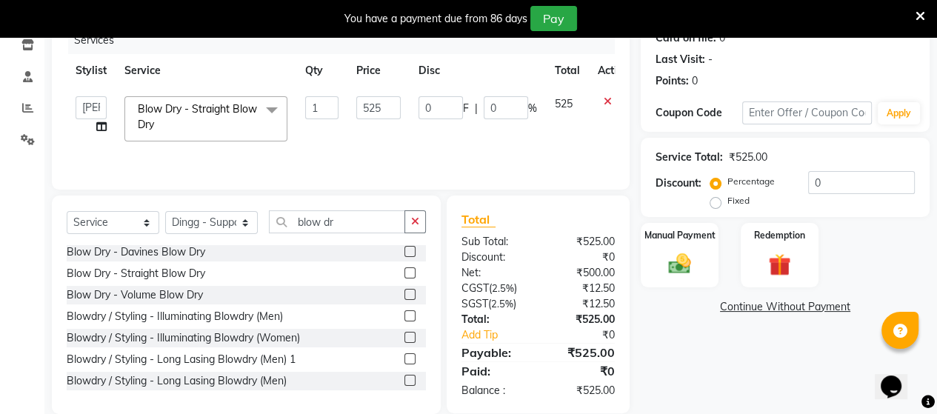
scroll to position [216, 0]
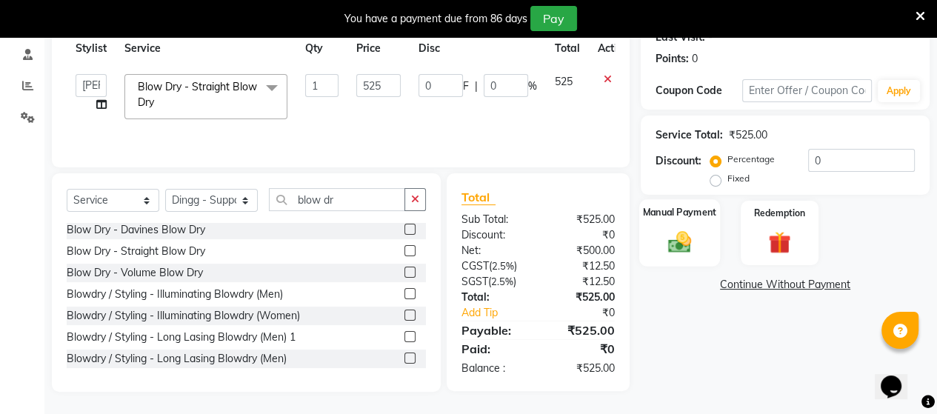
click at [661, 241] on img at bounding box center [680, 241] width 38 height 27
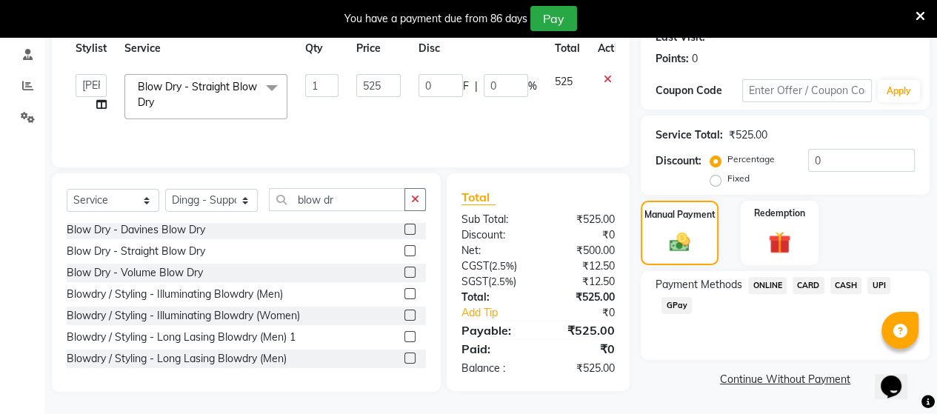
click at [883, 290] on span "UPI" at bounding box center [878, 285] width 23 height 17
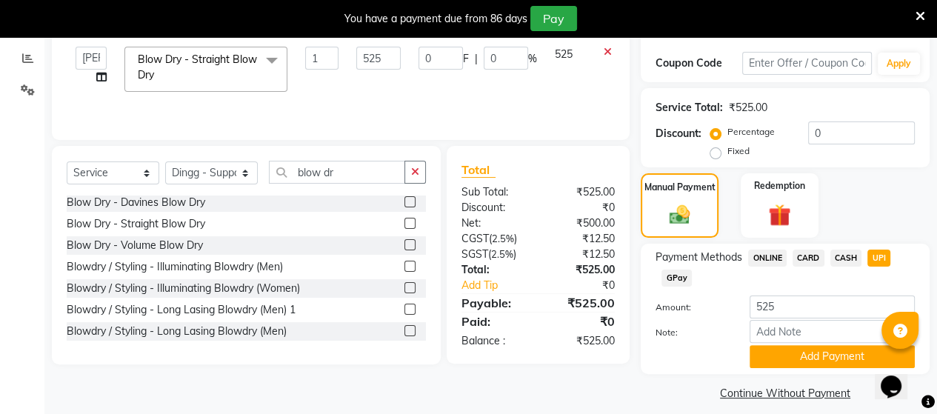
scroll to position [258, 0]
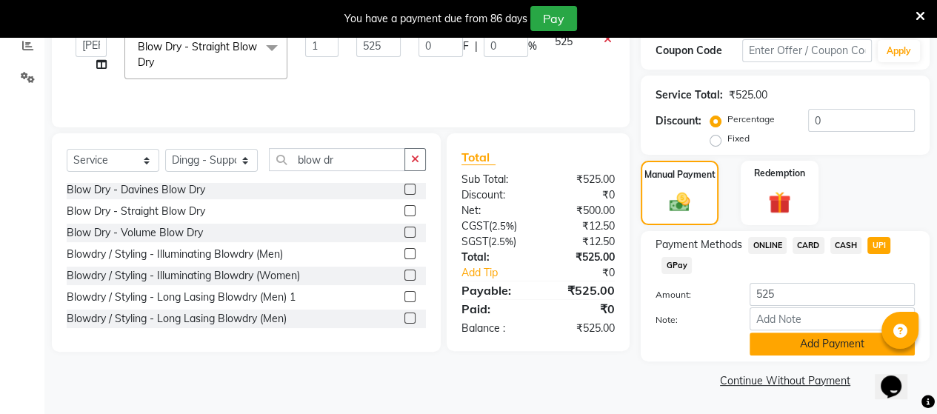
click at [794, 347] on button "Add Payment" at bounding box center [832, 344] width 165 height 23
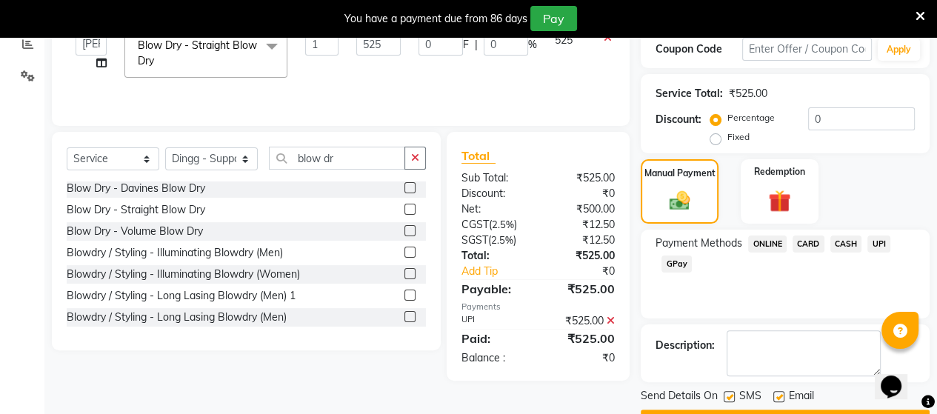
scroll to position [298, 0]
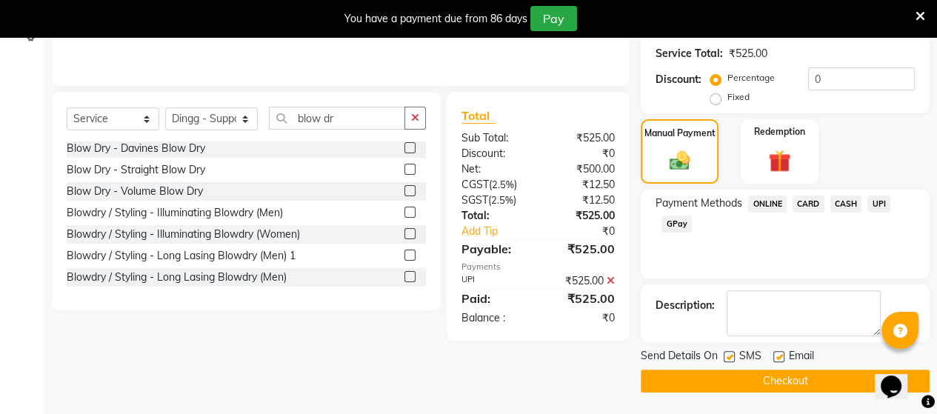
click at [752, 374] on button "Checkout" at bounding box center [785, 381] width 289 height 23
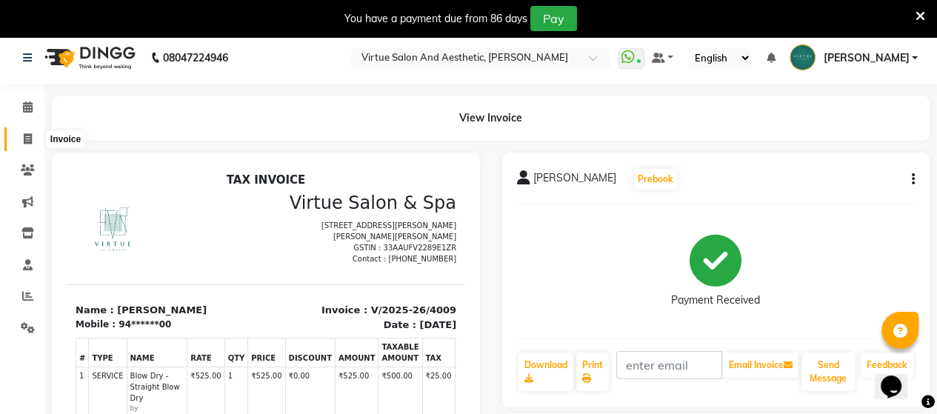
click at [32, 139] on span at bounding box center [28, 139] width 26 height 17
select select "4466"
select select "service"
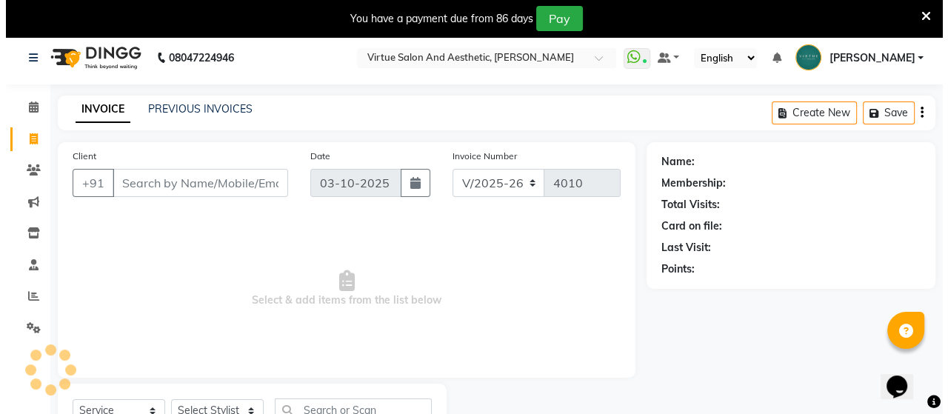
scroll to position [68, 0]
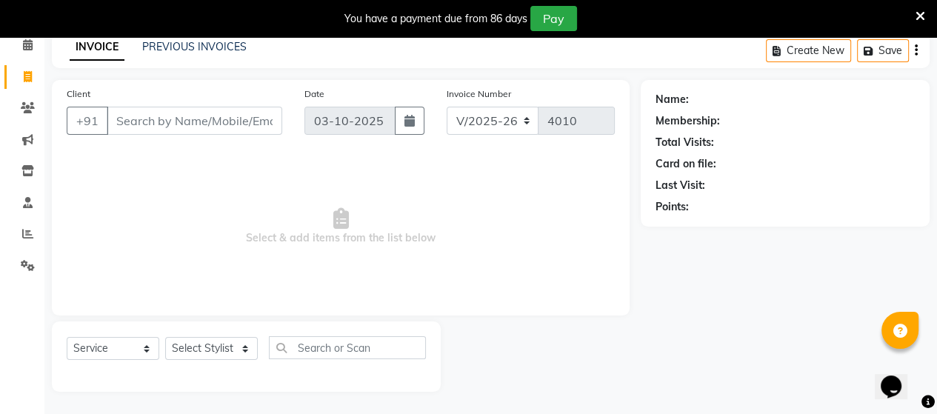
click at [178, 121] on input "Client" at bounding box center [195, 121] width 176 height 28
click at [153, 119] on input "9325531075" at bounding box center [157, 121] width 100 height 28
click at [152, 121] on input "9325531075" at bounding box center [157, 121] width 100 height 28
type input "9325531075"
click at [225, 121] on span "Add Client" at bounding box center [244, 120] width 59 height 15
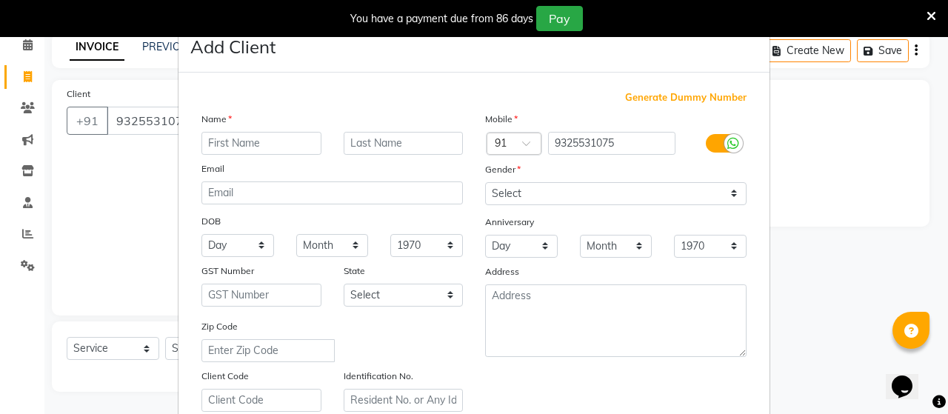
click at [249, 141] on input "text" at bounding box center [261, 143] width 120 height 23
type input "[PERSON_NAME]"
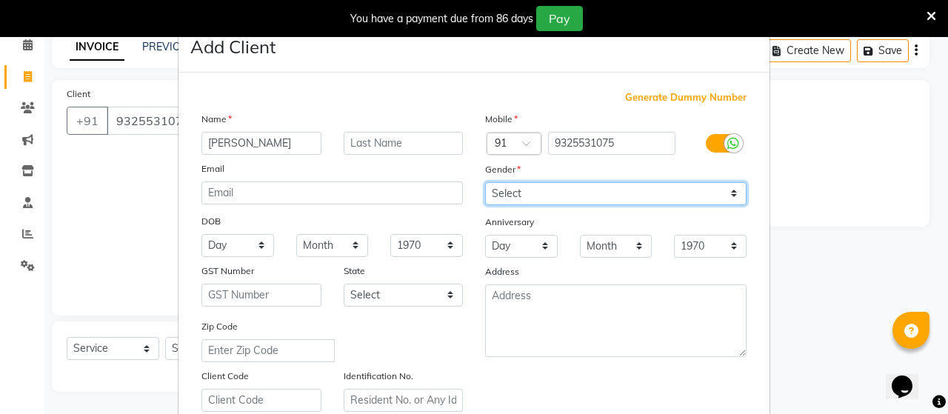
click at [525, 190] on select "Select Male Female Other Prefer Not To Say" at bounding box center [615, 193] width 261 height 23
select select "female"
click at [485, 183] on select "Select Male Female Other Prefer Not To Say" at bounding box center [615, 193] width 261 height 23
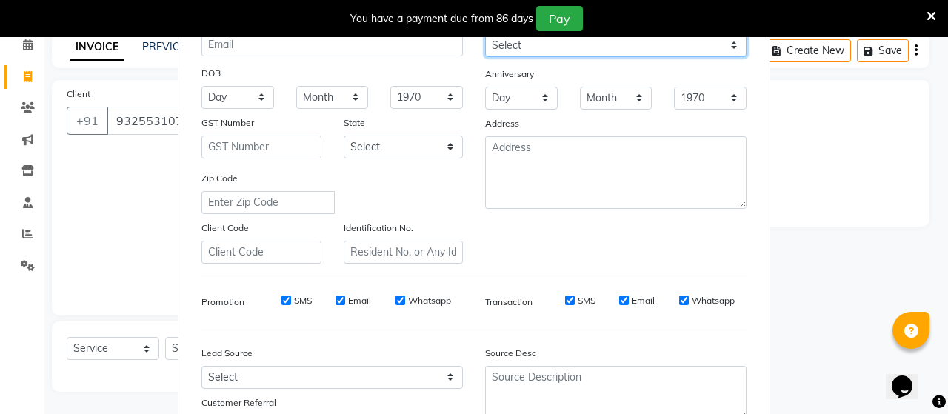
scroll to position [276, 0]
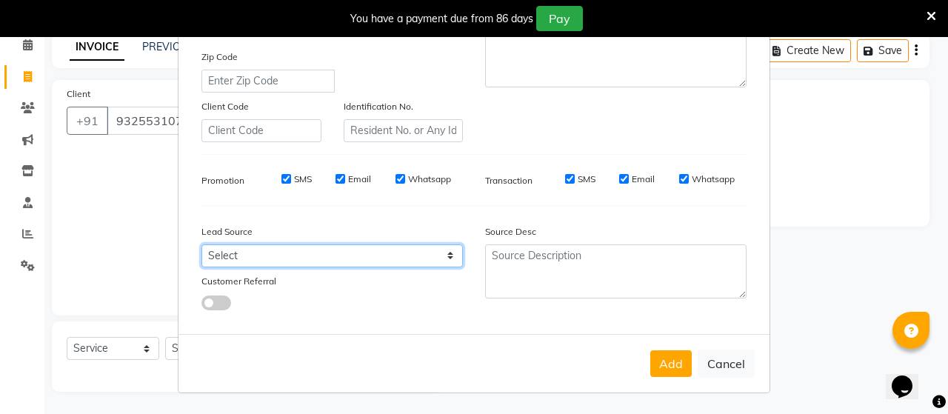
click at [396, 259] on select "Select Walk-in Referral Internet Friend Word of Mouth Advertisement Facebook Ju…" at bounding box center [331, 255] width 261 height 23
select select "30564"
click at [201, 244] on select "Select Walk-in Referral Internet Friend Word of Mouth Advertisement Facebook Ju…" at bounding box center [331, 255] width 261 height 23
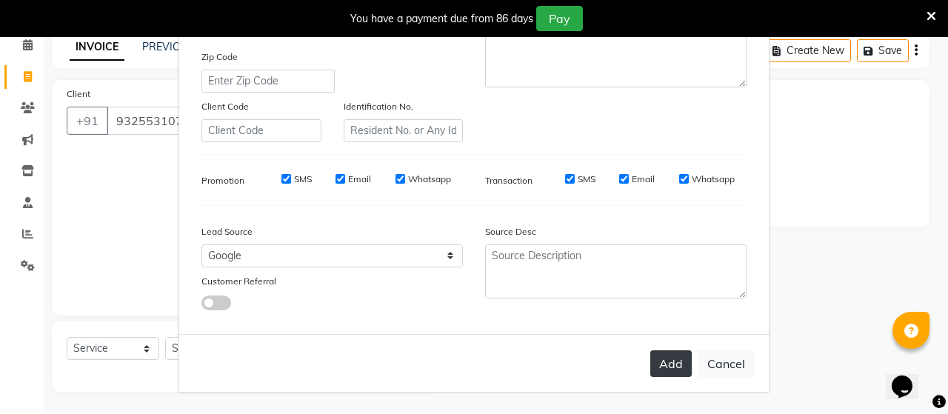
click at [665, 369] on button "Add" at bounding box center [670, 363] width 41 height 27
type input "93******75"
select select
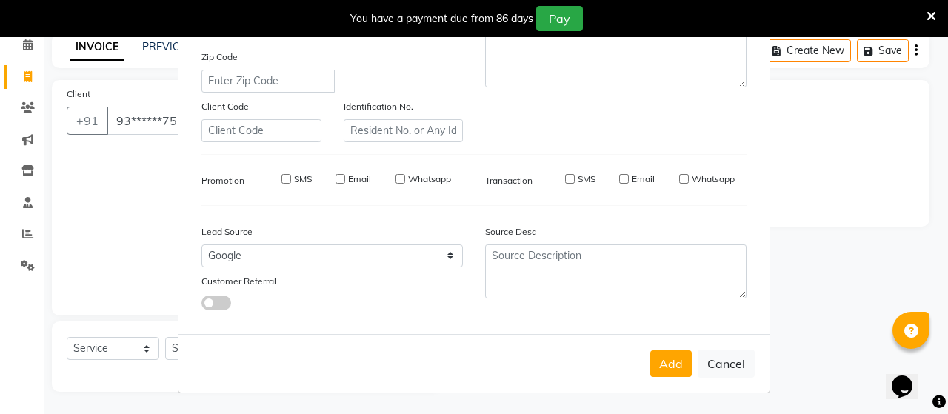
select select
checkbox input "false"
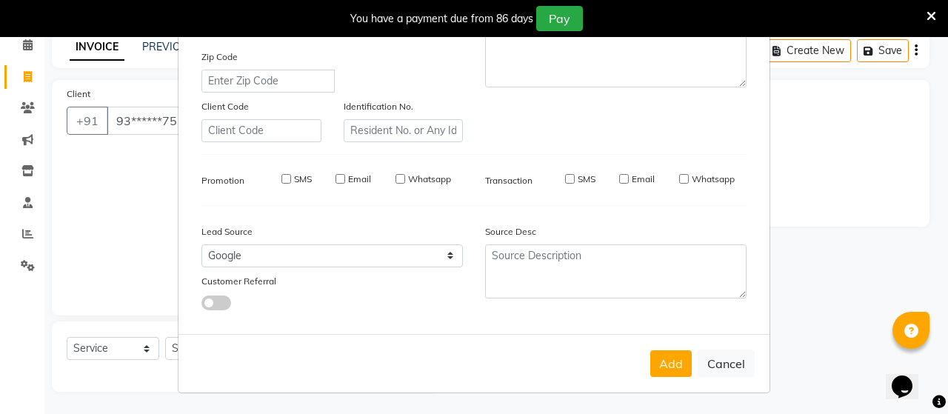
checkbox input "false"
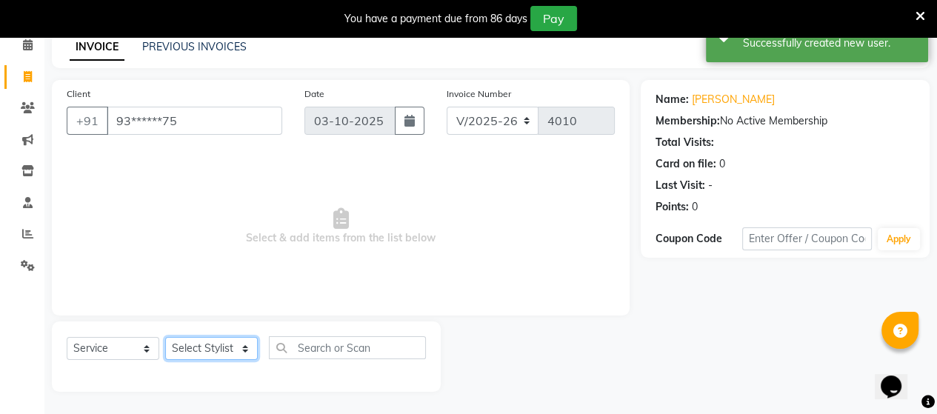
click at [233, 356] on select "Select Stylist Admin ANUSHA Apsu Auditor Ambattur Balaji BANUPRIYA Bharath Bhuv…" at bounding box center [211, 348] width 93 height 23
click at [165, 338] on select "Select Stylist Admin ANUSHA Apsu Auditor Ambattur Balaji BANUPRIYA Bharath Bhuv…" at bounding box center [211, 348] width 93 height 23
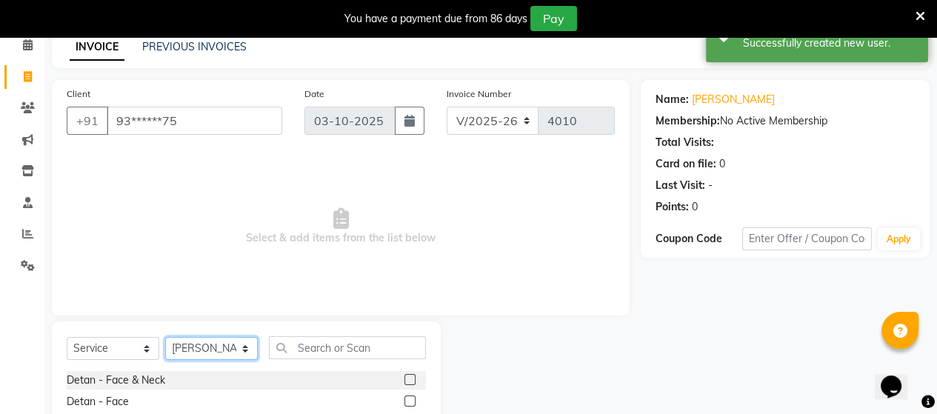
click at [222, 349] on select "Select Stylist Admin ANUSHA Apsu Auditor Ambattur Balaji BANUPRIYA Bharath Bhuv…" at bounding box center [211, 348] width 93 height 23
select select "71189"
click at [165, 338] on select "Select Stylist Admin ANUSHA Apsu Auditor Ambattur Balaji BANUPRIYA Bharath Bhuv…" at bounding box center [211, 348] width 93 height 23
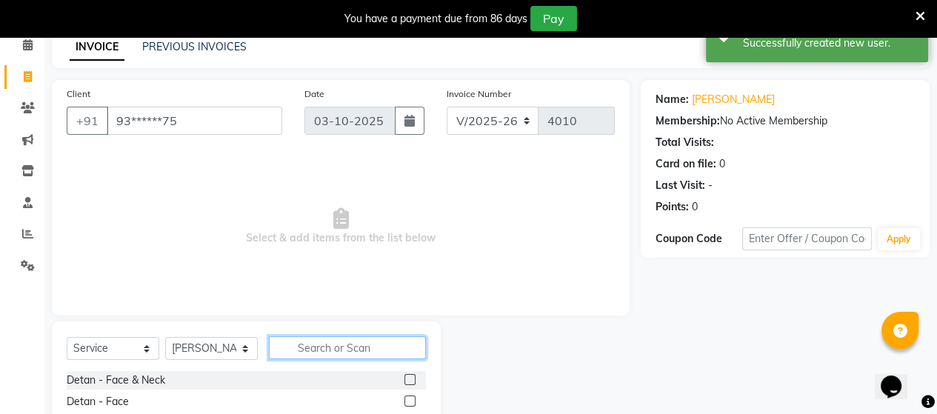
click at [318, 352] on input "text" at bounding box center [347, 347] width 157 height 23
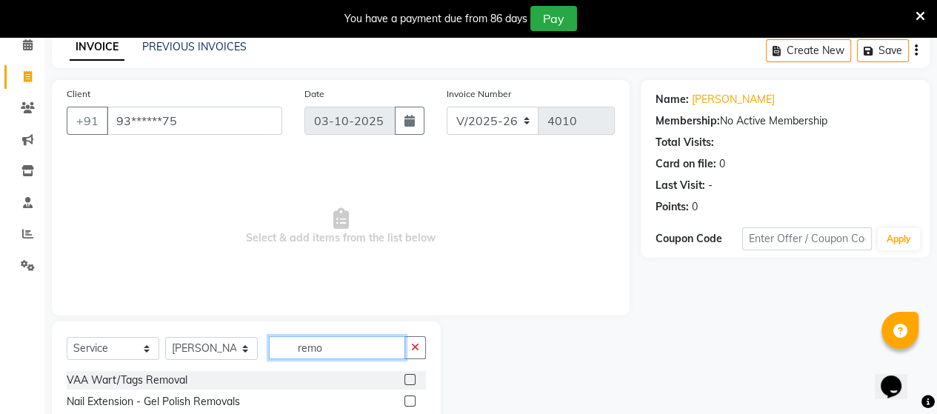
type input "remo"
click at [404, 399] on label at bounding box center [409, 401] width 11 height 11
click at [404, 399] on input "checkbox" at bounding box center [409, 402] width 10 height 10
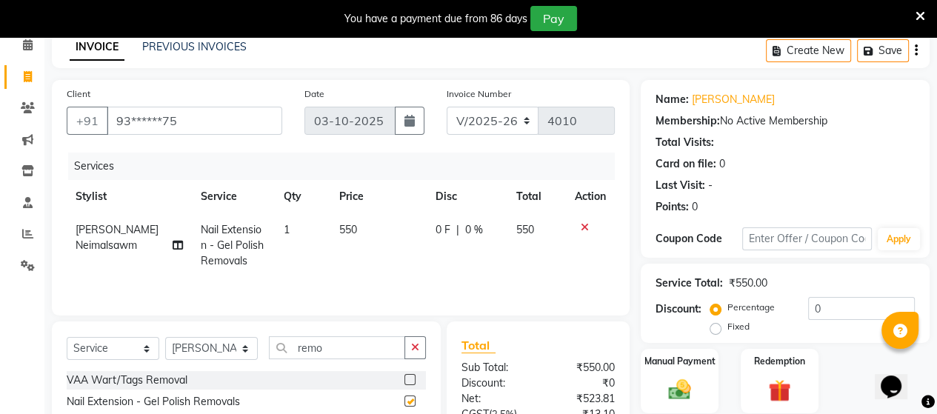
checkbox input "false"
click at [359, 239] on td "550" at bounding box center [378, 245] width 96 height 64
select select "71189"
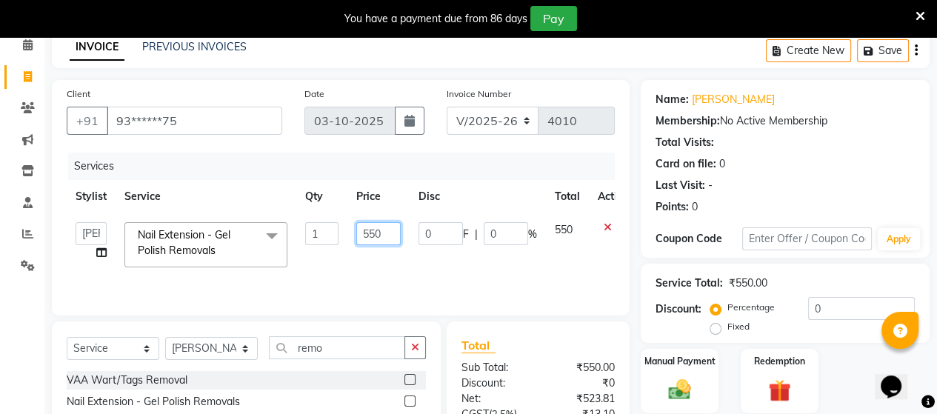
drag, startPoint x: 386, startPoint y: 236, endPoint x: 353, endPoint y: 230, distance: 34.0
click at [353, 230] on td "550" at bounding box center [378, 244] width 62 height 63
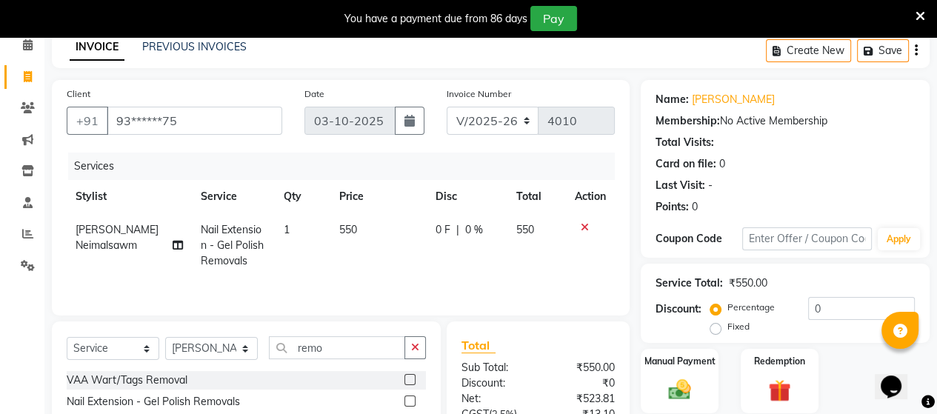
click at [410, 278] on div "Services Stylist Service Qty Price Disc Total Action Joice Neimalsawm Nail Exte…" at bounding box center [341, 227] width 548 height 148
drag, startPoint x: 327, startPoint y: 247, endPoint x: 339, endPoint y: 244, distance: 12.2
click at [339, 244] on td "550" at bounding box center [378, 245] width 96 height 64
select select "71189"
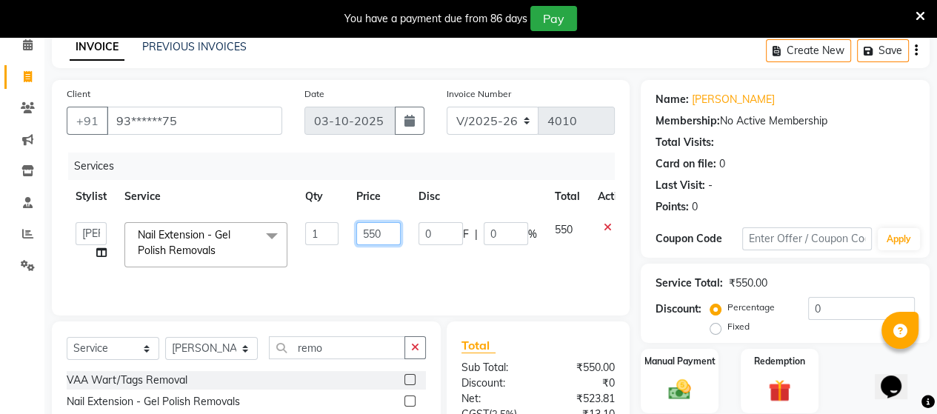
drag, startPoint x: 386, startPoint y: 231, endPoint x: 360, endPoint y: 234, distance: 26.1
click at [360, 233] on input "550" at bounding box center [378, 233] width 44 height 23
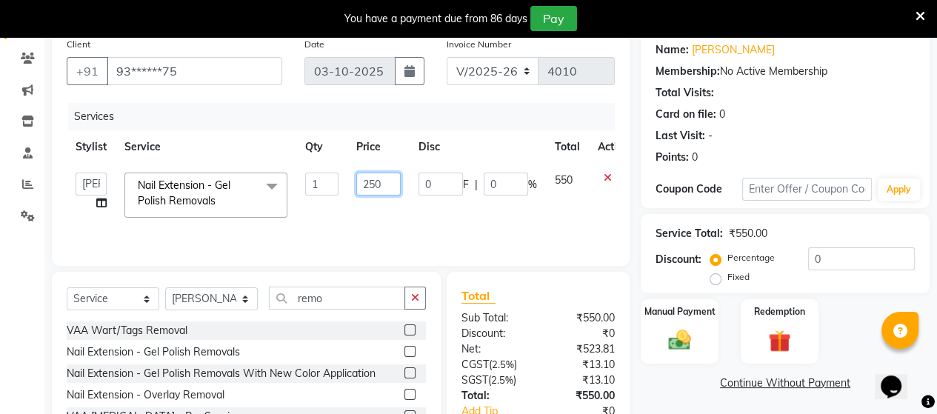
scroll to position [142, 0]
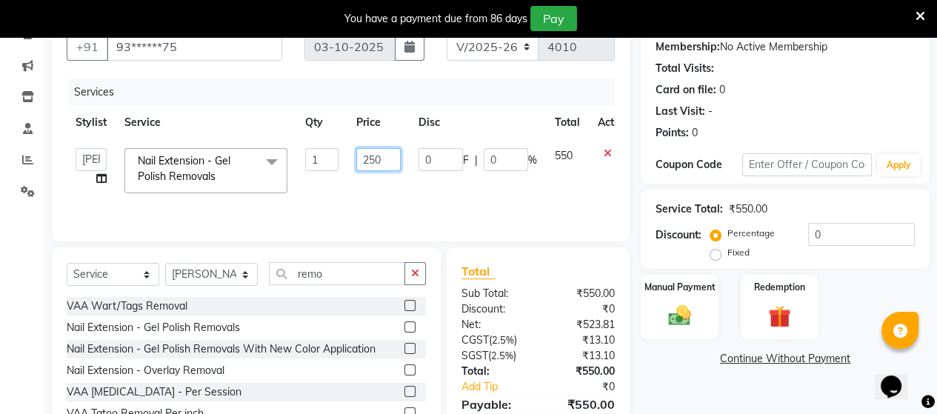
drag, startPoint x: 382, startPoint y: 162, endPoint x: 339, endPoint y: 158, distance: 43.2
click at [339, 158] on tr "Admin ANUSHA Apsu Auditor Ambattur Balaji BANUPRIYA Bharath Bhuvanesh Dingg - S…" at bounding box center [352, 170] width 571 height 63
type input "1000"
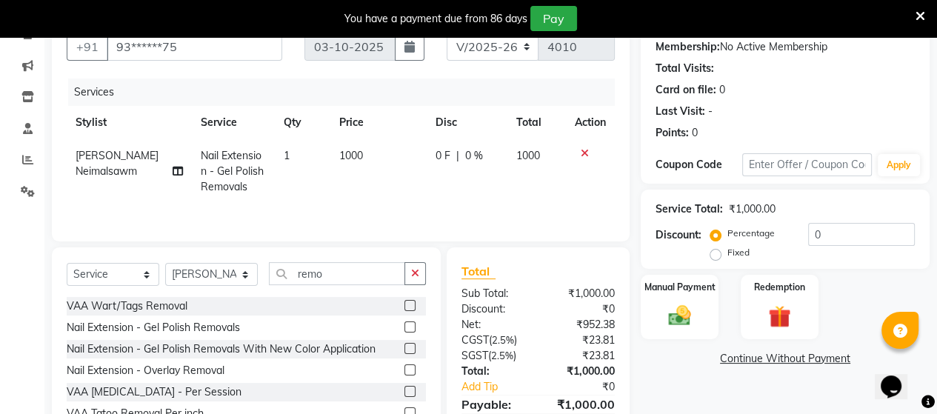
click at [357, 194] on td "1000" at bounding box center [378, 171] width 96 height 64
select select "71189"
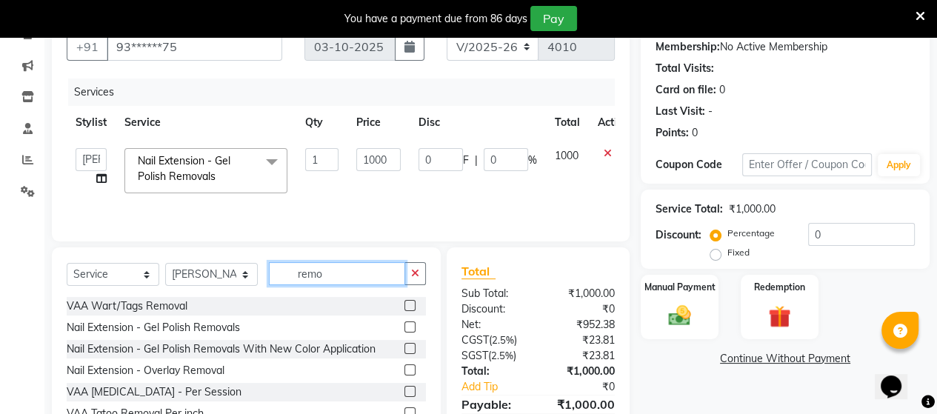
drag, startPoint x: 348, startPoint y: 273, endPoint x: 290, endPoint y: 278, distance: 58.7
click at [290, 278] on input "remo" at bounding box center [337, 273] width 136 height 23
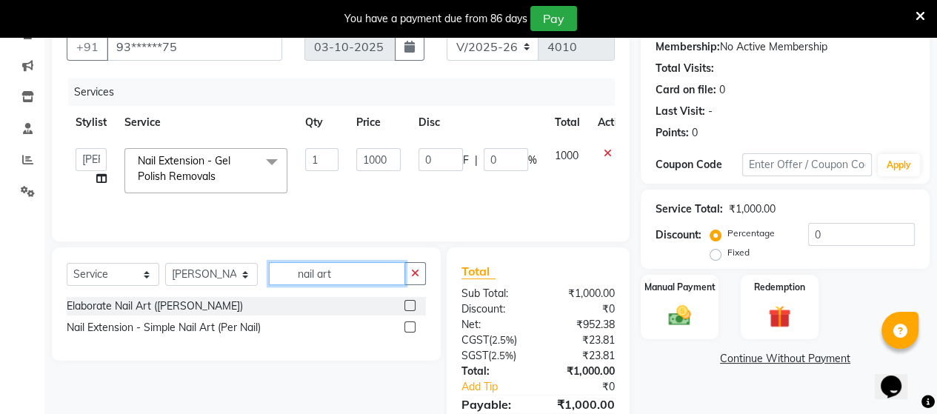
type input "nail art"
click at [403, 305] on div "Elaborate Nail Art (Per Nail)" at bounding box center [246, 306] width 359 height 19
click at [408, 327] on label at bounding box center [409, 326] width 11 height 11
click at [408, 327] on input "checkbox" at bounding box center [409, 328] width 10 height 10
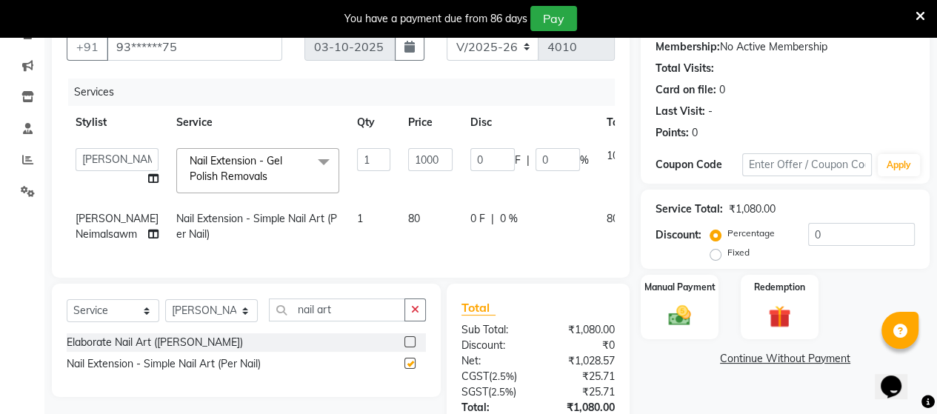
checkbox input "false"
click at [400, 240] on td "80" at bounding box center [430, 226] width 62 height 49
select select "71189"
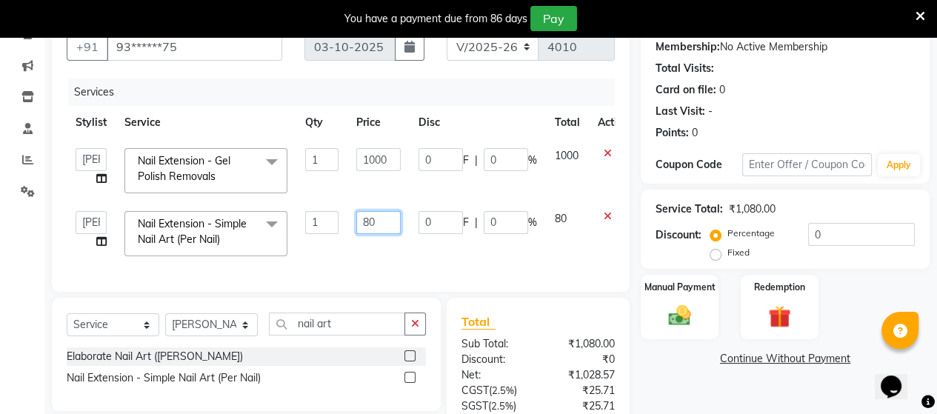
drag, startPoint x: 379, startPoint y: 221, endPoint x: 336, endPoint y: 216, distance: 44.1
click at [336, 216] on tr "Admin ANUSHA Apsu Auditor Ambattur Balaji BANUPRIYA Bharath Bhuvanesh Dingg - S…" at bounding box center [352, 233] width 571 height 63
type input "120"
click at [364, 251] on tr "Admin ANUSHA Apsu Auditor Ambattur Balaji BANUPRIYA Bharath Bhuvanesh Dingg - S…" at bounding box center [352, 233] width 571 height 63
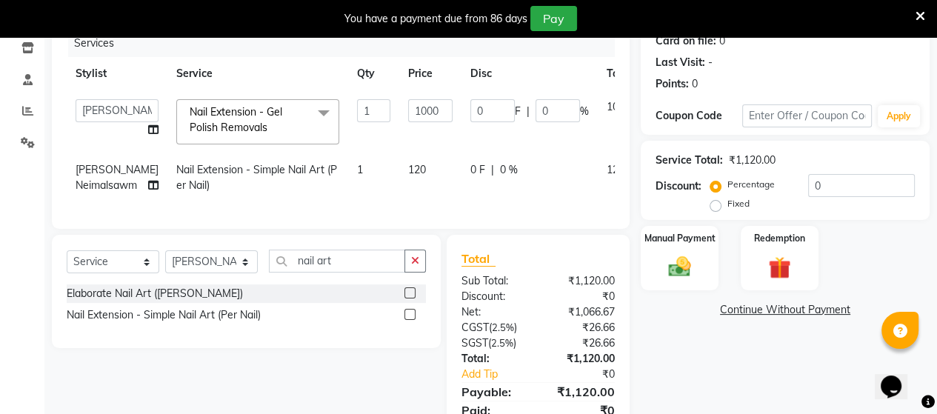
scroll to position [130, 0]
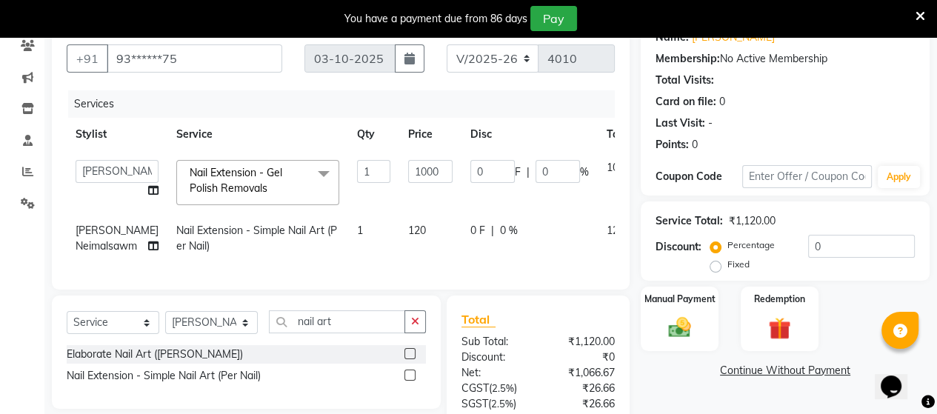
drag, startPoint x: 394, startPoint y: 264, endPoint x: 447, endPoint y: 255, distance: 54.1
click at [399, 262] on td "120" at bounding box center [430, 238] width 62 height 49
select select "71189"
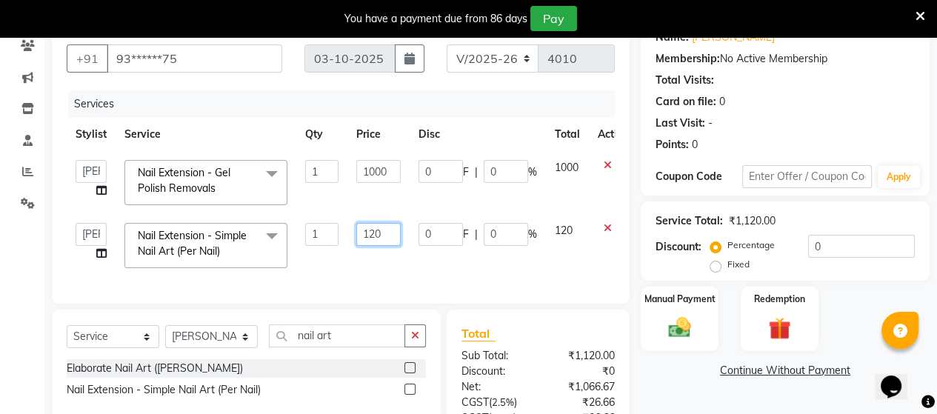
drag, startPoint x: 394, startPoint y: 231, endPoint x: 370, endPoint y: 230, distance: 24.5
click at [370, 230] on input "120" at bounding box center [378, 234] width 44 height 23
type input "156"
click at [374, 258] on tr "Admin ANUSHA Apsu Auditor Ambattur Balaji BANUPRIYA Bharath Bhuvanesh Dingg - S…" at bounding box center [352, 245] width 571 height 63
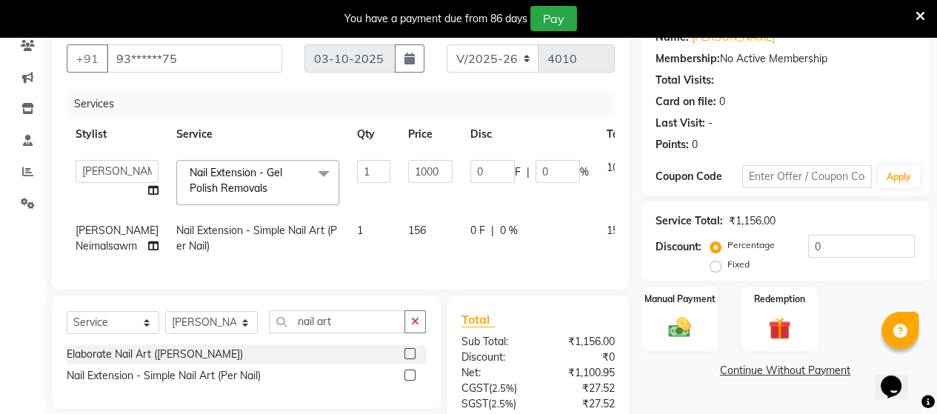
click at [408, 231] on span "156" at bounding box center [417, 230] width 18 height 13
select select "71189"
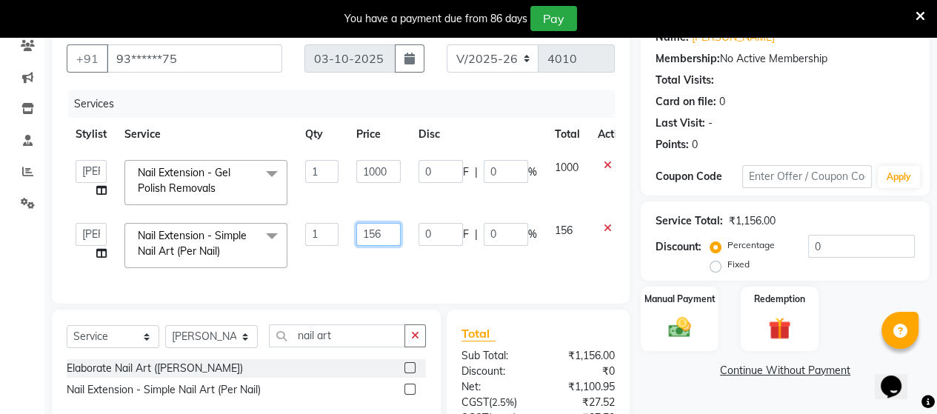
click at [375, 233] on input "156" at bounding box center [378, 234] width 44 height 23
type input "176"
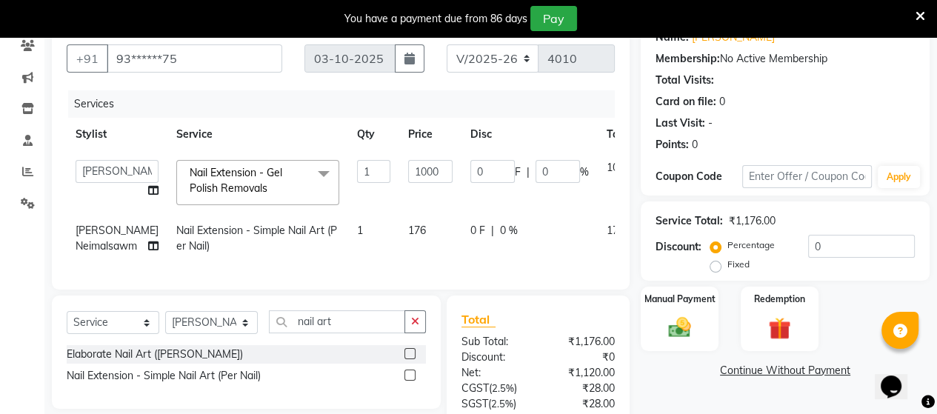
click at [427, 275] on div "Services Stylist Service Qty Price Disc Total Action Admin ANUSHA Apsu Auditor …" at bounding box center [341, 182] width 548 height 184
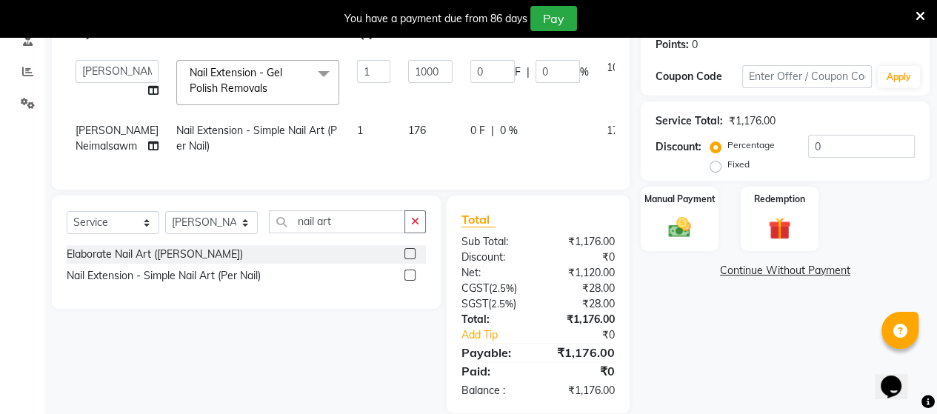
scroll to position [279, 0]
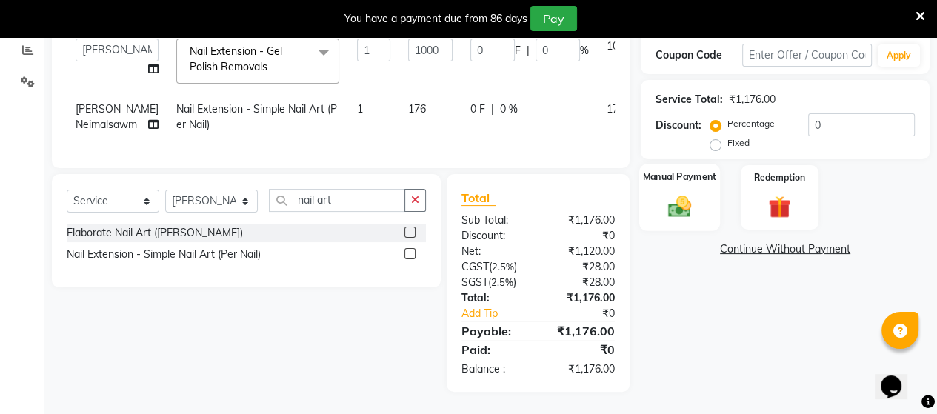
click at [687, 193] on img at bounding box center [680, 206] width 38 height 27
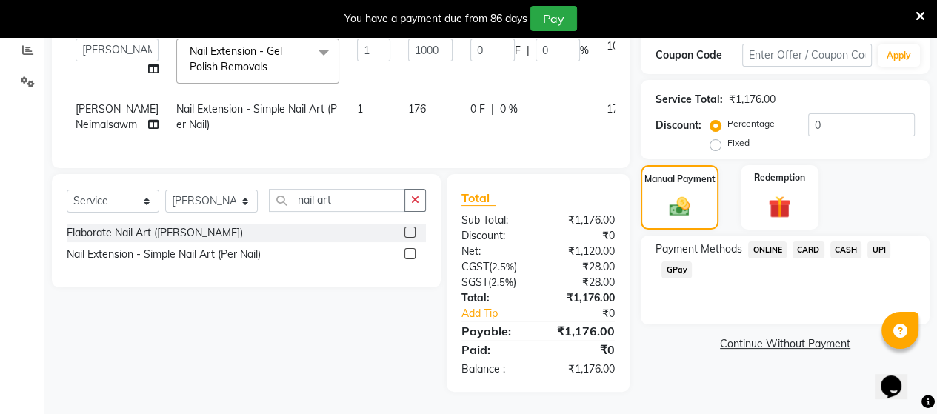
drag, startPoint x: 876, startPoint y: 226, endPoint x: 864, endPoint y: 276, distance: 51.7
click at [876, 241] on div "UPI" at bounding box center [875, 251] width 29 height 20
click at [883, 241] on span "UPI" at bounding box center [878, 249] width 23 height 17
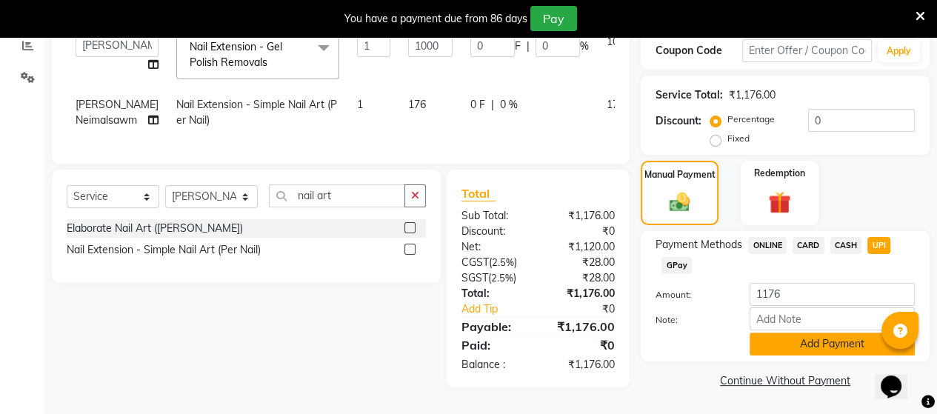
click at [833, 333] on button "Add Payment" at bounding box center [832, 344] width 165 height 23
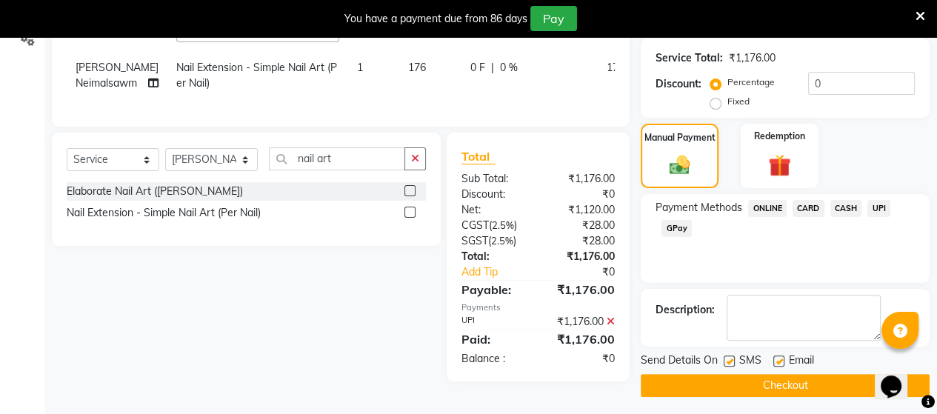
scroll to position [309, 0]
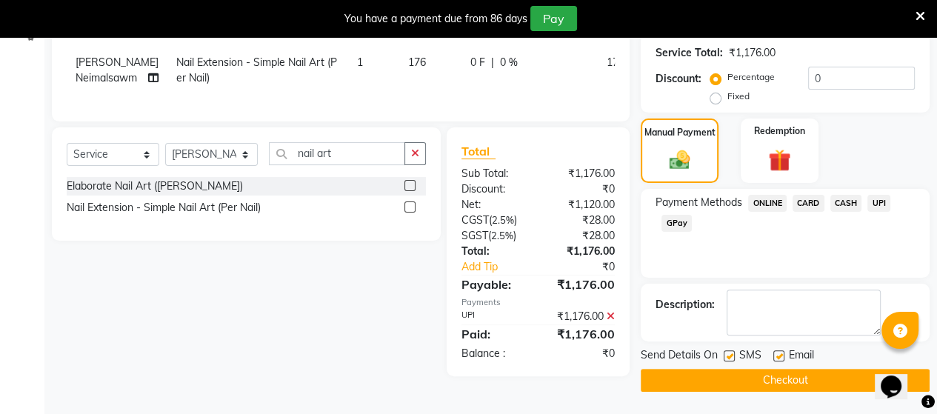
click at [814, 369] on button "Checkout" at bounding box center [785, 380] width 289 height 23
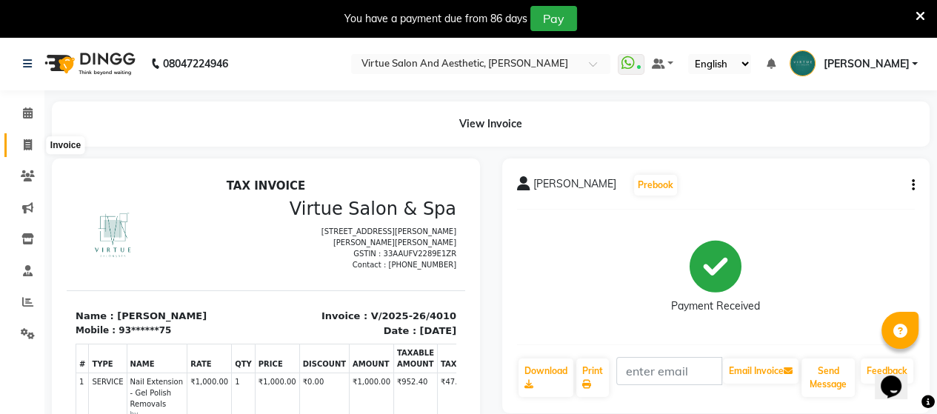
click at [24, 145] on icon at bounding box center [28, 144] width 8 height 11
select select "service"
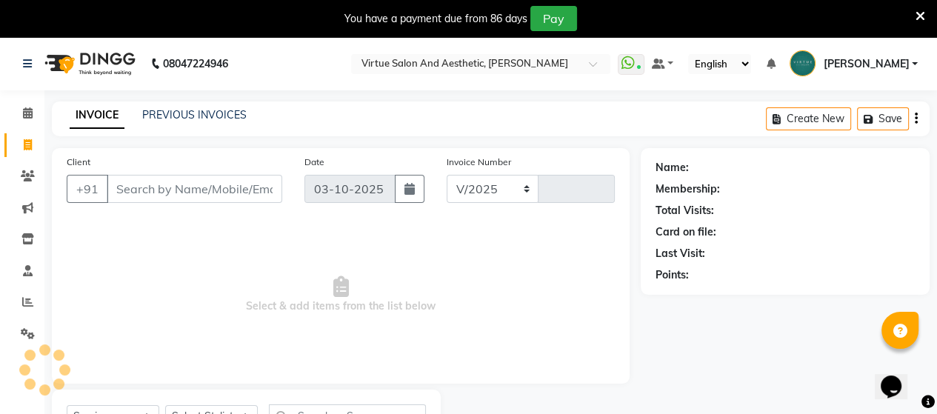
select select "4466"
type input "4011"
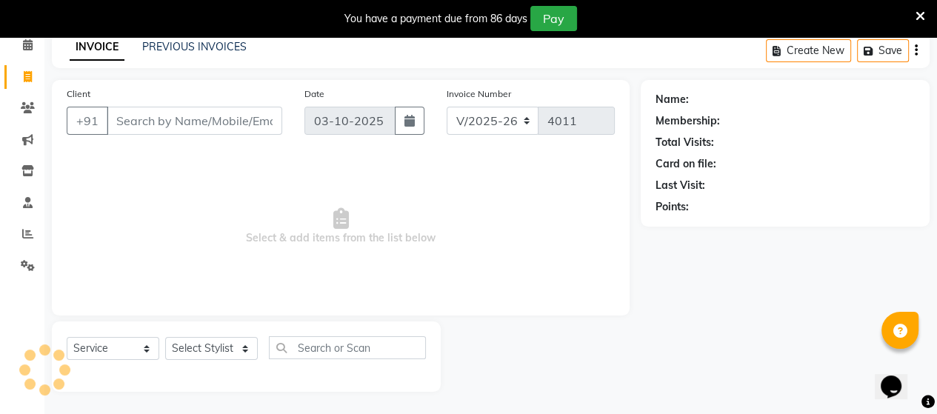
click at [187, 118] on input "Client" at bounding box center [195, 121] width 176 height 28
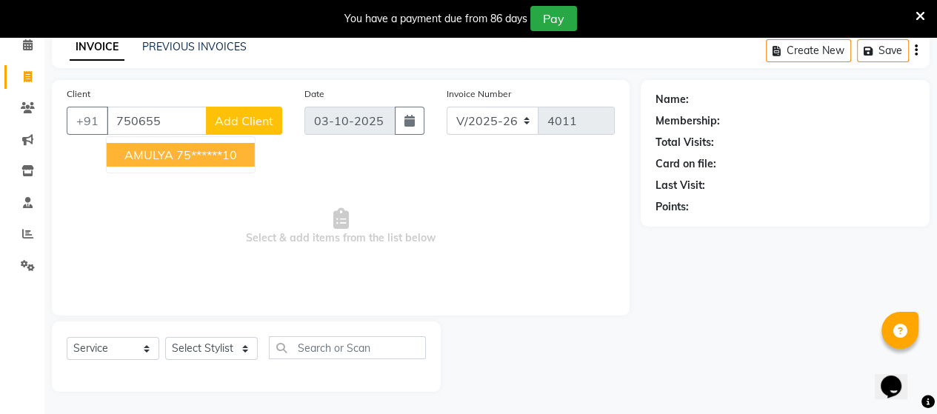
drag, startPoint x: 195, startPoint y: 153, endPoint x: 245, endPoint y: 310, distance: 164.9
click at [196, 156] on ngb-highlight "75******10" at bounding box center [206, 154] width 61 height 15
type input "75******10"
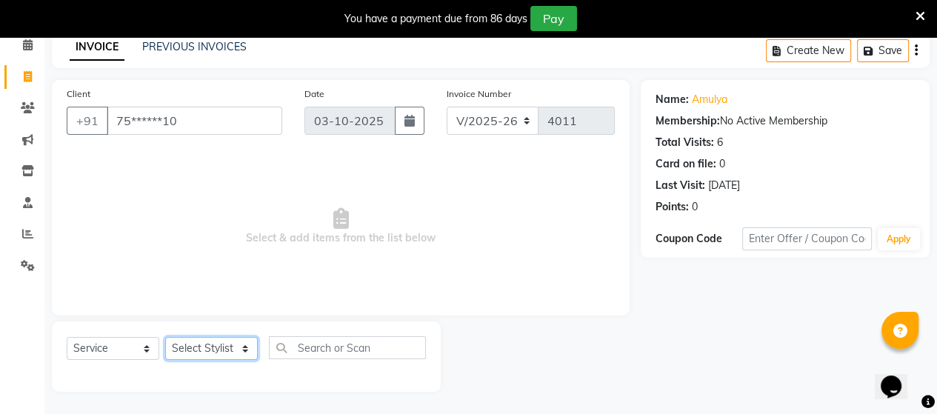
click at [236, 356] on select "Select Stylist Admin ANUSHA Apsu Auditor Ambattur Balaji BANUPRIYA Bharath Bhuv…" at bounding box center [211, 348] width 93 height 23
click at [165, 338] on select "Select Stylist Admin ANUSHA Apsu Auditor Ambattur Balaji BANUPRIYA Bharath Bhuv…" at bounding box center [211, 348] width 93 height 23
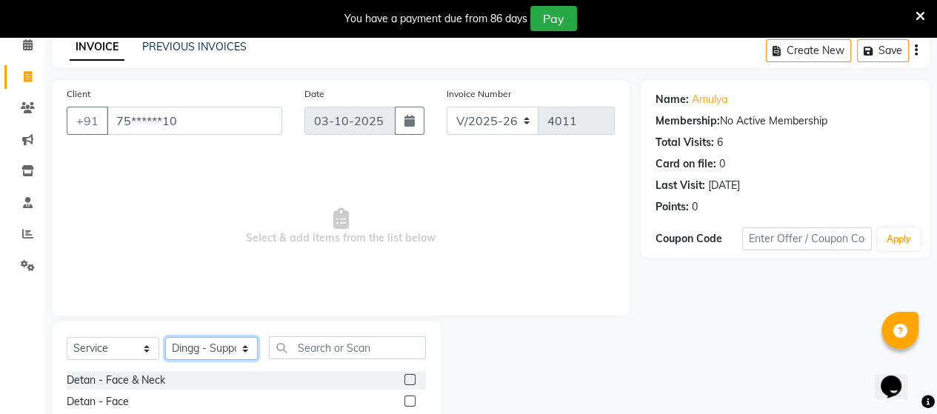
click at [219, 344] on select "Select Stylist Admin ANUSHA Apsu Auditor Ambattur Balaji BANUPRIYA Bharath Bhuv…" at bounding box center [211, 348] width 93 height 23
select select "73933"
click at [165, 338] on select "Select Stylist Admin ANUSHA Apsu Auditor Ambattur Balaji BANUPRIYA Bharath Bhuv…" at bounding box center [211, 348] width 93 height 23
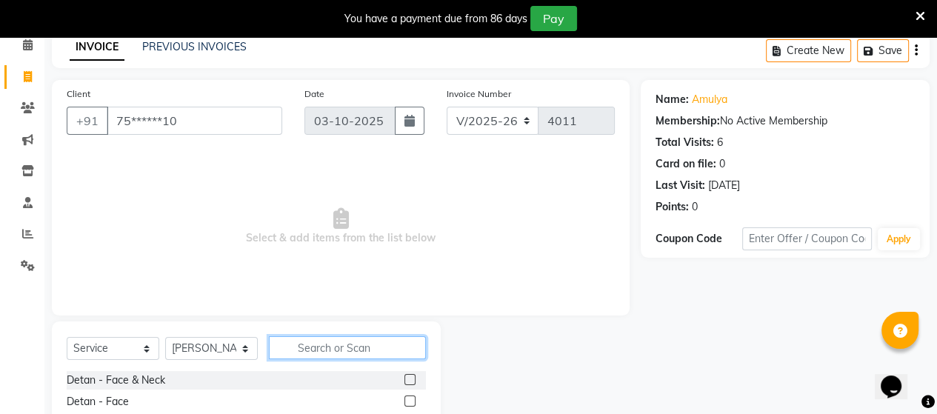
click at [320, 347] on input "text" at bounding box center [347, 347] width 157 height 23
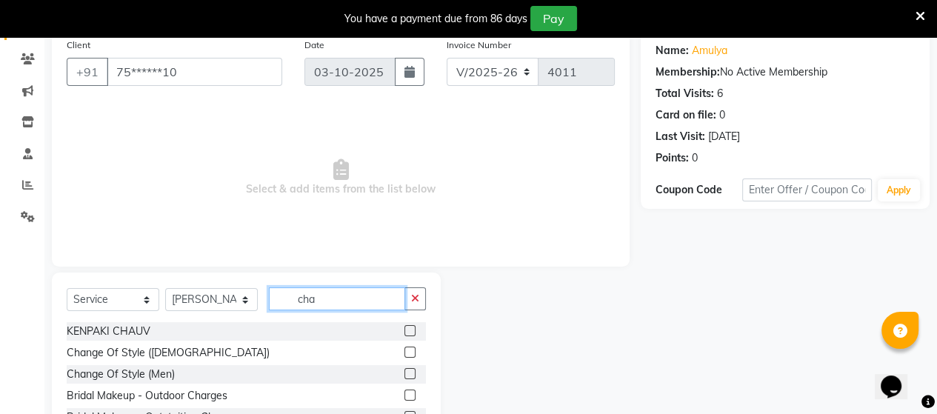
scroll to position [142, 0]
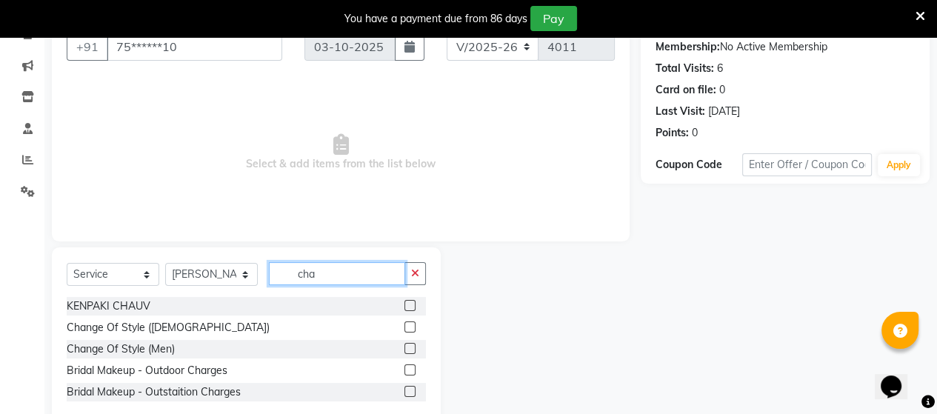
type input "cha"
click at [407, 351] on label at bounding box center [409, 348] width 11 height 11
click at [407, 351] on input "checkbox" at bounding box center [409, 349] width 10 height 10
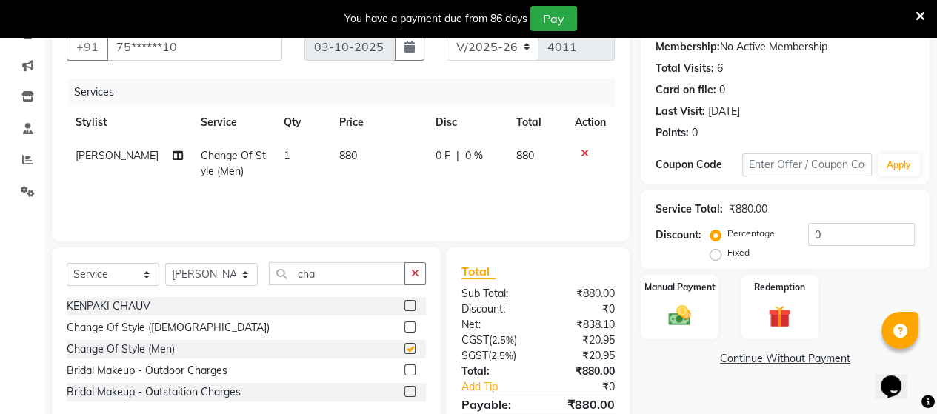
checkbox input "false"
drag, startPoint x: 333, startPoint y: 269, endPoint x: 287, endPoint y: 267, distance: 46.0
click at [287, 267] on input "cha" at bounding box center [337, 273] width 136 height 23
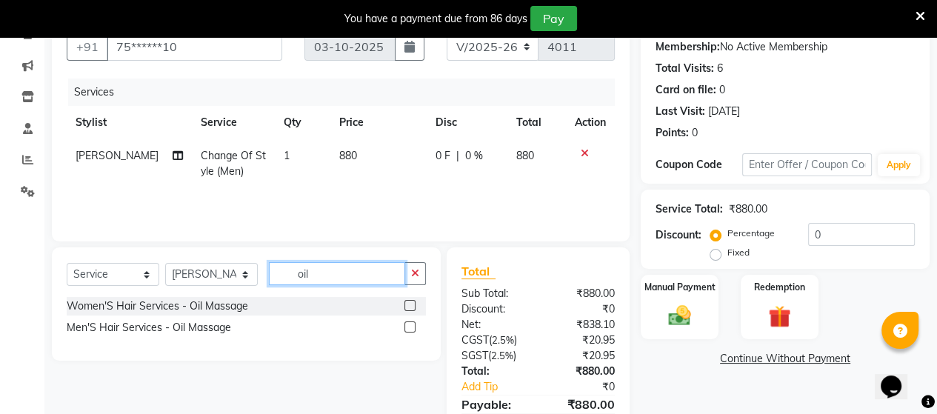
type input "oil"
click at [410, 322] on label at bounding box center [409, 326] width 11 height 11
click at [410, 323] on input "checkbox" at bounding box center [409, 328] width 10 height 10
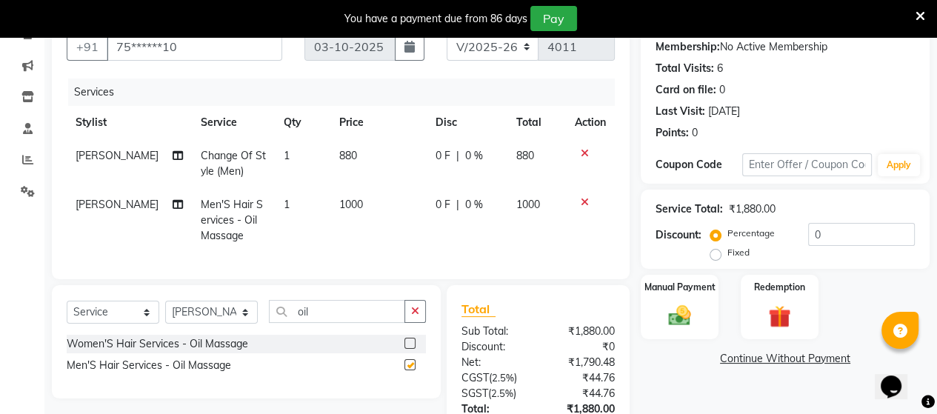
checkbox input "false"
drag, startPoint x: 334, startPoint y: 325, endPoint x: 264, endPoint y: 313, distance: 71.4
click at [264, 313] on div "Select Service Product Membership Package Voucher Prepaid Gift Card Select Styl…" at bounding box center [246, 317] width 359 height 35
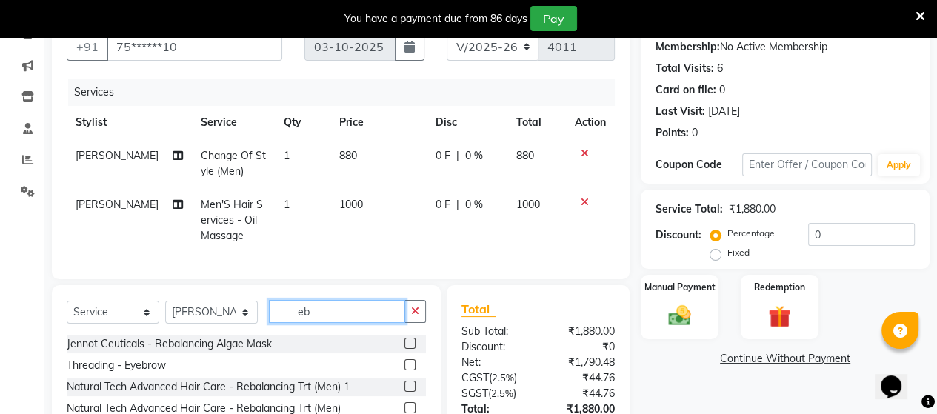
type input "eb"
click at [227, 335] on div "Select Service Product Membership Package Voucher Prepaid Gift Card Select Styl…" at bounding box center [246, 317] width 359 height 35
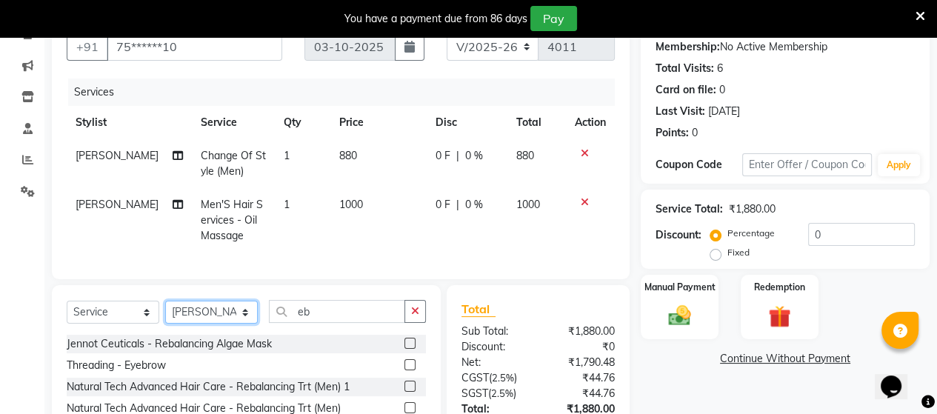
drag, startPoint x: 227, startPoint y: 332, endPoint x: 226, endPoint y: 322, distance: 9.7
click at [227, 324] on select "Select Stylist Admin ANUSHA Apsu Auditor Ambattur Balaji BANUPRIYA Bharath Bhuv…" at bounding box center [211, 312] width 93 height 23
select select "25078"
click at [165, 313] on select "Select Stylist Admin ANUSHA Apsu Auditor Ambattur Balaji BANUPRIYA Bharath Bhuv…" at bounding box center [211, 312] width 93 height 23
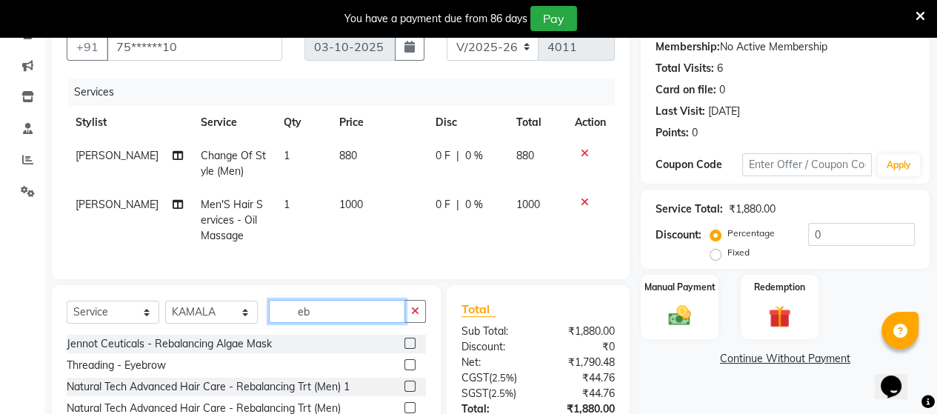
click at [320, 321] on input "eb" at bounding box center [337, 311] width 136 height 23
click at [409, 370] on label at bounding box center [409, 364] width 11 height 11
click at [409, 370] on input "checkbox" at bounding box center [409, 366] width 10 height 10
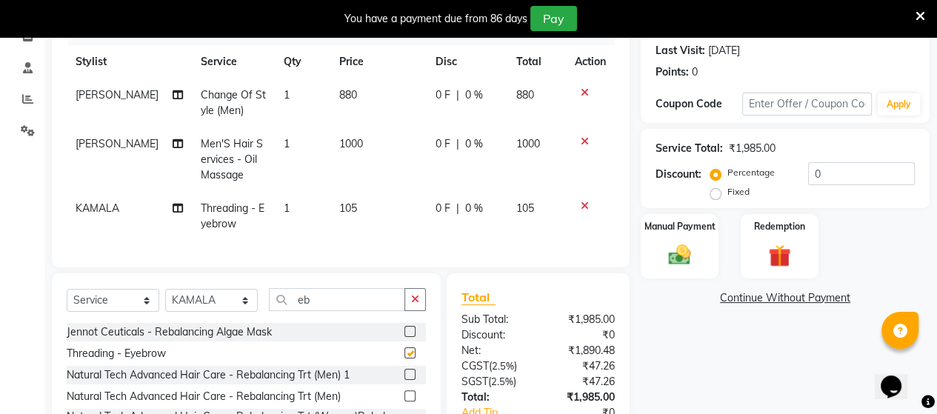
checkbox input "false"
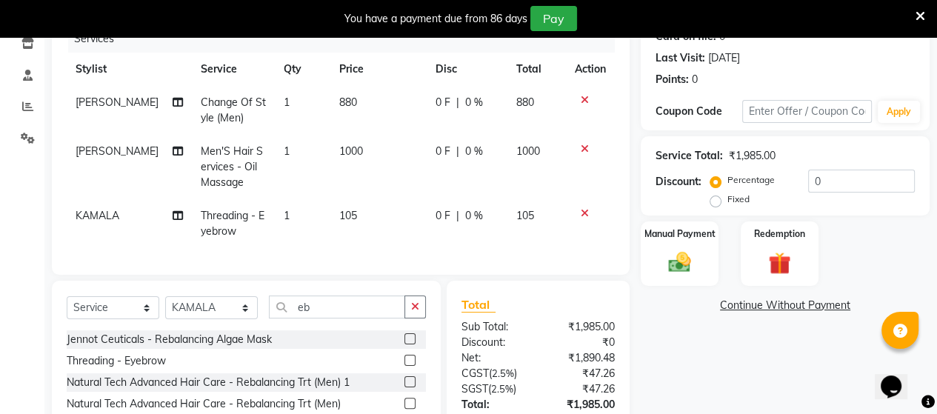
scroll to position [314, 0]
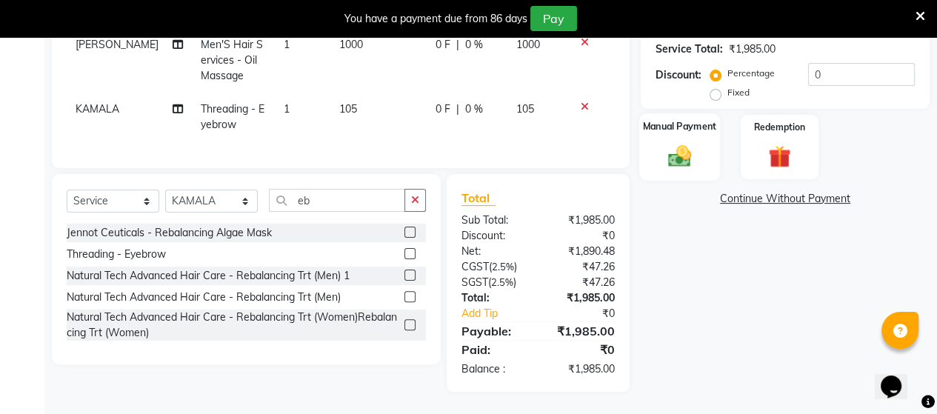
click at [673, 144] on img at bounding box center [680, 155] width 38 height 27
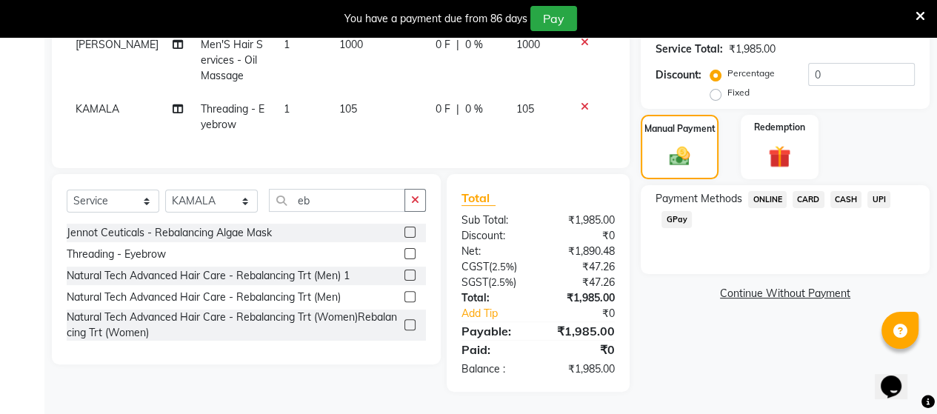
click at [893, 191] on div "Payment Methods ONLINE CARD CASH UPI GPay" at bounding box center [785, 211] width 259 height 40
drag, startPoint x: 878, startPoint y: 189, endPoint x: 867, endPoint y: 224, distance: 37.0
click at [877, 192] on span "UPI" at bounding box center [878, 199] width 23 height 17
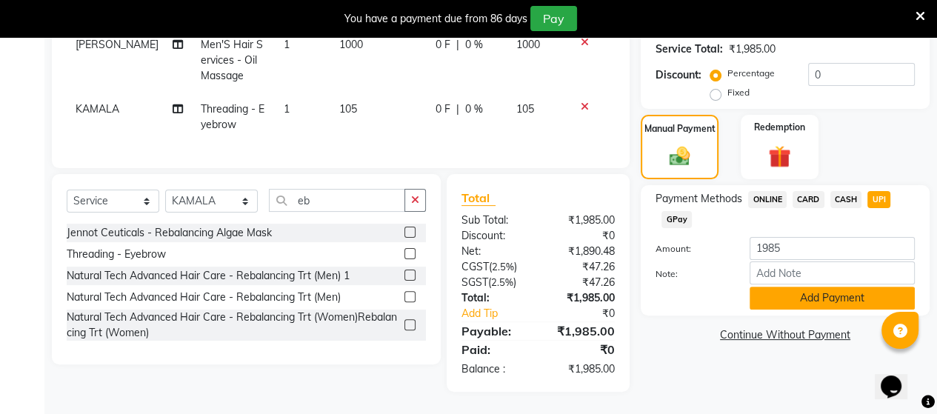
click at [830, 288] on button "Add Payment" at bounding box center [832, 298] width 165 height 23
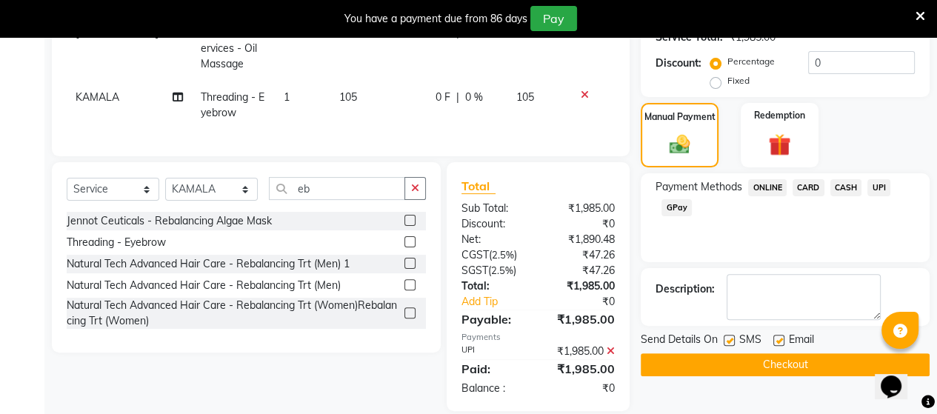
scroll to position [344, 0]
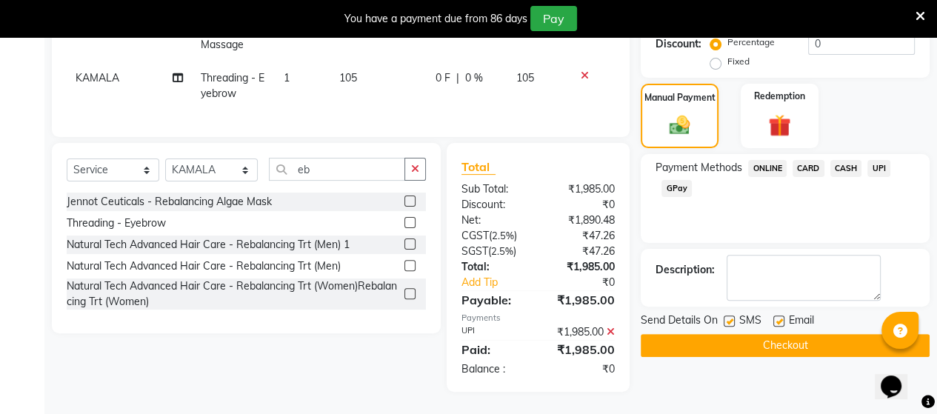
click at [813, 338] on button "Checkout" at bounding box center [785, 345] width 289 height 23
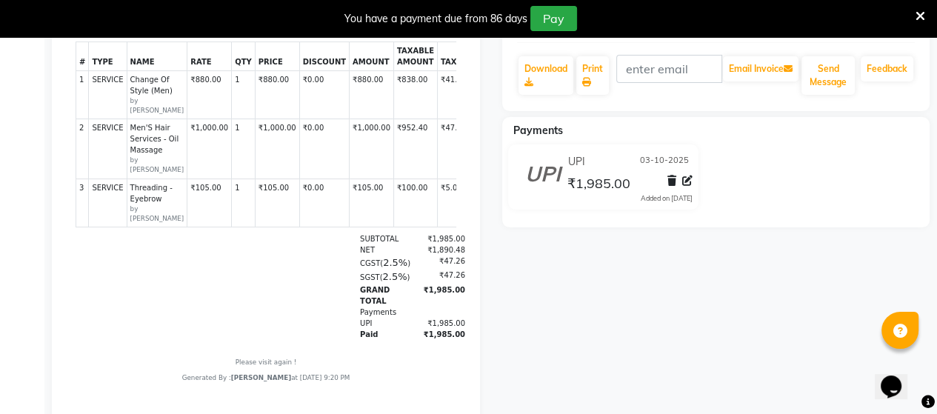
scroll to position [270, 0]
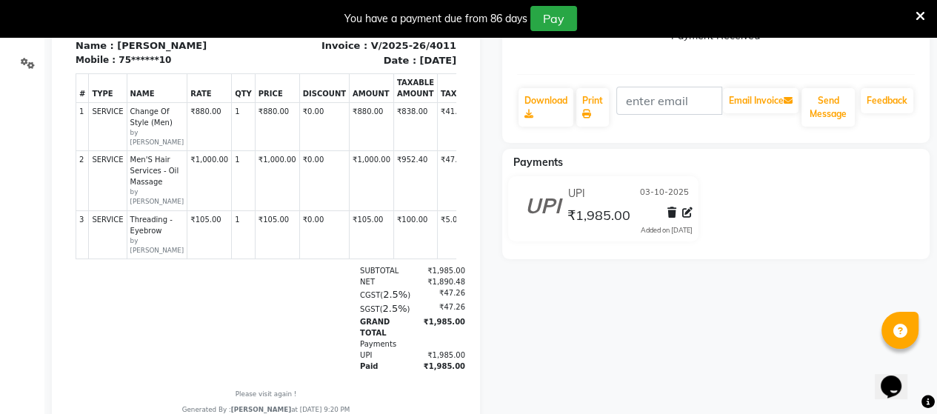
click at [622, 339] on div "AMULYA Prebook Payment Received Download Print Email Invoice Send Message Feedb…" at bounding box center [716, 184] width 450 height 593
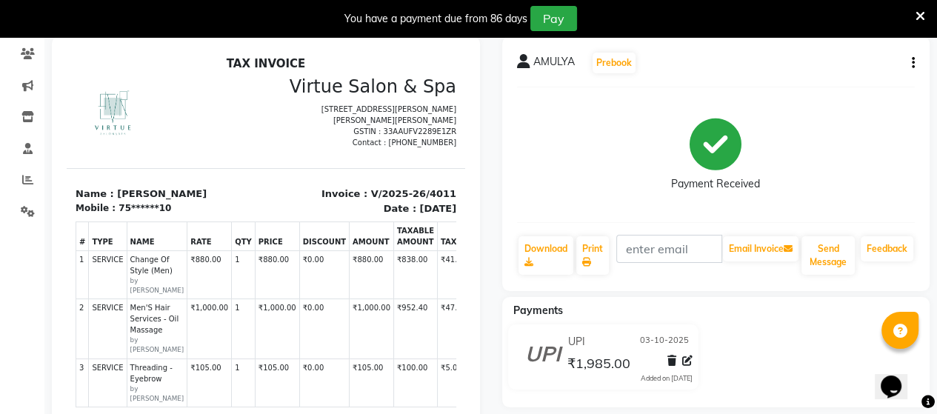
scroll to position [11, 0]
drag, startPoint x: 445, startPoint y: 296, endPoint x: 533, endPoint y: 380, distance: 121.6
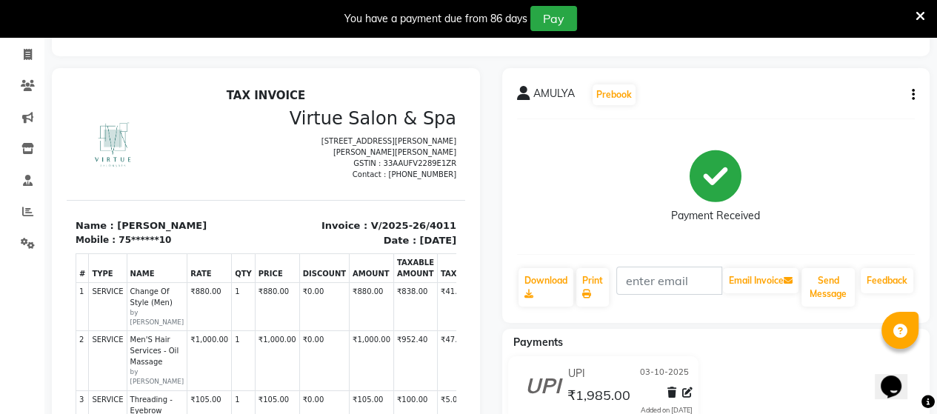
scroll to position [48, 0]
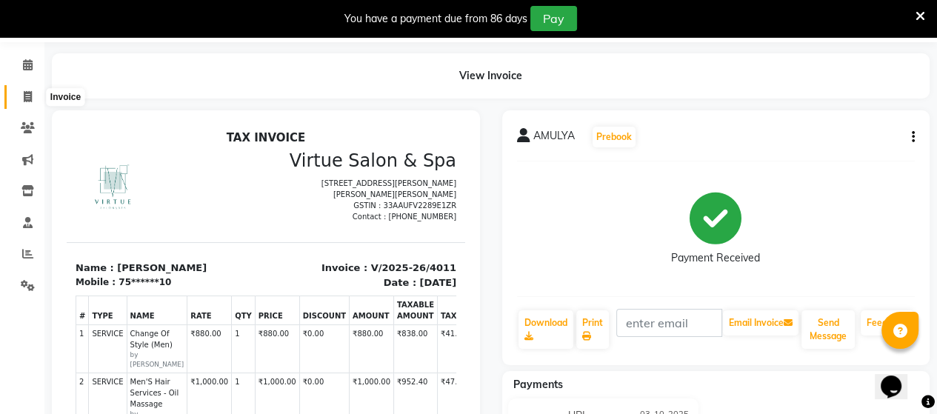
click at [27, 97] on icon at bounding box center [28, 96] width 8 height 11
select select "service"
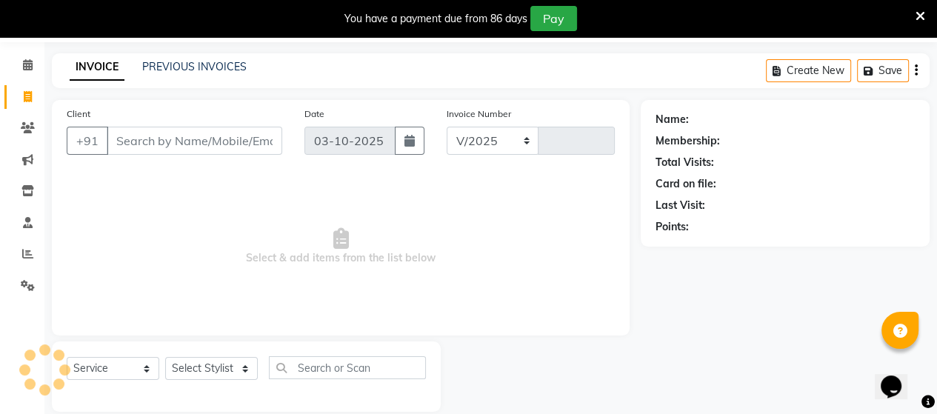
select select "4466"
type input "4012"
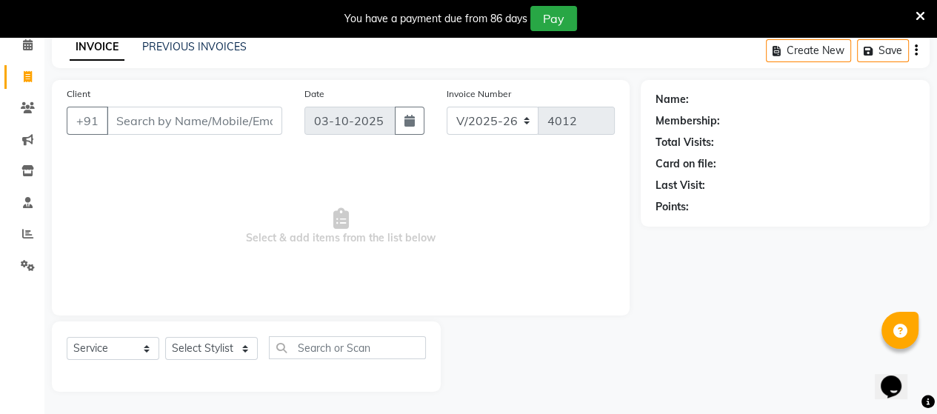
click at [921, 14] on icon at bounding box center [921, 16] width 10 height 13
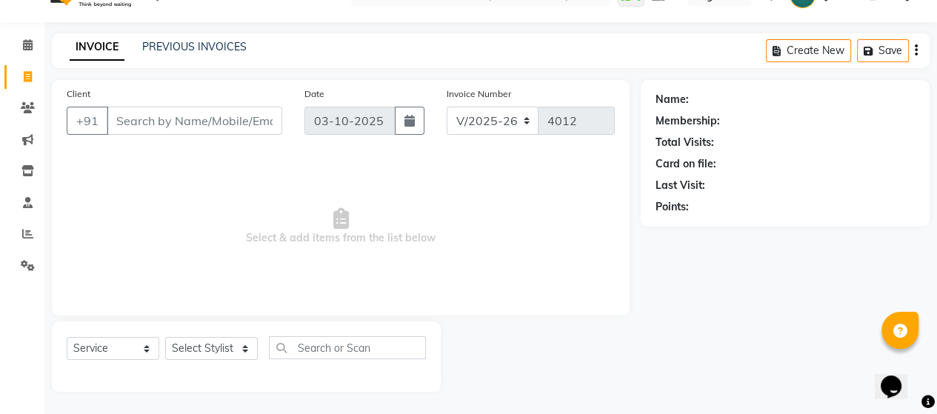
scroll to position [31, 0]
click at [226, 41] on link "PREVIOUS INVOICES" at bounding box center [194, 46] width 104 height 13
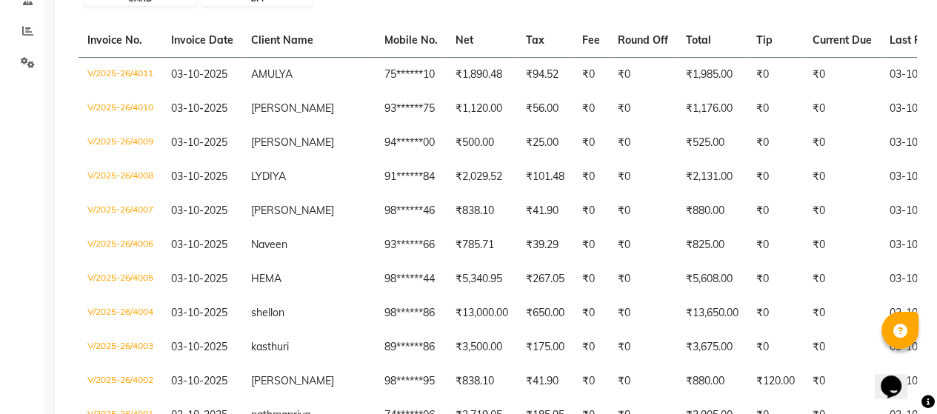
scroll to position [148, 0]
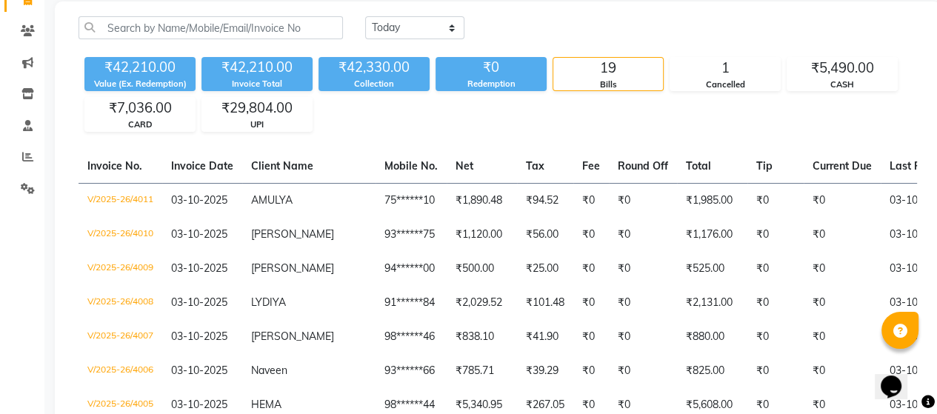
scroll to position [74, 0]
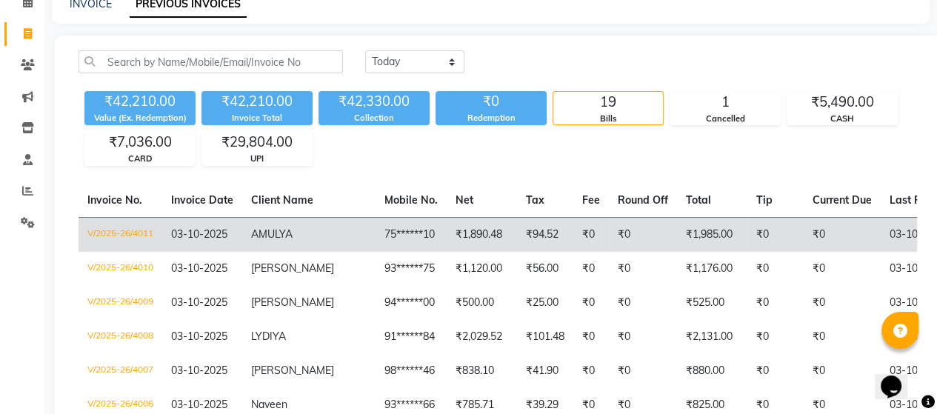
click at [573, 230] on td "₹0" at bounding box center [591, 234] width 36 height 35
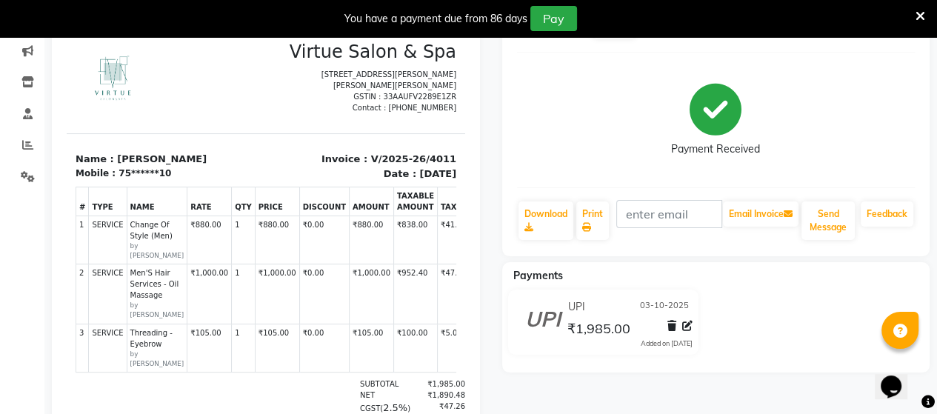
scroll to position [148, 0]
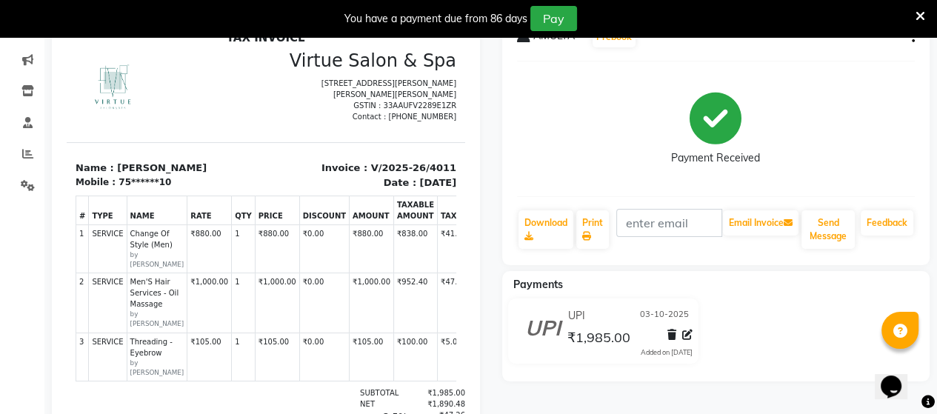
click at [908, 40] on button "button" at bounding box center [910, 38] width 9 height 16
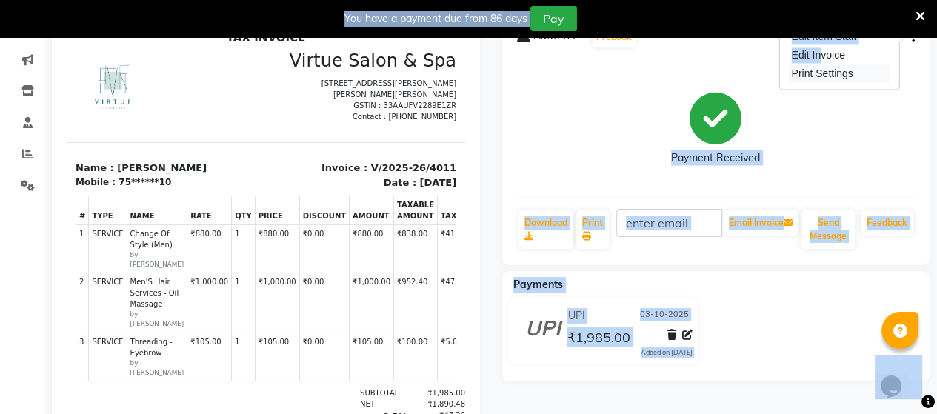
drag, startPoint x: 815, startPoint y: 57, endPoint x: 831, endPoint y: 67, distance: 19.3
click at [836, 103] on body "08047224946 Select Location × Virtue Salon And Aesthetic, [PERSON_NAME] WhatsAp…" at bounding box center [468, 96] width 937 height 414
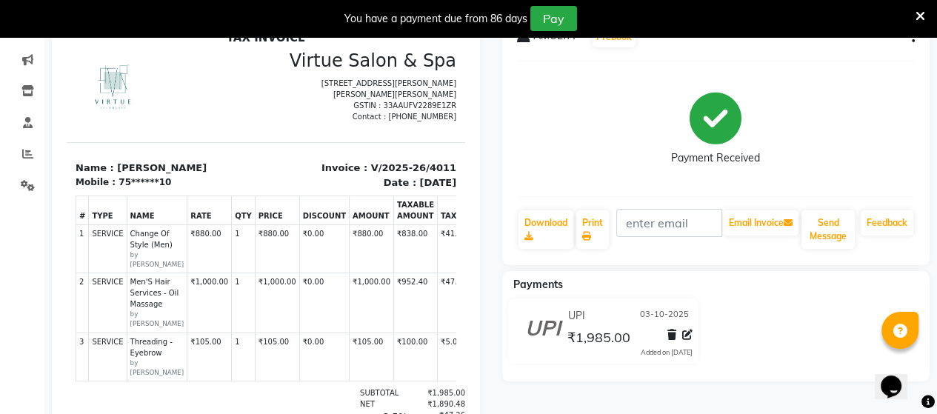
click at [916, 38] on div "AMULYA Prebook Payment Received Download Print Email Invoice Send Message Feedb…" at bounding box center [716, 137] width 428 height 255
click at [913, 38] on icon "button" at bounding box center [913, 37] width 3 height 1
click at [841, 40] on div "Edit Item Staff" at bounding box center [838, 36] width 101 height 19
select select
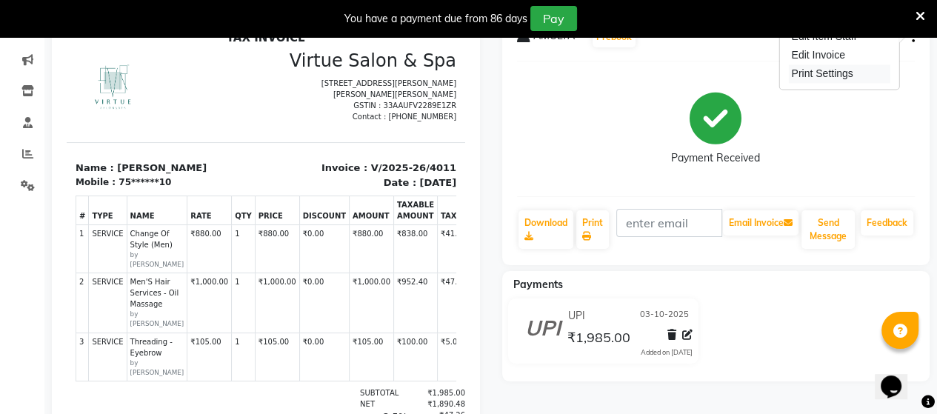
select select
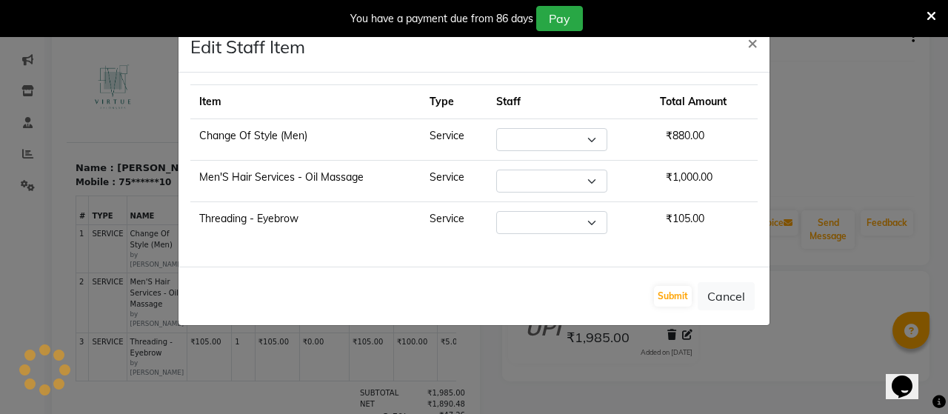
select select "73933"
select select "25078"
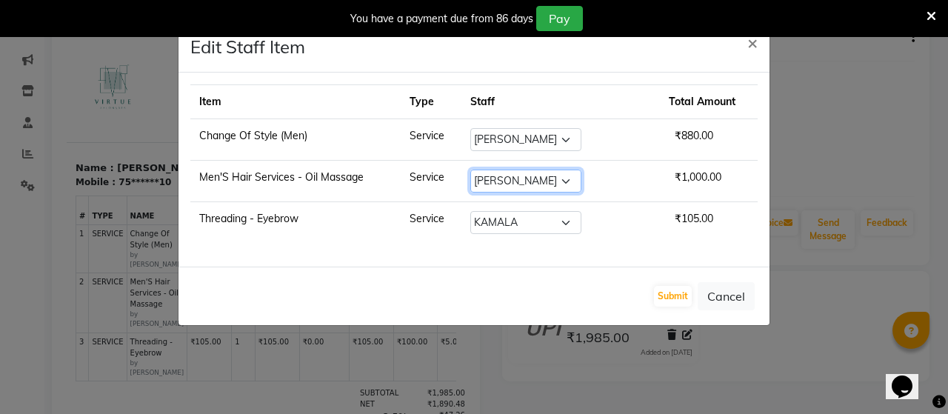
drag, startPoint x: 572, startPoint y: 170, endPoint x: 579, endPoint y: 180, distance: 11.7
click at [572, 170] on select "Select Admin [PERSON_NAME] Apsu Auditor Ambattur [PERSON_NAME] - Support Team […" at bounding box center [525, 181] width 111 height 23
select select "92821"
click at [494, 170] on select "Select Admin [PERSON_NAME] Apsu Auditor Ambattur [PERSON_NAME] - Support Team […" at bounding box center [525, 181] width 111 height 23
click at [684, 293] on button "Submit" at bounding box center [673, 296] width 38 height 21
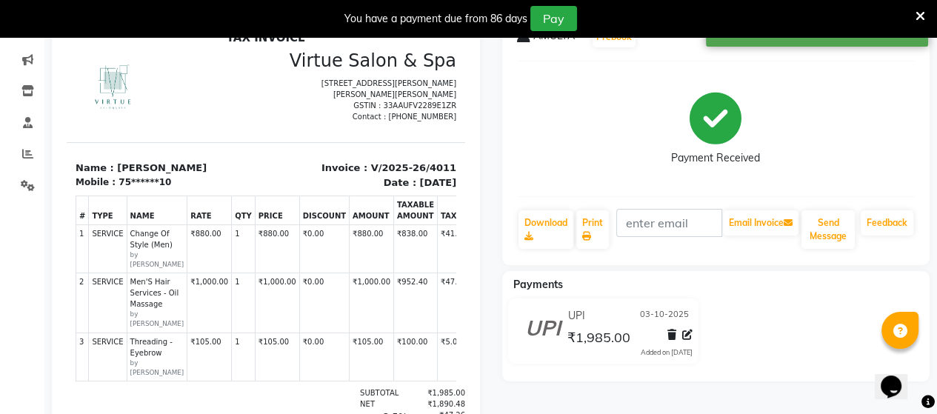
scroll to position [0, 0]
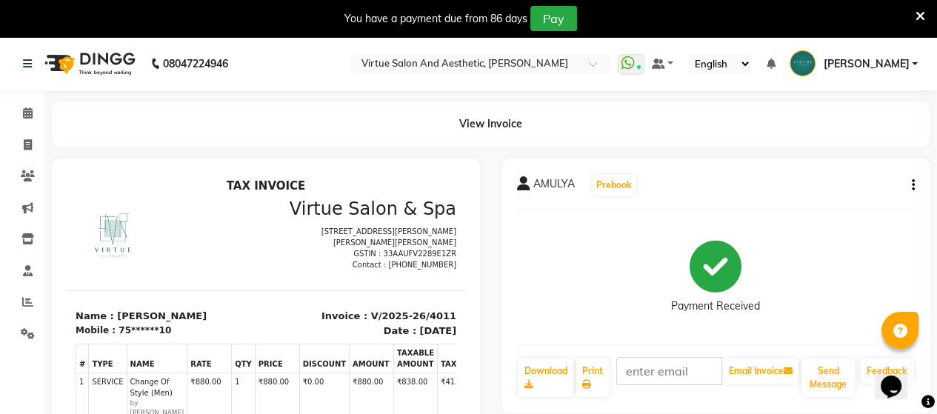
click at [15, 158] on li "Invoice" at bounding box center [22, 146] width 44 height 32
click at [29, 149] on icon at bounding box center [28, 144] width 8 height 11
select select "service"
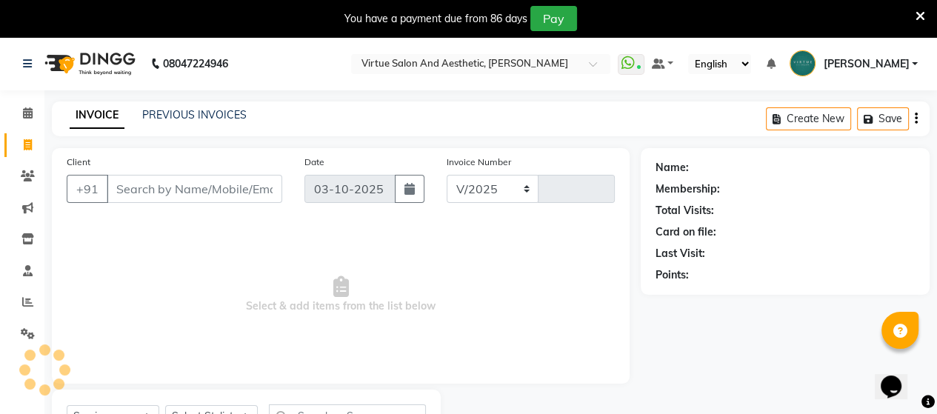
select select "4466"
type input "4012"
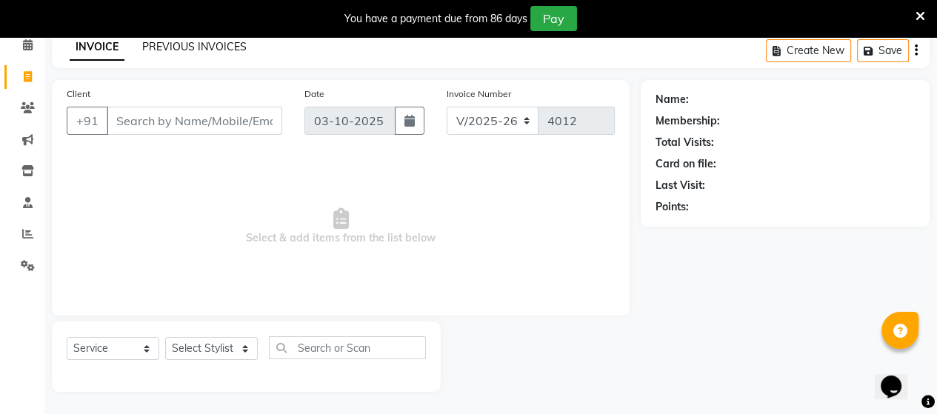
click at [187, 47] on link "PREVIOUS INVOICES" at bounding box center [194, 46] width 104 height 13
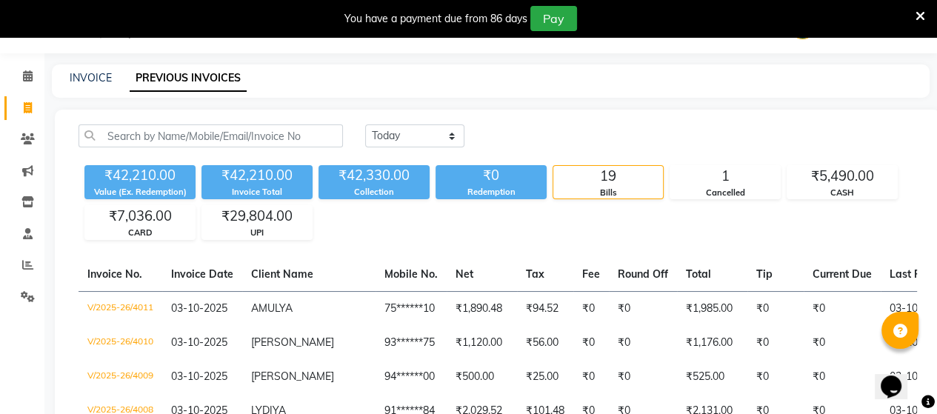
scroll to position [68, 0]
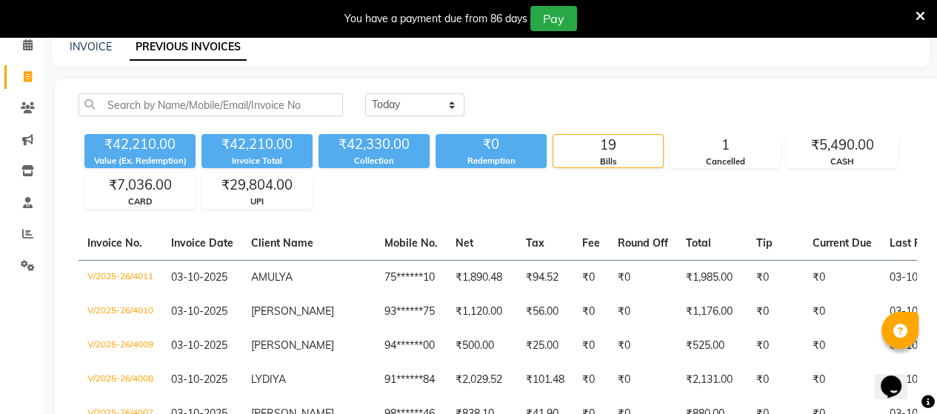
click at [917, 14] on icon at bounding box center [921, 16] width 10 height 13
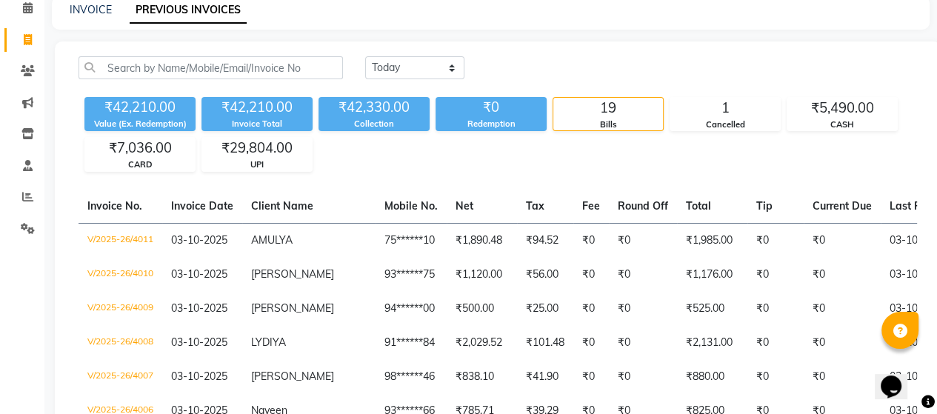
click at [602, 144] on div "₹42,210.00 Value (Ex. Redemption) ₹42,210.00 Invoice Total ₹42,330.00 Collectio…" at bounding box center [498, 131] width 839 height 81
